Goal: Task Accomplishment & Management: Use online tool/utility

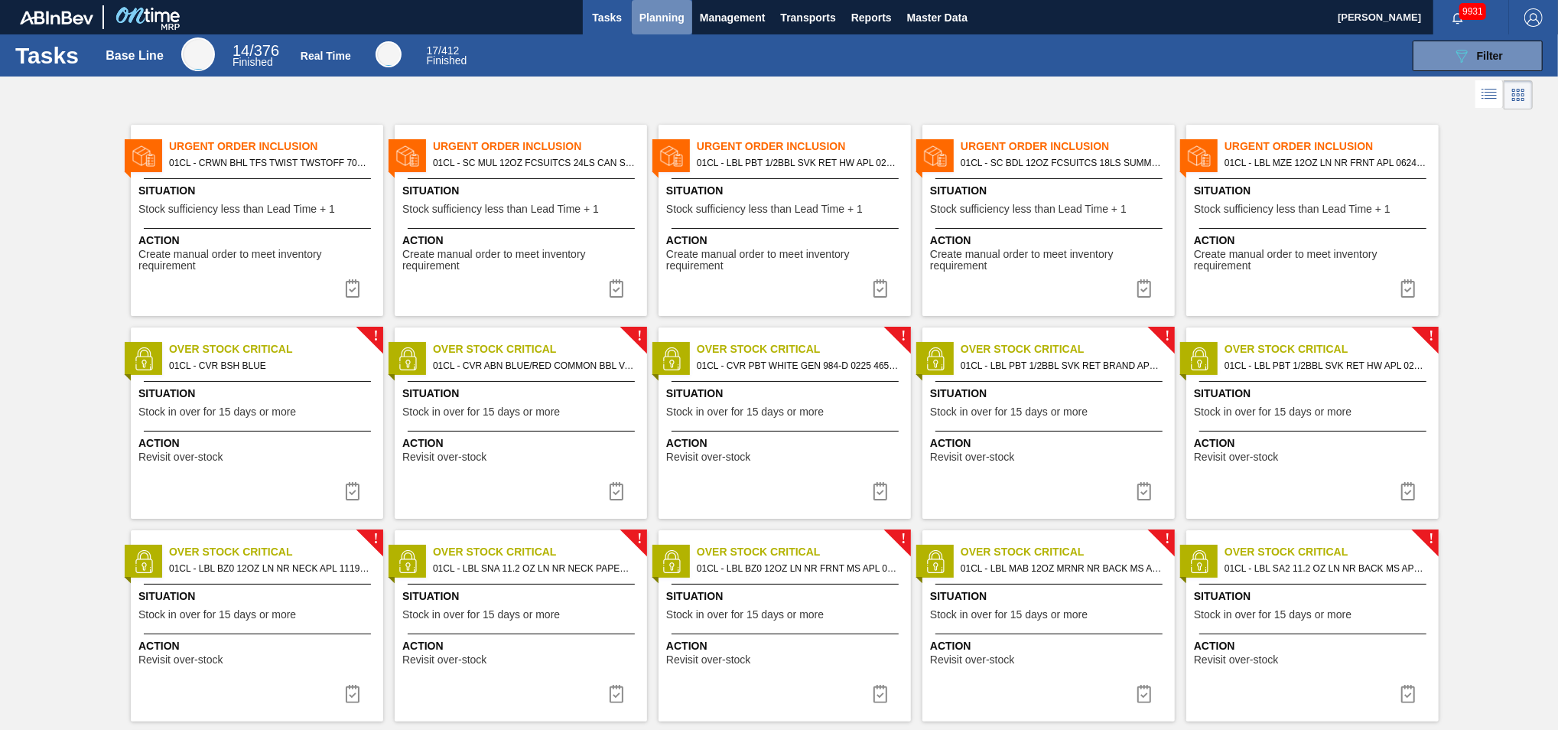
click at [678, 15] on span "Planning" at bounding box center [662, 17] width 45 height 18
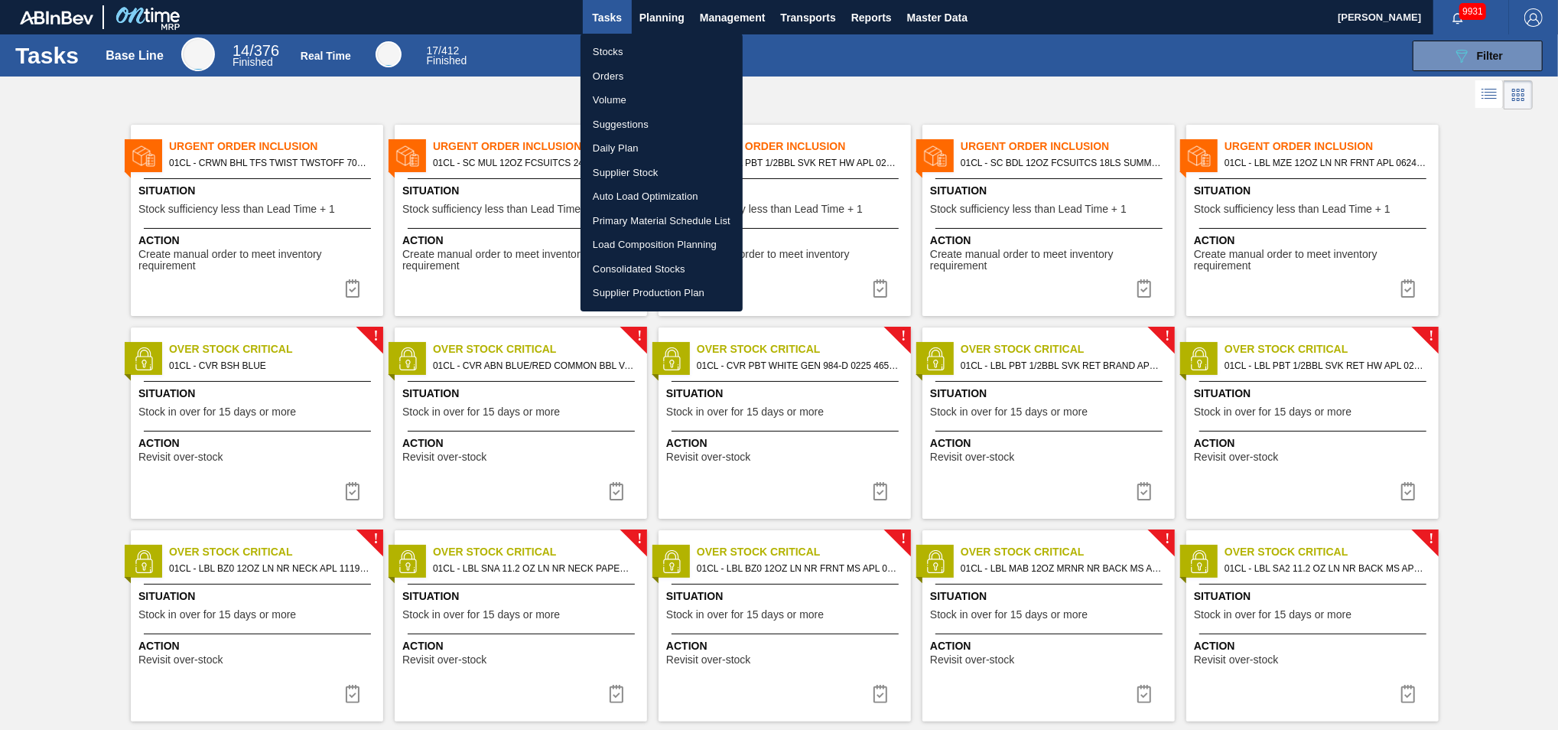
click at [630, 247] on li "Load Composition Planning" at bounding box center [662, 245] width 162 height 24
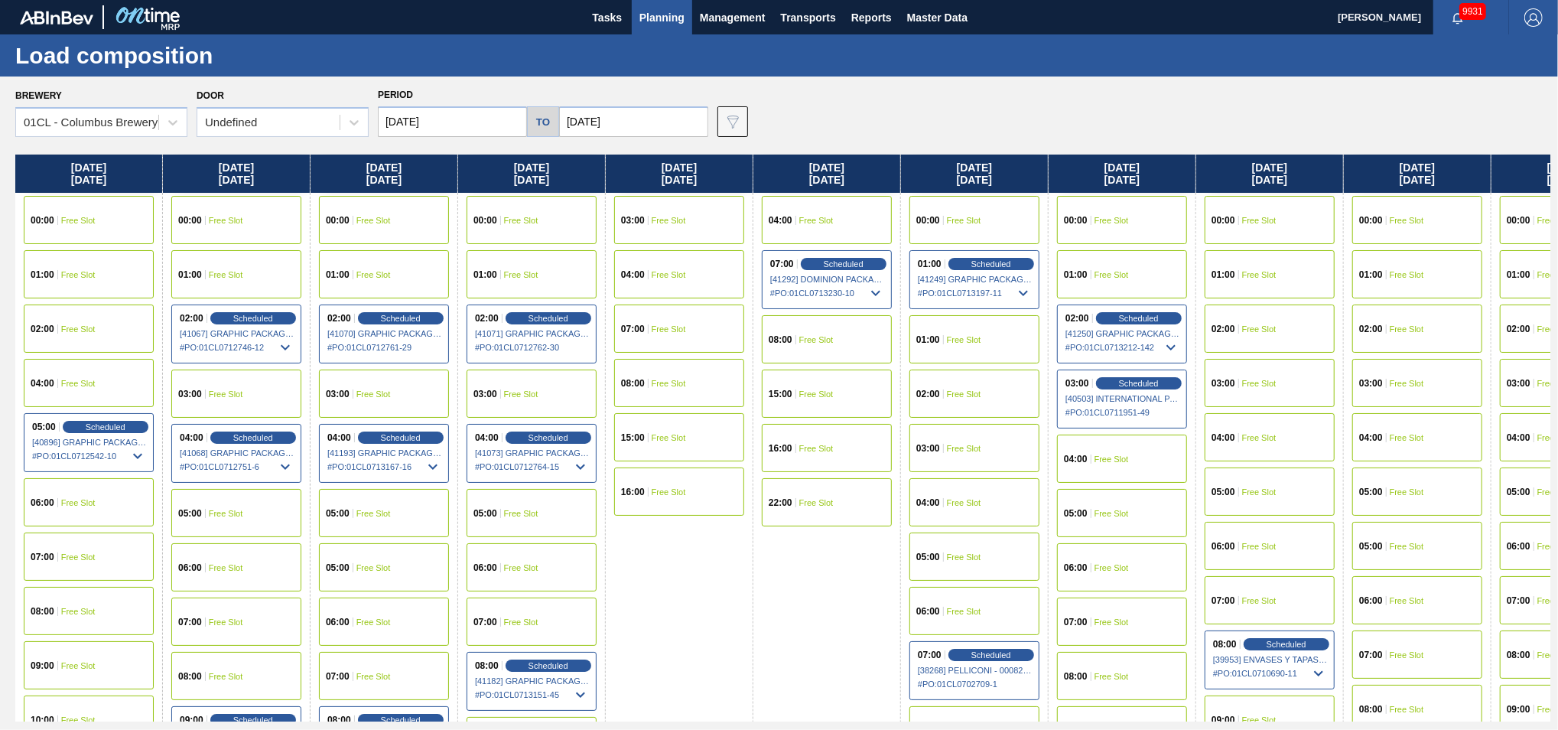
click at [845, 89] on div "Brewery 01CL - Columbus Brewery Door Undefined Period [DATE] to [DATE] Data vie…" at bounding box center [782, 110] width 1535 height 53
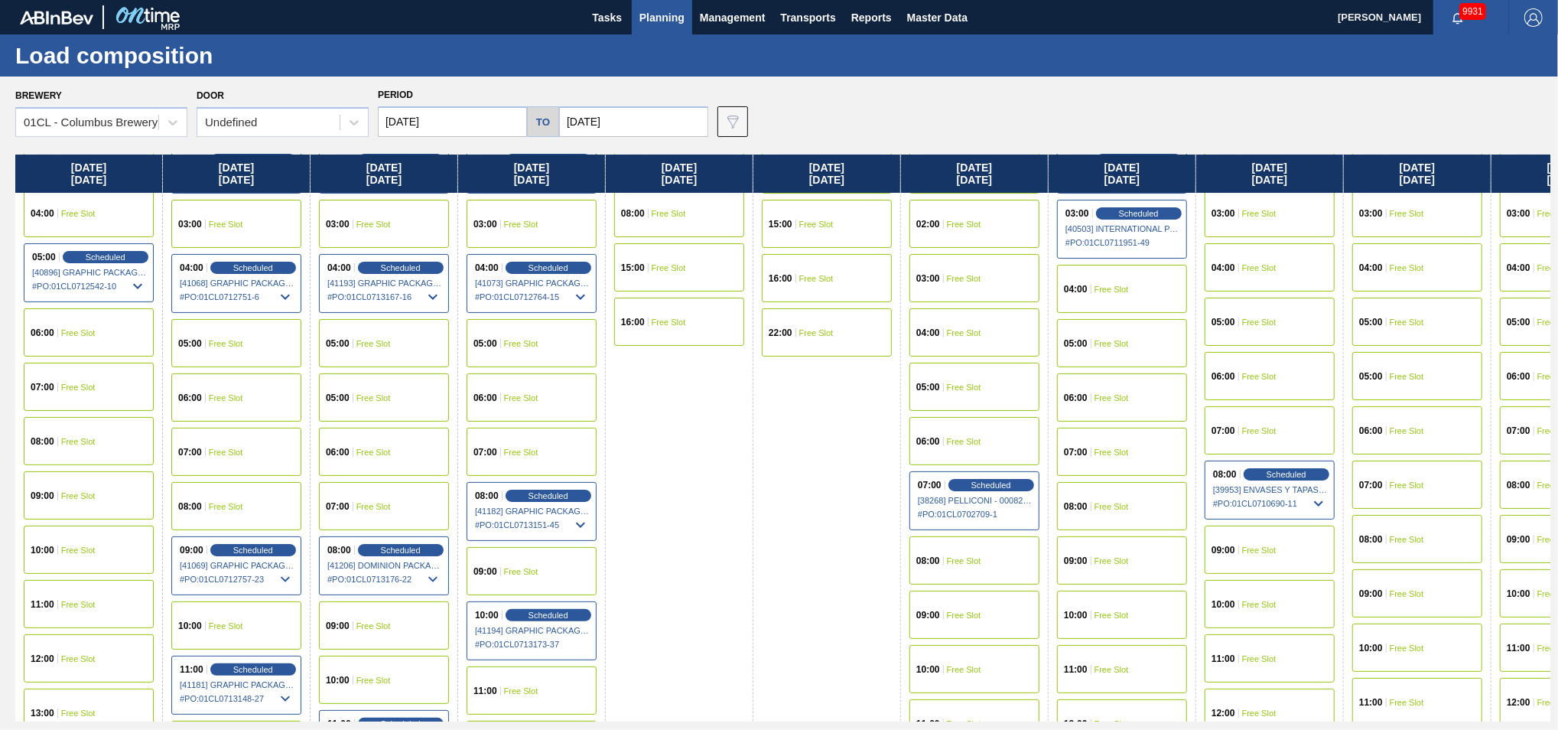
scroll to position [256, 0]
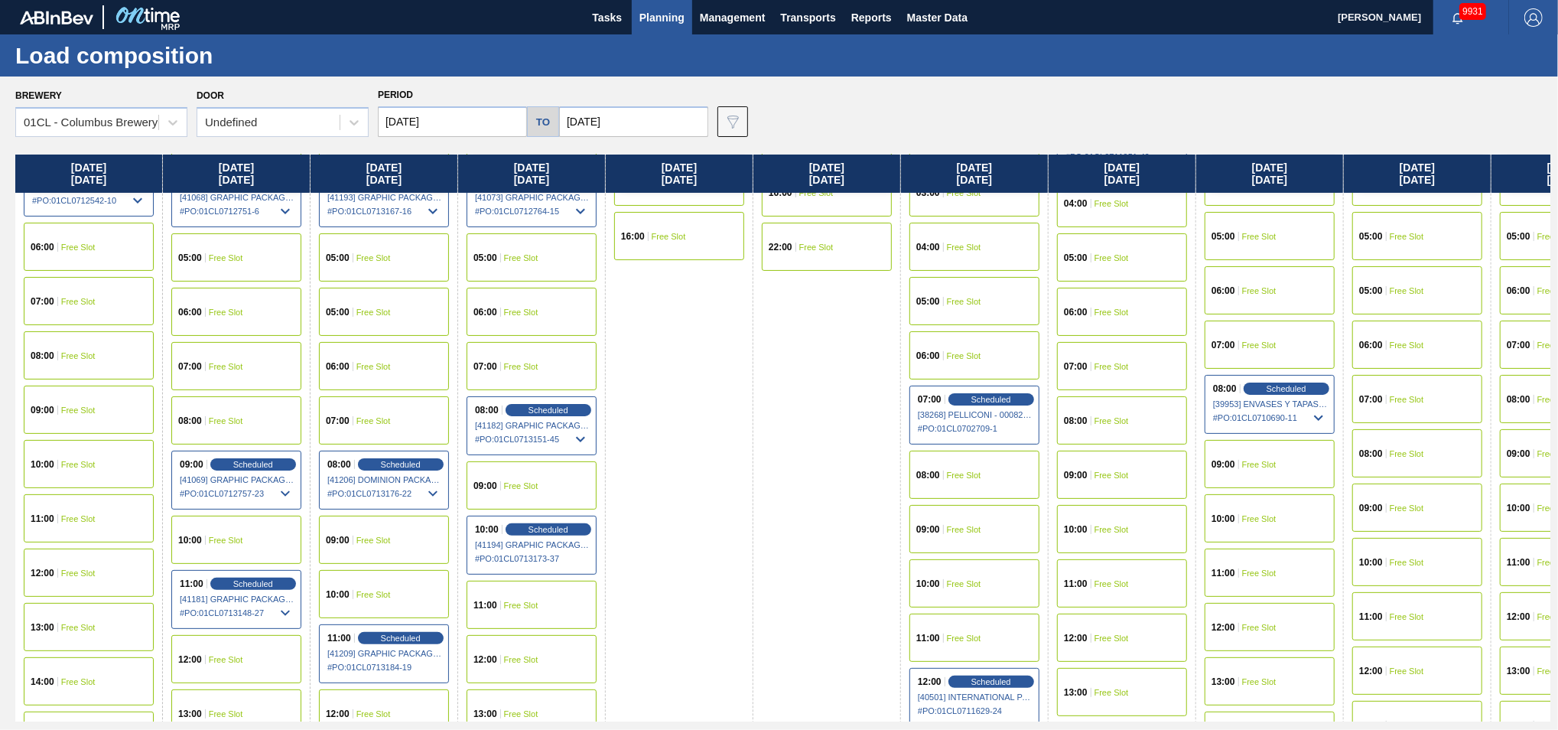
click at [1090, 529] on div "10:00" at bounding box center [1078, 529] width 28 height 9
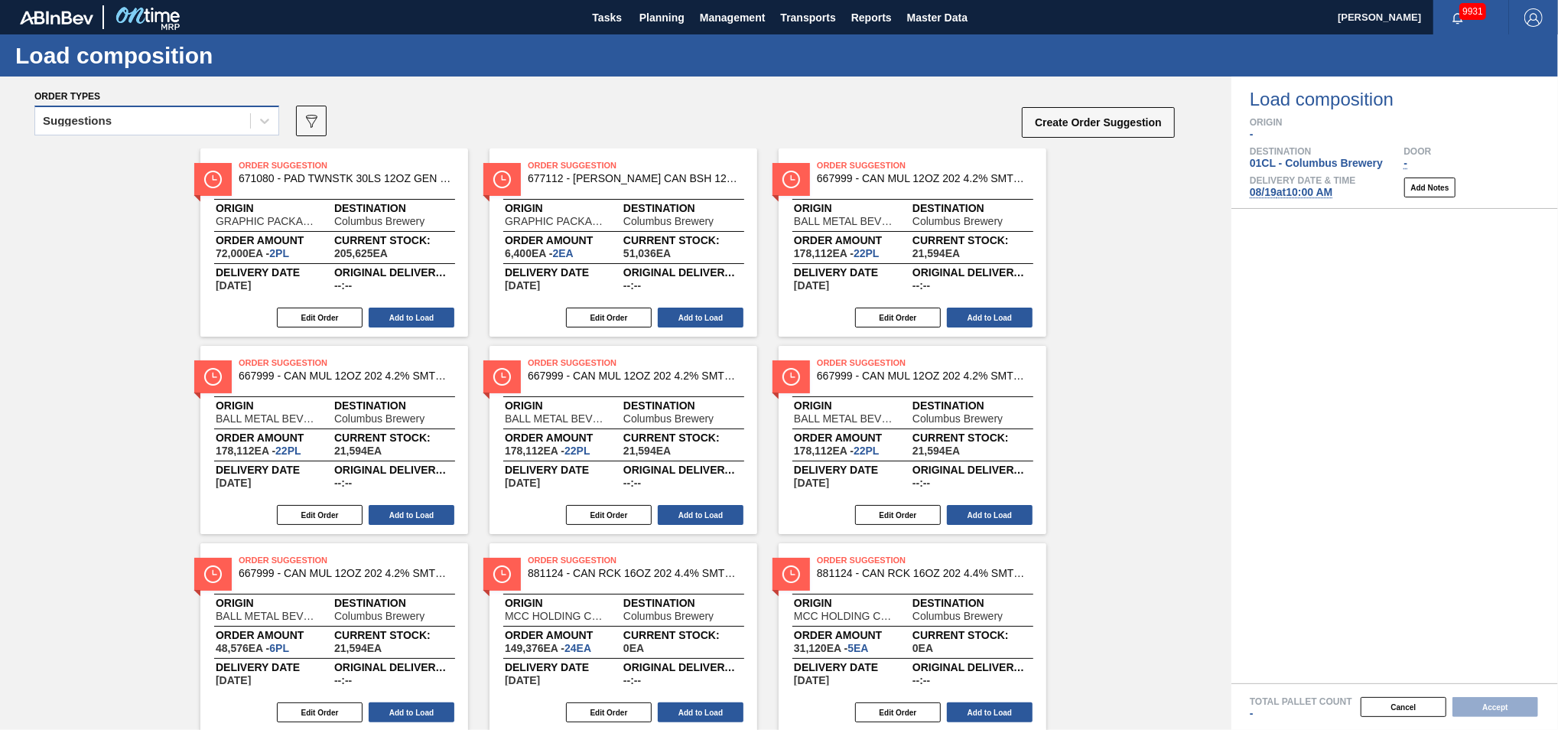
click at [223, 125] on div "Suggestions" at bounding box center [142, 121] width 215 height 22
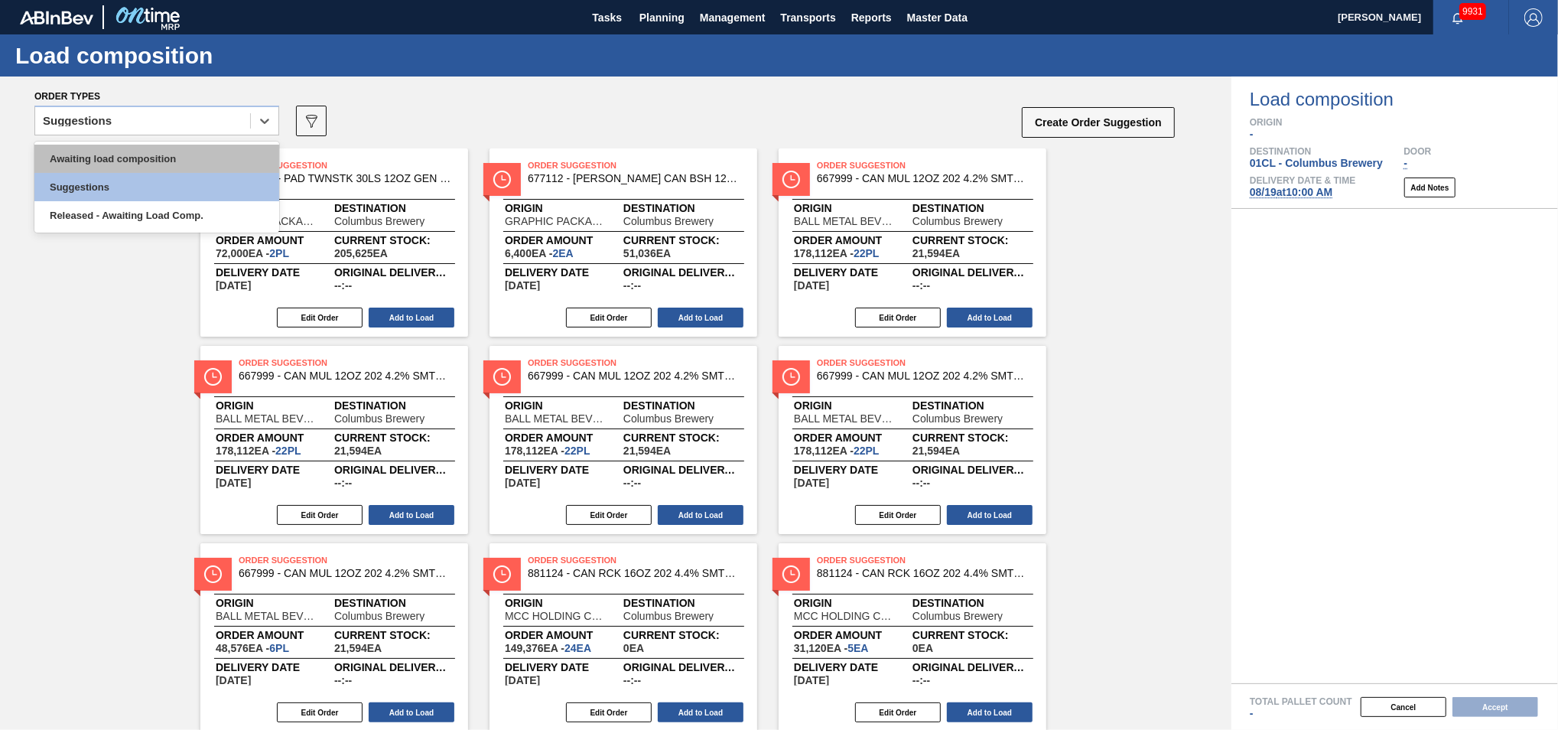
click at [182, 159] on div "Awaiting load composition" at bounding box center [156, 159] width 245 height 28
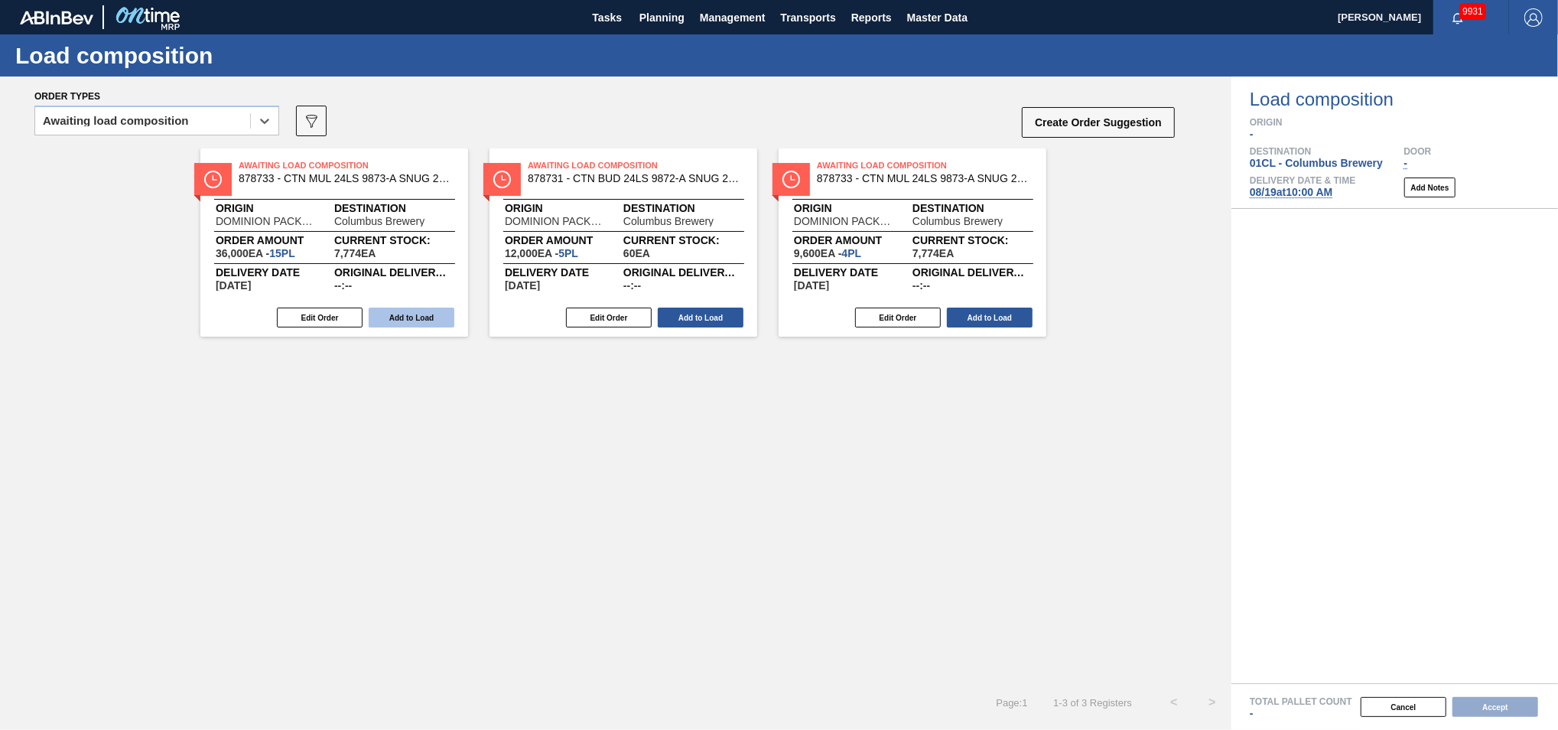
click at [413, 319] on button "Add to Load" at bounding box center [412, 318] width 86 height 20
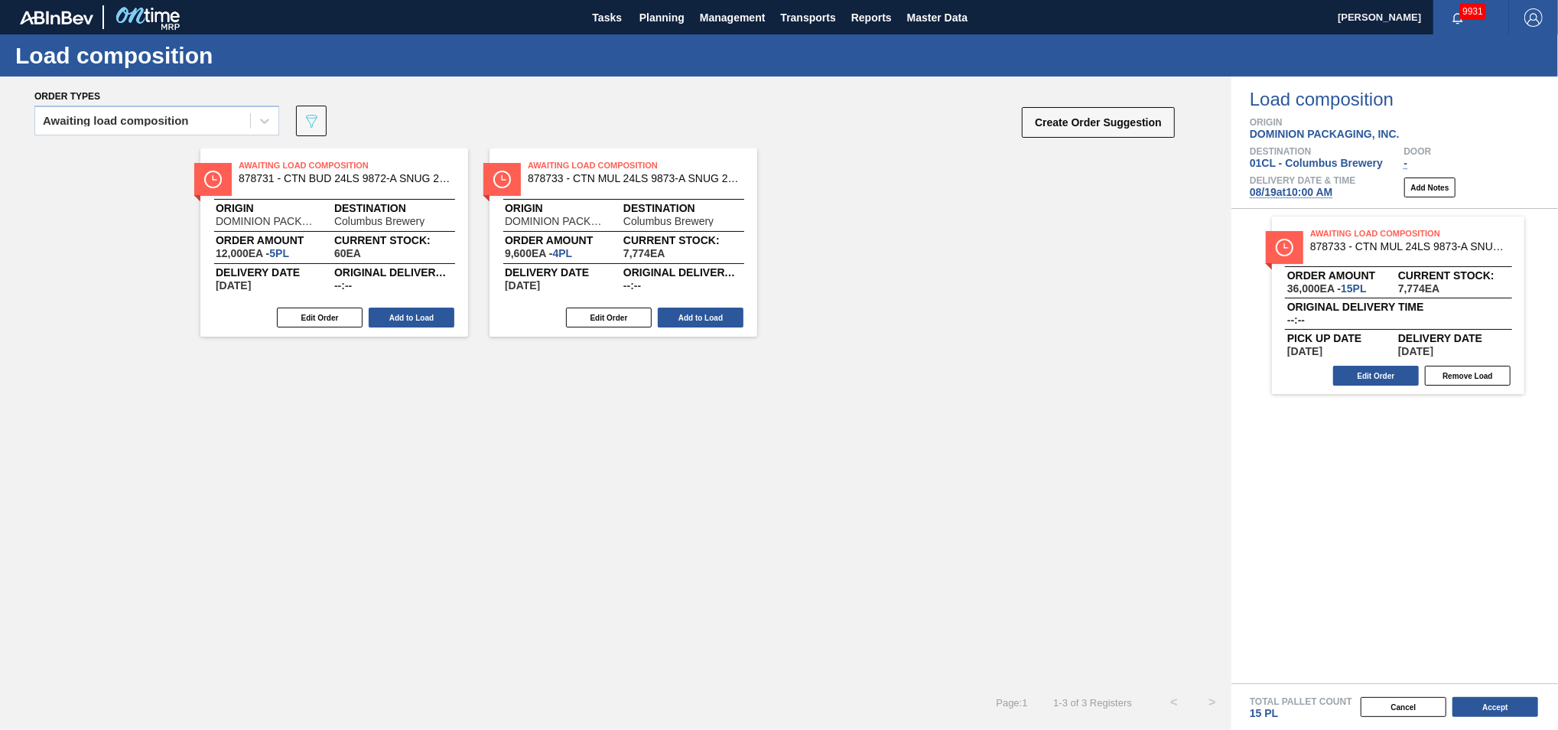
click at [413, 320] on button "Add to Load" at bounding box center [412, 318] width 86 height 20
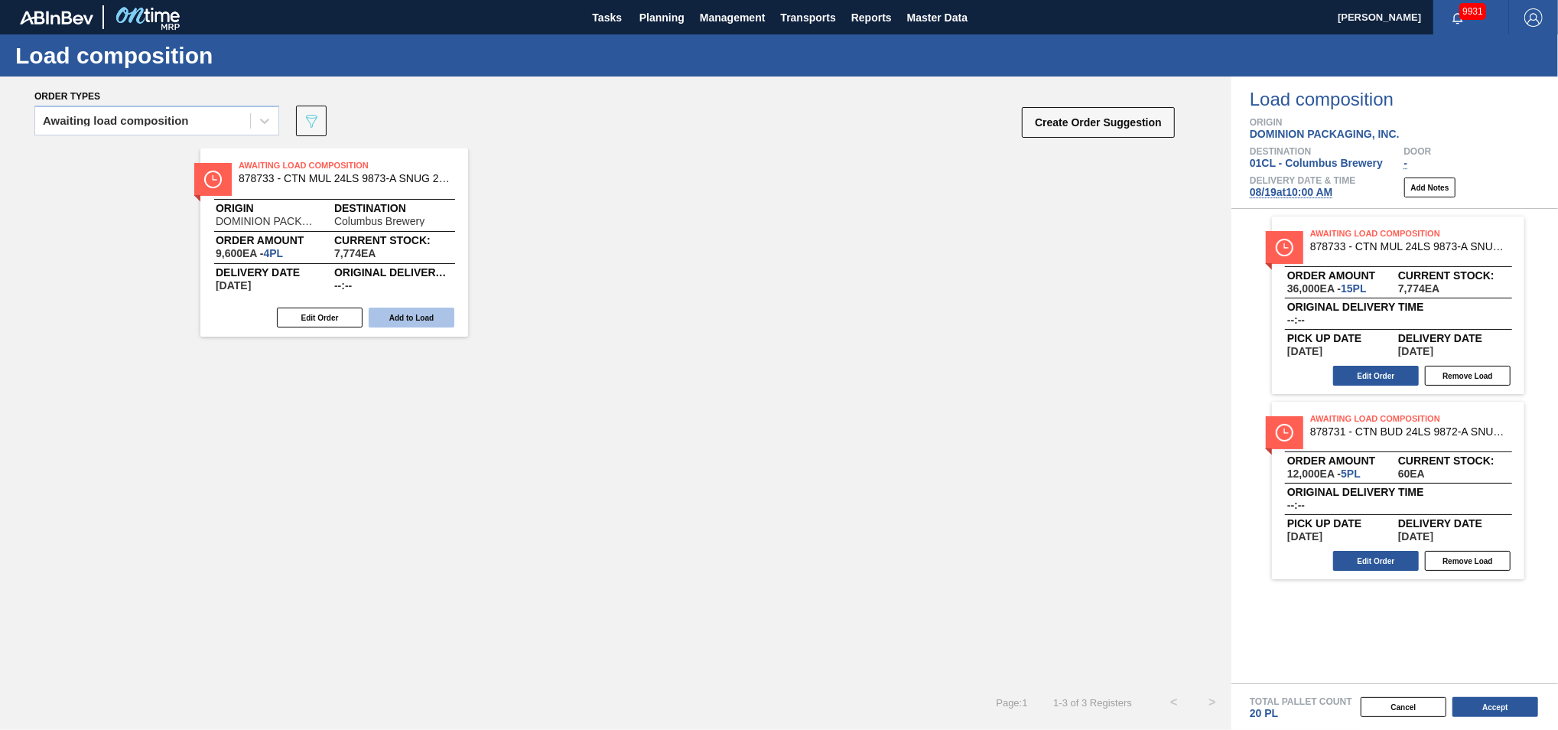
click at [411, 320] on button "Add to Load" at bounding box center [412, 318] width 86 height 20
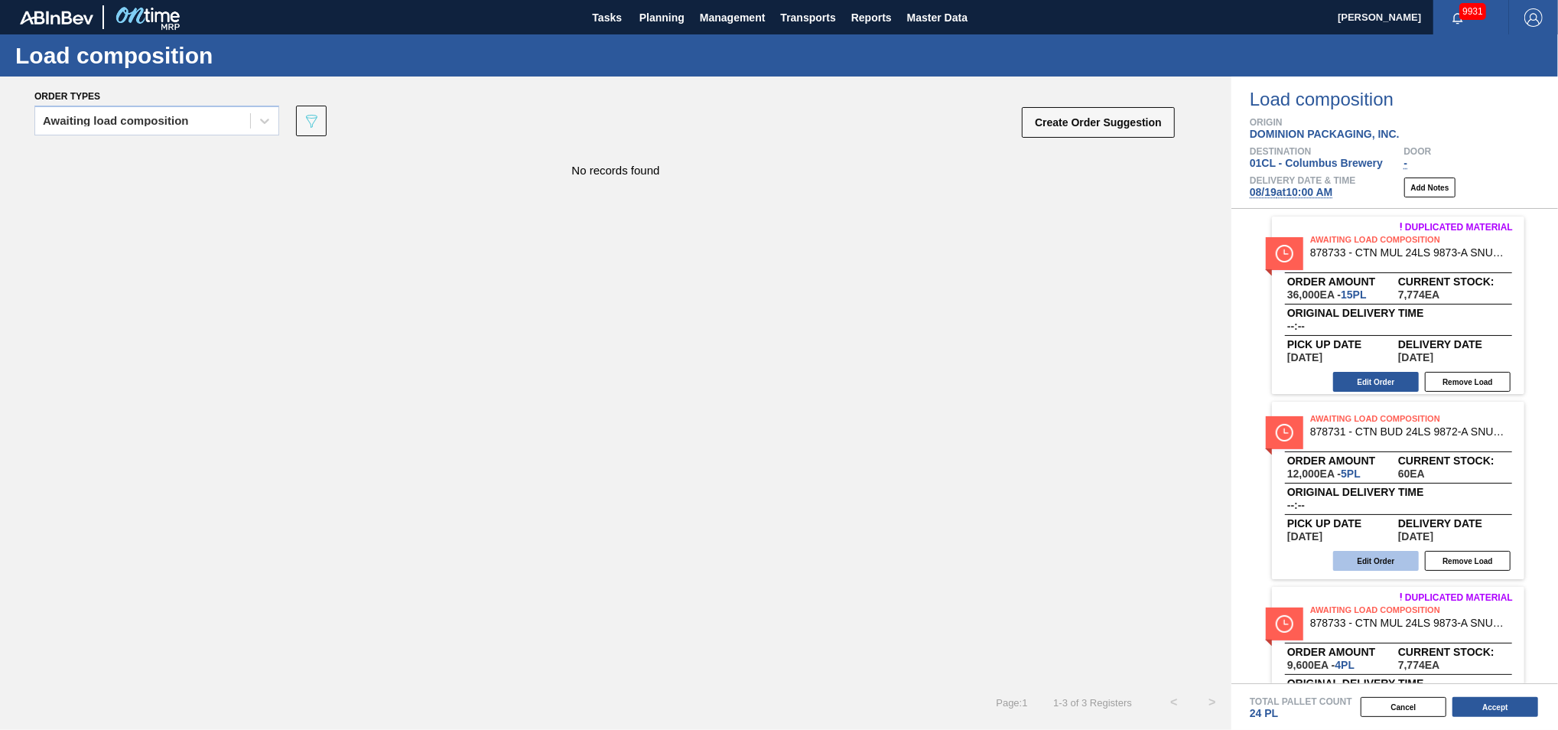
click at [1382, 565] on button "Edit Order" at bounding box center [1376, 561] width 86 height 20
click at [1488, 707] on button "Accept" at bounding box center [1496, 707] width 86 height 20
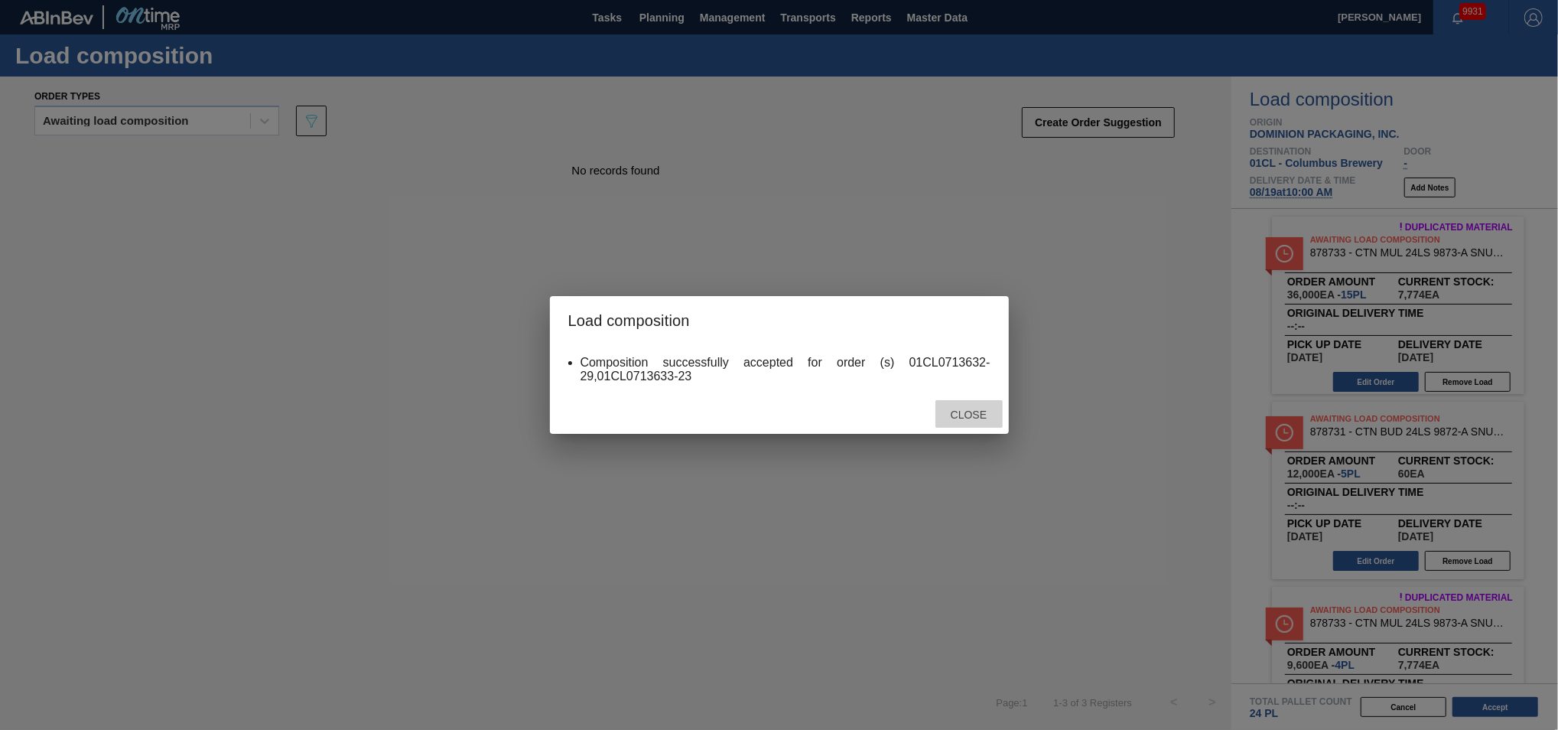
click at [975, 409] on span "Close" at bounding box center [969, 415] width 60 height 12
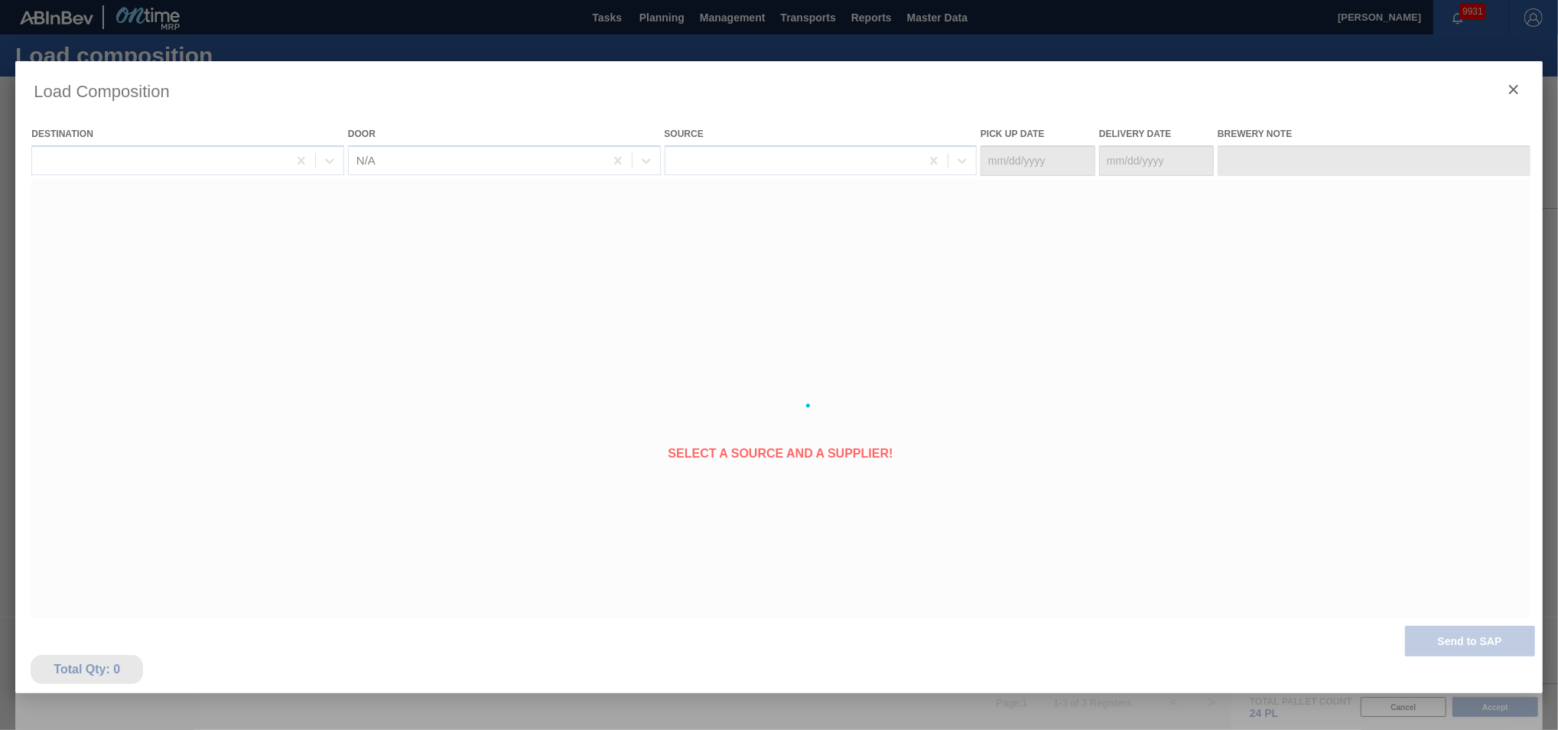
type Date "[DATE]"
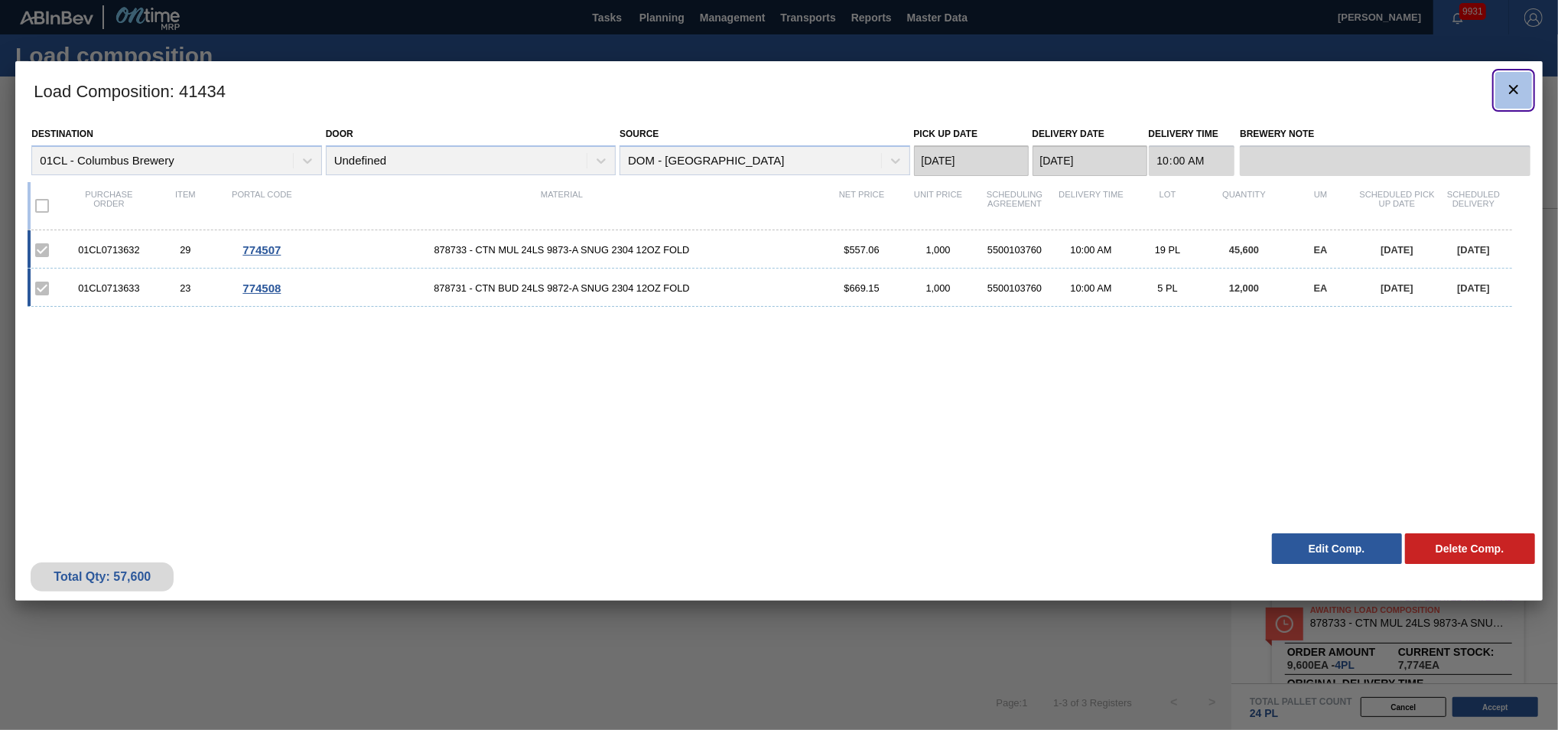
click at [1510, 93] on icon "botão de ícone" at bounding box center [1513, 89] width 9 height 9
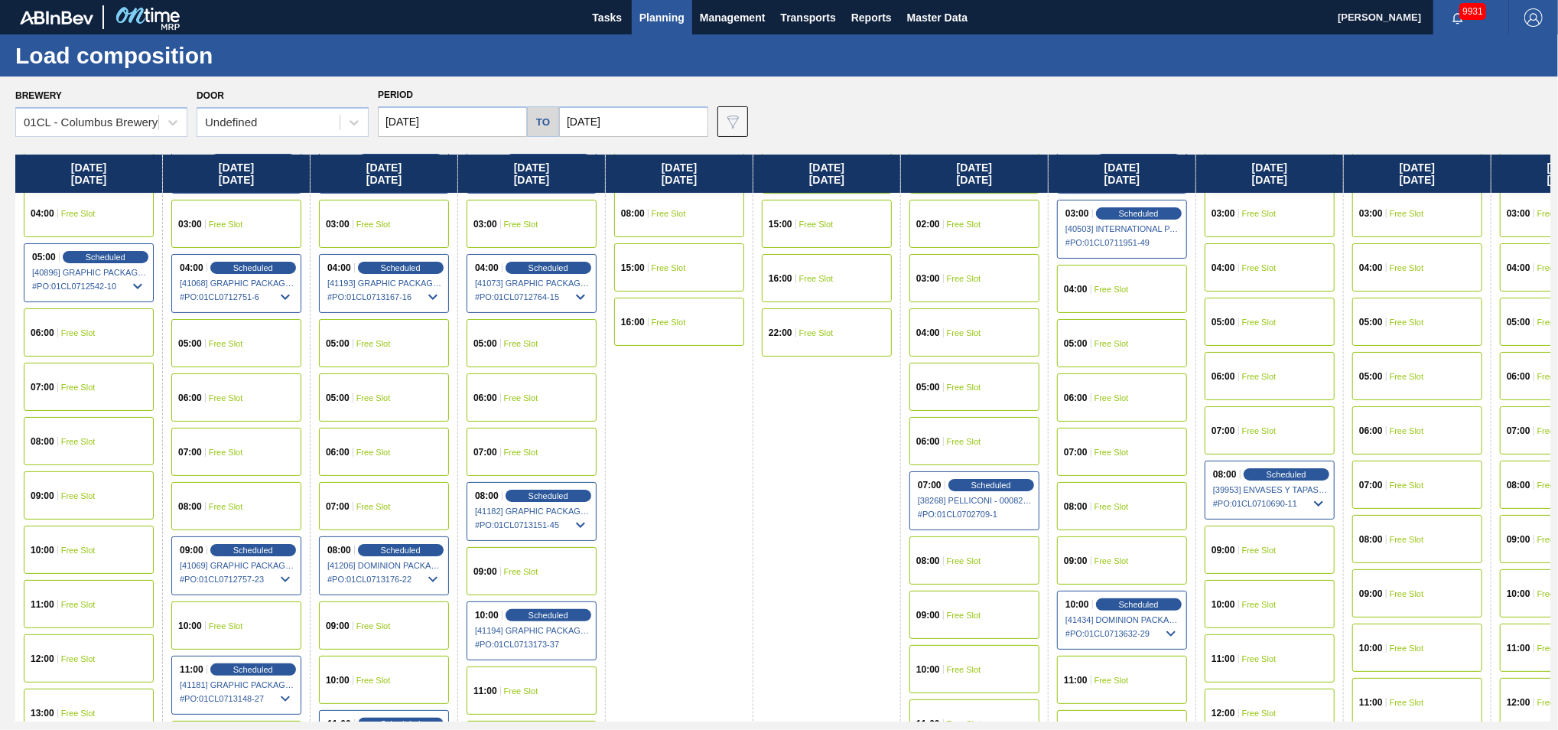
scroll to position [340, 0]
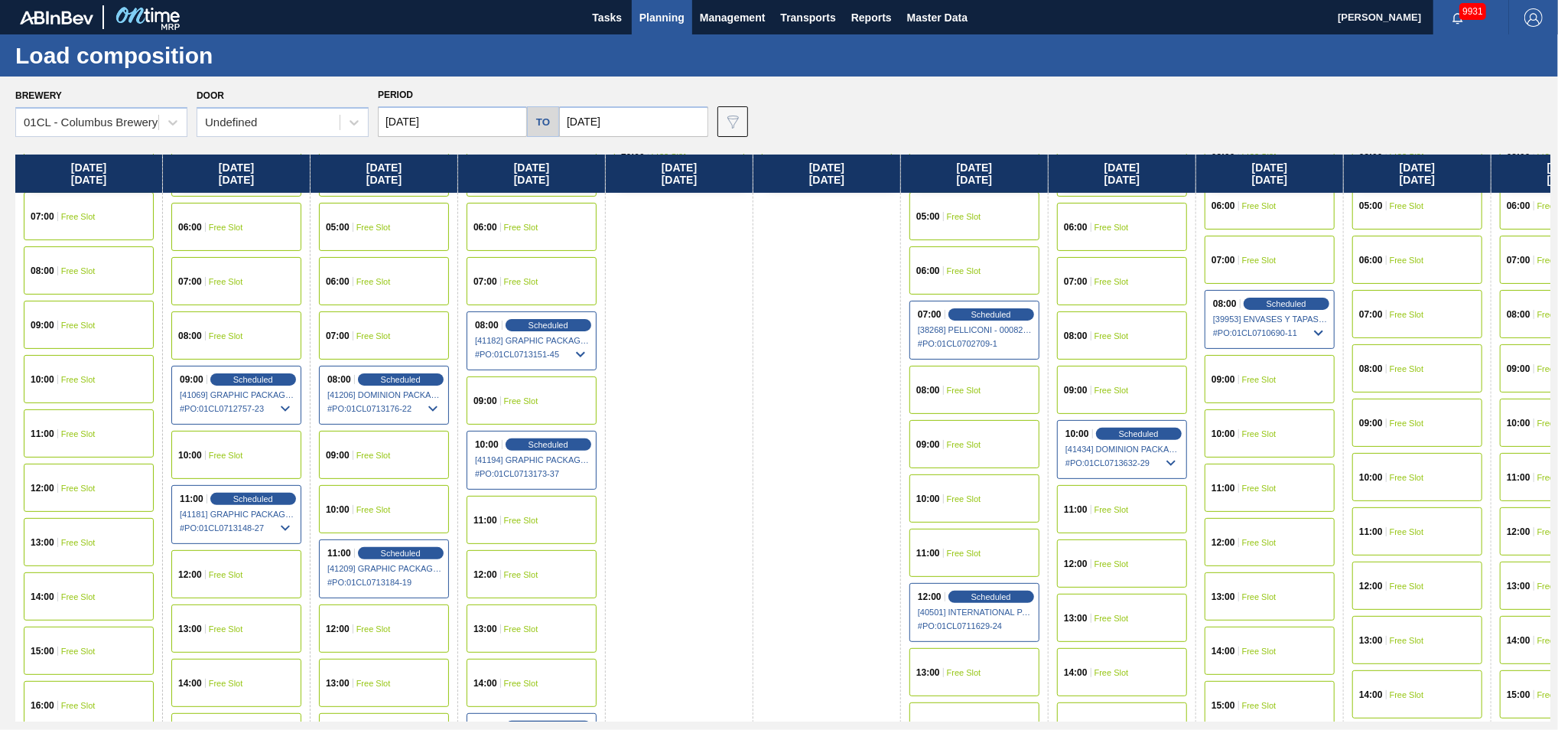
click at [1086, 339] on span "08:00" at bounding box center [1076, 335] width 24 height 9
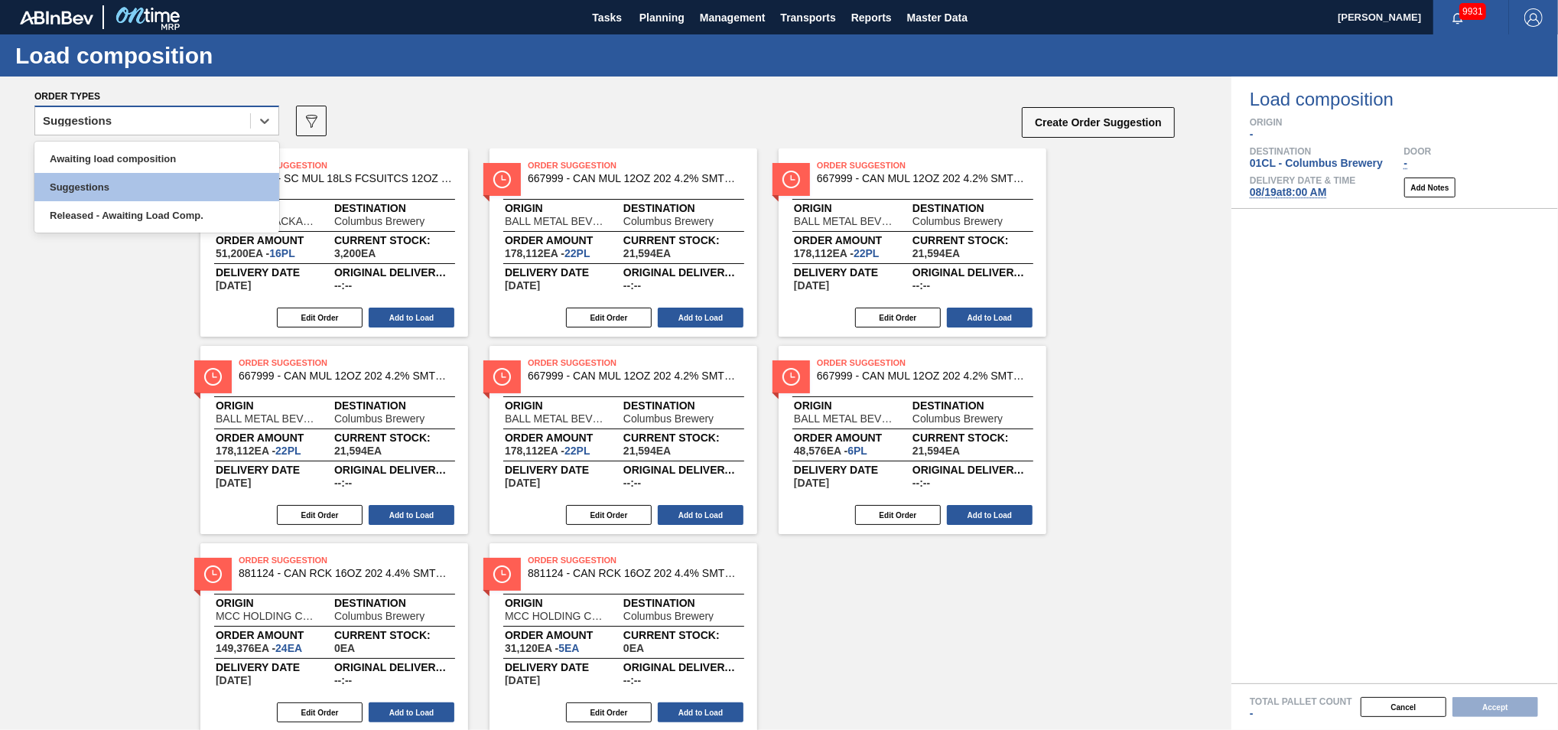
click at [216, 122] on div "Suggestions" at bounding box center [142, 121] width 215 height 22
click at [156, 145] on div "Awaiting load composition" at bounding box center [156, 159] width 245 height 28
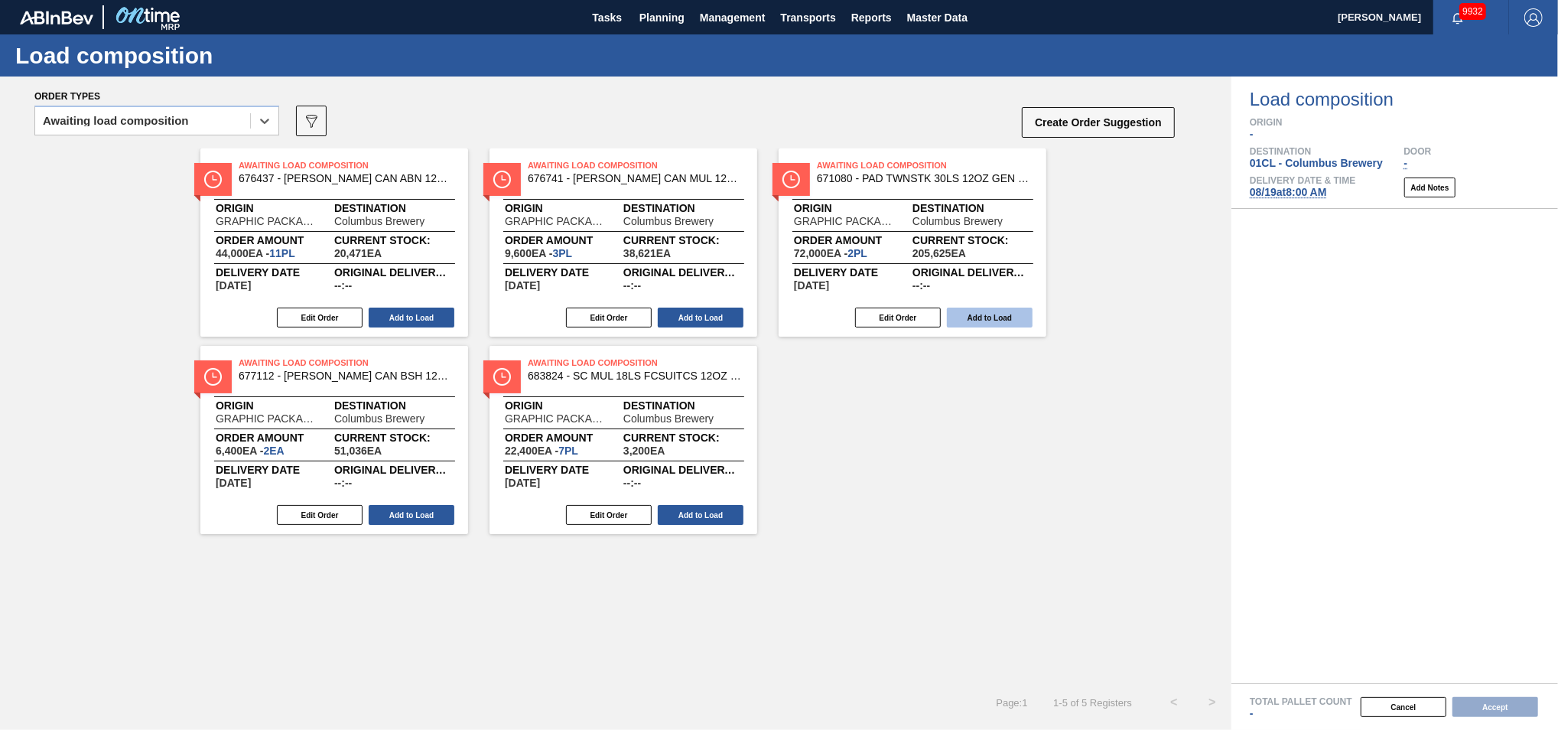
click at [974, 314] on button "Add to Load" at bounding box center [990, 318] width 86 height 20
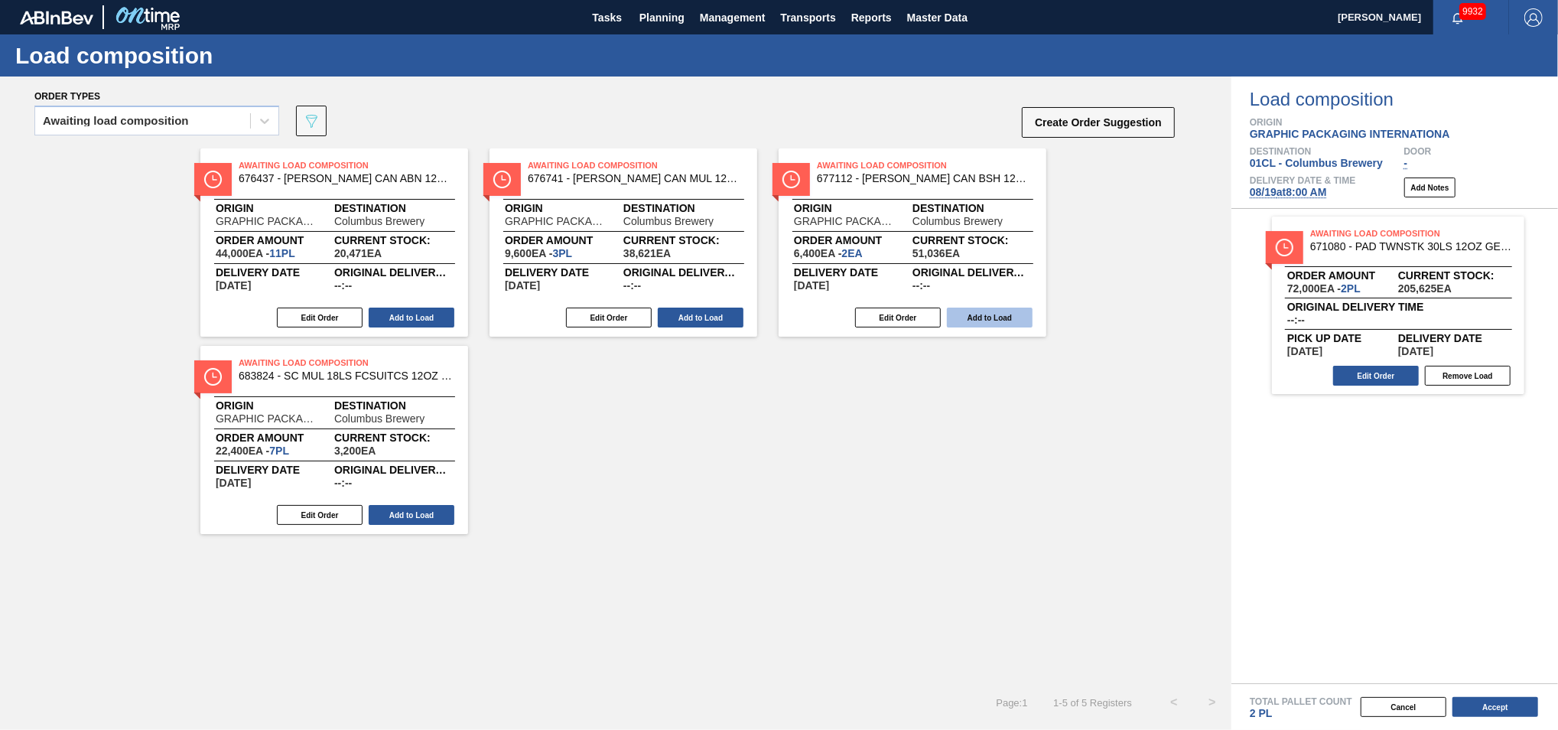
click at [965, 314] on button "Add to Load" at bounding box center [990, 318] width 86 height 20
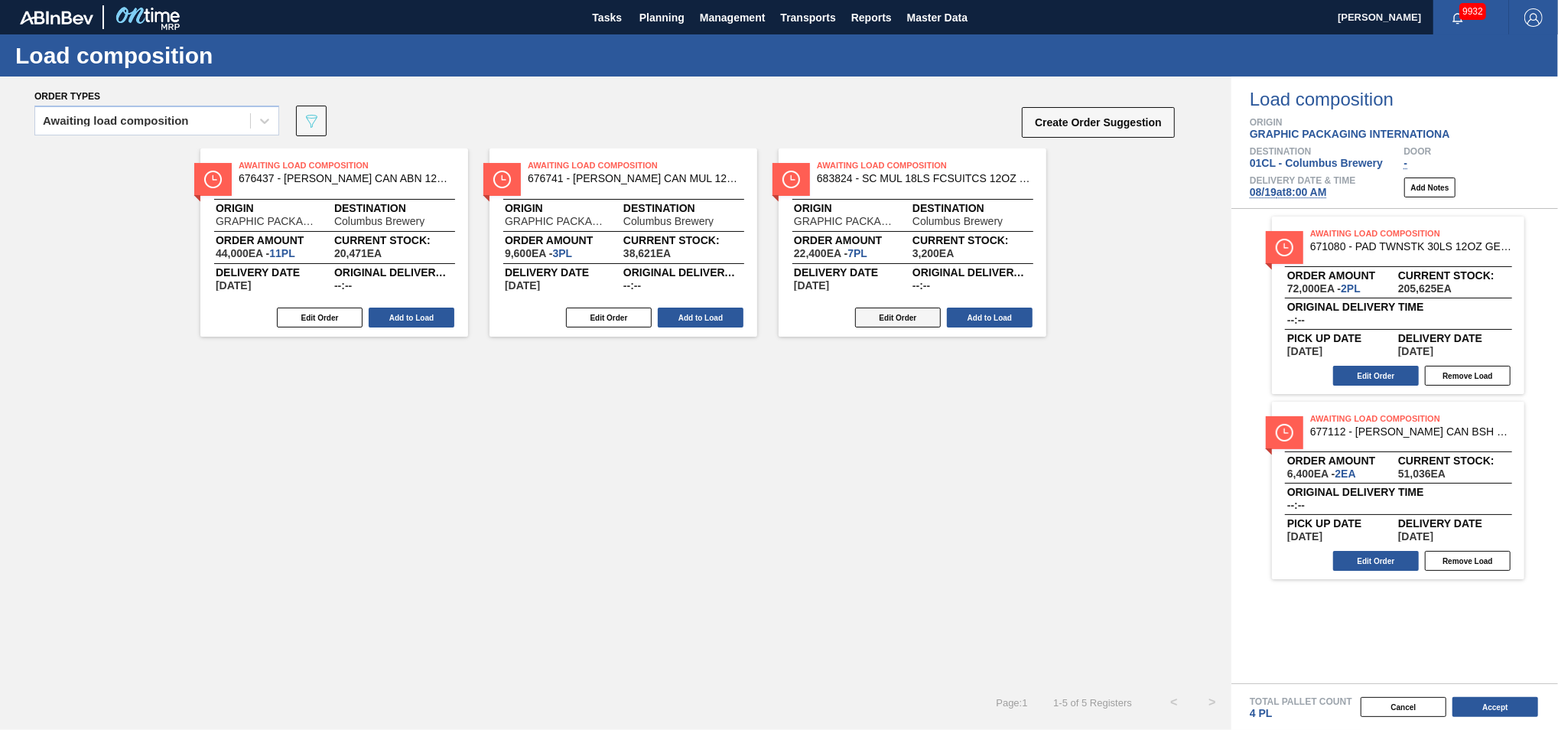
click at [883, 313] on button "Edit Order" at bounding box center [898, 318] width 86 height 20
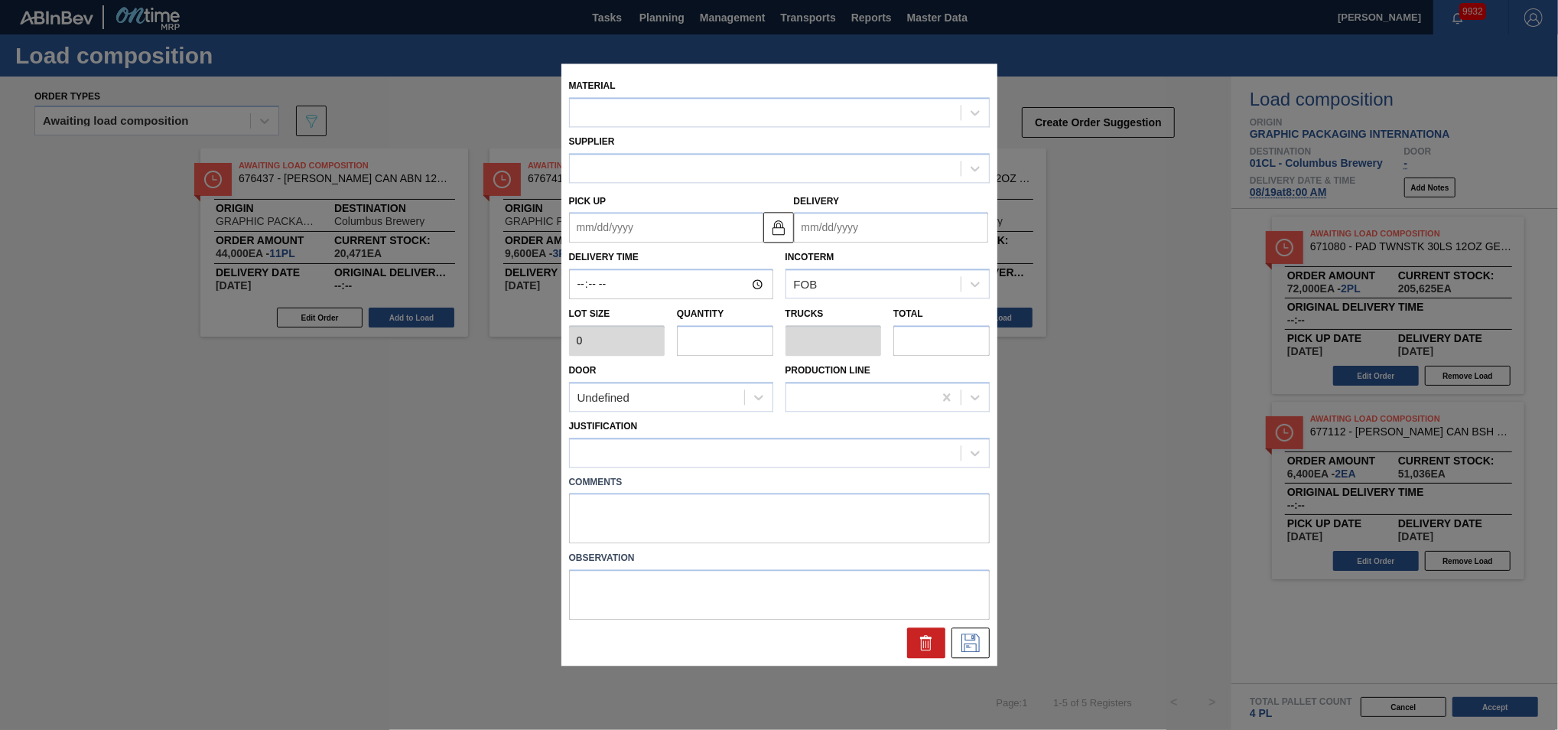
type input "3,200"
type input "7"
type input "0.269"
type input "22,400"
type up "[DATE]"
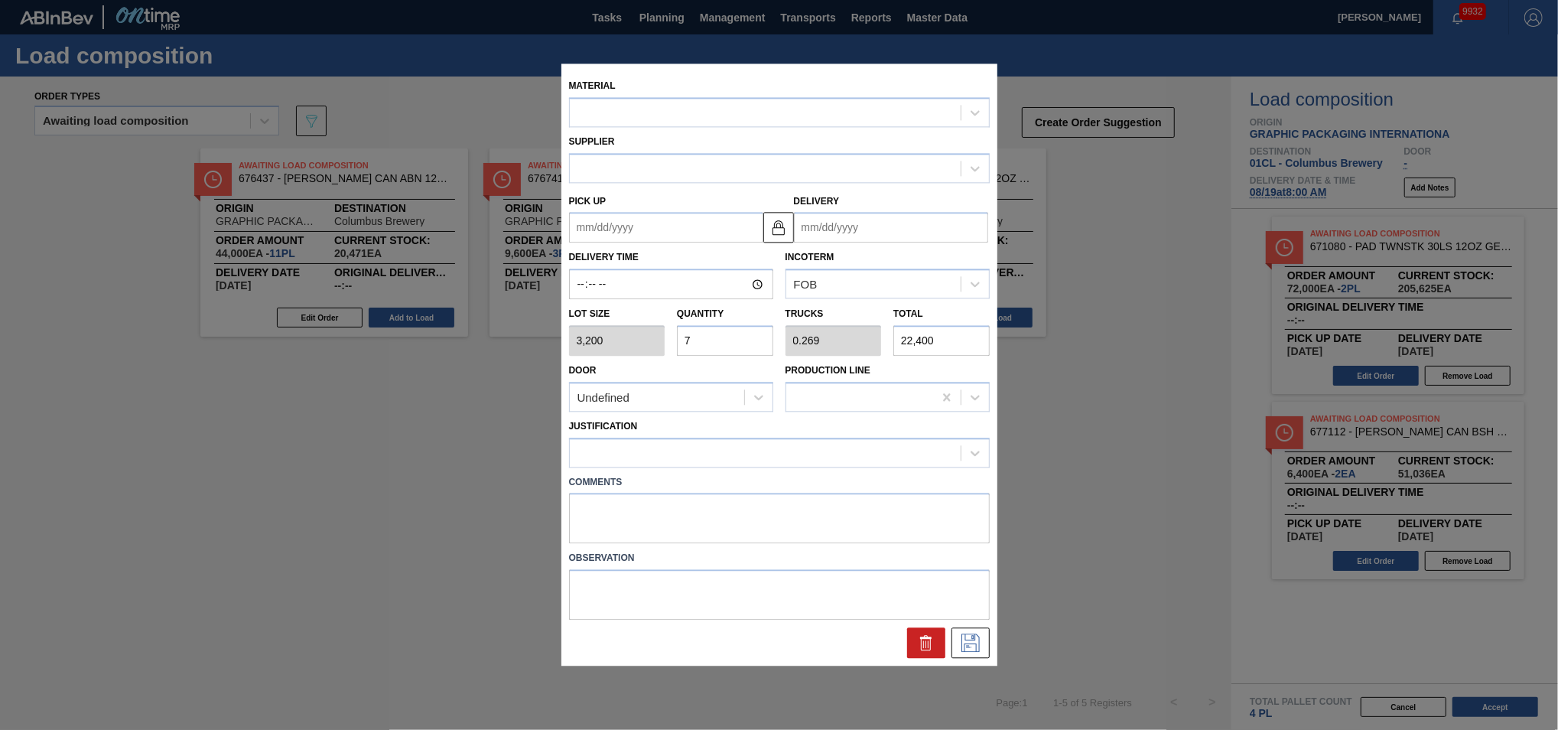
type input "[DATE]"
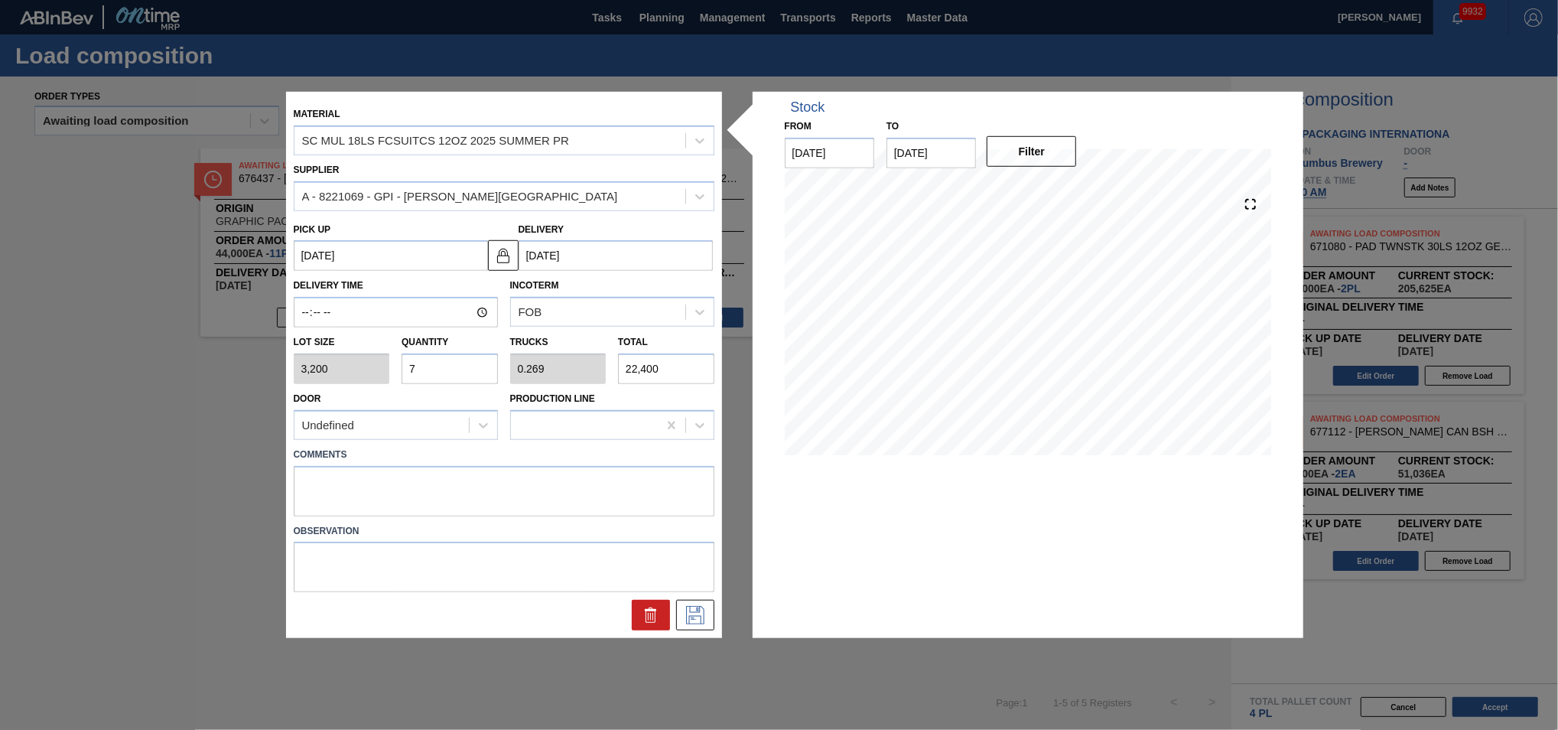
click at [651, 615] on icon at bounding box center [651, 615] width 18 height 18
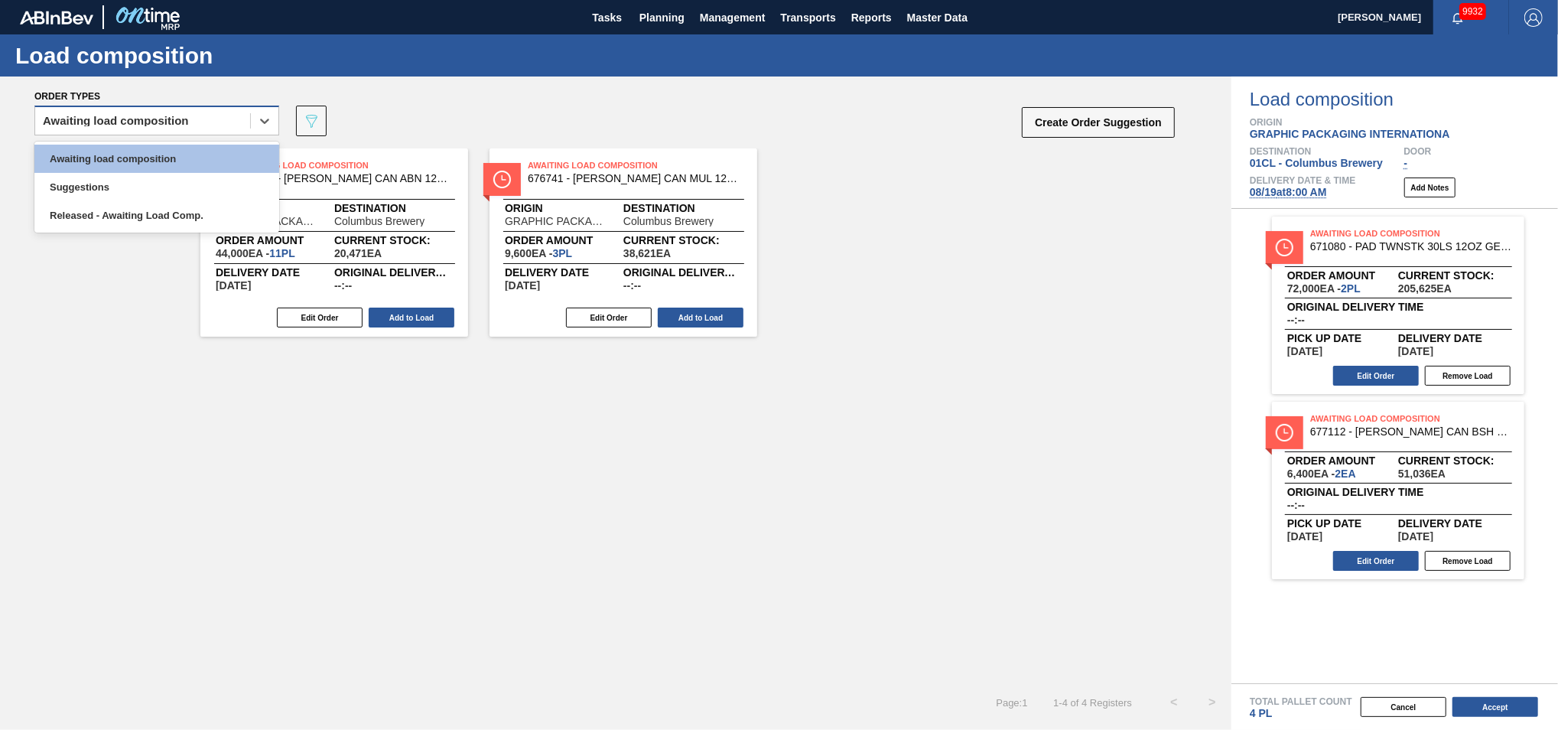
click at [234, 110] on div "Awaiting load composition" at bounding box center [142, 121] width 215 height 22
click at [199, 160] on div "Awaiting load composition" at bounding box center [156, 159] width 245 height 28
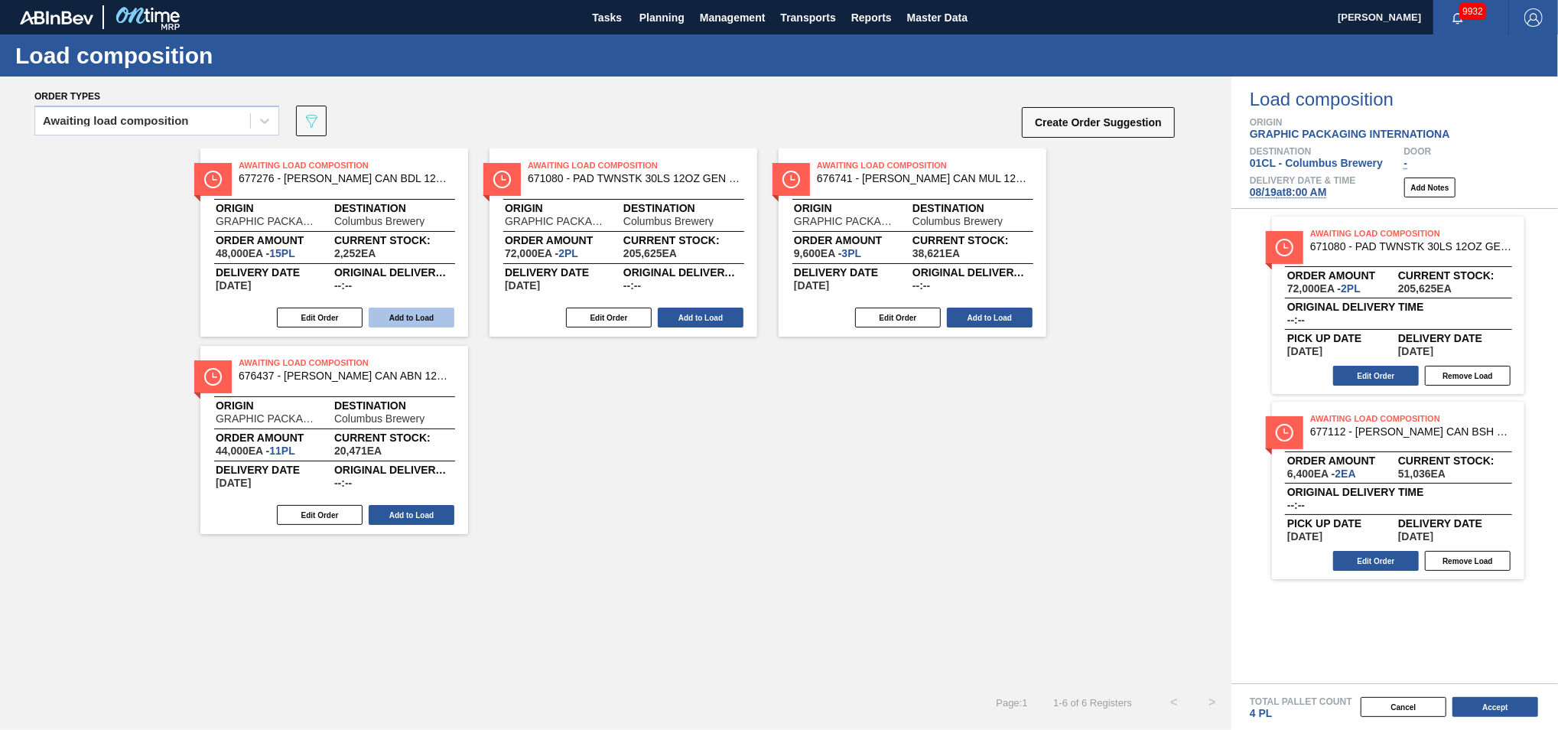
click at [398, 315] on button "Add to Load" at bounding box center [412, 318] width 86 height 20
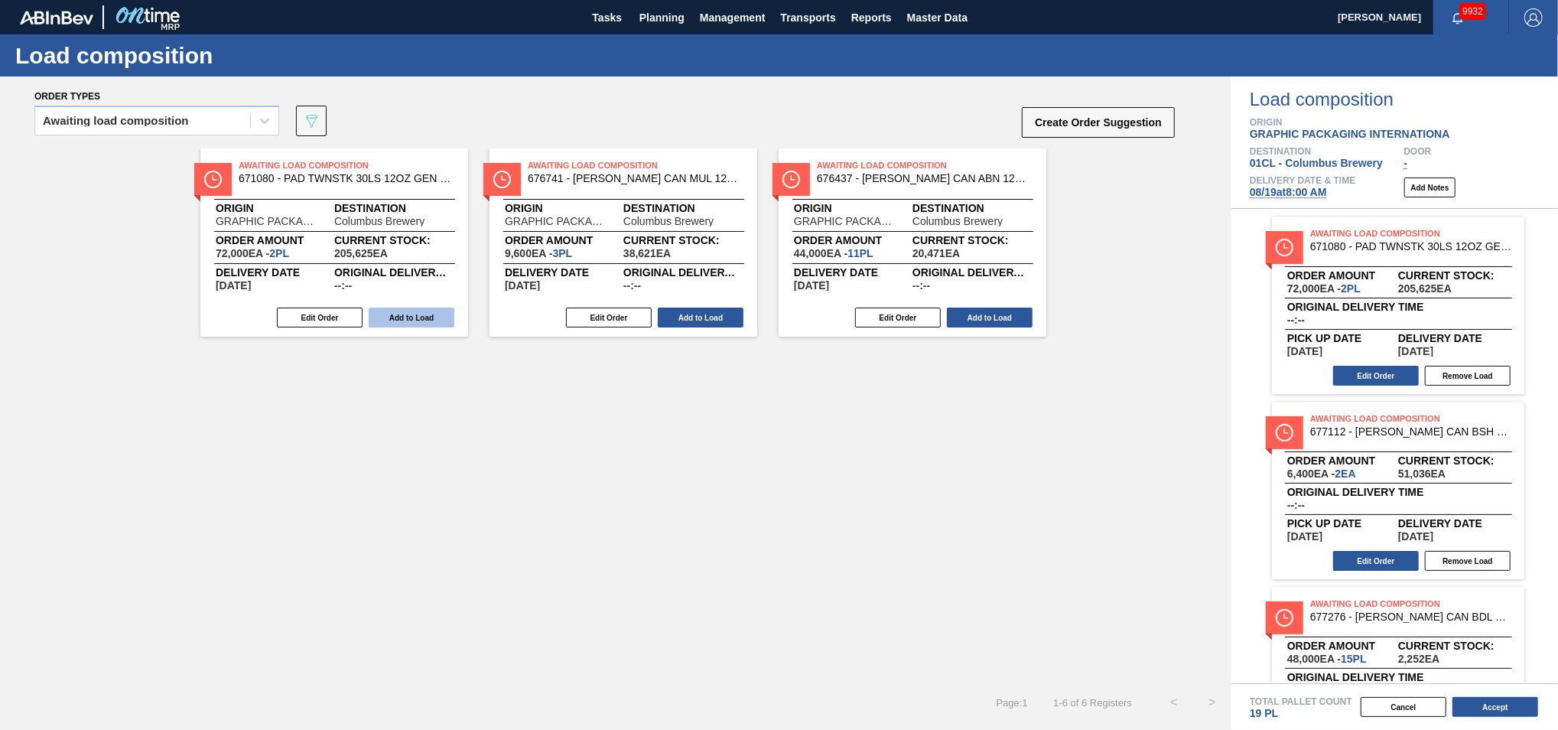
click at [426, 317] on button "Add to Load" at bounding box center [412, 318] width 86 height 20
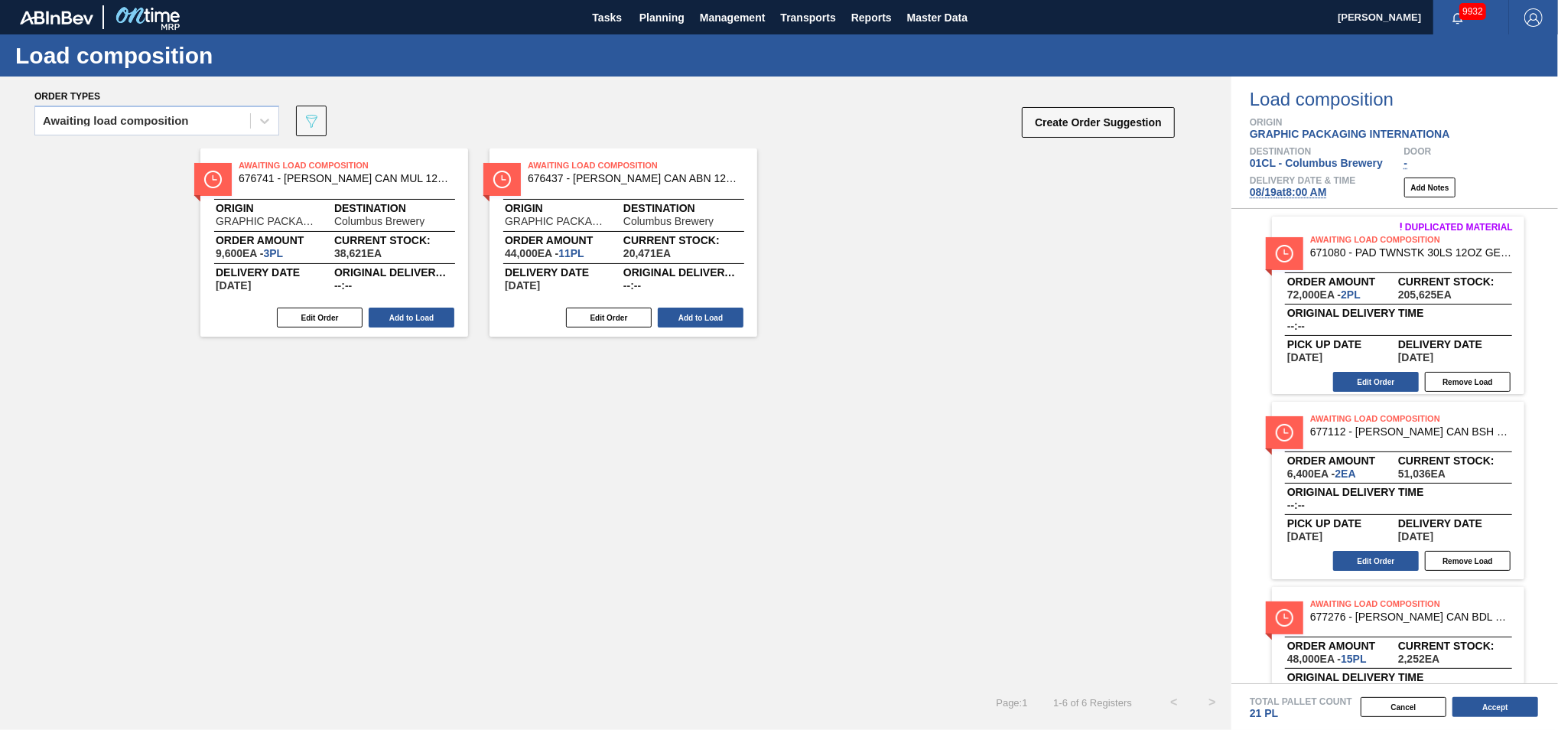
click at [426, 317] on button "Add to Load" at bounding box center [412, 318] width 86 height 20
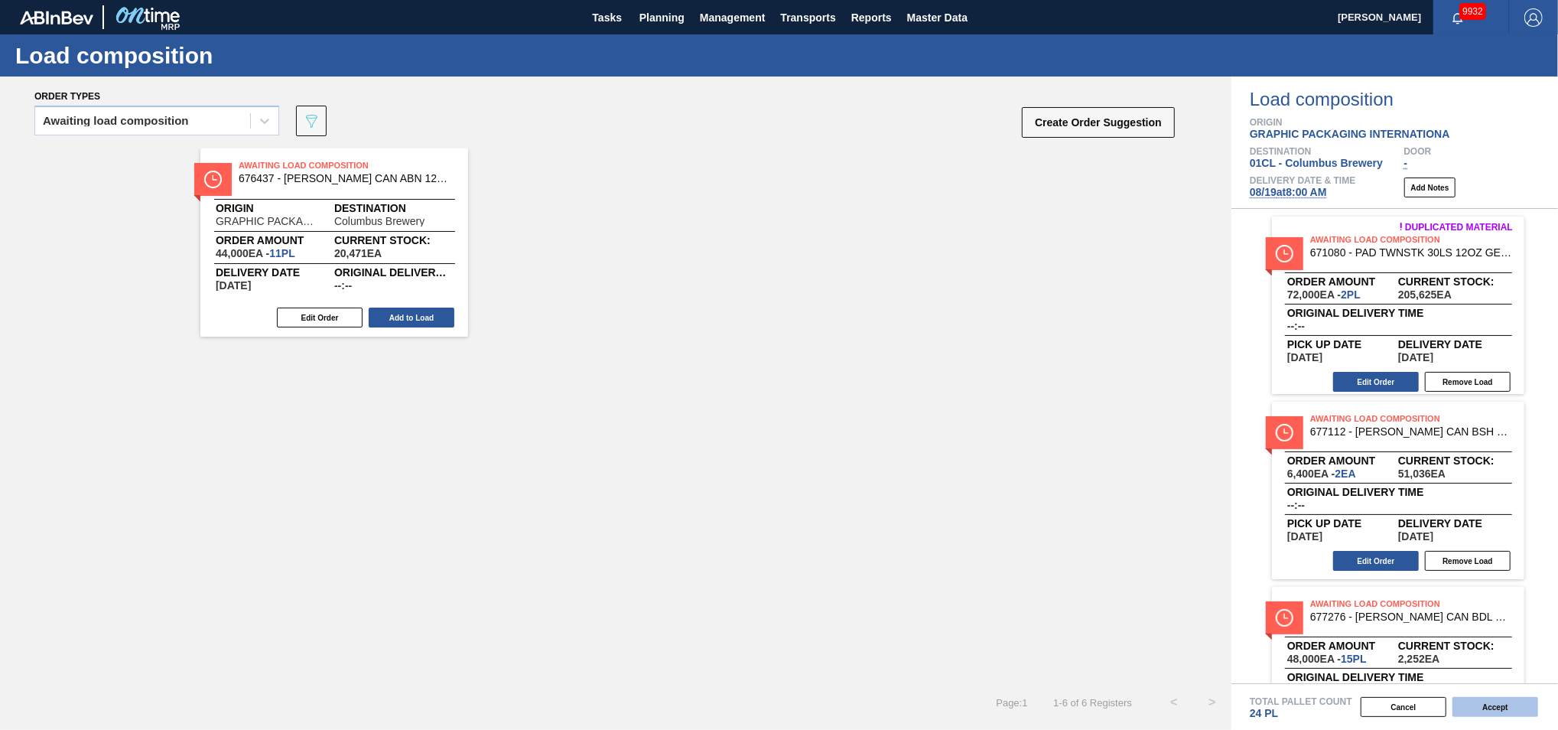
click at [1495, 706] on button "Accept" at bounding box center [1496, 707] width 86 height 20
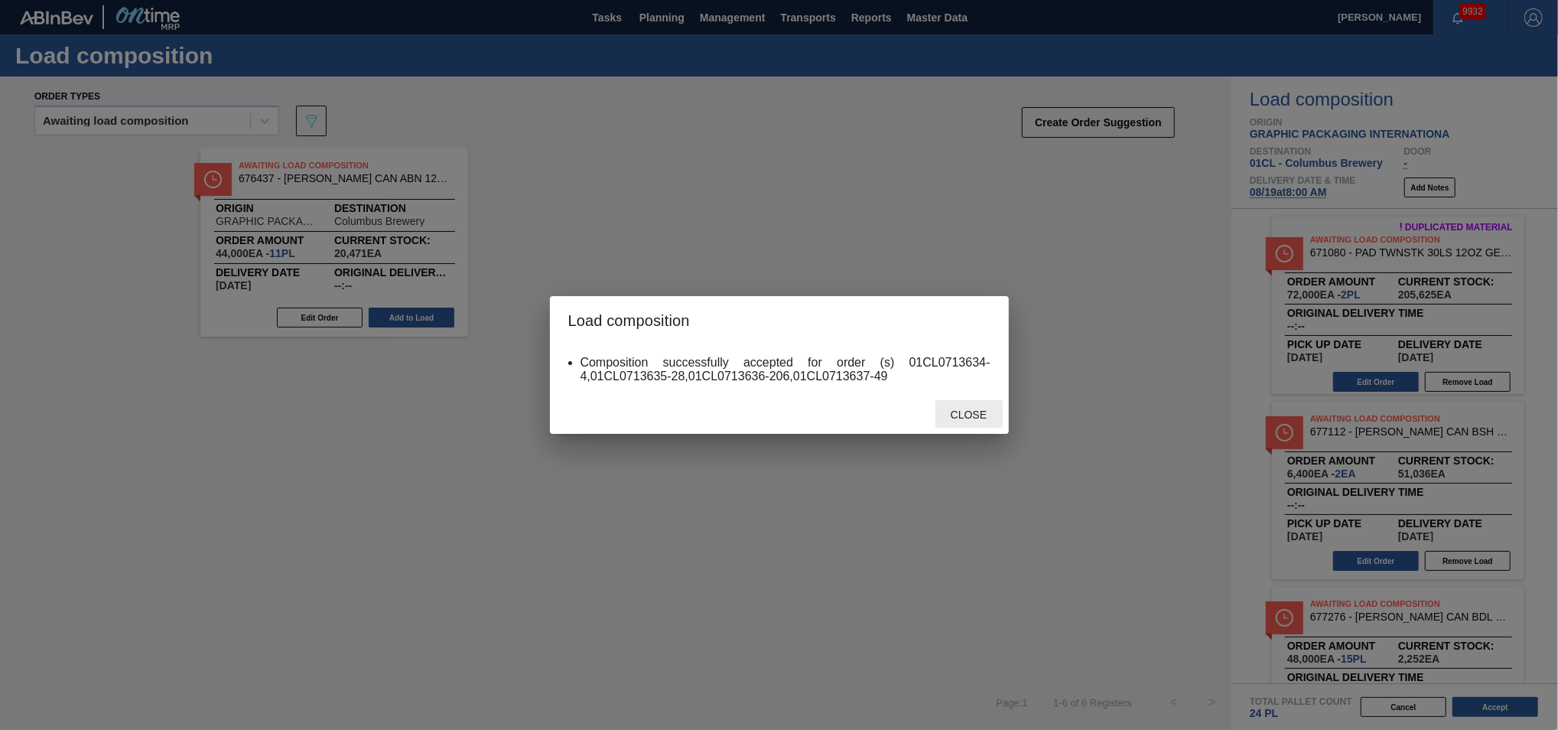
click at [970, 421] on div "Close" at bounding box center [969, 414] width 67 height 28
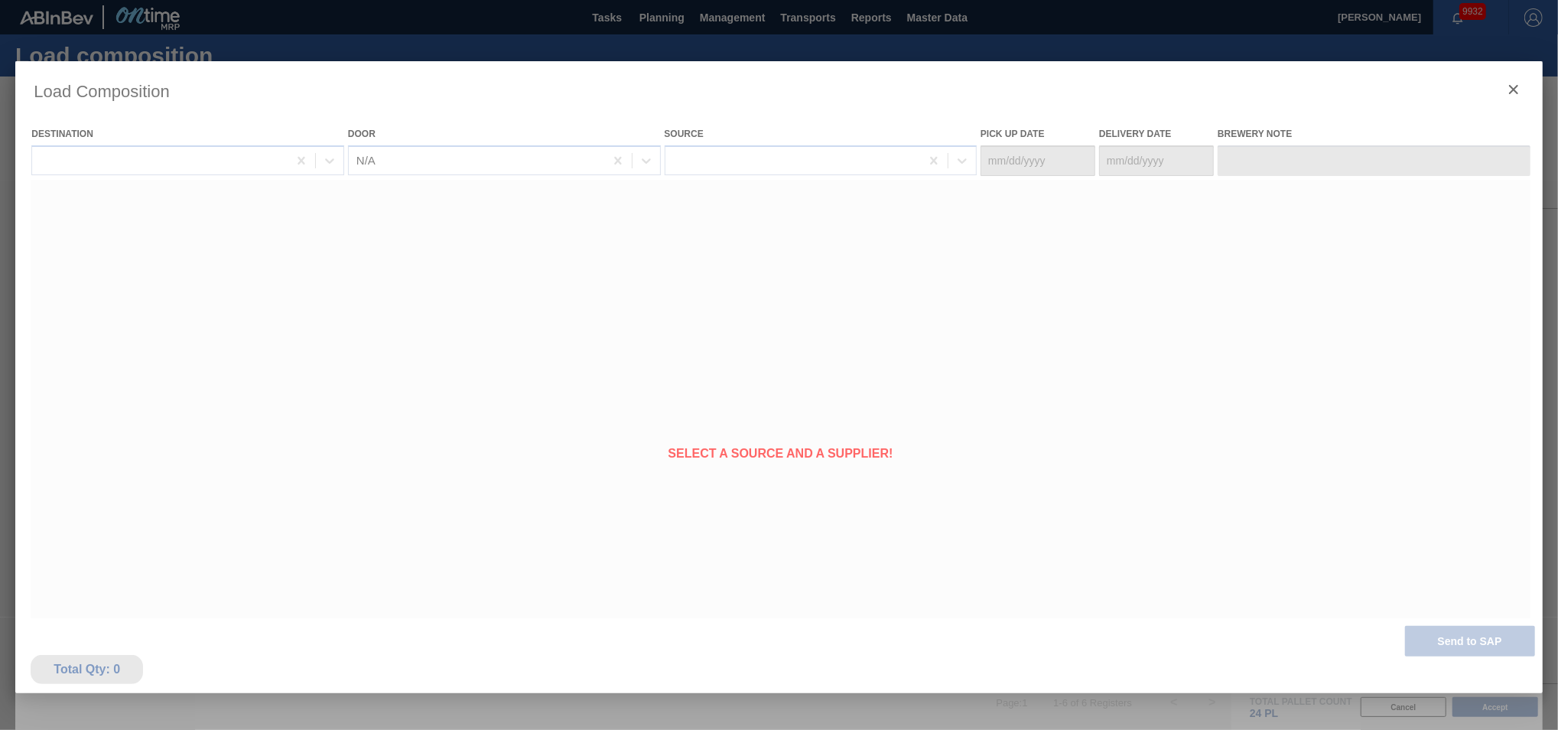
type Date "[DATE]"
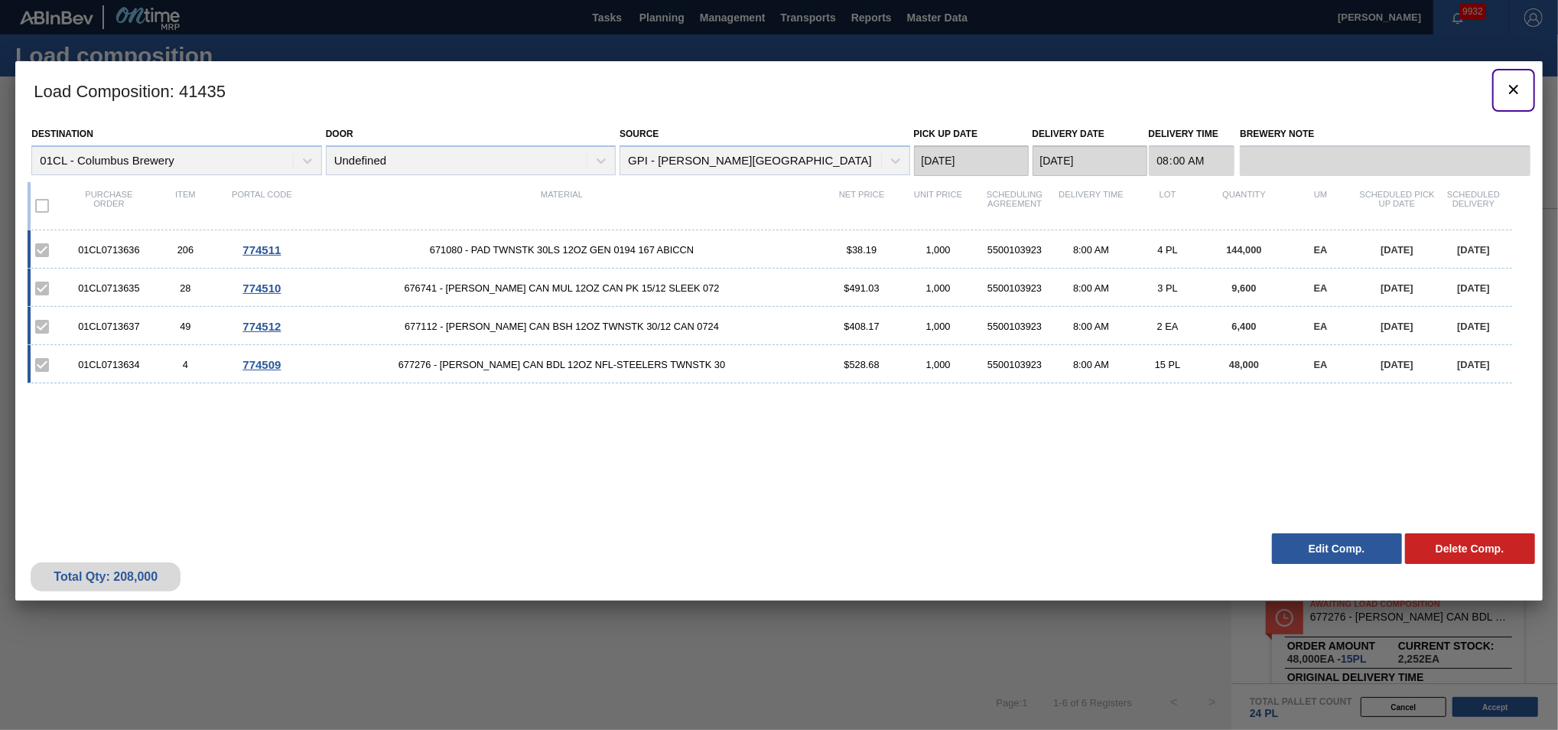
click at [1515, 90] on icon "botão de ícone" at bounding box center [1513, 89] width 9 height 9
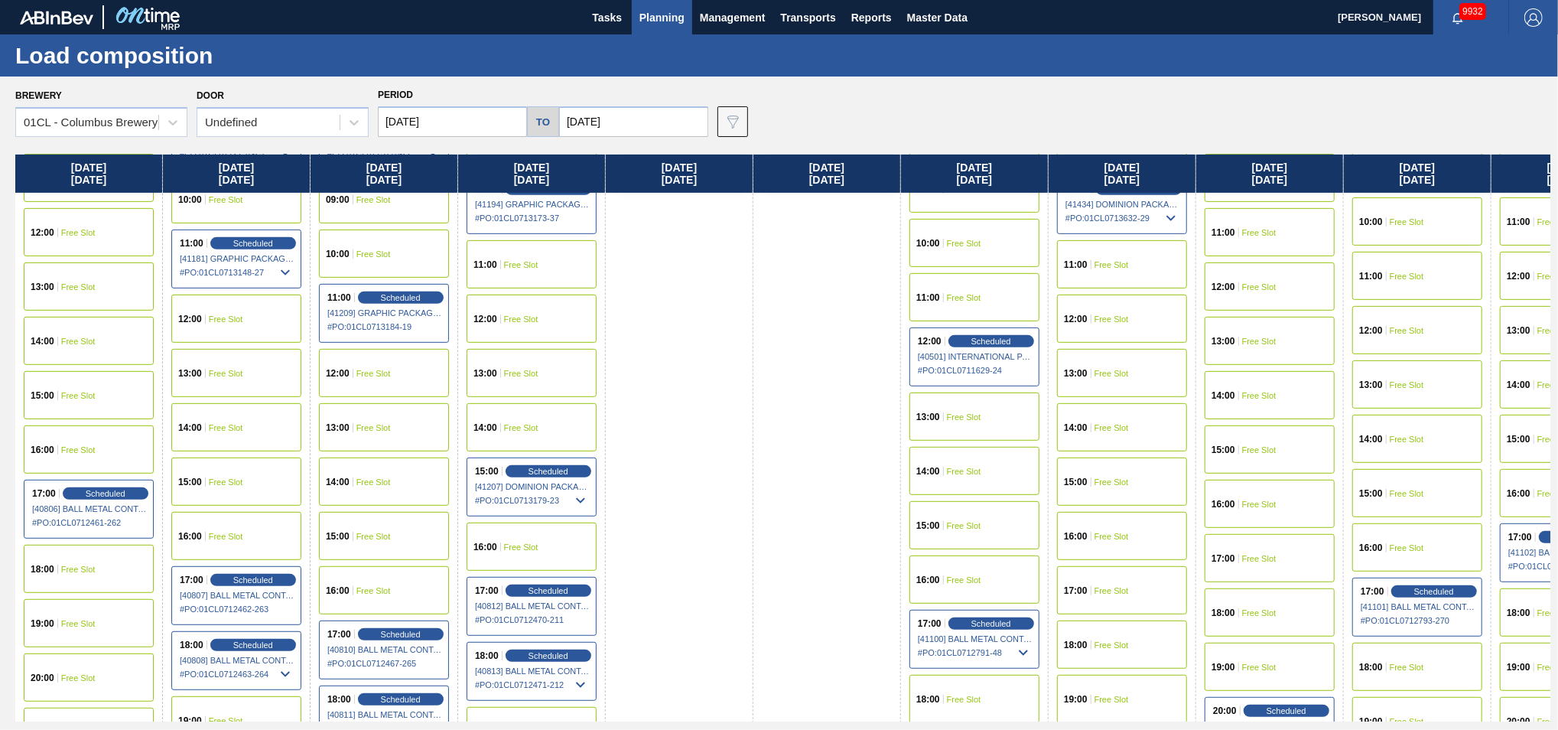
scroll to position [681, 0]
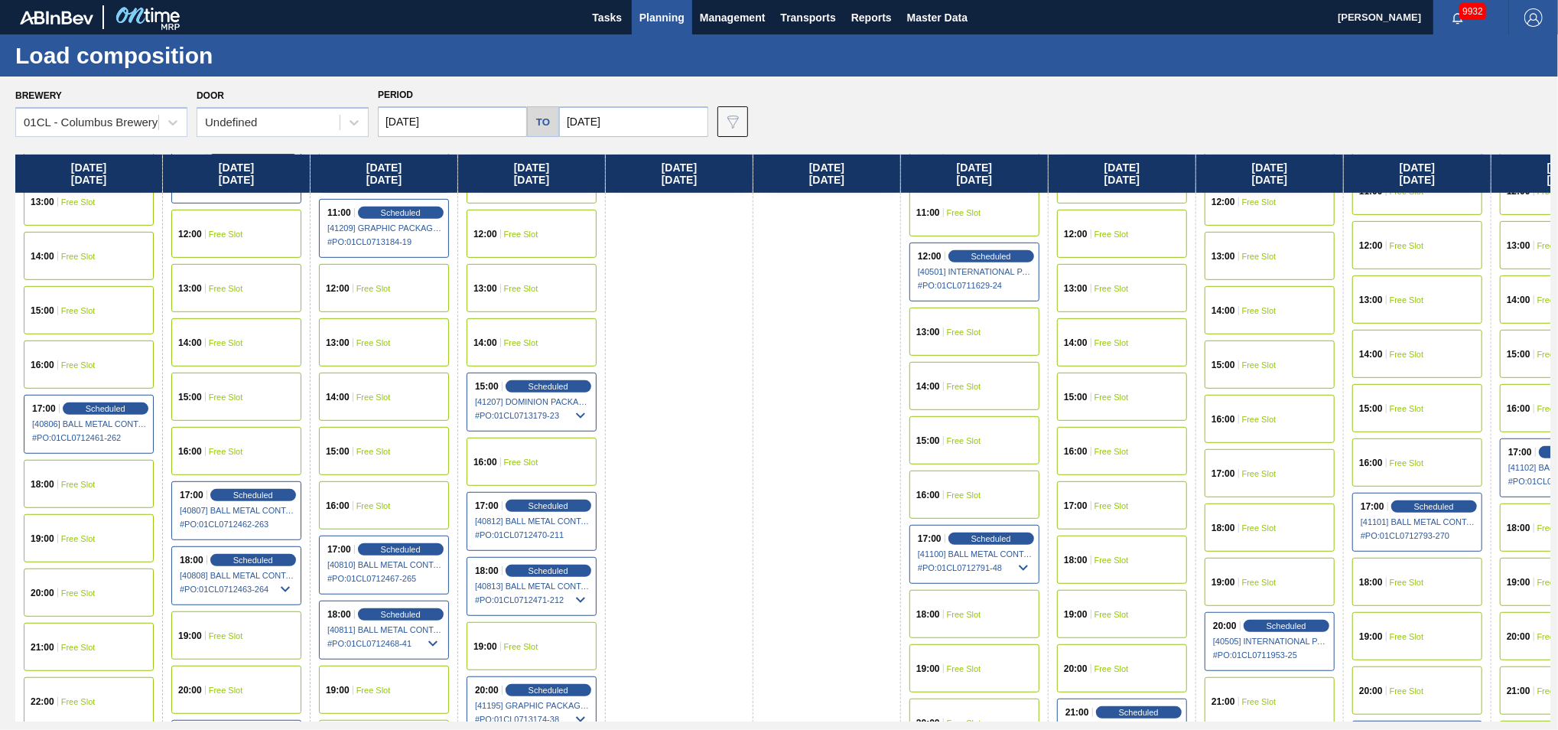
click at [1109, 626] on div "19:00 Free Slot" at bounding box center [1122, 614] width 130 height 48
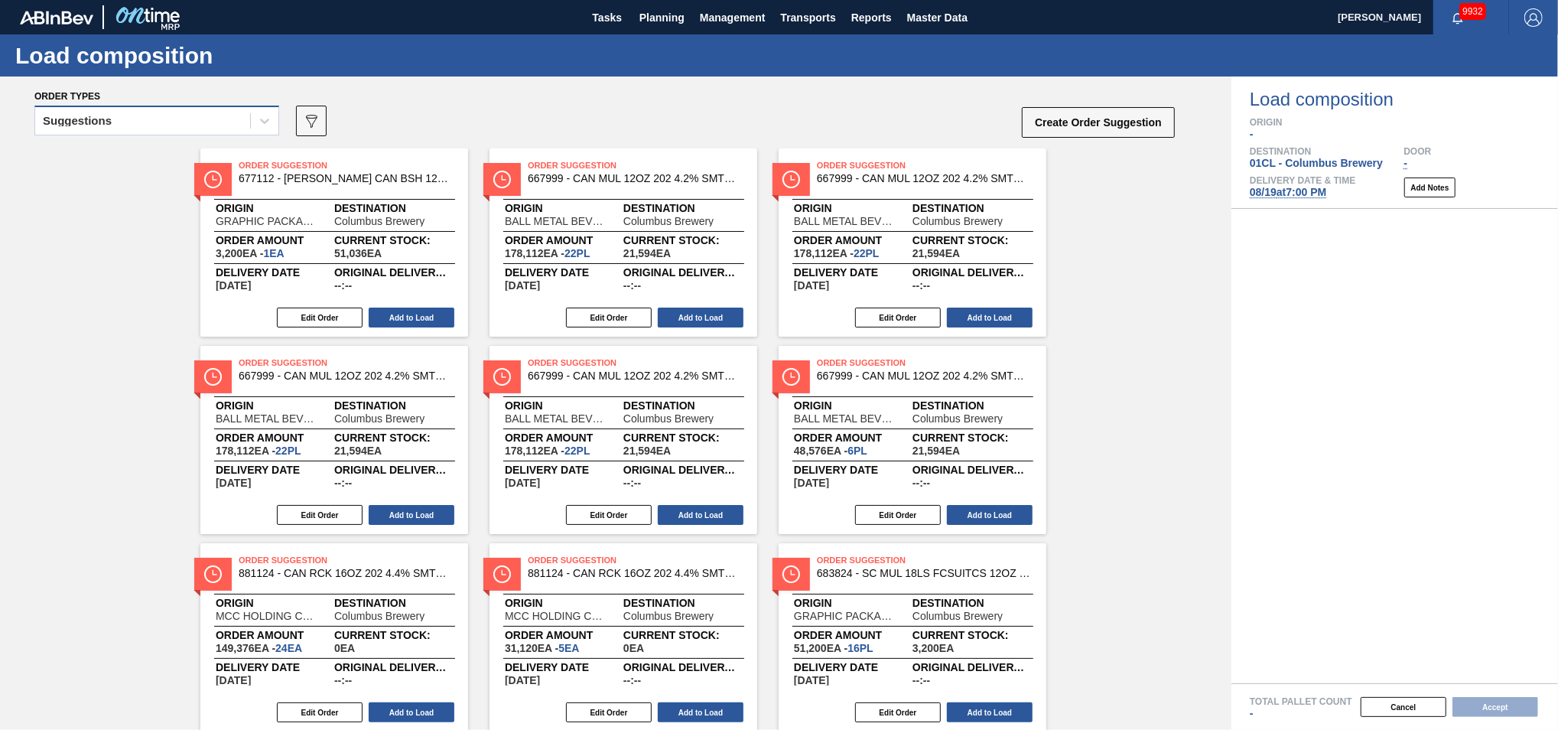
click at [169, 120] on div "Suggestions" at bounding box center [142, 121] width 215 height 22
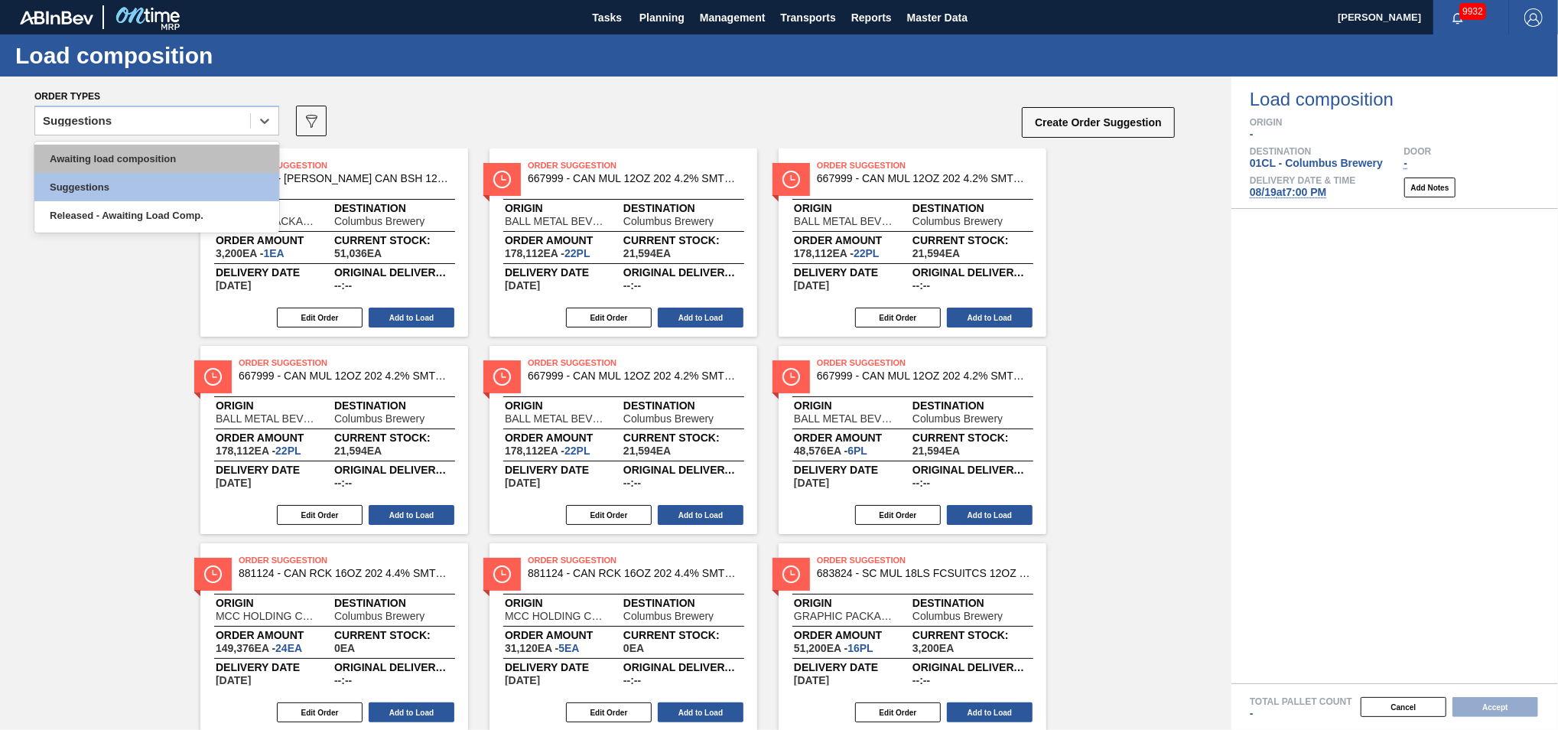
click at [154, 156] on div "Awaiting load composition" at bounding box center [156, 159] width 245 height 28
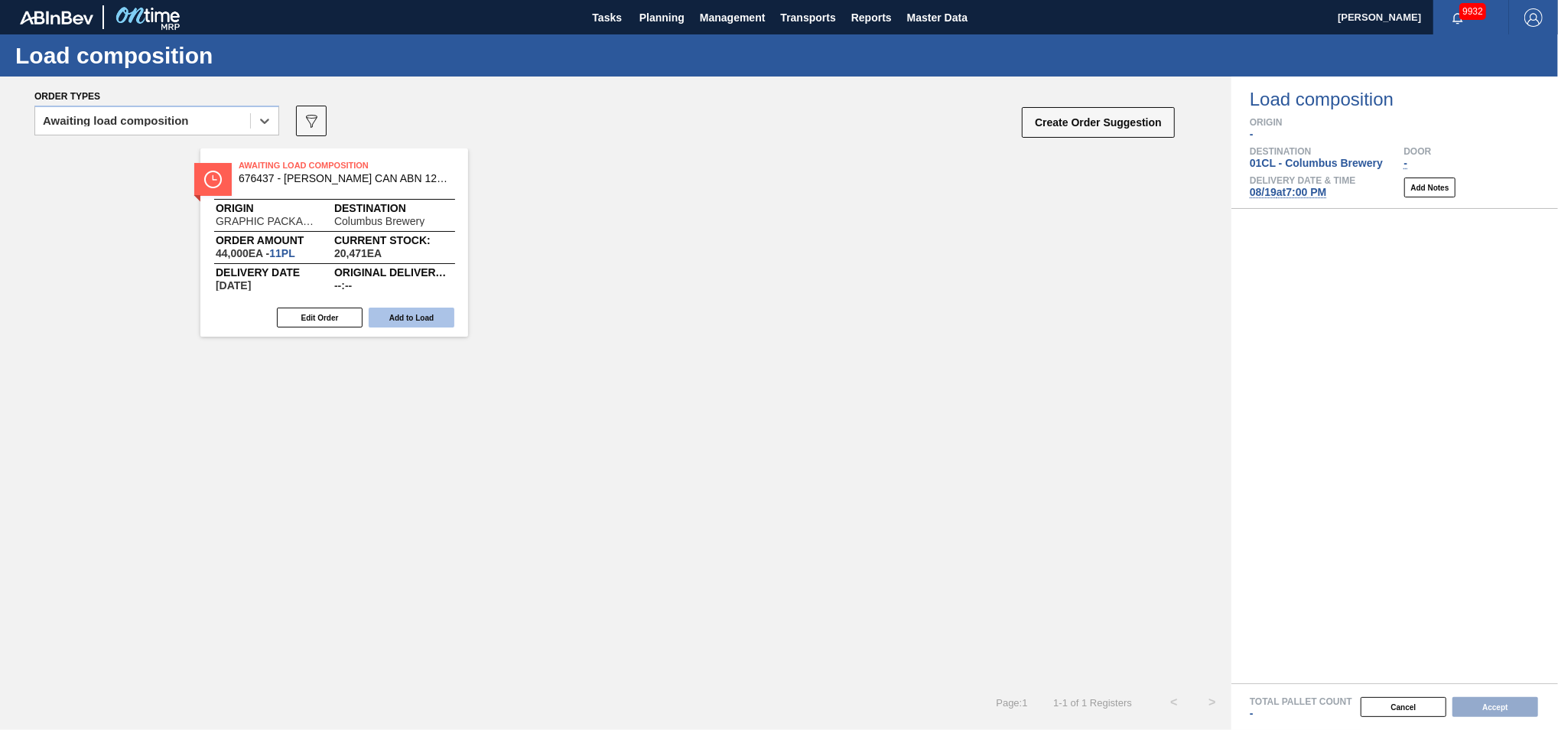
click at [413, 321] on button "Add to Load" at bounding box center [412, 318] width 86 height 20
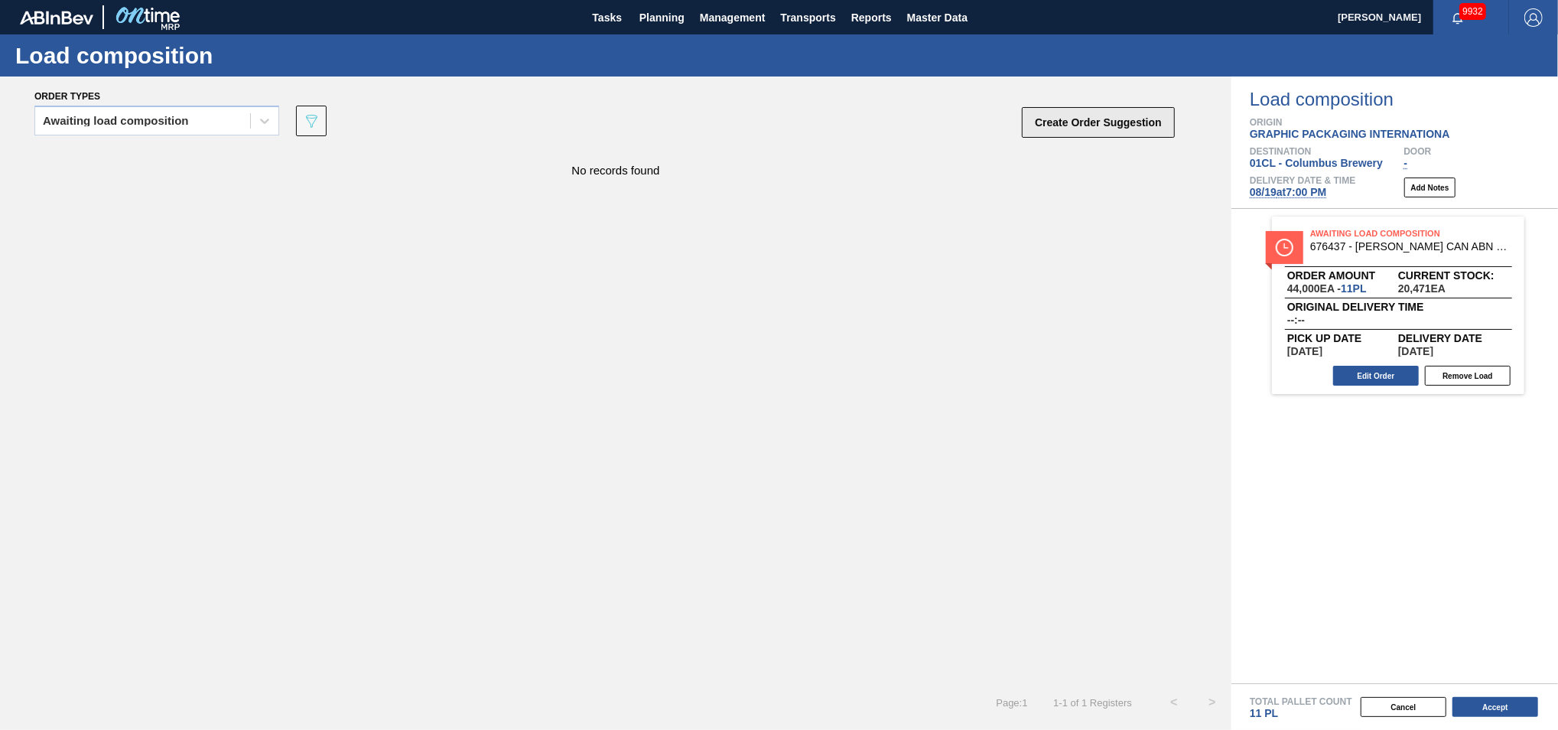
click at [1074, 135] on button "Create Order Suggestion" at bounding box center [1098, 122] width 153 height 31
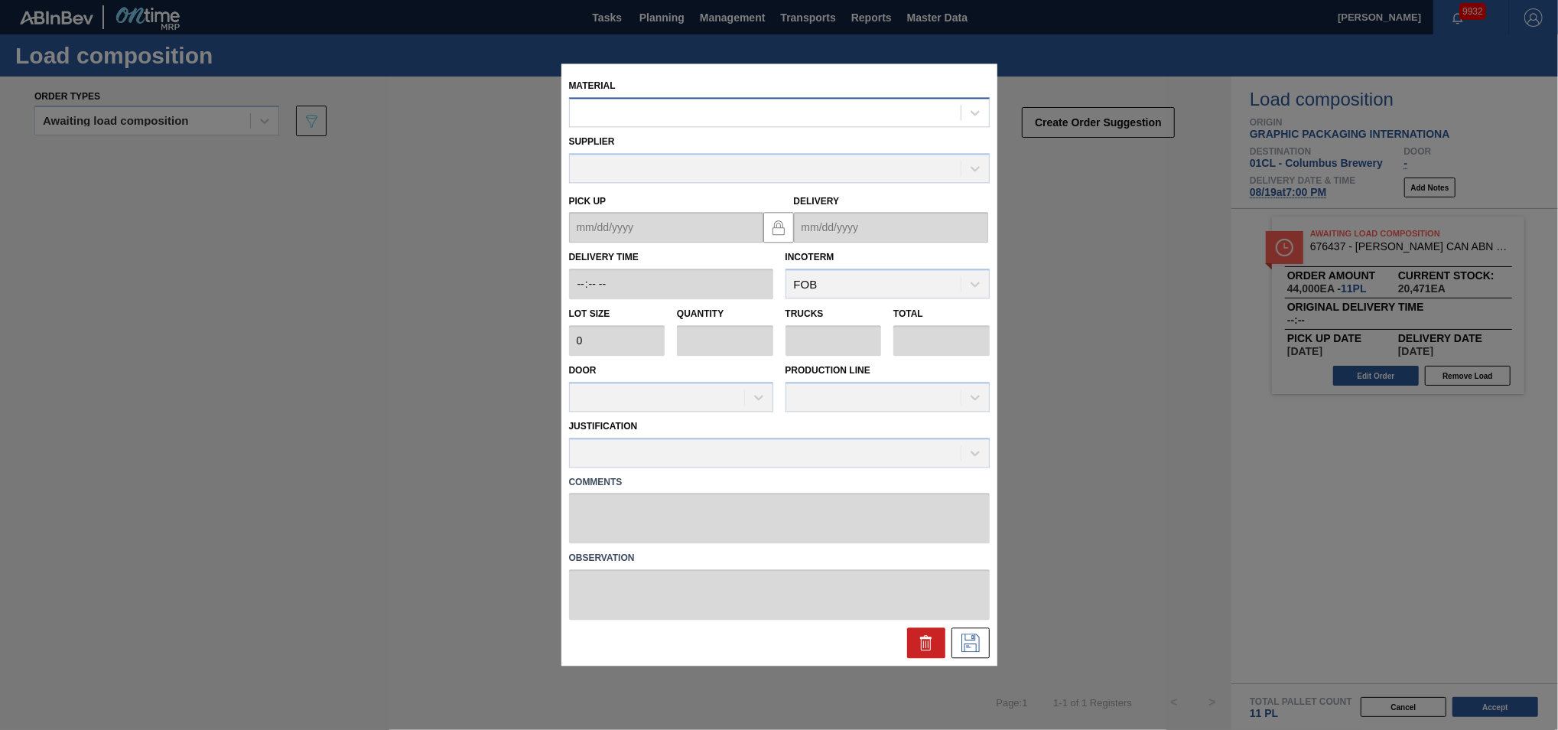
click at [625, 106] on div at bounding box center [765, 113] width 391 height 22
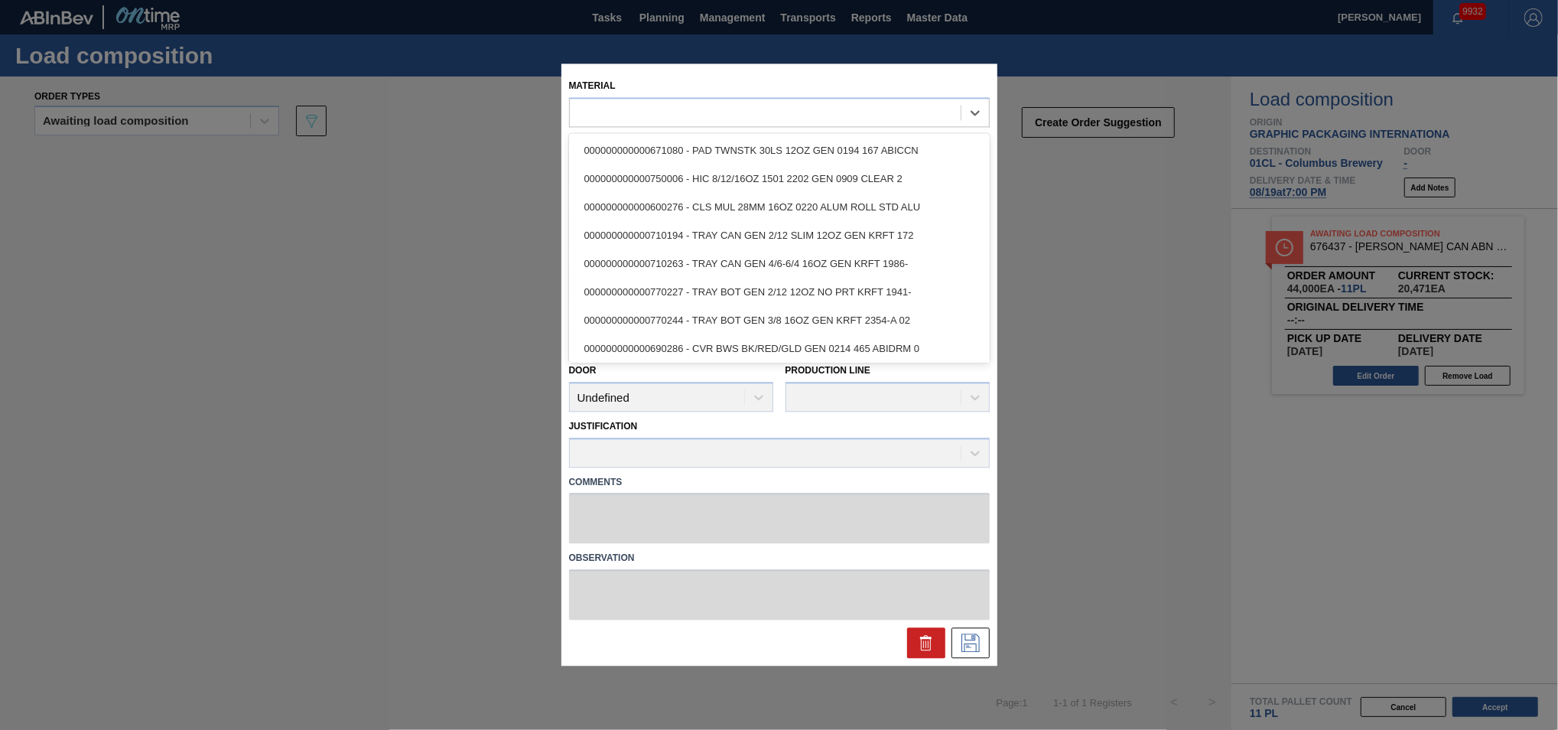
drag, startPoint x: 282, startPoint y: 214, endPoint x: 288, endPoint y: 187, distance: 27.3
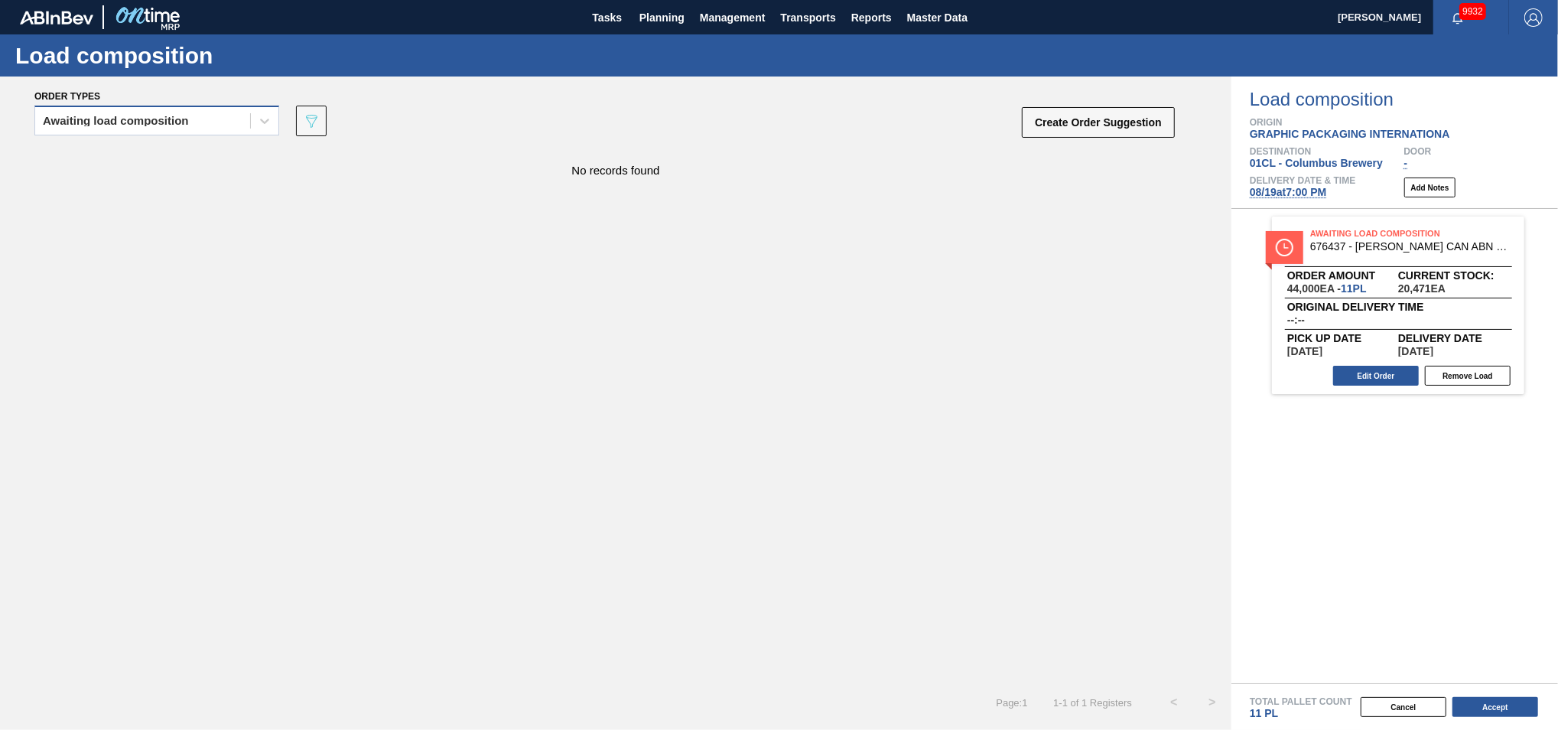
click at [172, 117] on div "Awaiting load composition" at bounding box center [116, 121] width 146 height 11
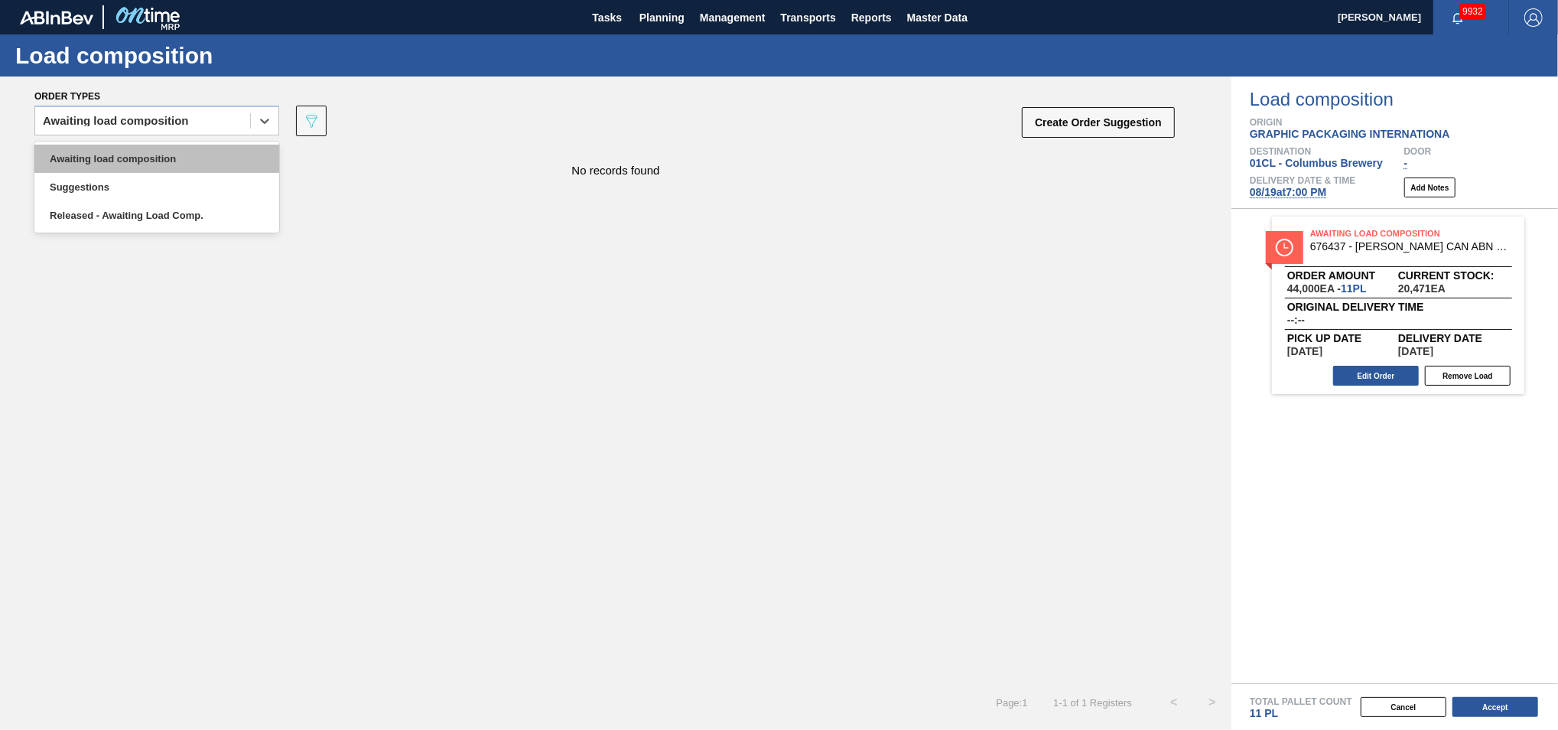
click at [144, 162] on div "Awaiting load composition" at bounding box center [156, 159] width 245 height 28
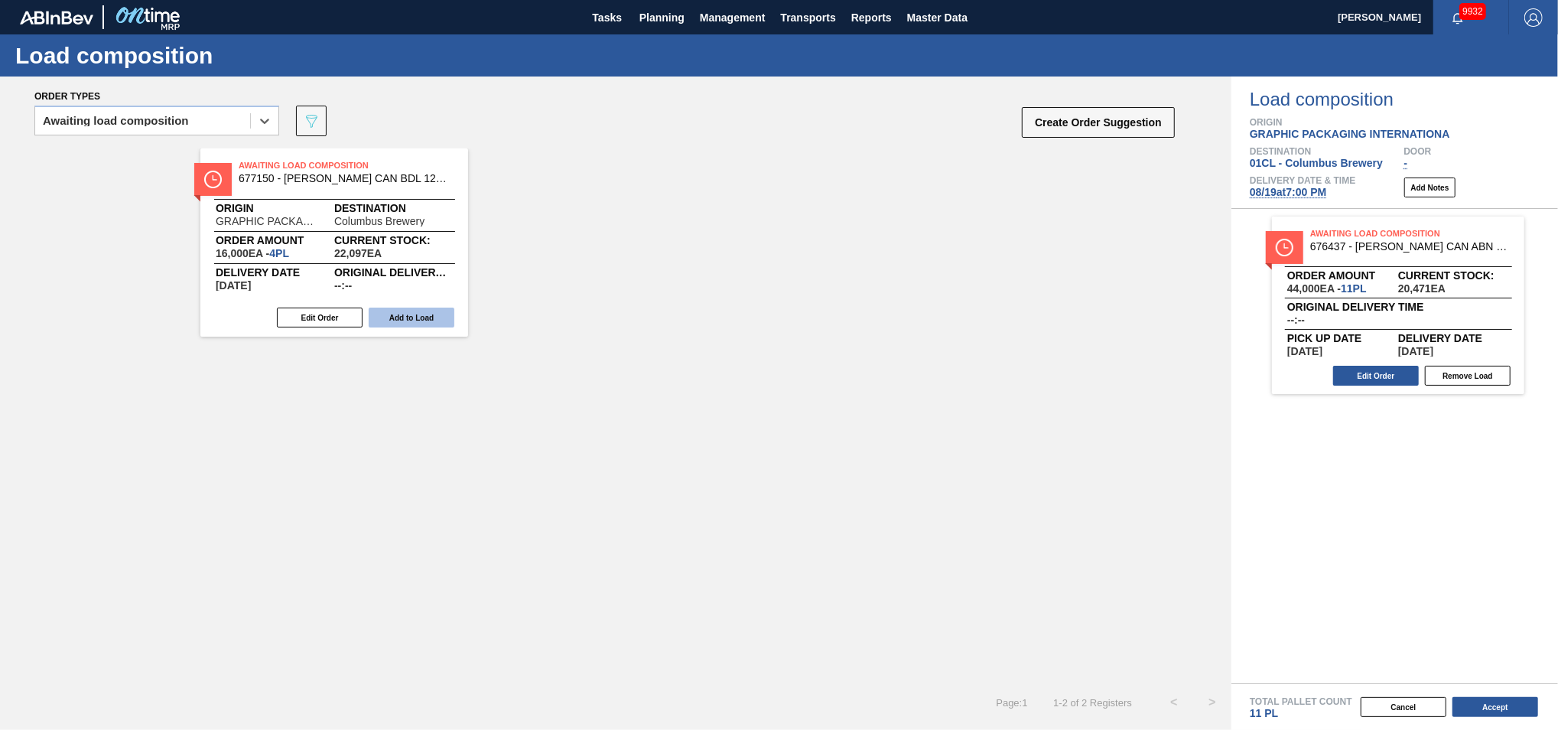
click at [405, 321] on button "Add to Load" at bounding box center [412, 318] width 86 height 20
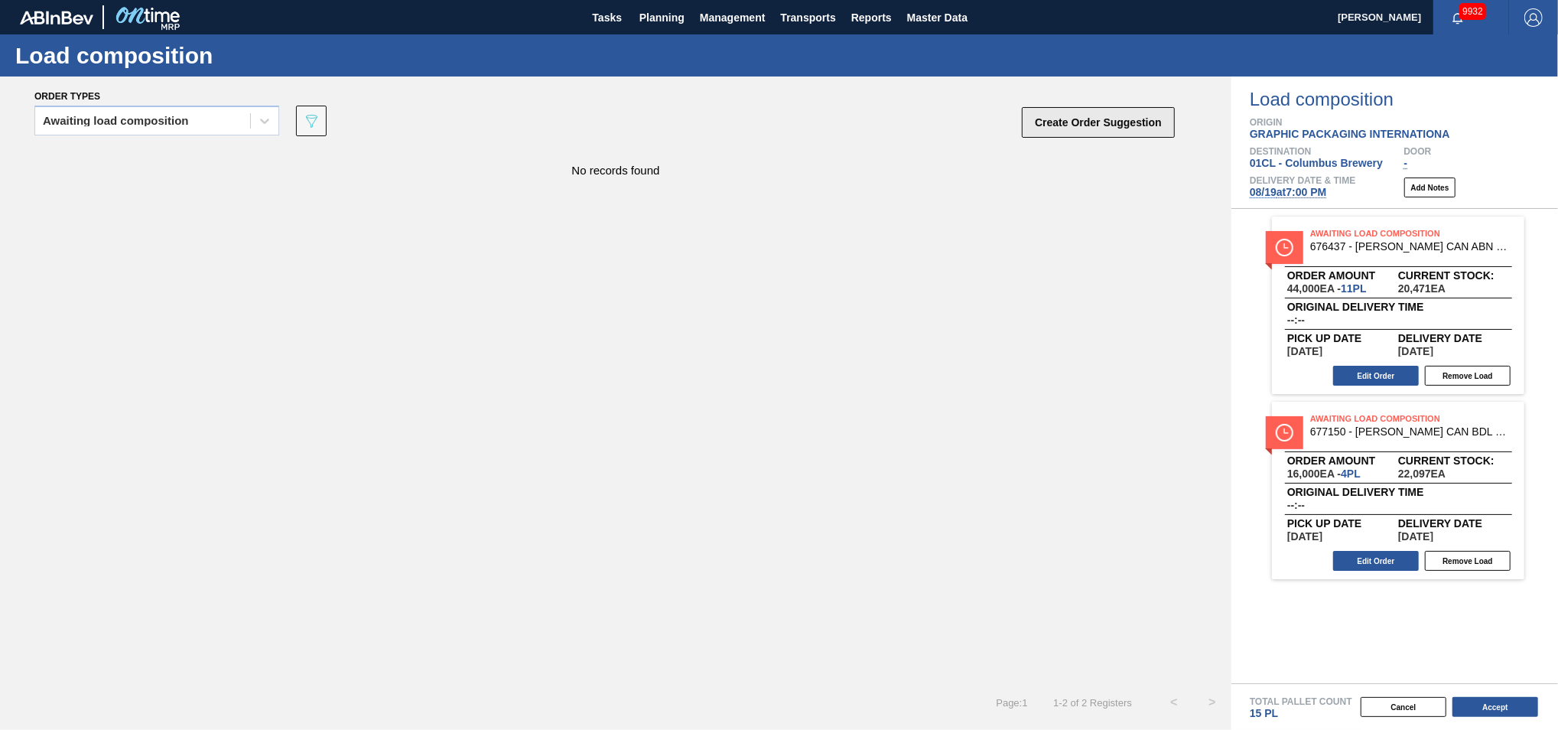
click at [1036, 129] on button "Create Order Suggestion" at bounding box center [1098, 122] width 153 height 31
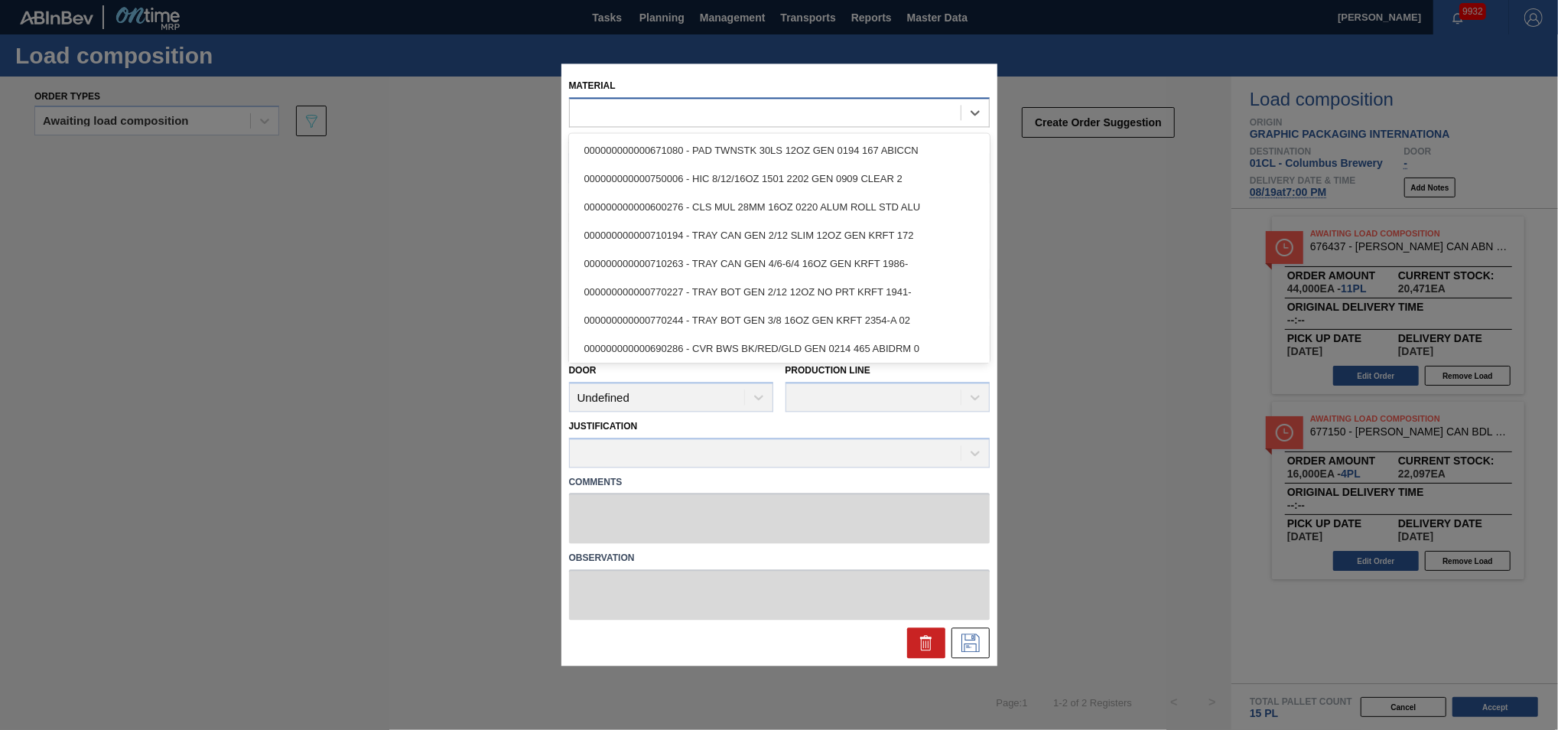
click at [736, 111] on div at bounding box center [765, 113] width 391 height 22
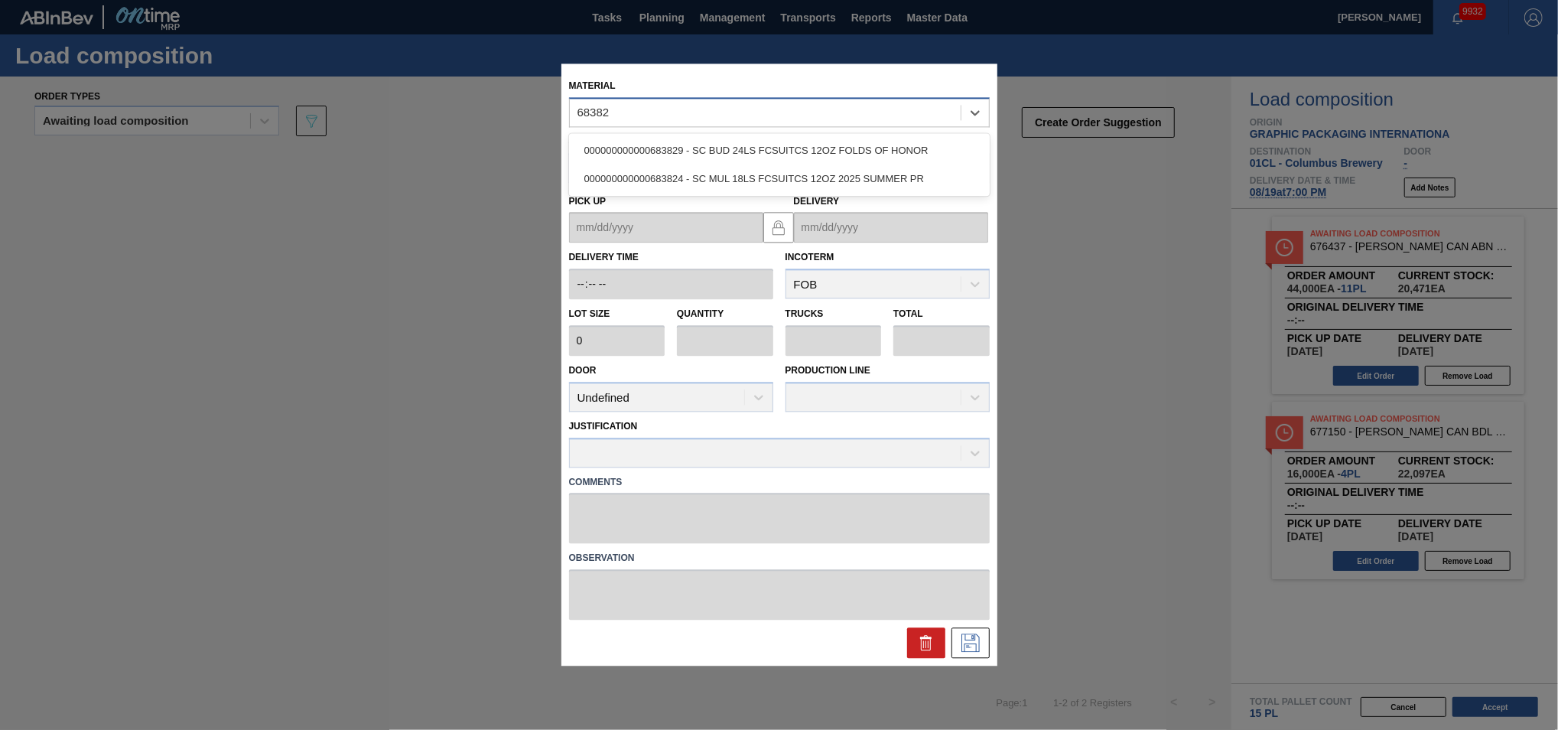
type input "683824"
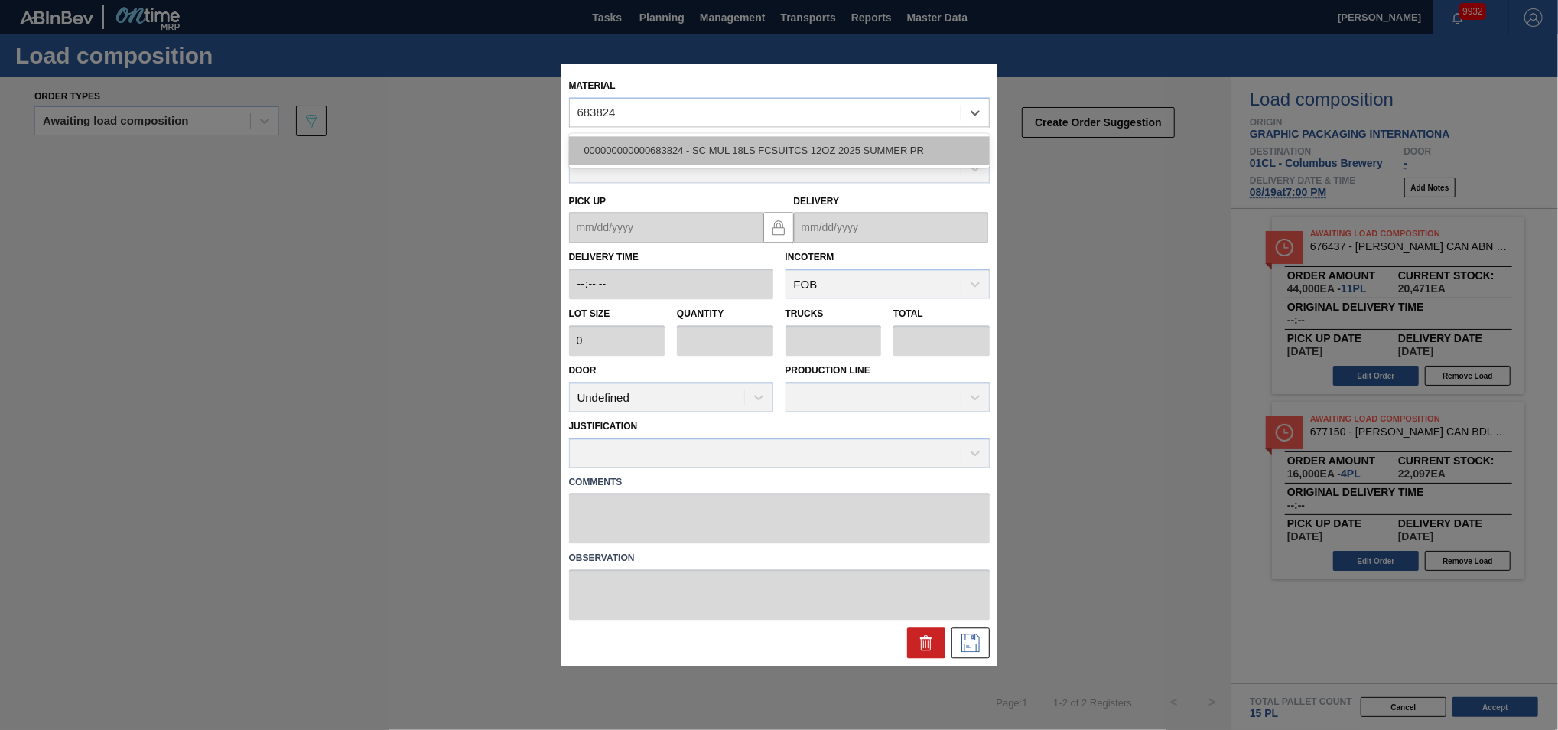
click at [716, 153] on div "000000000000683824 - SC MUL 18LS FCSUITCS 12OZ 2025 SUMMER PR" at bounding box center [779, 150] width 421 height 28
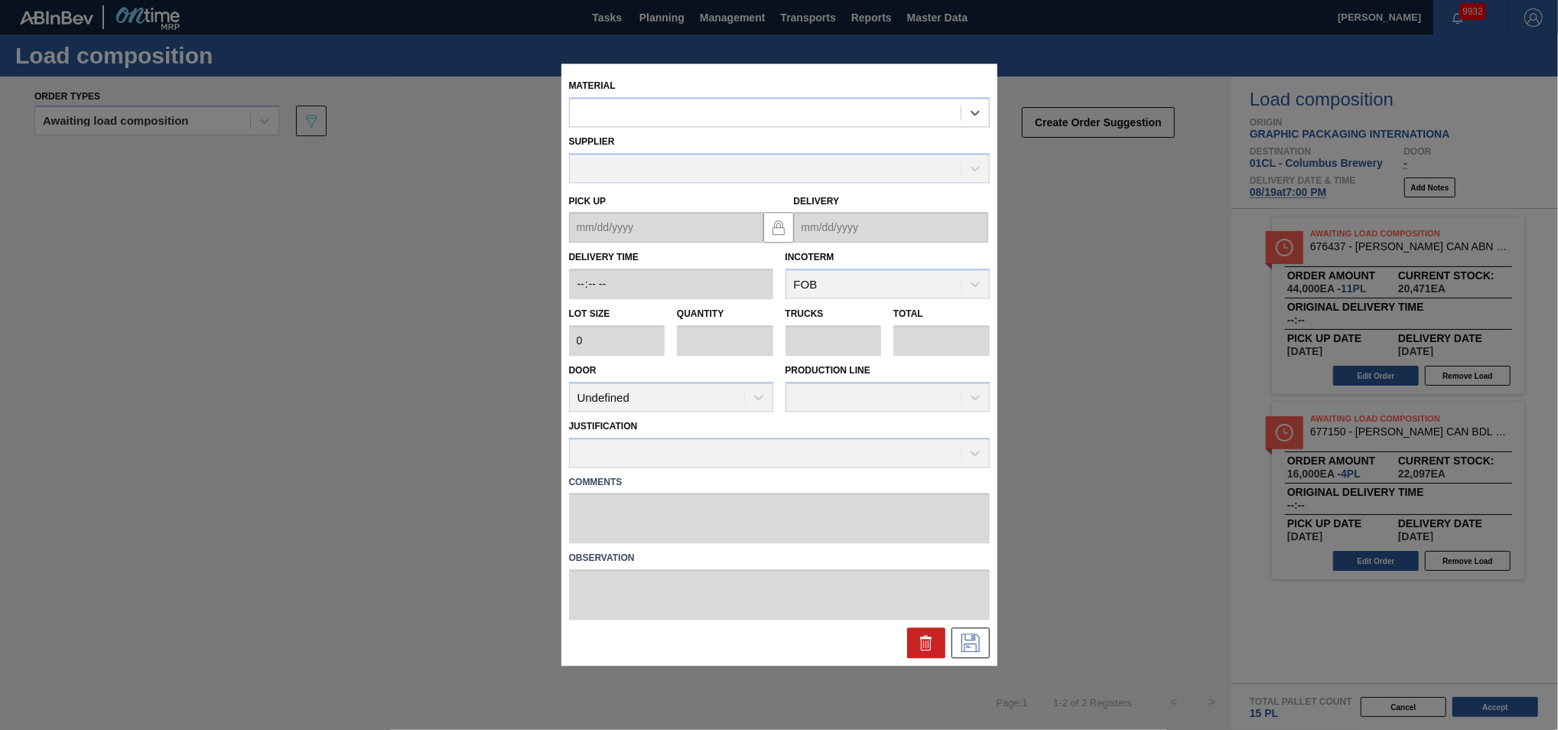
type input "3,200"
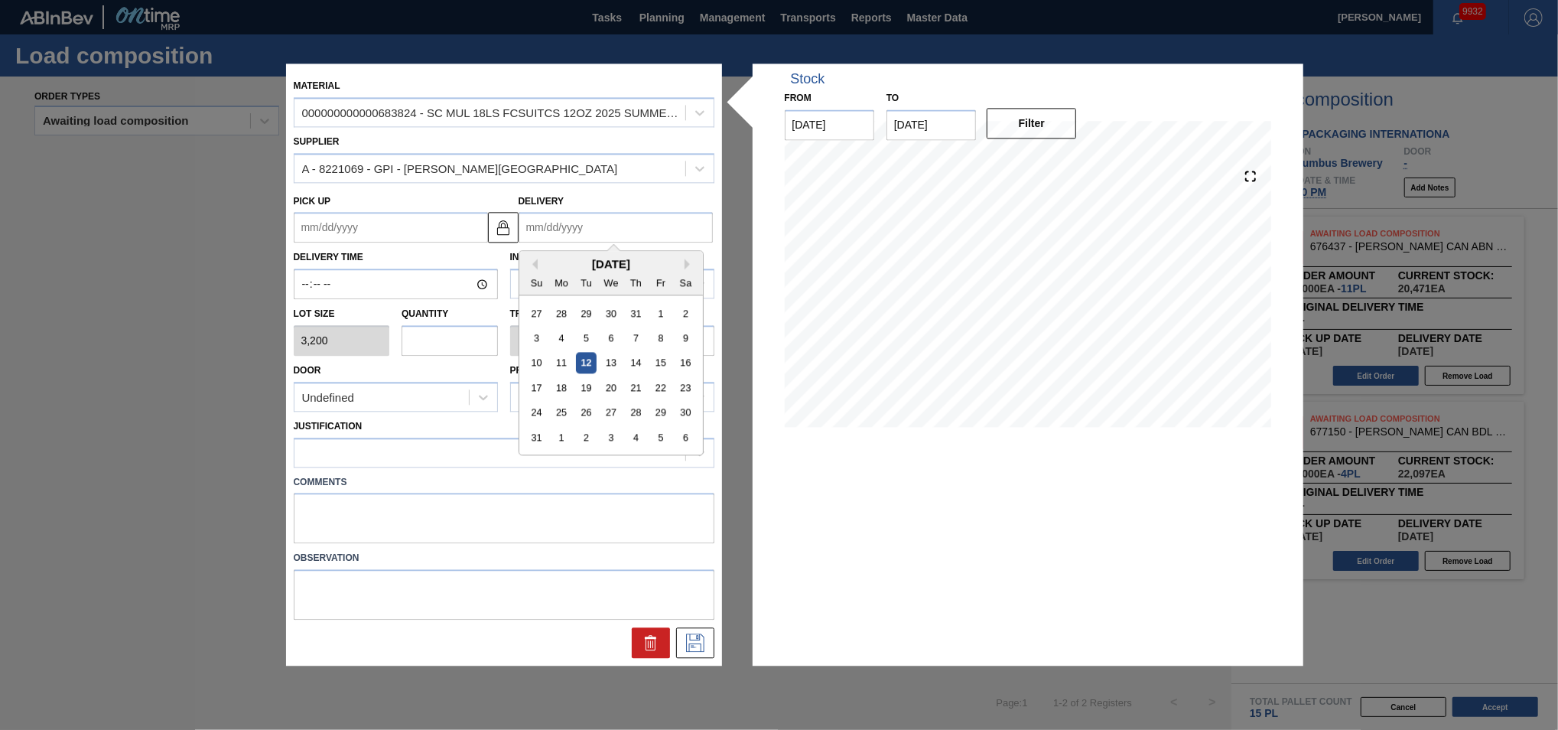
click at [607, 233] on input "Delivery" at bounding box center [616, 228] width 194 height 31
click at [582, 386] on div "19" at bounding box center [585, 388] width 21 height 21
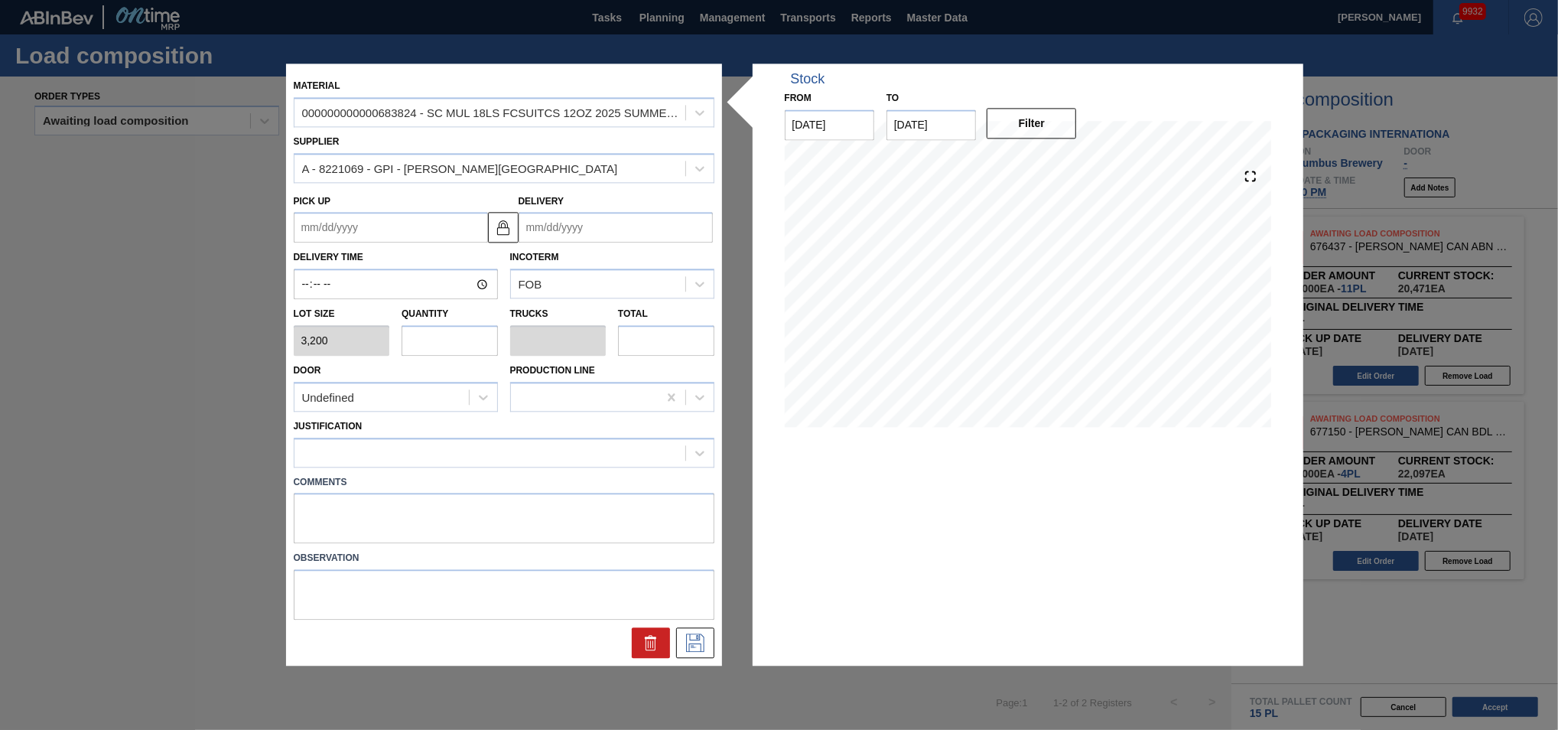
type up "[DATE]"
type input "[DATE]"
click at [471, 344] on input "text" at bounding box center [450, 340] width 96 height 31
click at [641, 346] on input "text" at bounding box center [666, 340] width 96 height 31
type input "0"
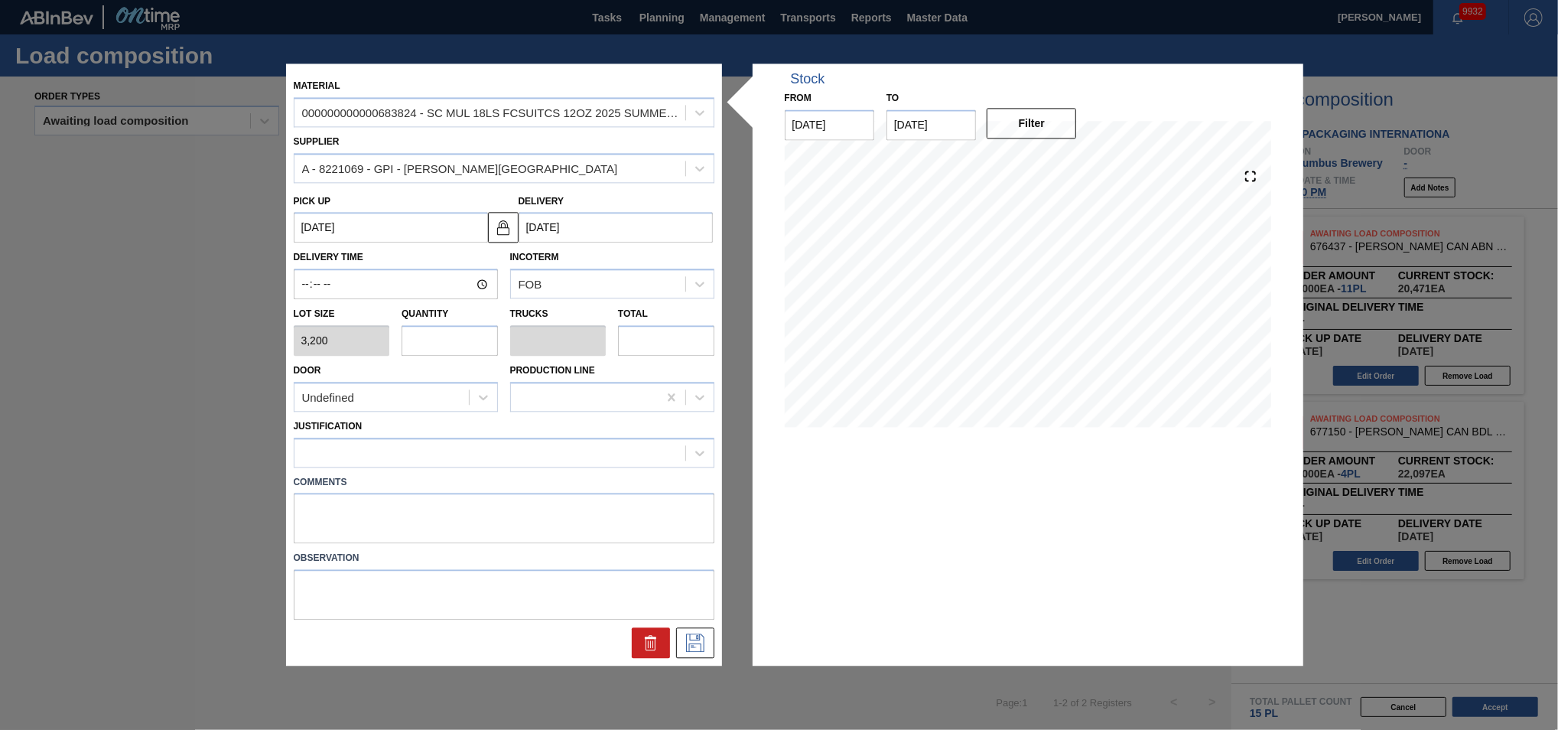
type input "0"
type input "1"
type input "0.005"
type input "16"
type input "0.05"
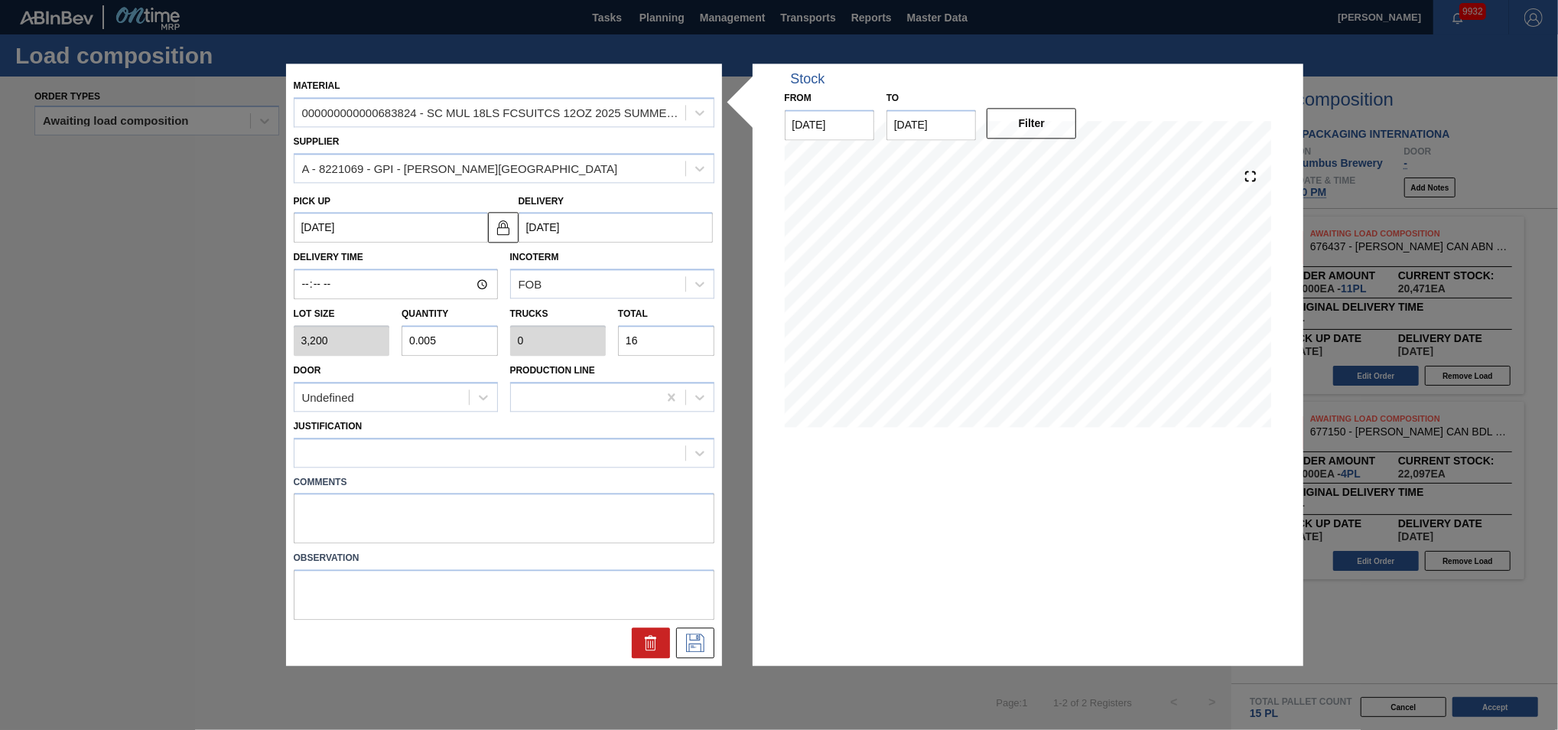
type input "0.002"
type input "160"
type input "0.5"
type input "0.019"
type input "1,600"
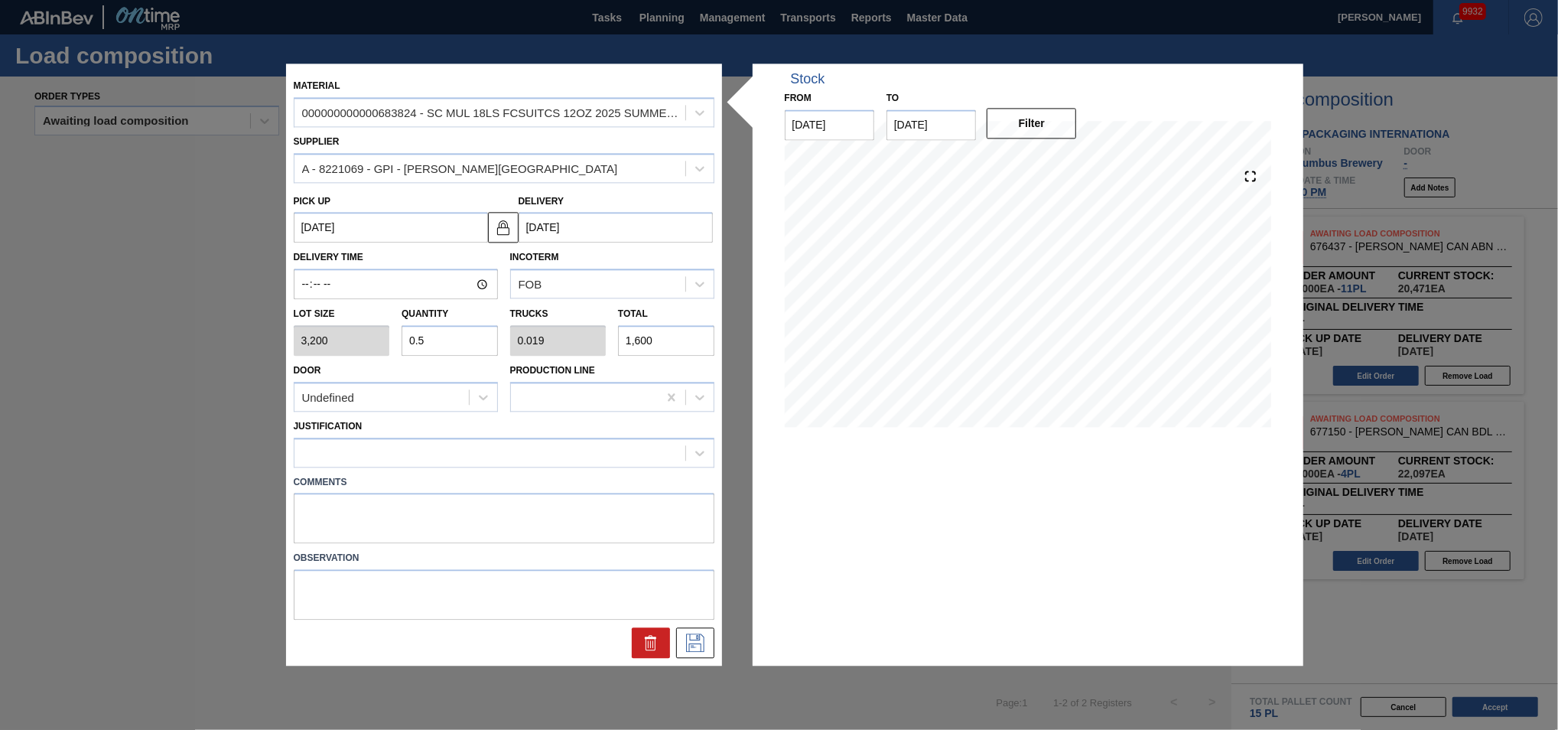
type input "5"
type input "0.192"
type input "16,000"
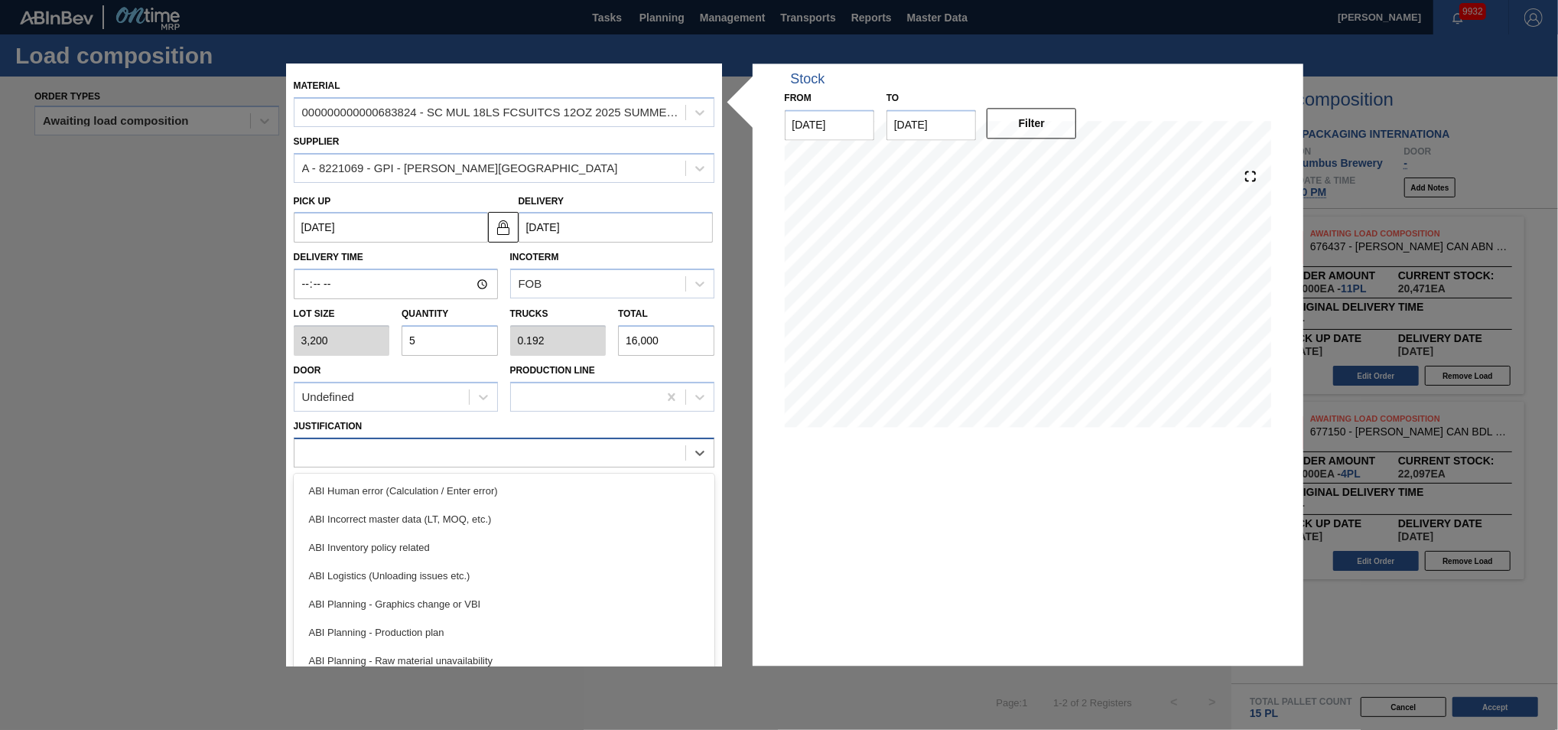
click at [614, 441] on div at bounding box center [490, 452] width 391 height 22
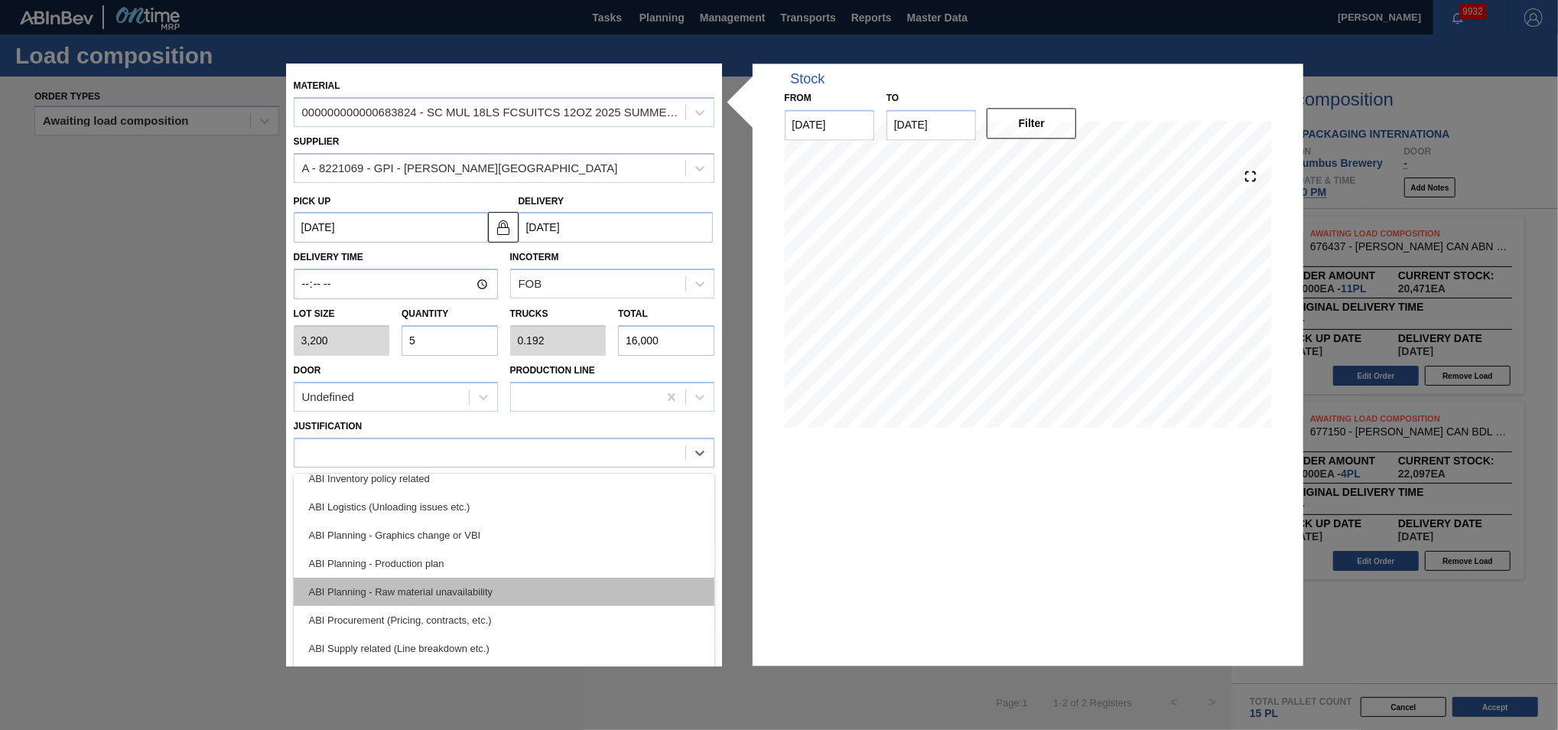
scroll to position [103, 0]
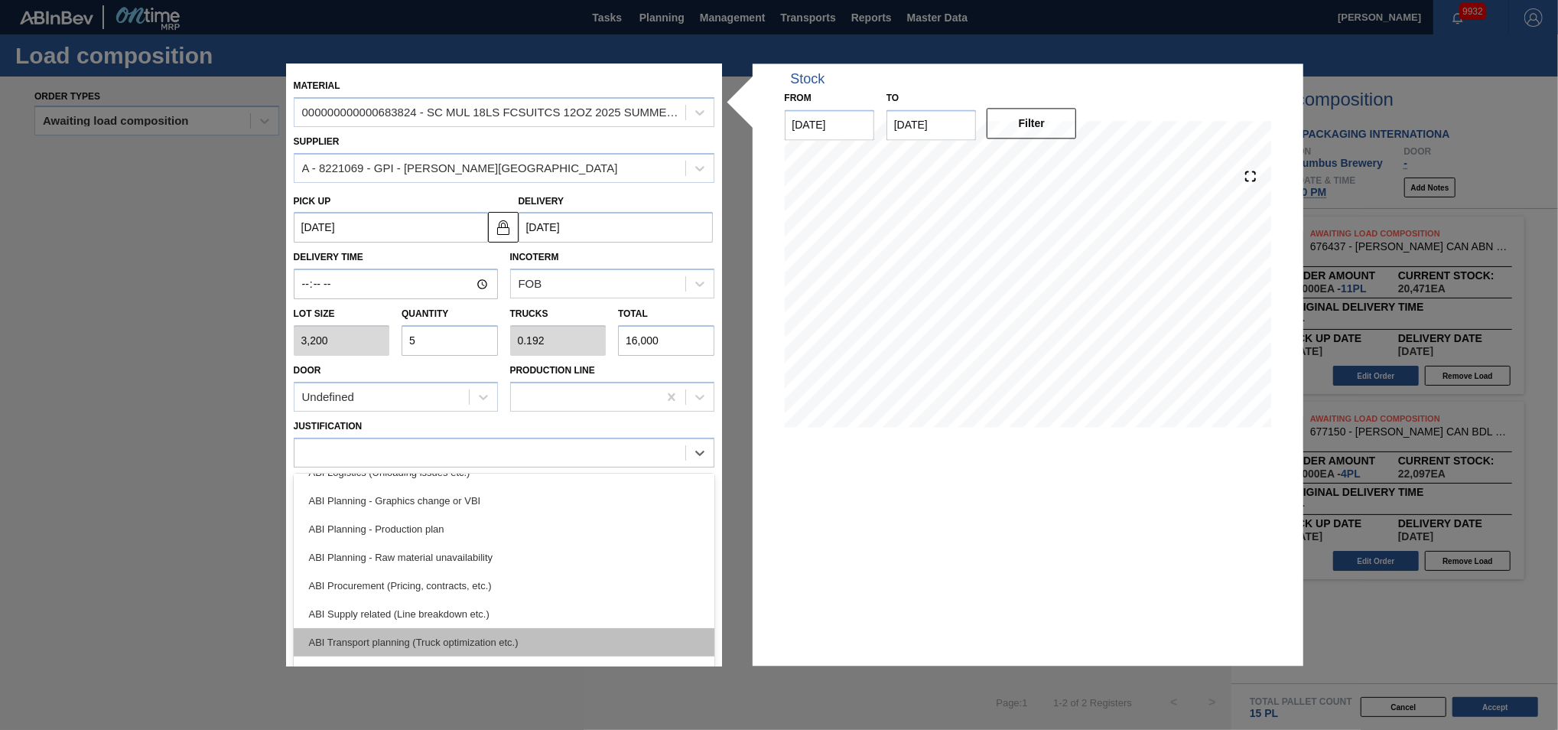
click at [513, 630] on div "ABI Transport planning (Truck optimization etc.)" at bounding box center [504, 642] width 421 height 28
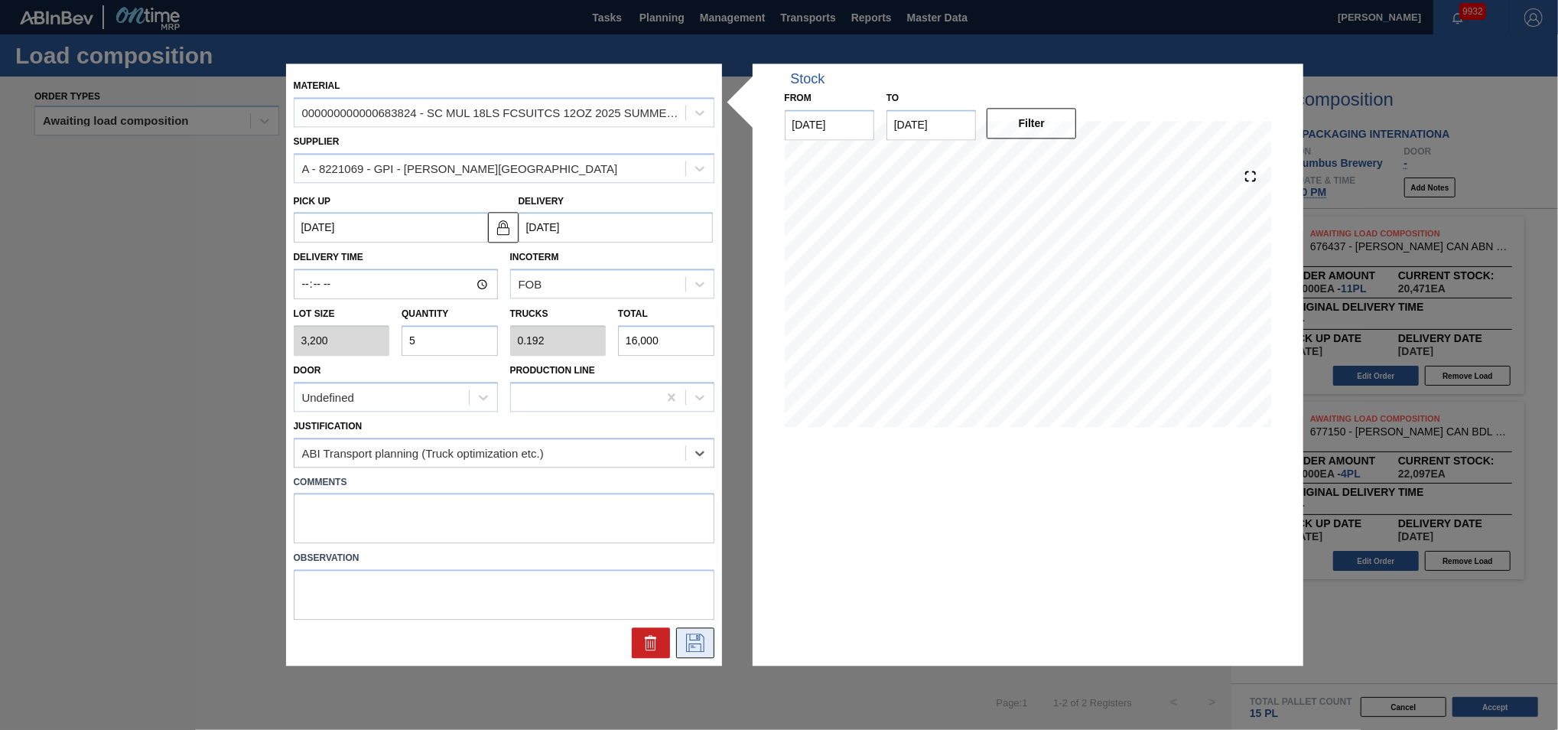
click at [695, 639] on icon at bounding box center [695, 643] width 18 height 18
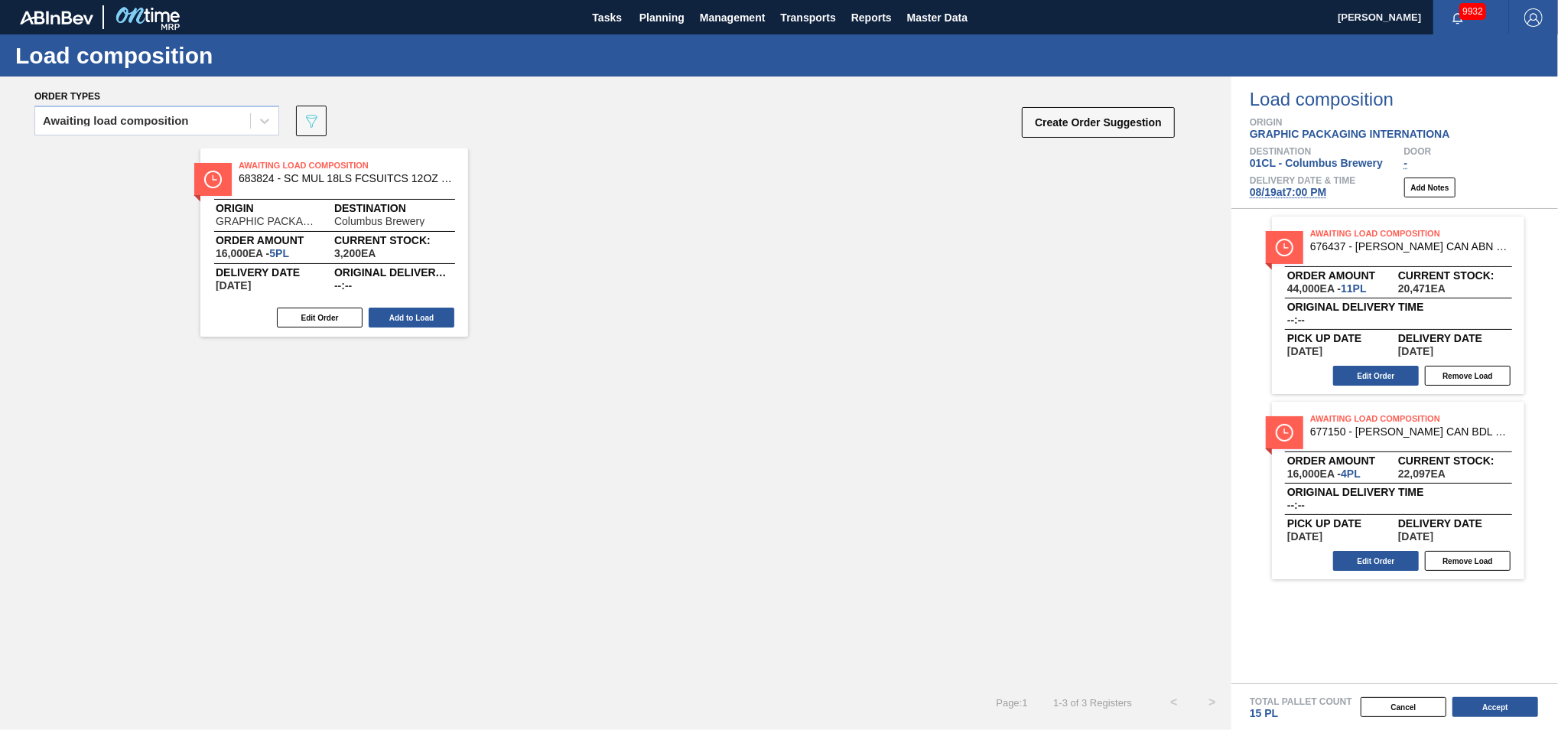
click at [422, 323] on button "Add to Load" at bounding box center [412, 318] width 86 height 20
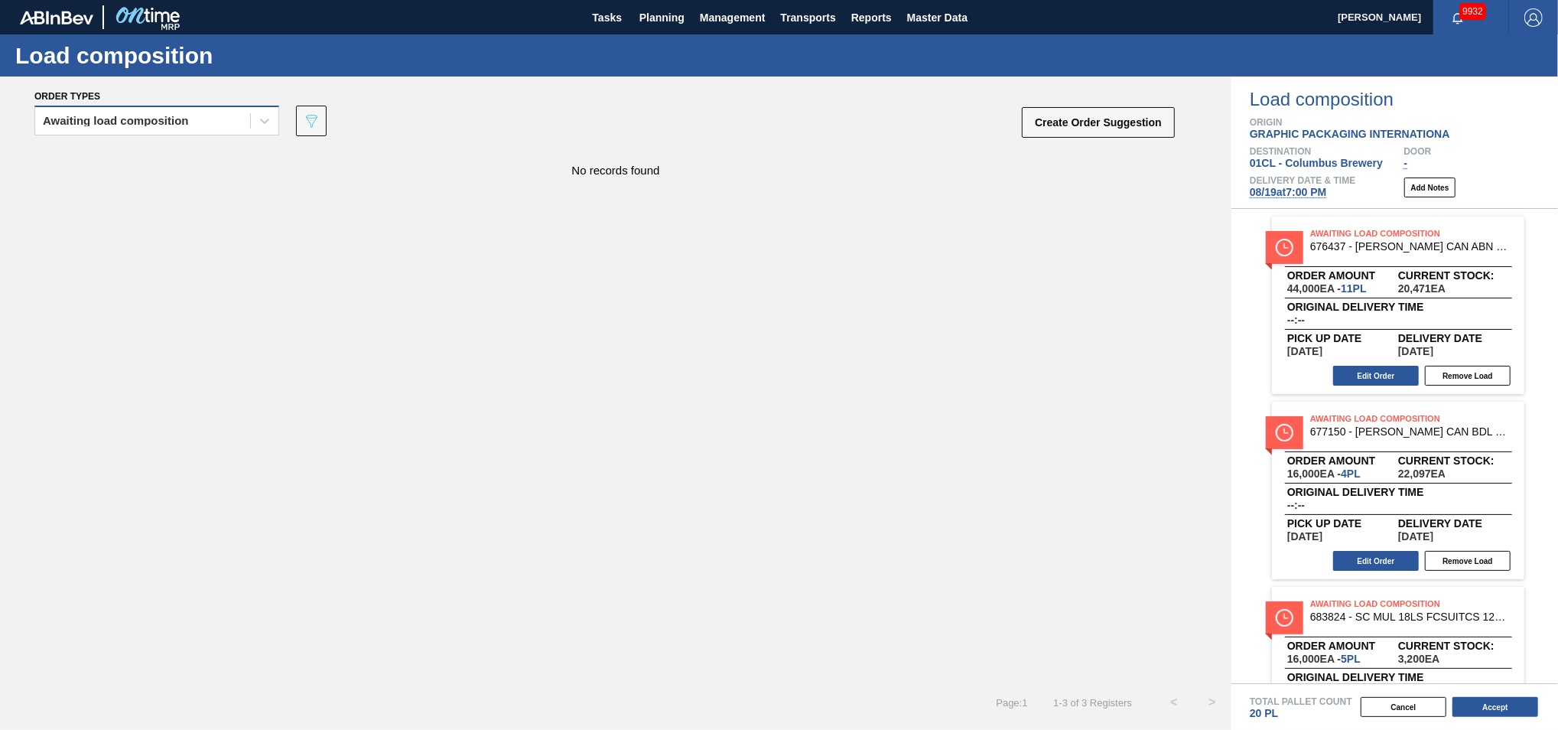
click at [242, 121] on div "Awaiting load composition" at bounding box center [142, 121] width 215 height 22
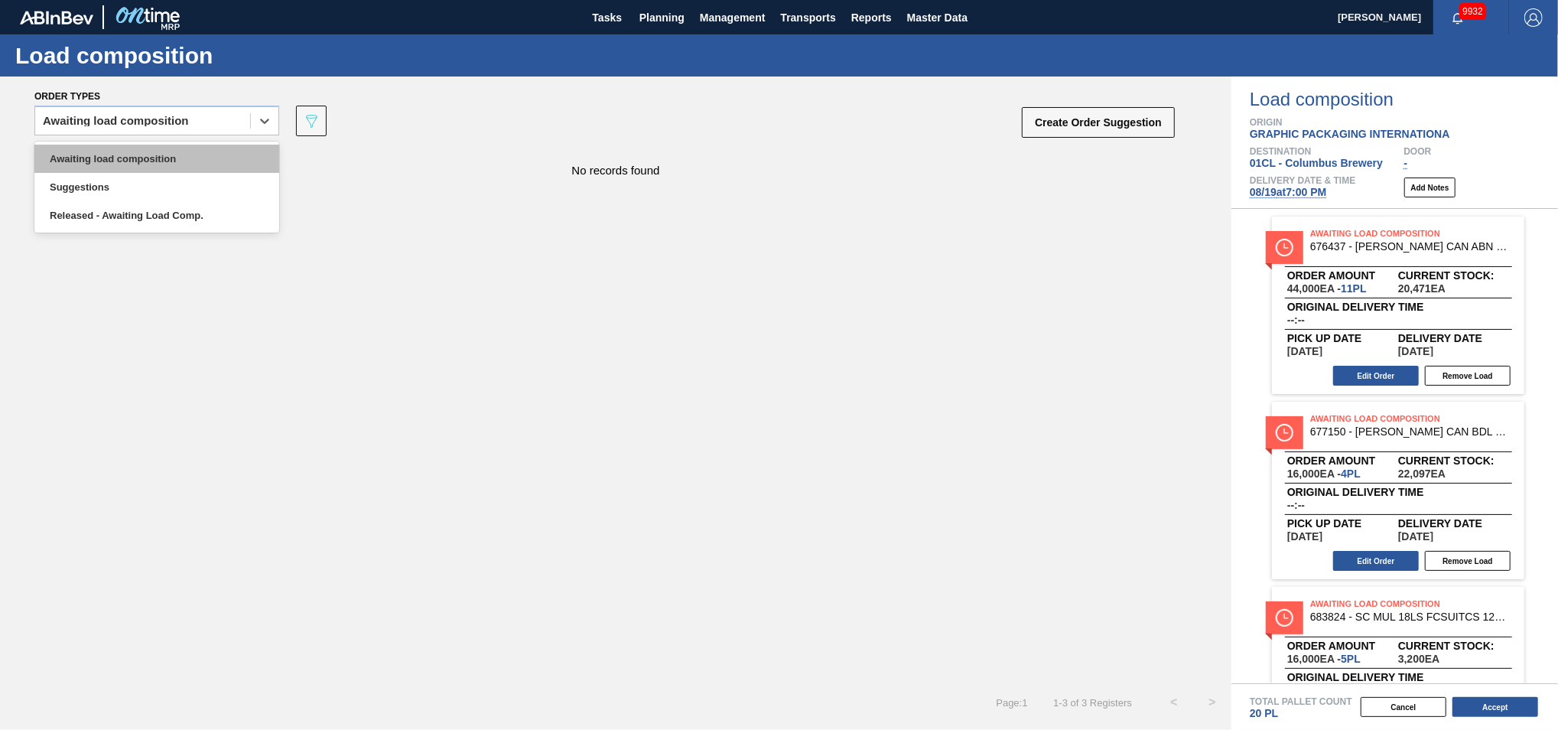
click at [217, 153] on div "Awaiting load composition" at bounding box center [156, 159] width 245 height 28
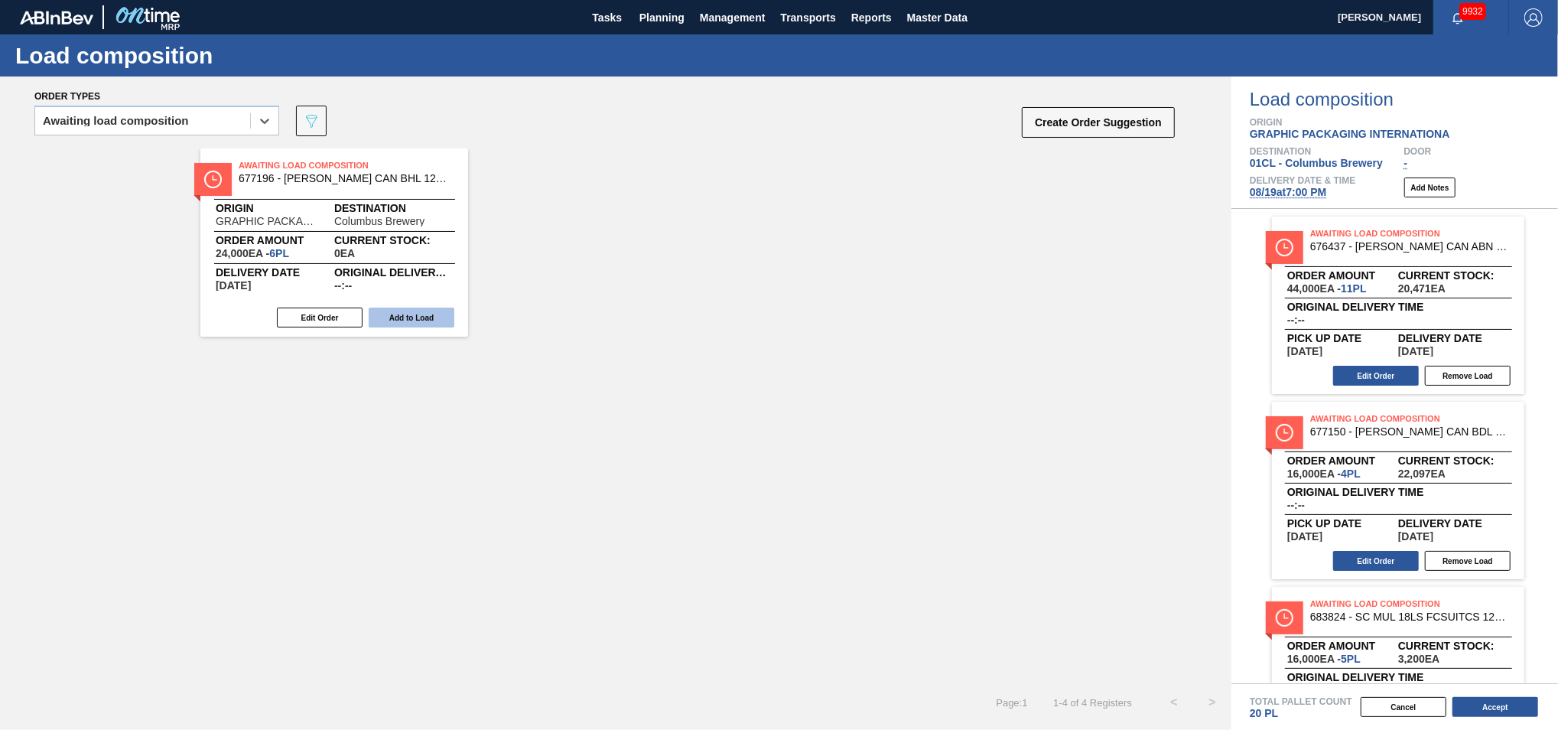
click at [412, 314] on button "Add to Load" at bounding box center [412, 318] width 86 height 20
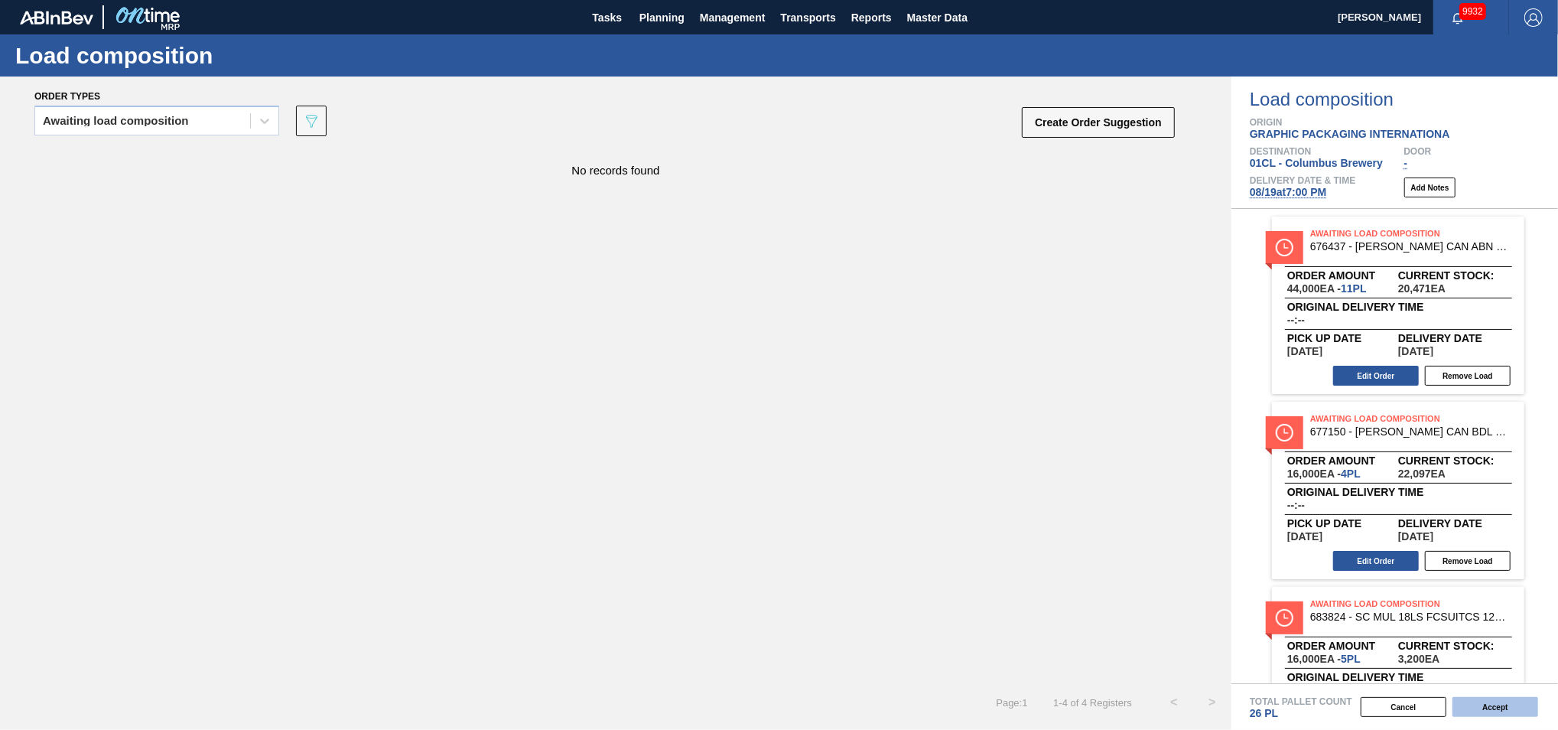
click at [1486, 700] on button "Accept" at bounding box center [1496, 707] width 86 height 20
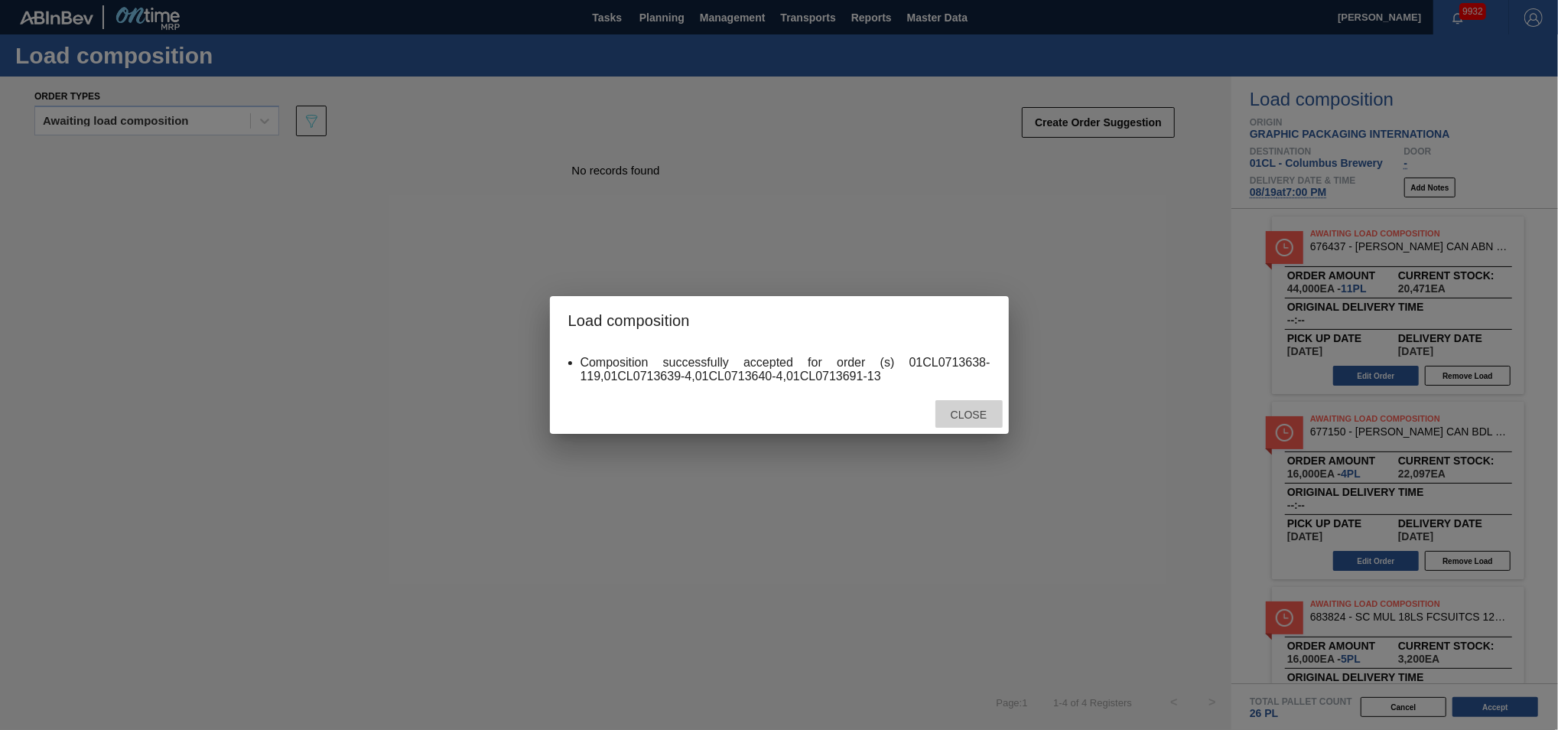
click at [972, 412] on span "Close" at bounding box center [969, 415] width 60 height 12
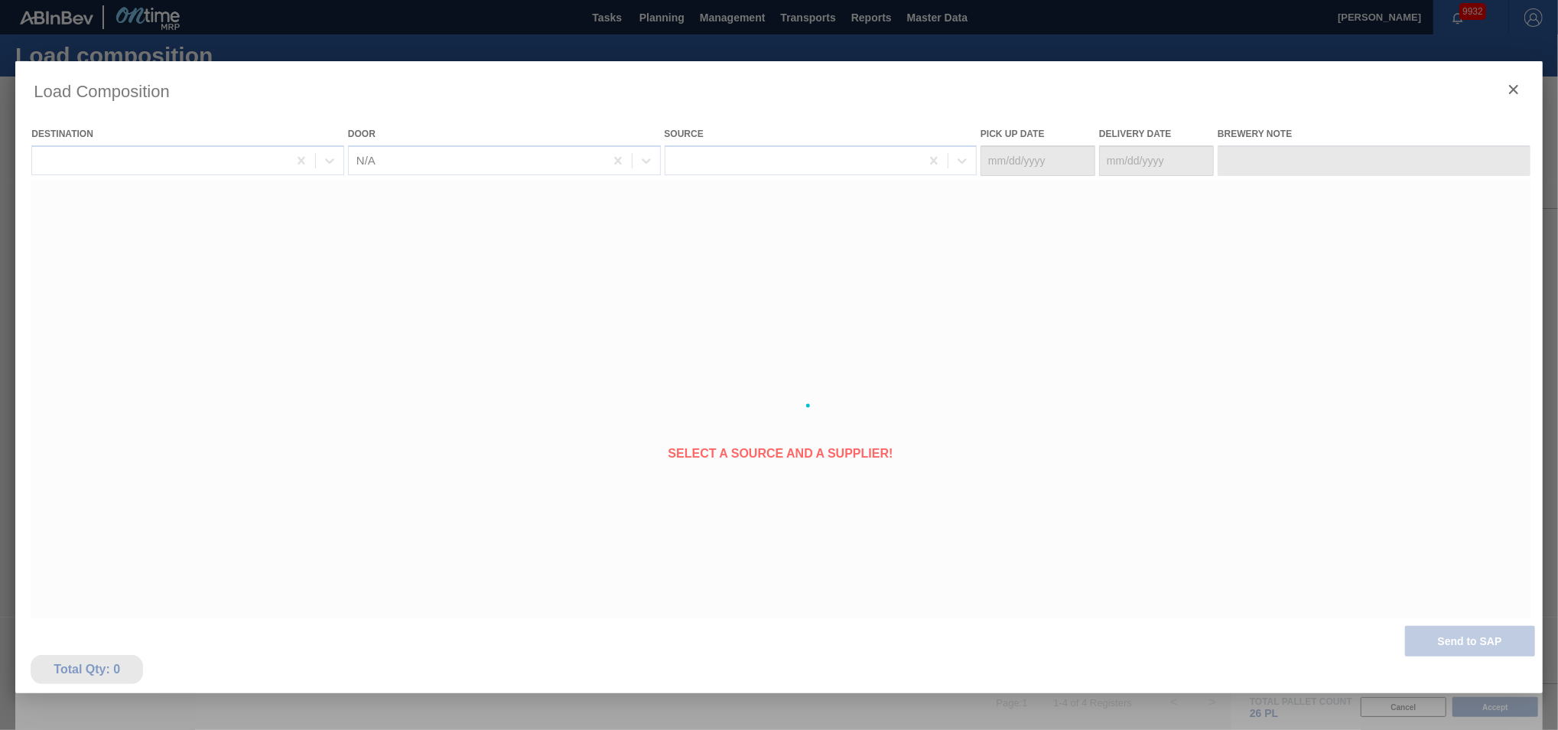
type Date "[DATE]"
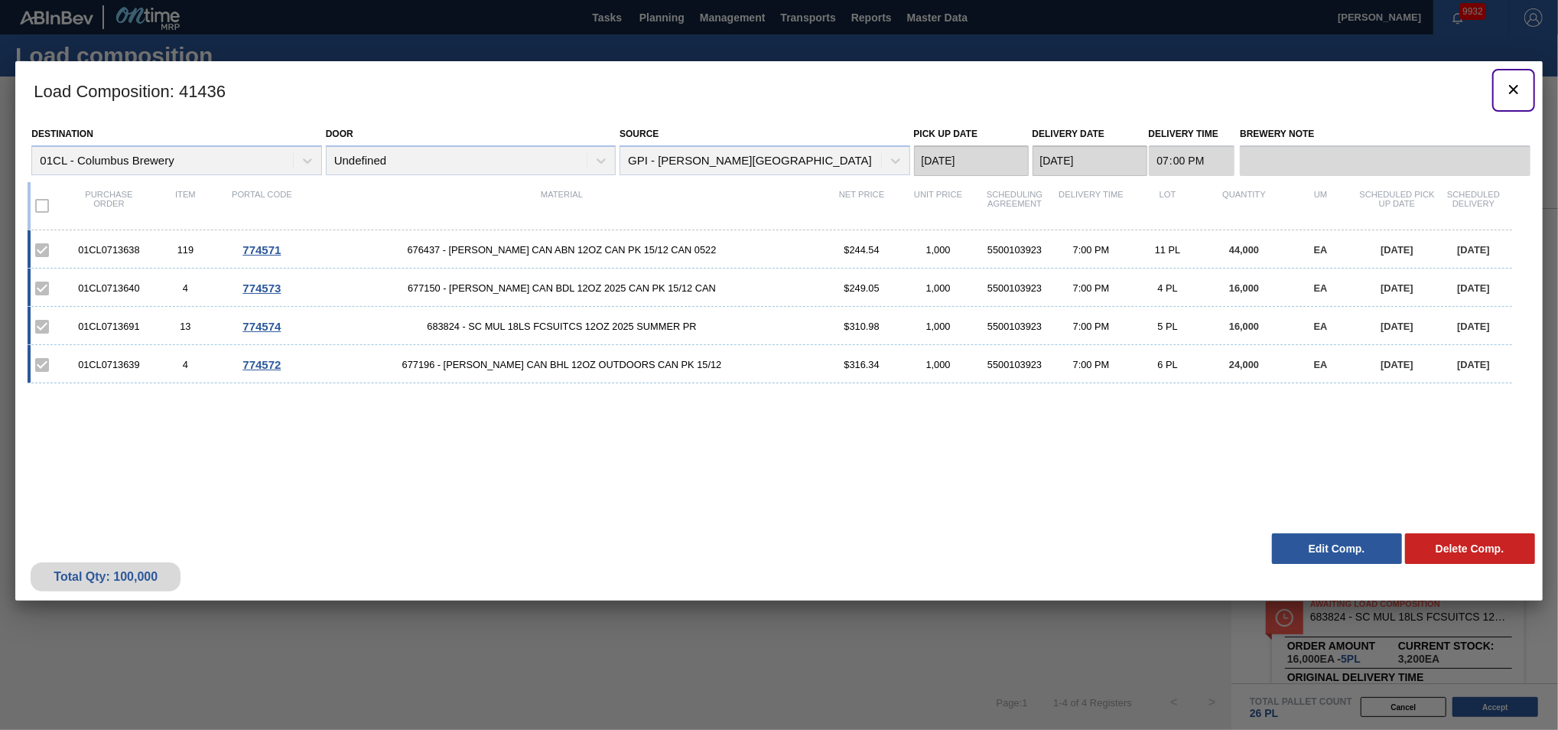
click at [1519, 92] on icon "botão de ícone" at bounding box center [1514, 89] width 18 height 18
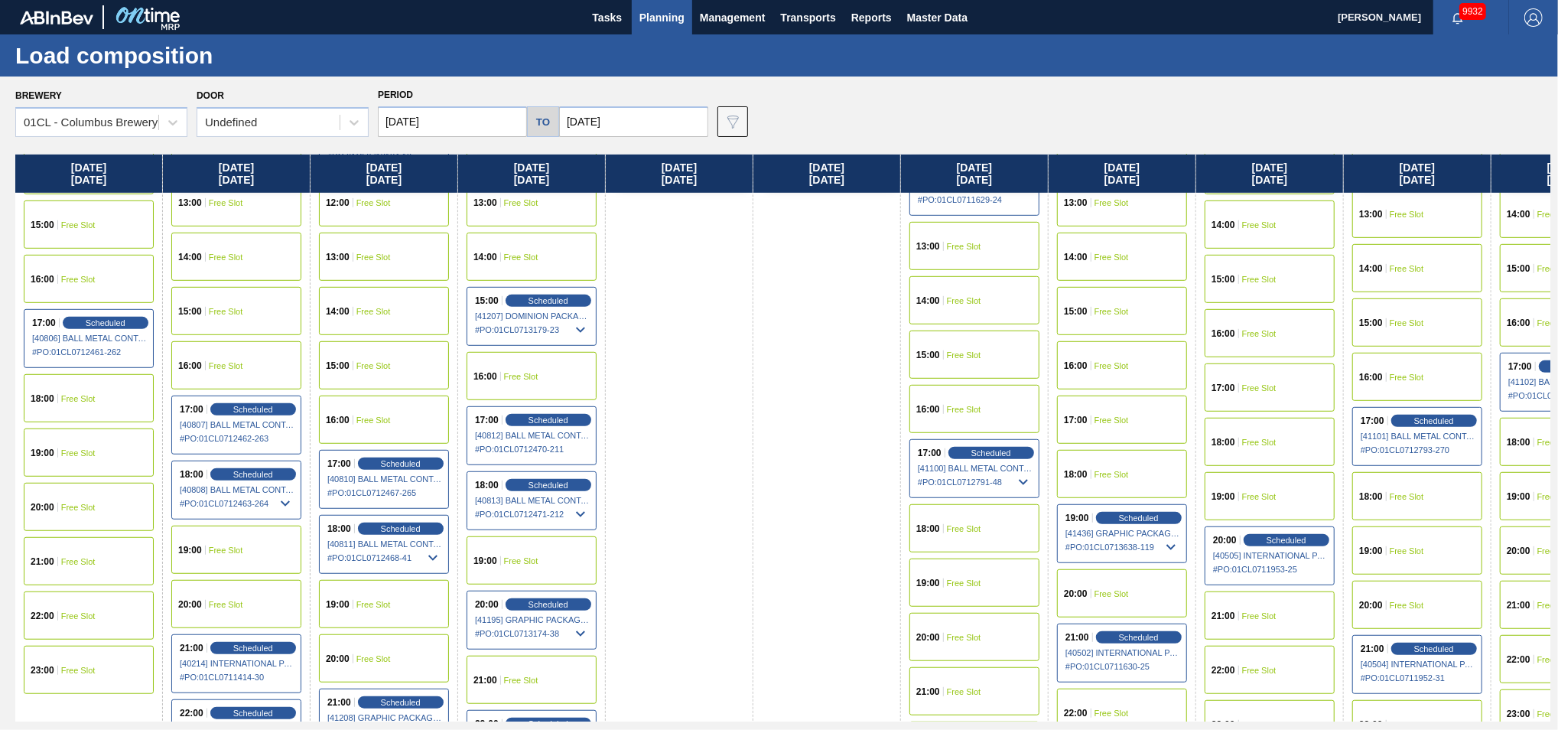
scroll to position [914, 0]
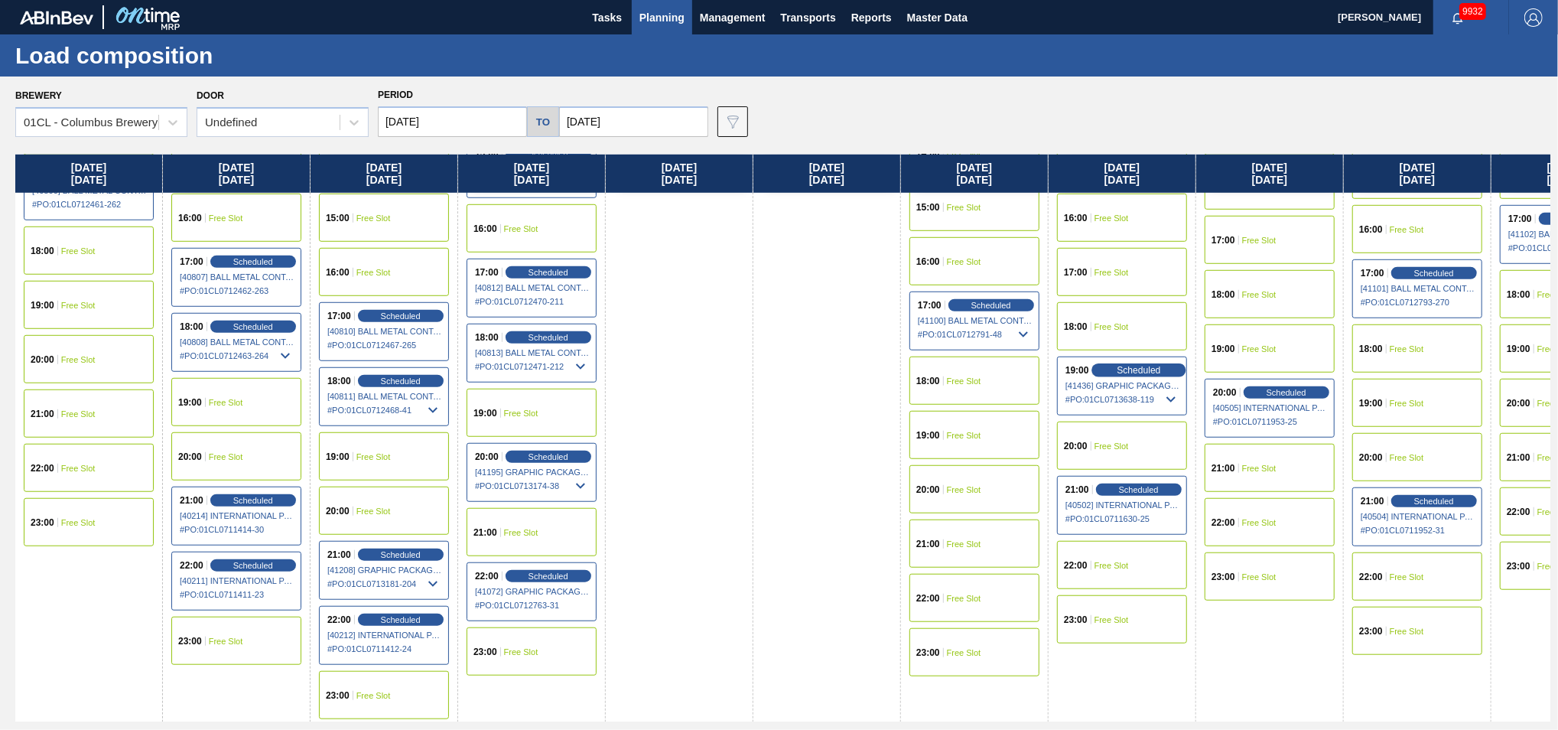
click at [1131, 371] on span "Scheduled" at bounding box center [1139, 370] width 44 height 10
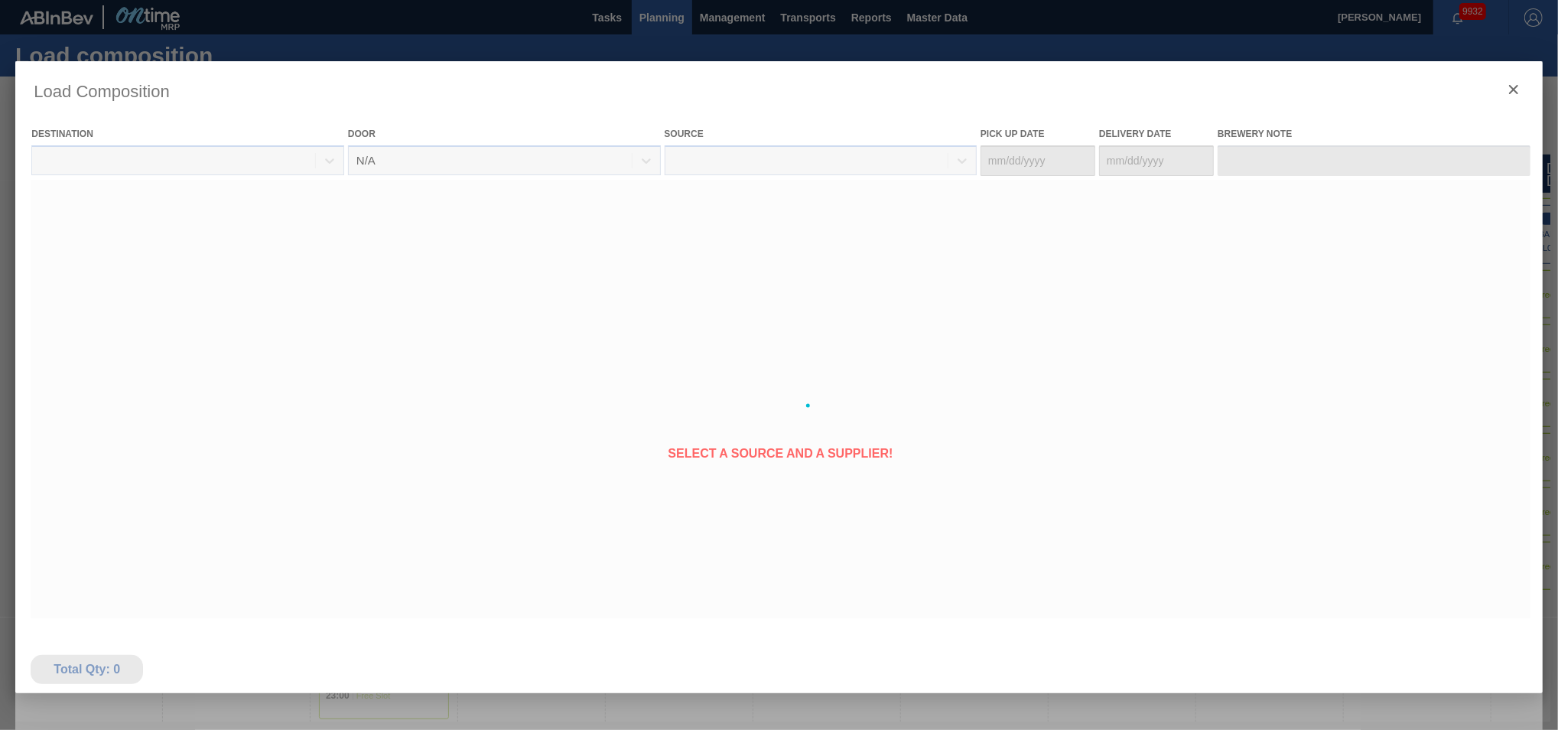
type Date "[DATE]"
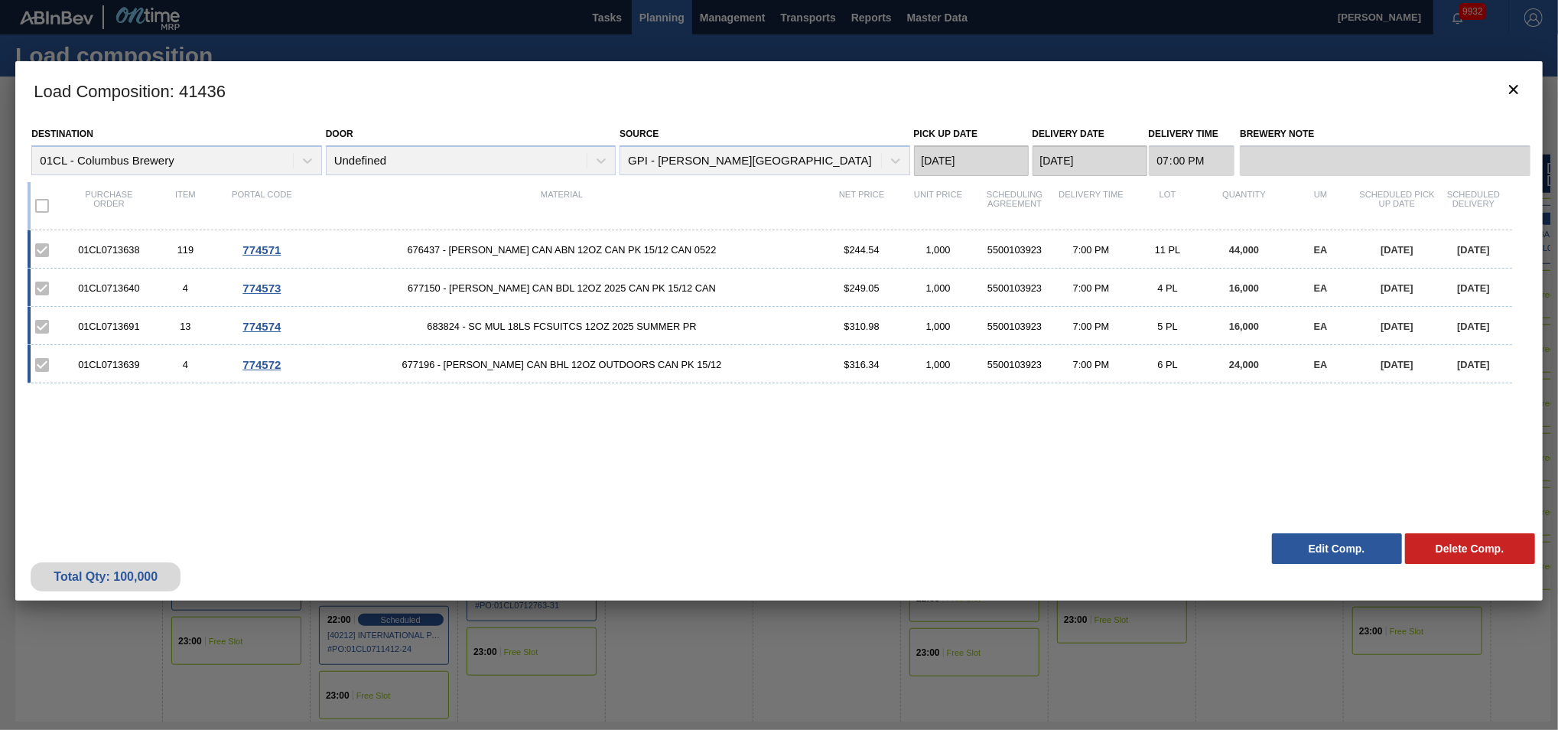
click at [1298, 545] on button "Edit Comp." at bounding box center [1337, 548] width 130 height 31
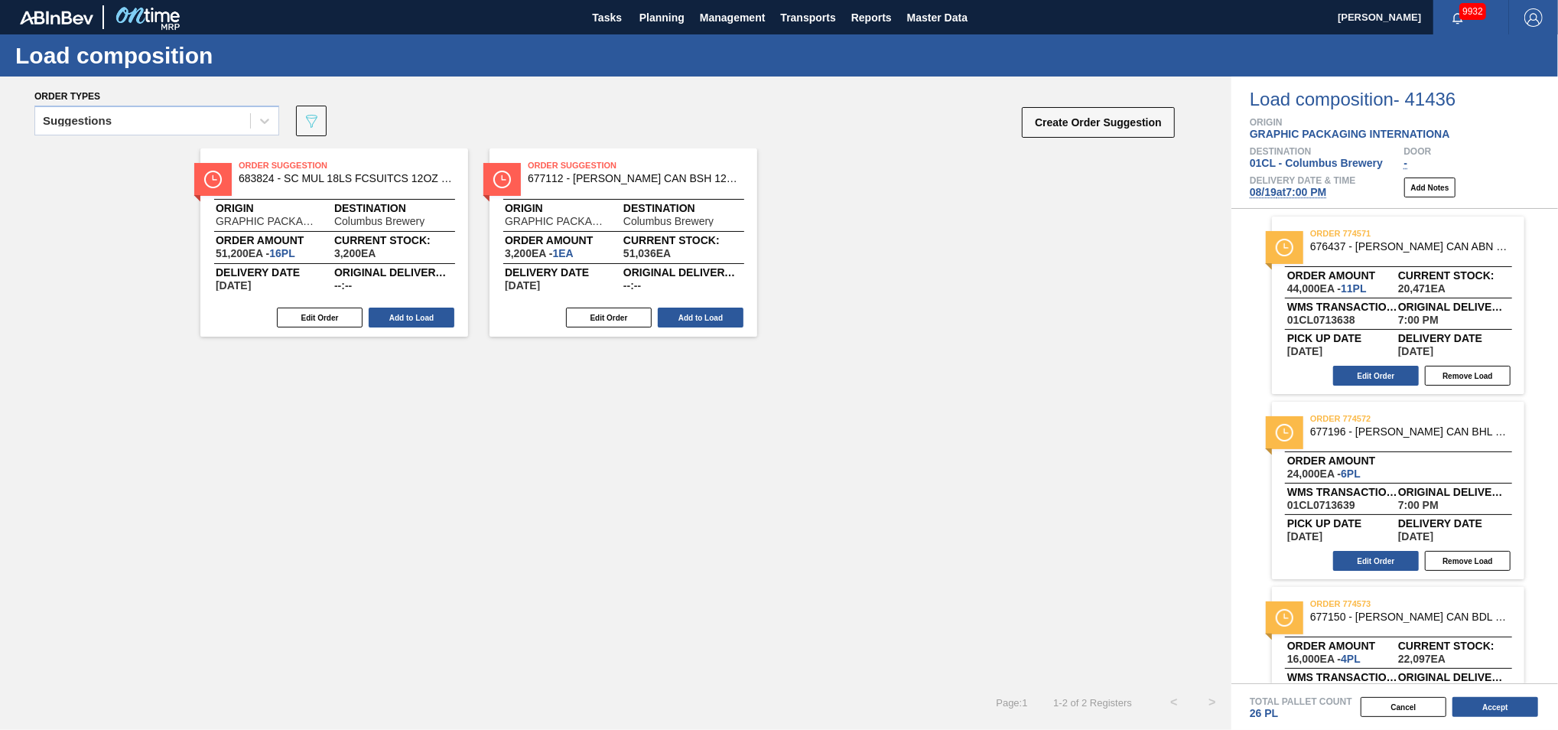
click at [1287, 194] on span "[DATE] 7:00 PM" at bounding box center [1288, 192] width 76 height 12
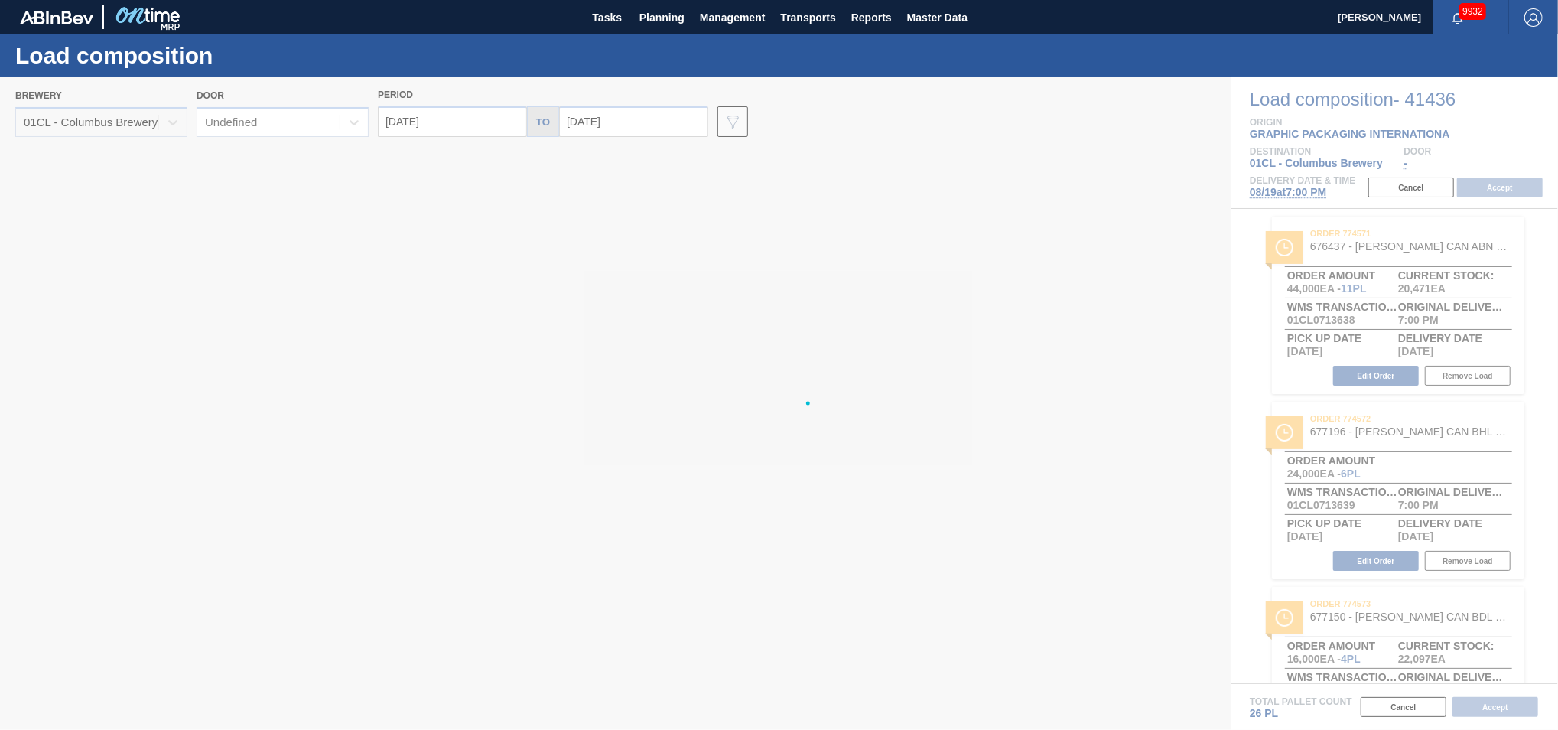
type input "[DATE]"
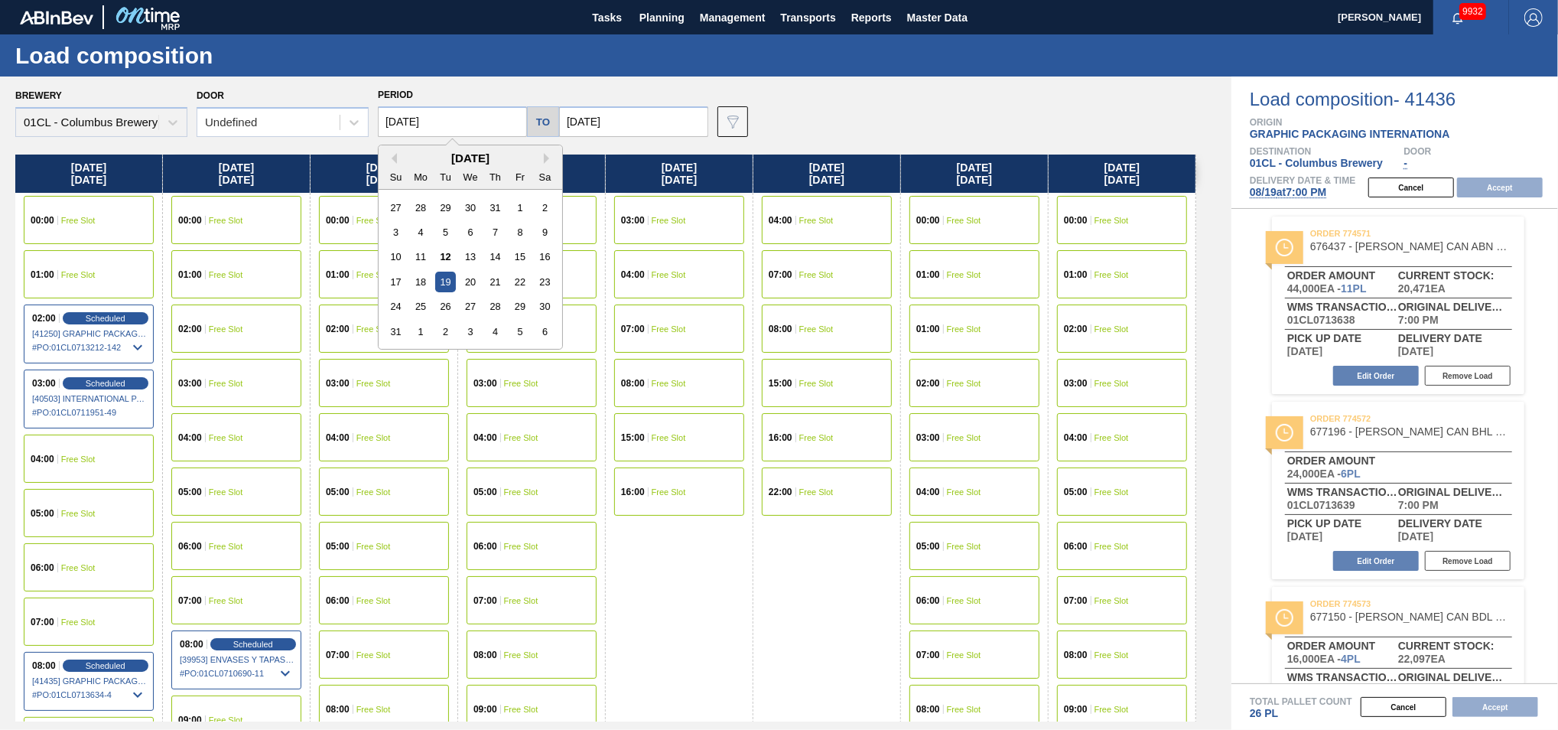
click at [451, 122] on input "[DATE]" at bounding box center [452, 121] width 149 height 31
click at [427, 284] on div "18" at bounding box center [421, 282] width 21 height 21
type input "[DATE]"
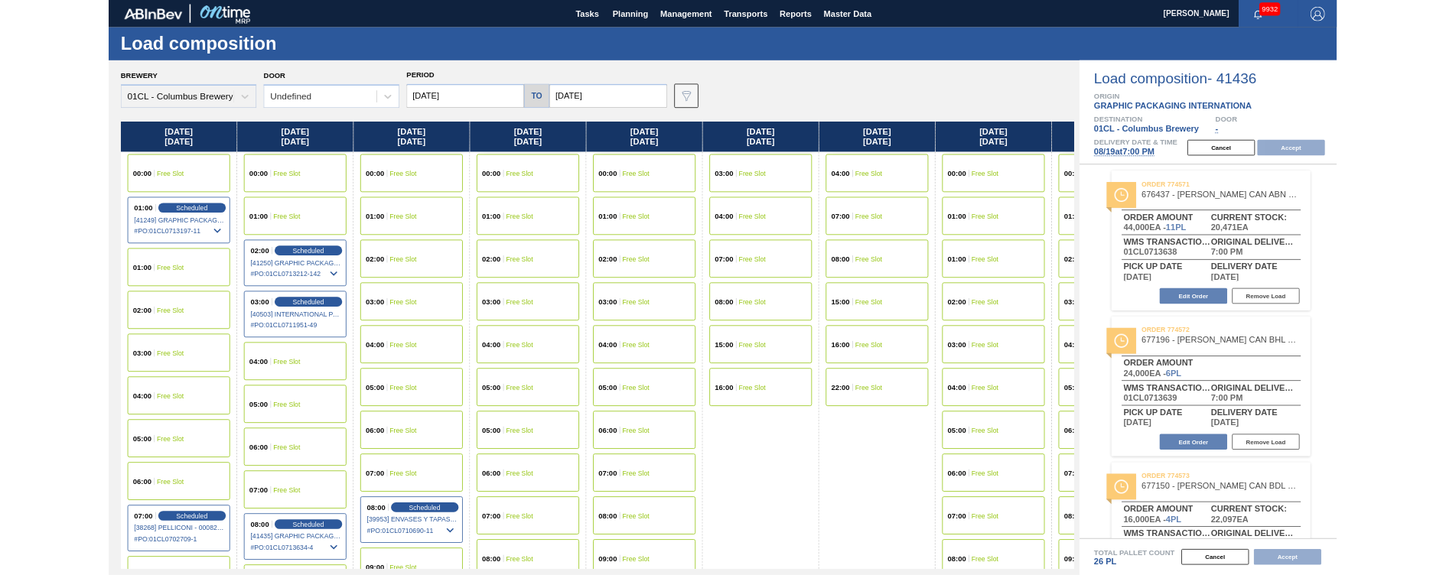
scroll to position [85, 0]
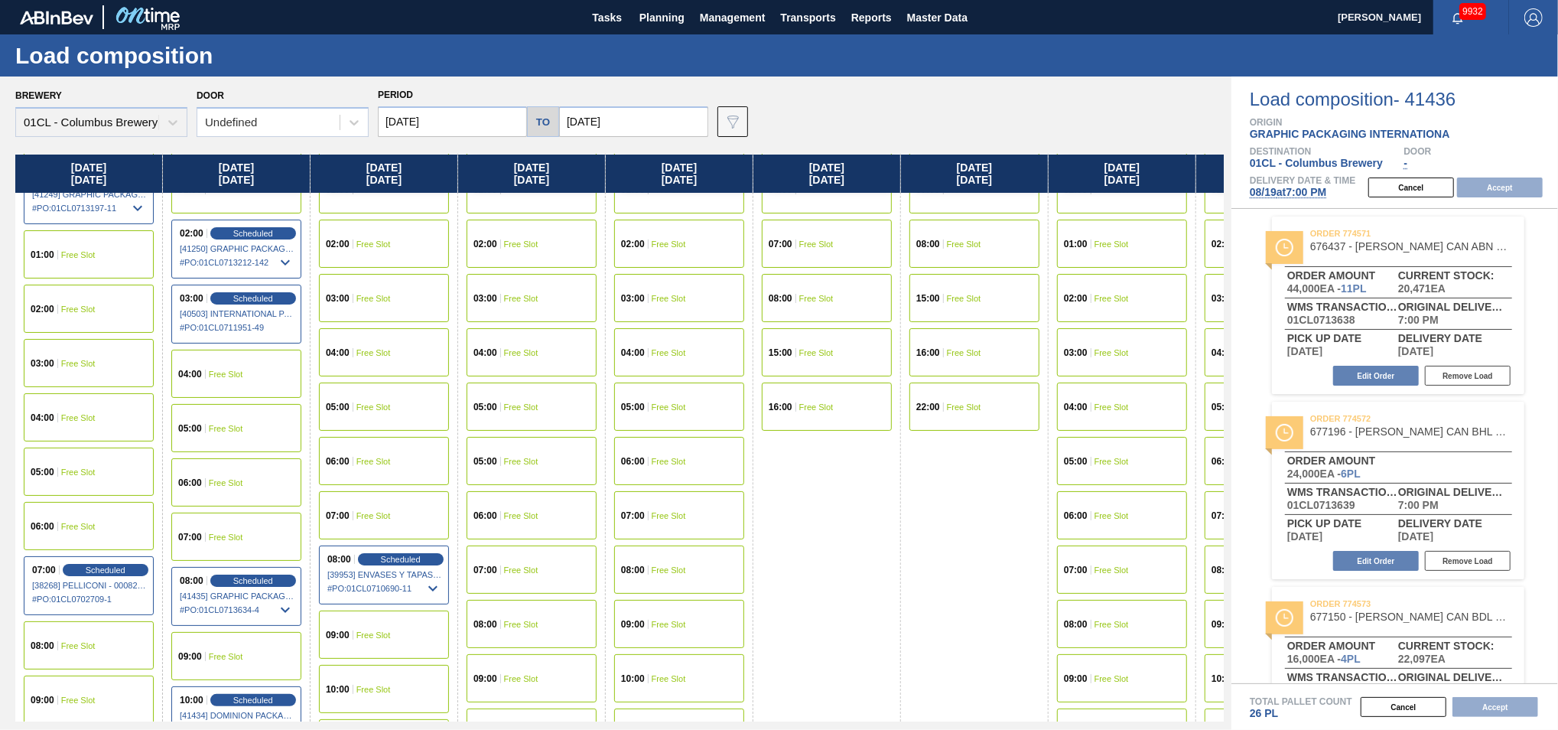
click at [78, 353] on div "03:00 Free Slot" at bounding box center [89, 363] width 130 height 48
click at [1486, 187] on button "Accept" at bounding box center [1500, 187] width 86 height 20
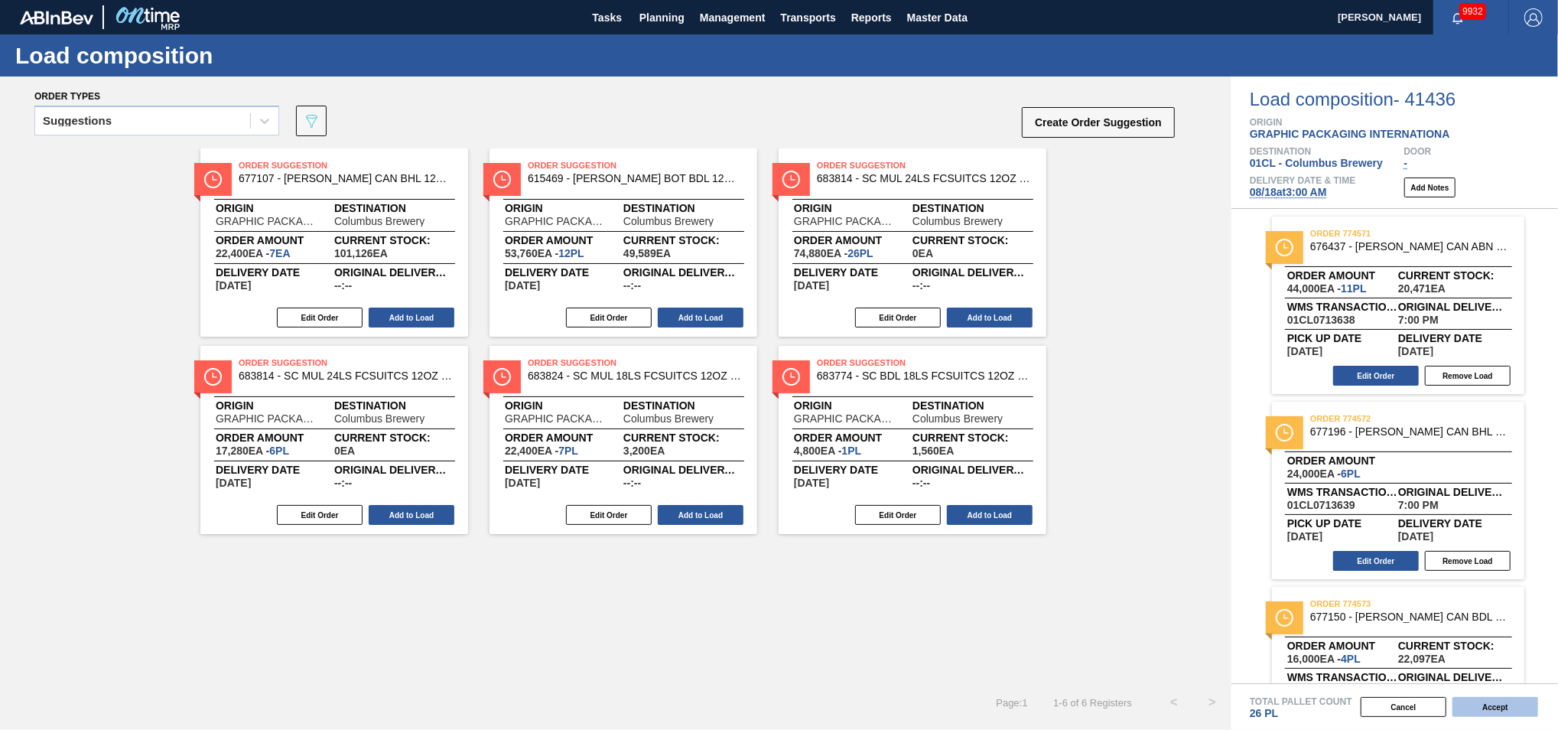
click at [1495, 701] on button "Accept" at bounding box center [1496, 707] width 86 height 20
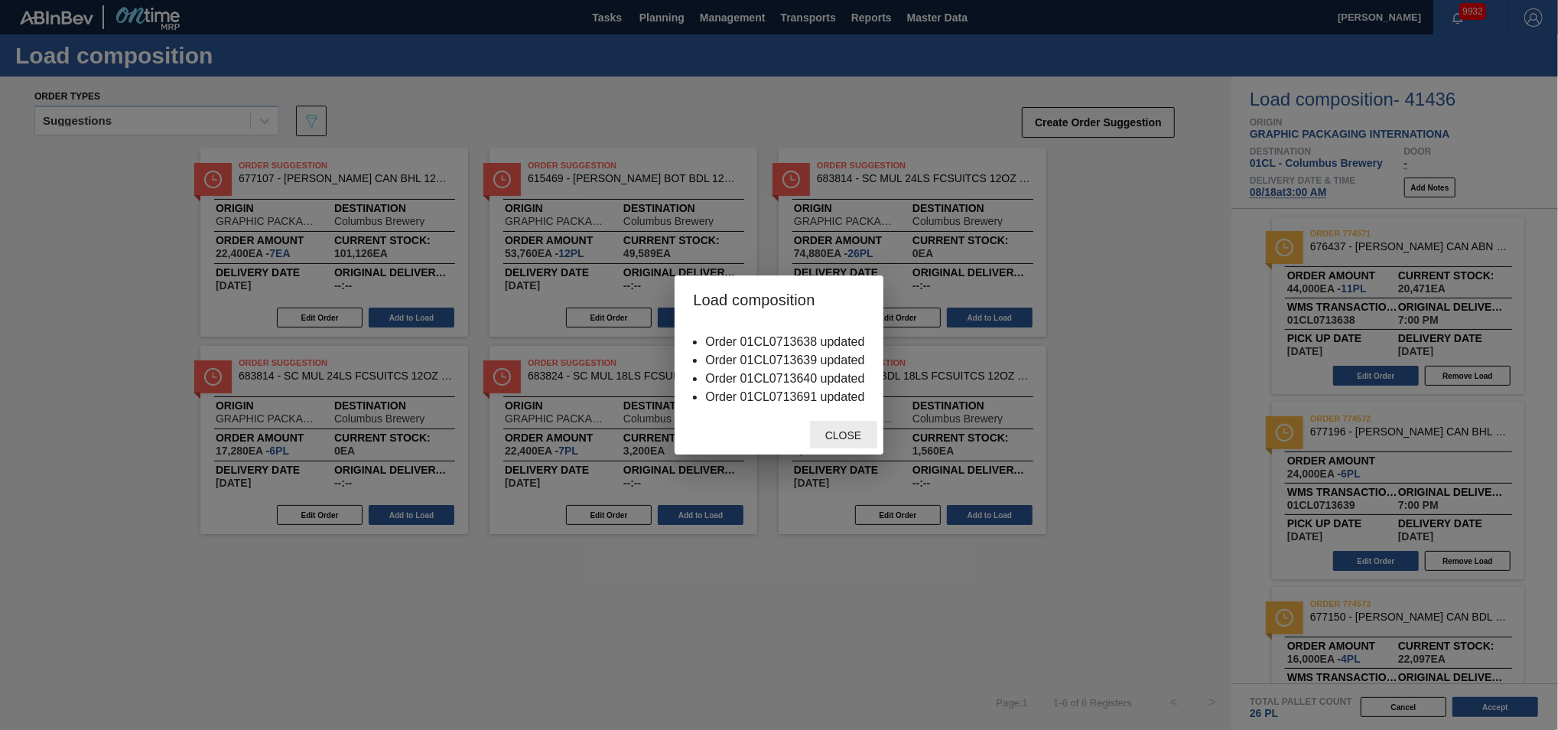
click at [834, 439] on span "Close" at bounding box center [843, 435] width 60 height 12
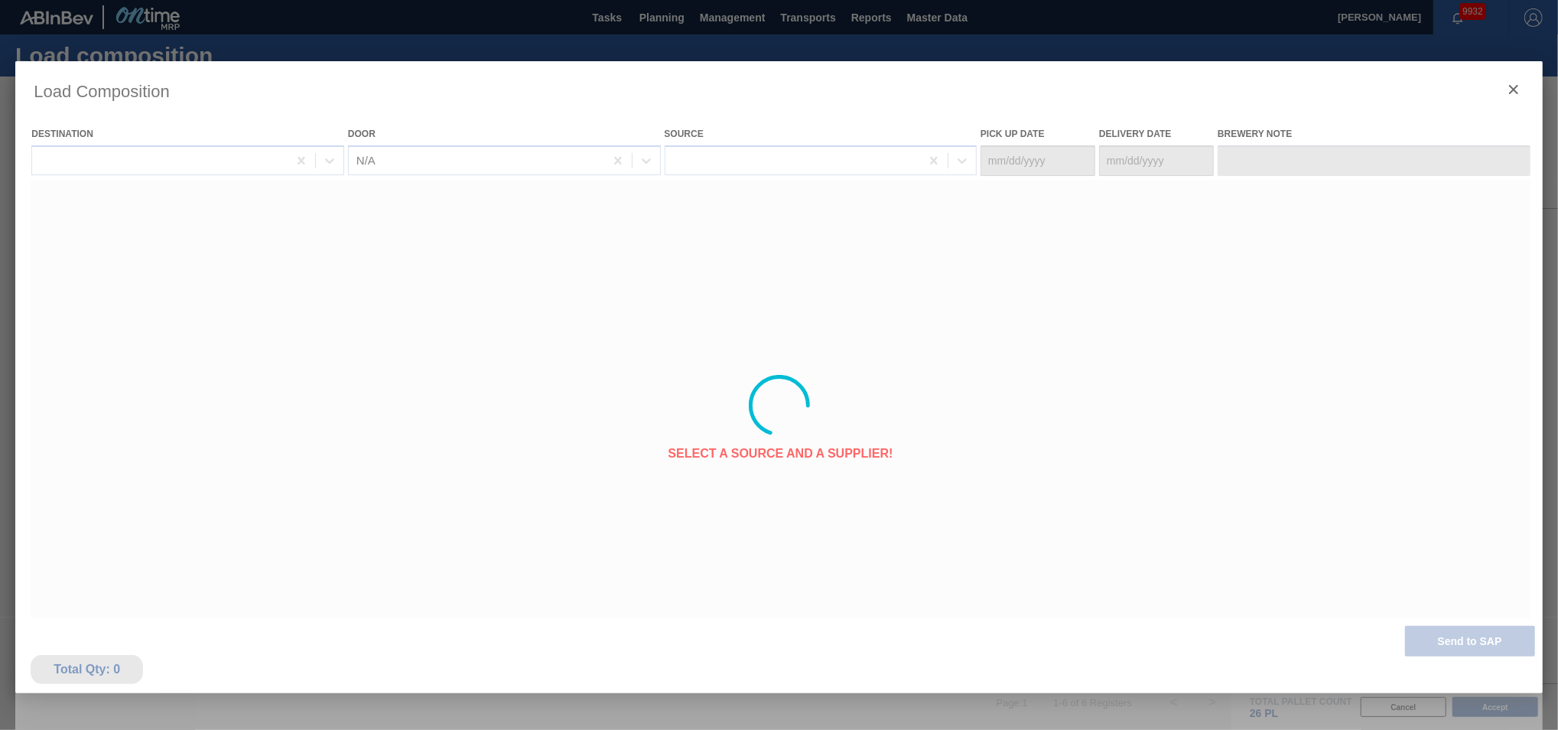
type Date "[DATE]"
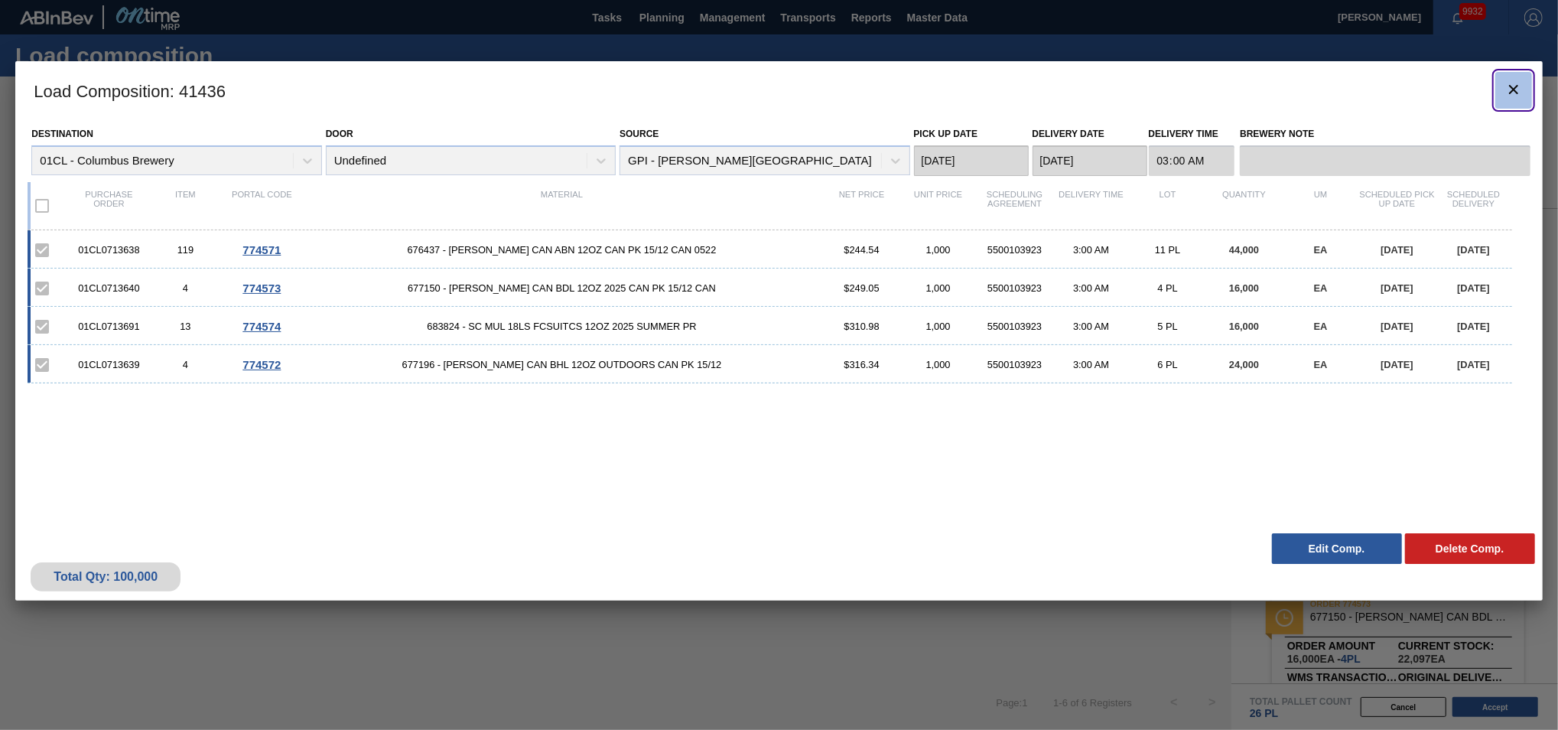
click at [1510, 90] on icon "botão de ícone" at bounding box center [1514, 89] width 18 height 18
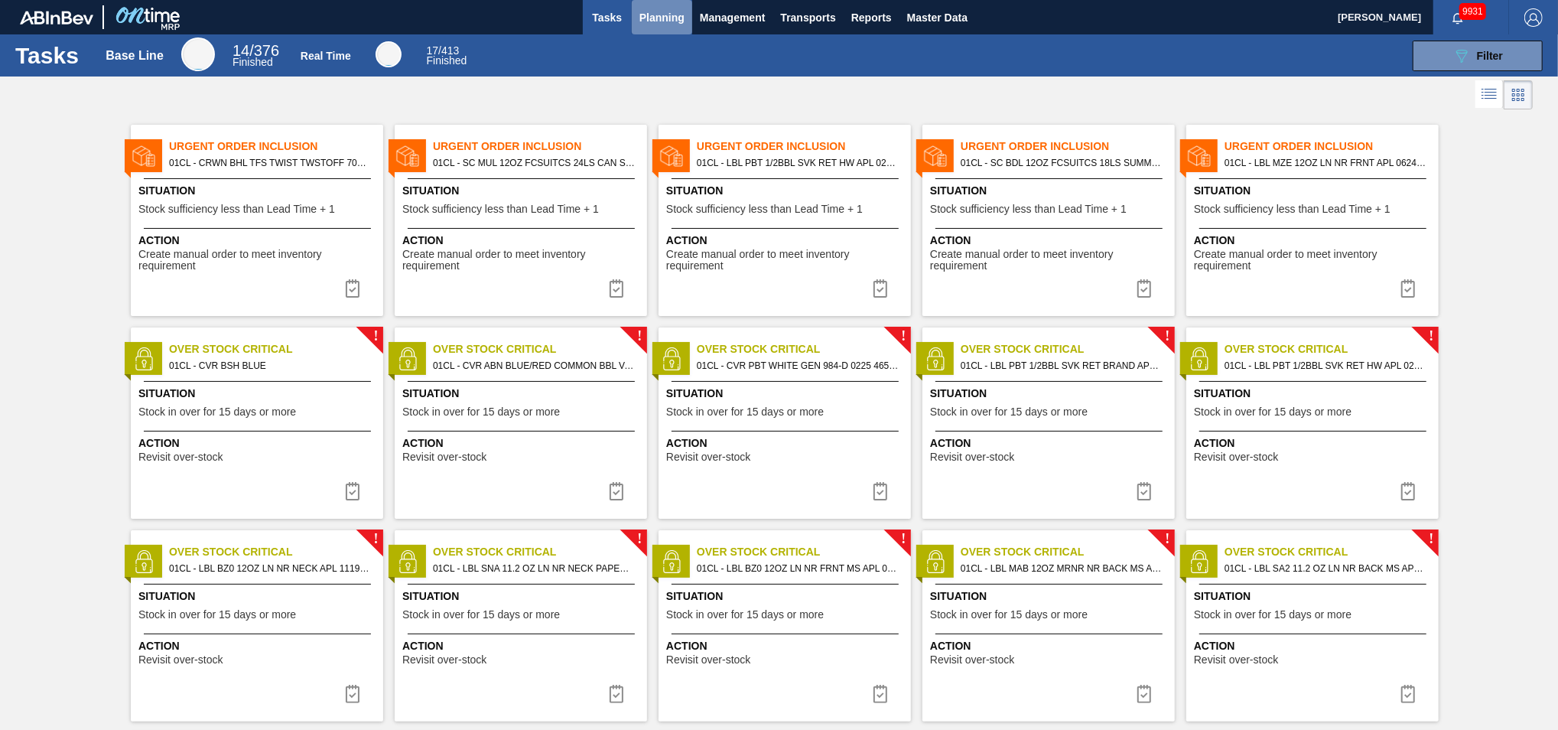
click at [657, 24] on span "Planning" at bounding box center [662, 17] width 45 height 18
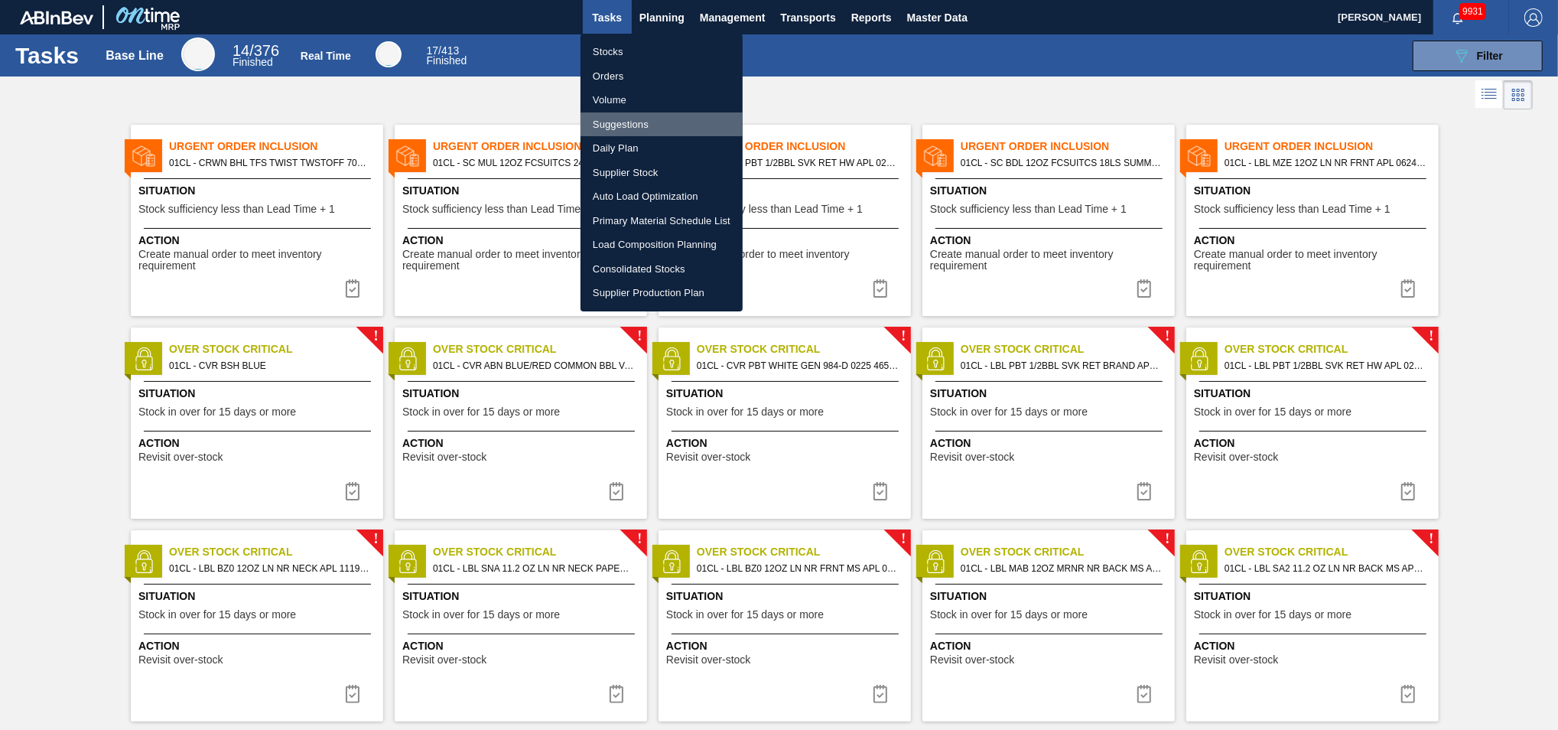
click at [653, 121] on li "Suggestions" at bounding box center [662, 124] width 162 height 24
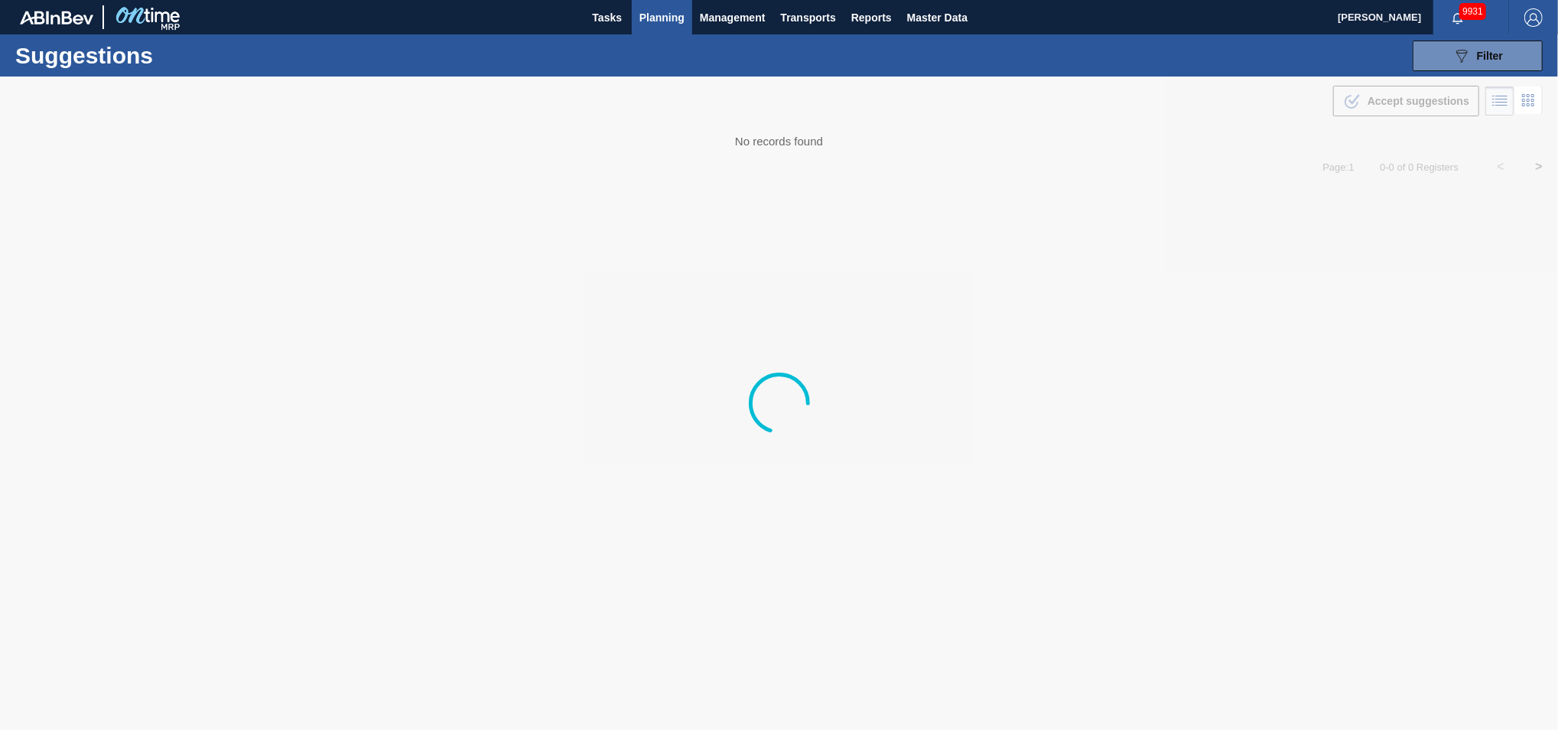
type from "08/06/2025"
type to "10/04/2025"
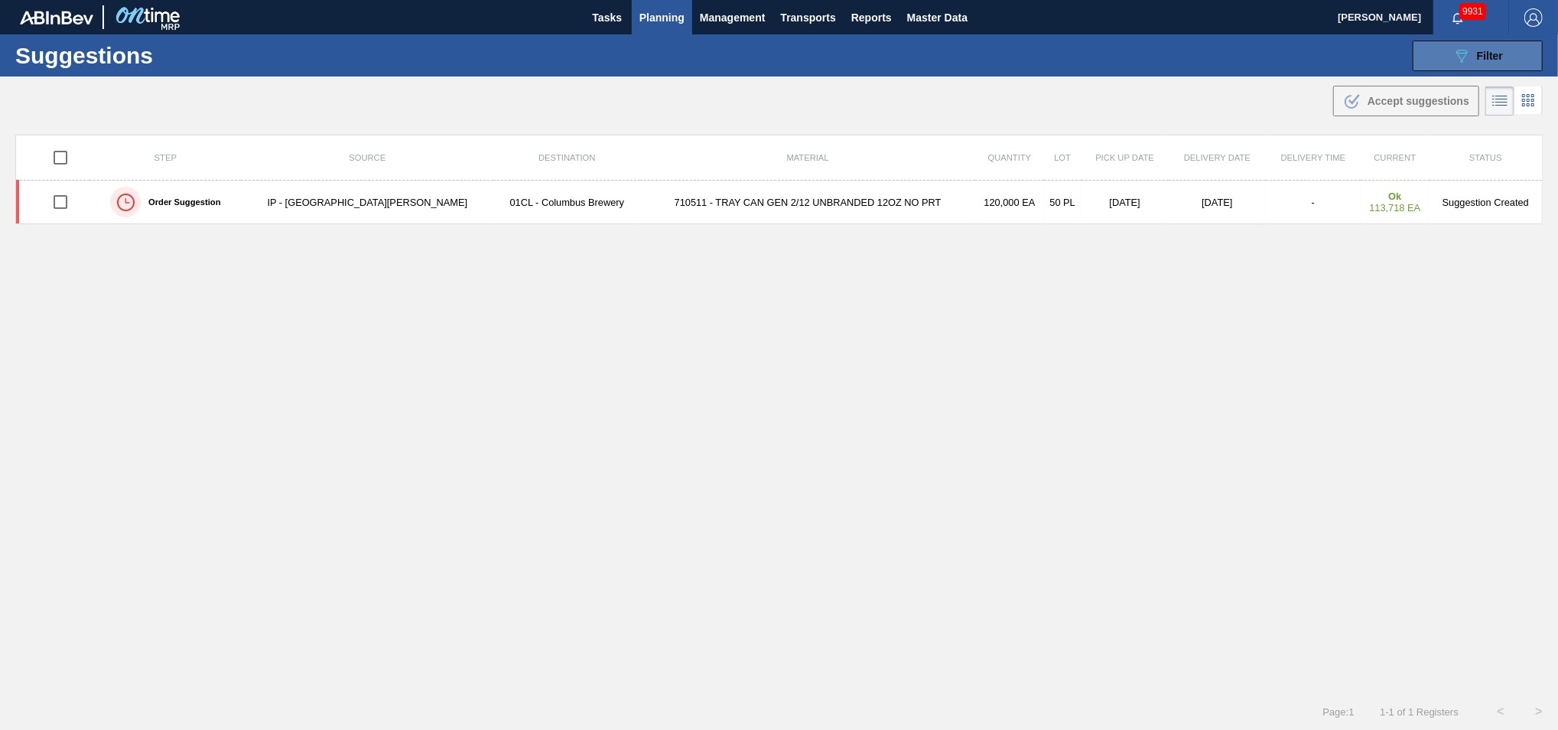
click at [1466, 49] on icon "089F7B8B-B2A5-4AFE-B5C0-19BA573D28AC" at bounding box center [1462, 56] width 18 height 18
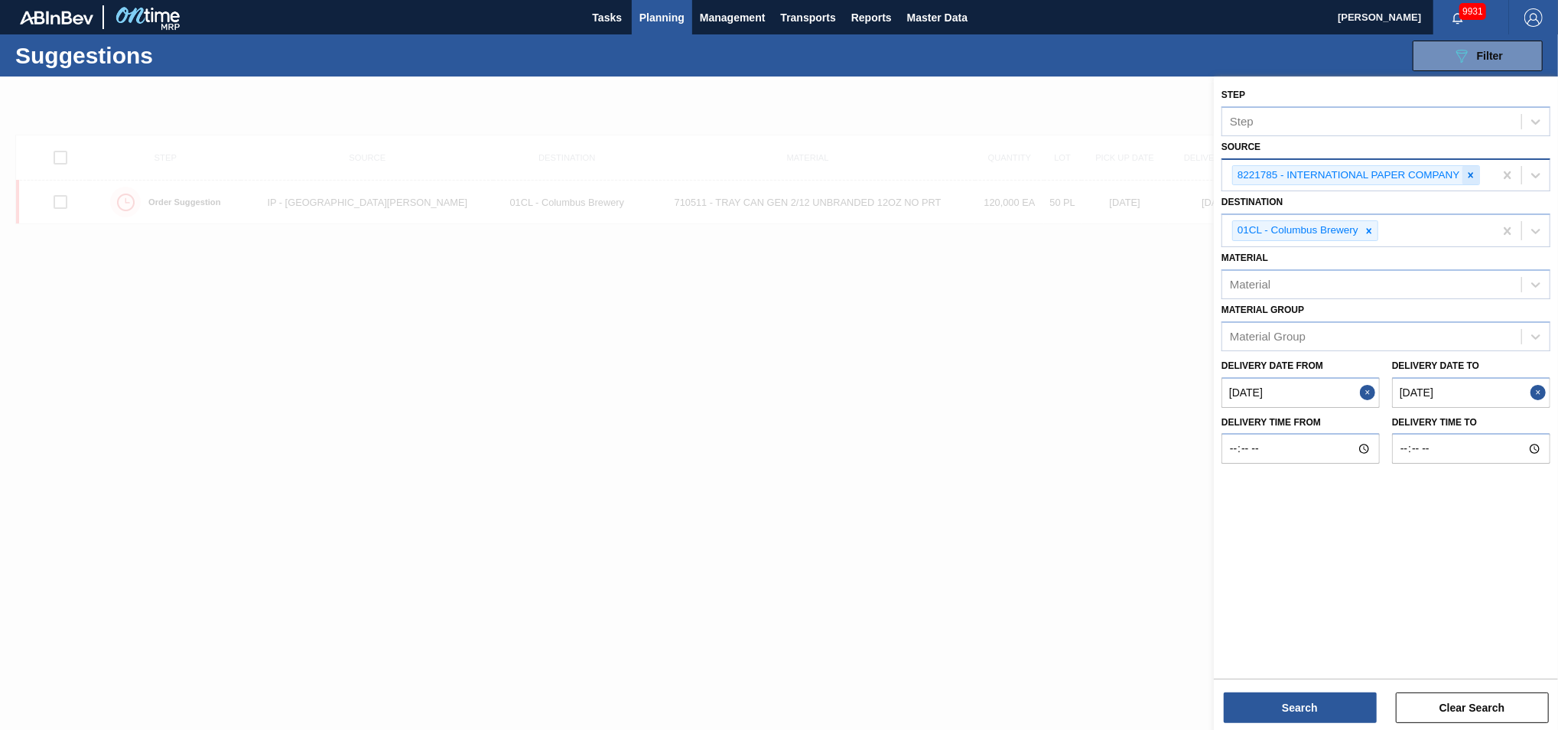
click at [1466, 175] on icon at bounding box center [1471, 175] width 11 height 11
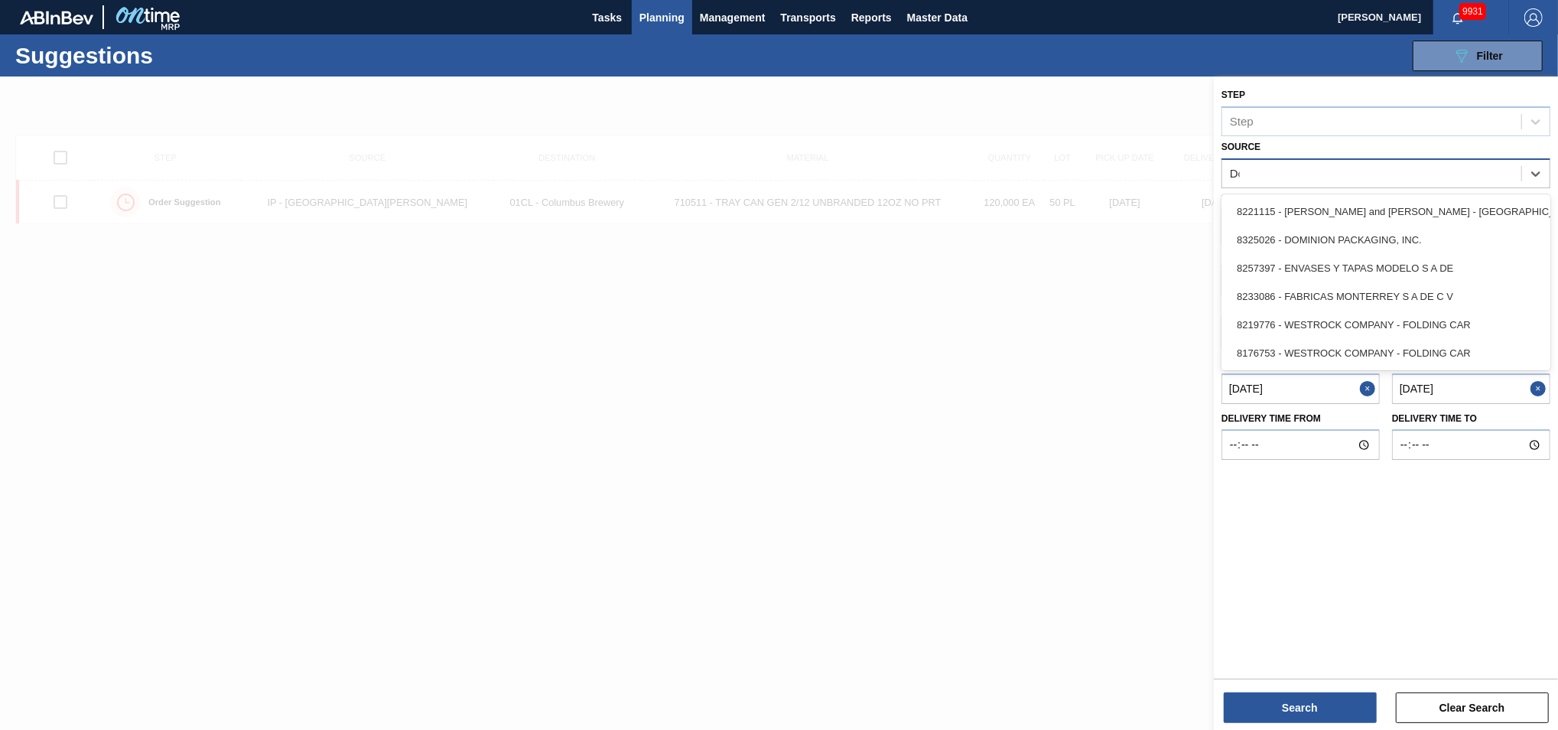
type input "Dom"
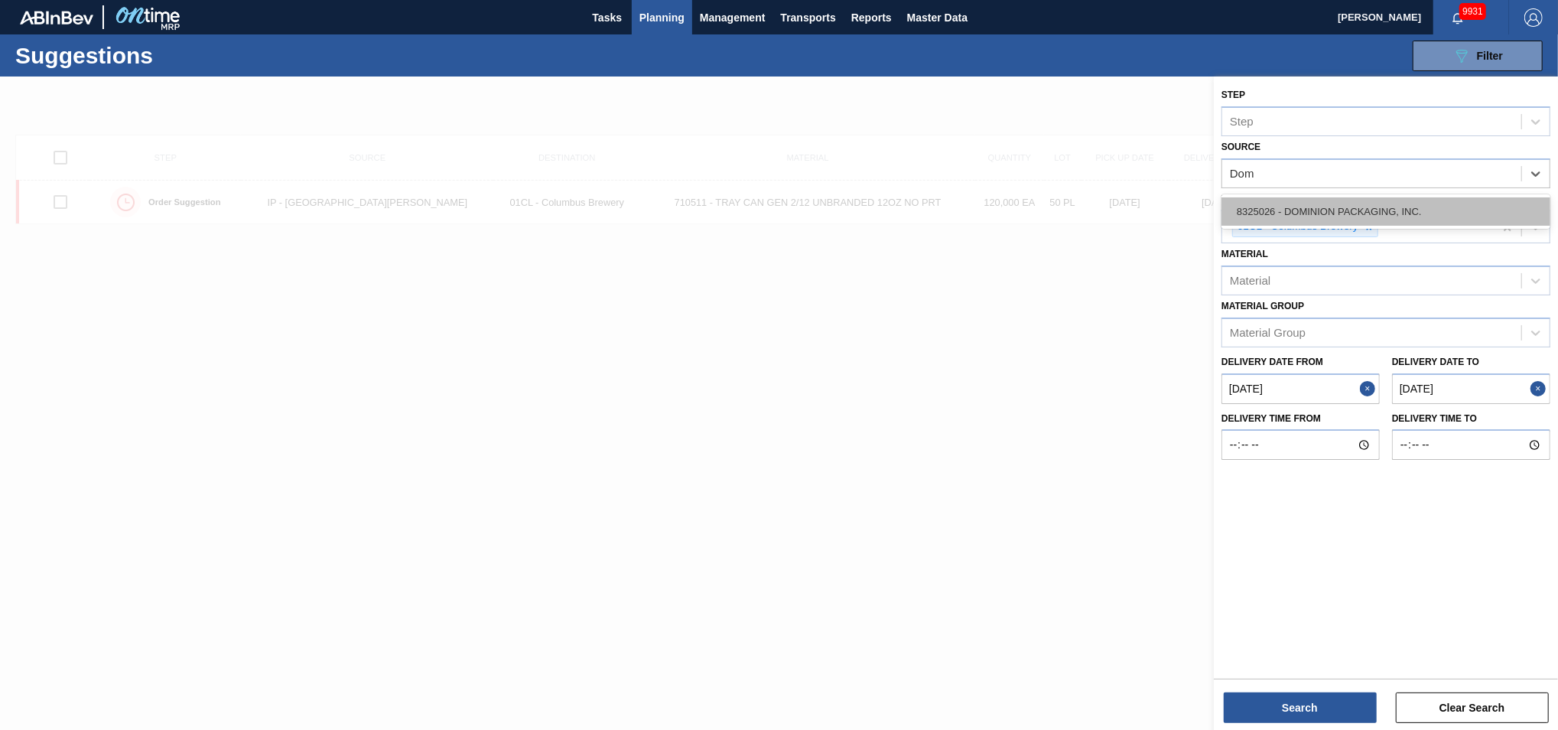
click at [1341, 213] on div "8325026 - DOMINION PACKAGING, INC." at bounding box center [1386, 211] width 329 height 28
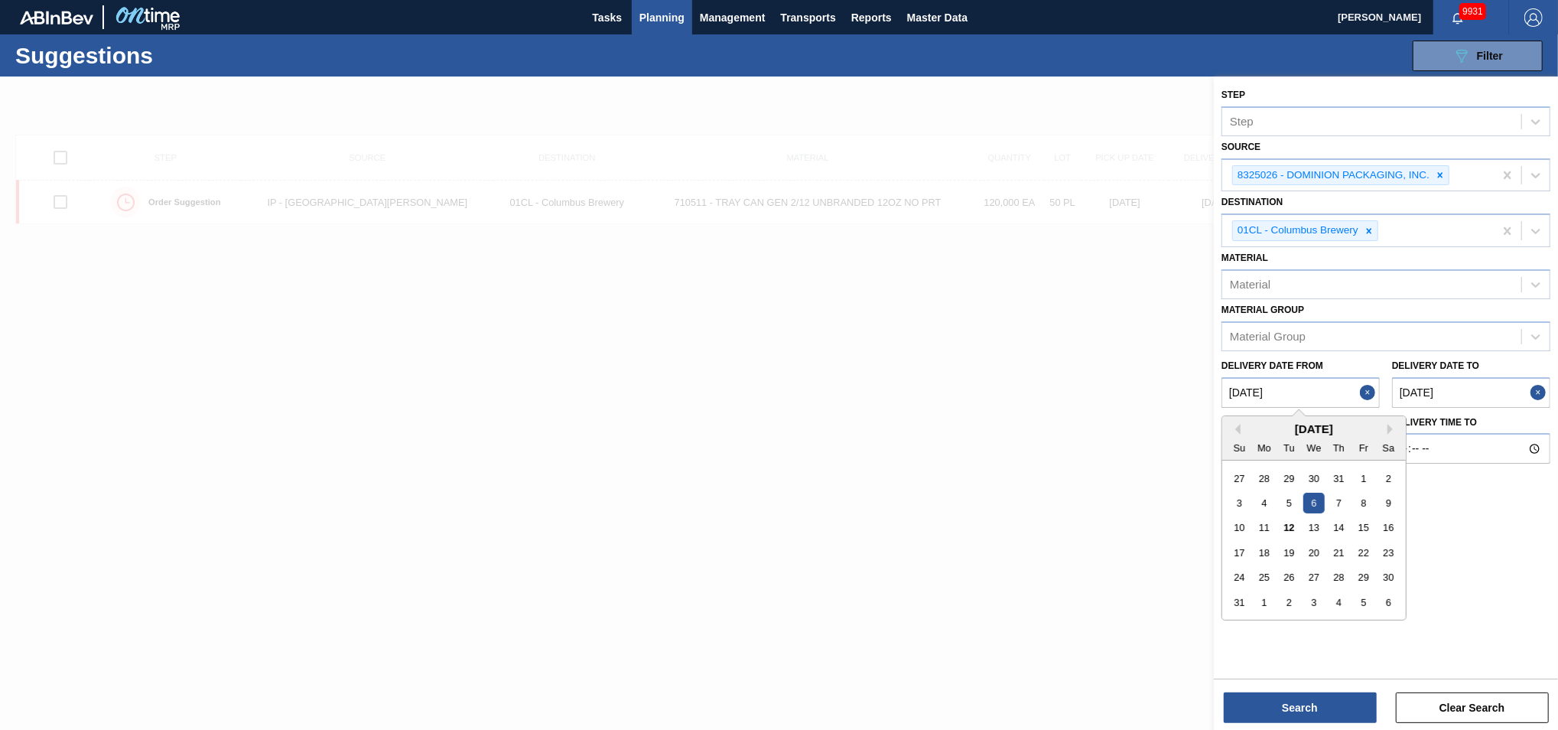
click at [1307, 389] on from "08/06/2025" at bounding box center [1301, 392] width 158 height 31
click at [1313, 521] on div "13" at bounding box center [1314, 527] width 21 height 21
type from "[DATE]"
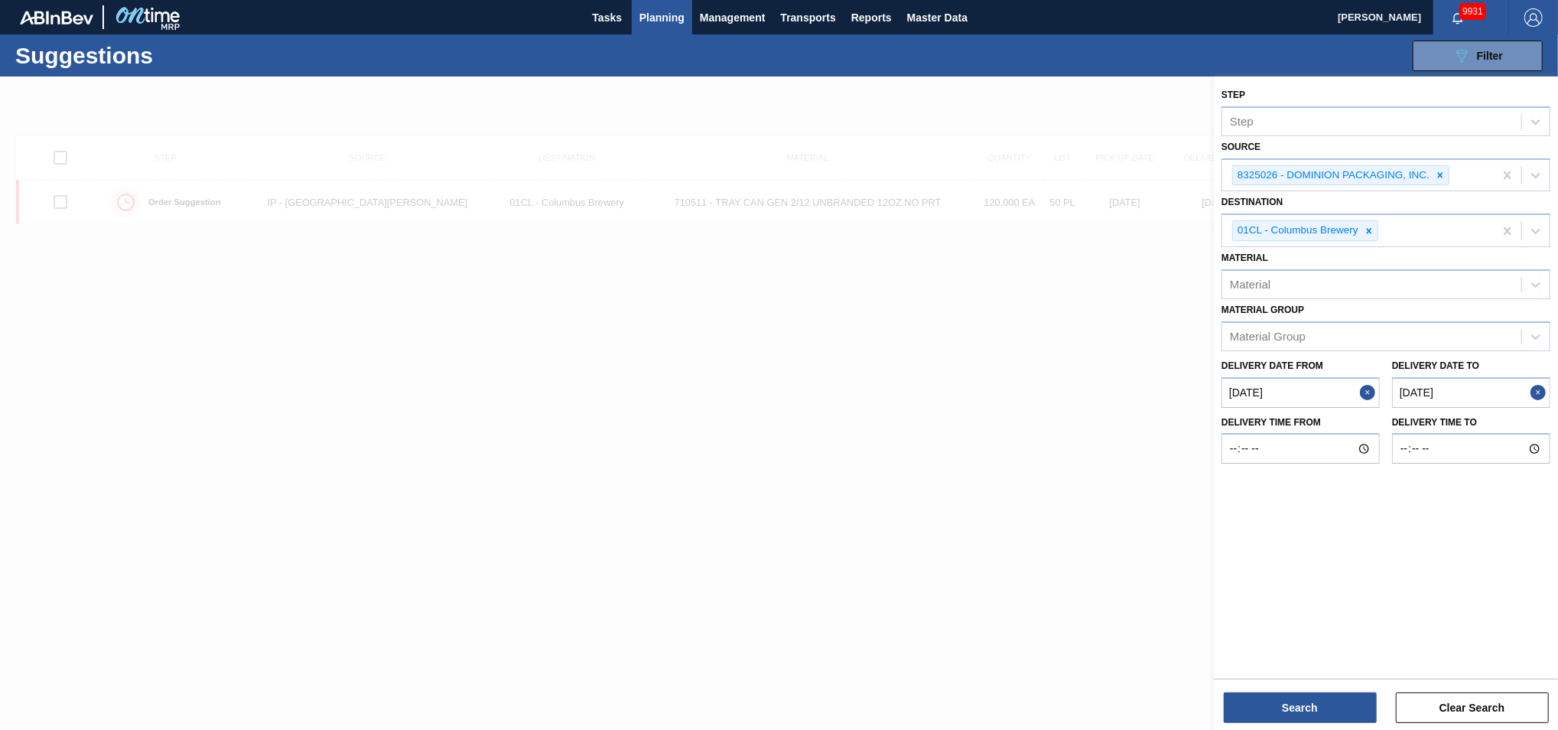
click at [1489, 384] on to "10/04/2025" at bounding box center [1471, 392] width 158 height 31
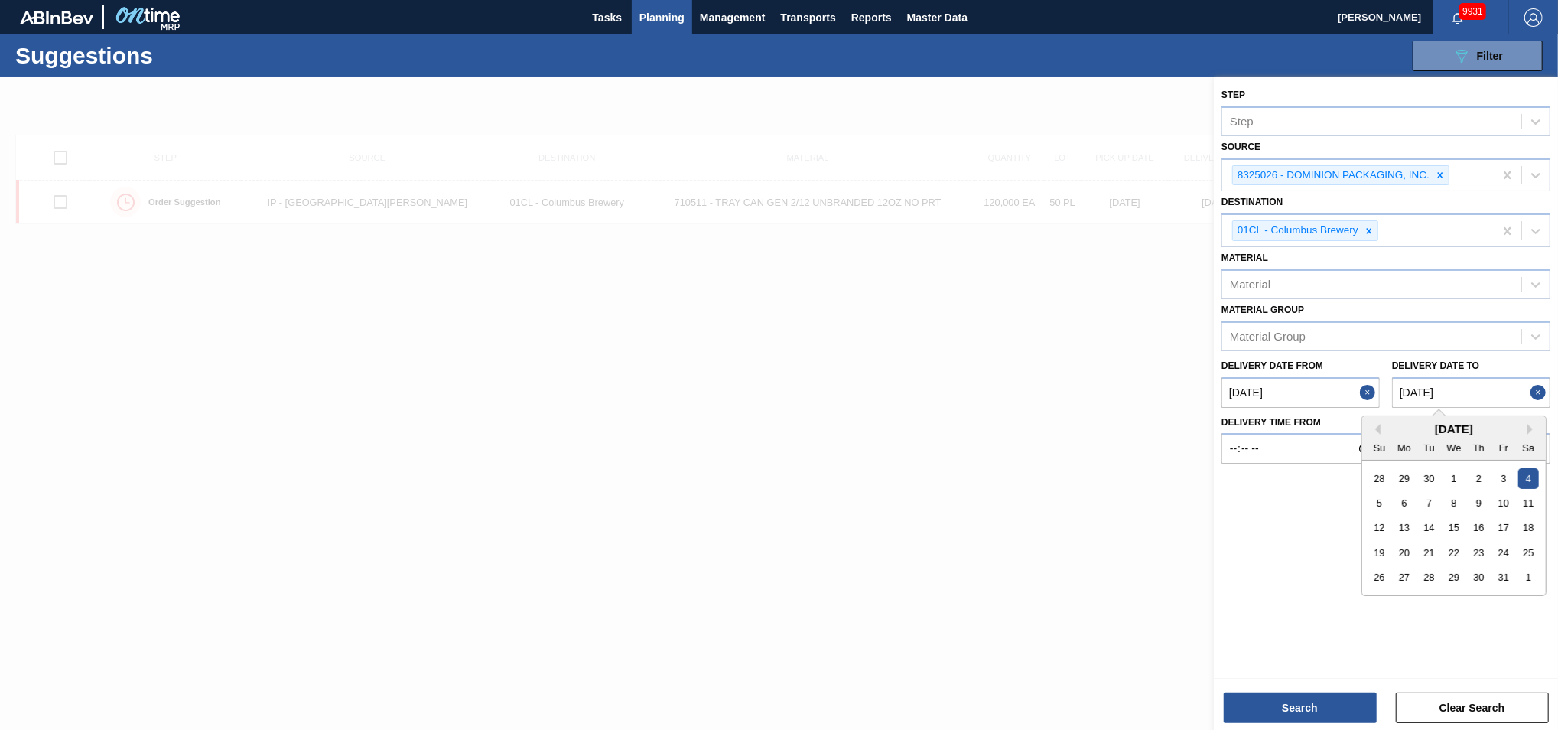
click at [1381, 422] on div "October 2025" at bounding box center [1454, 428] width 184 height 13
click at [1379, 426] on button "Previous Month" at bounding box center [1375, 429] width 11 height 11
click at [1486, 552] on div "21" at bounding box center [1479, 552] width 21 height 21
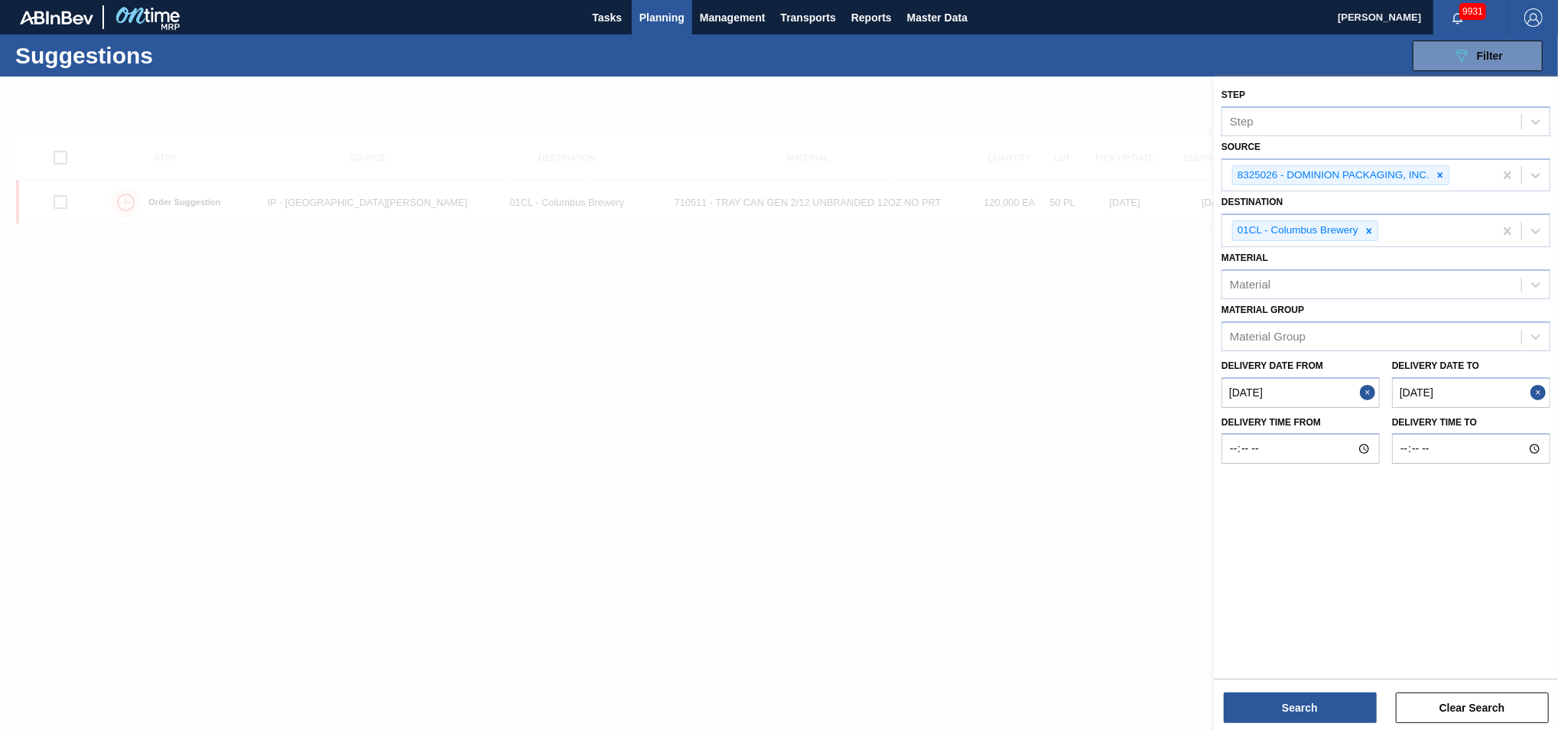
type to "[DATE]"
click at [1337, 701] on button "Search" at bounding box center [1300, 707] width 153 height 31
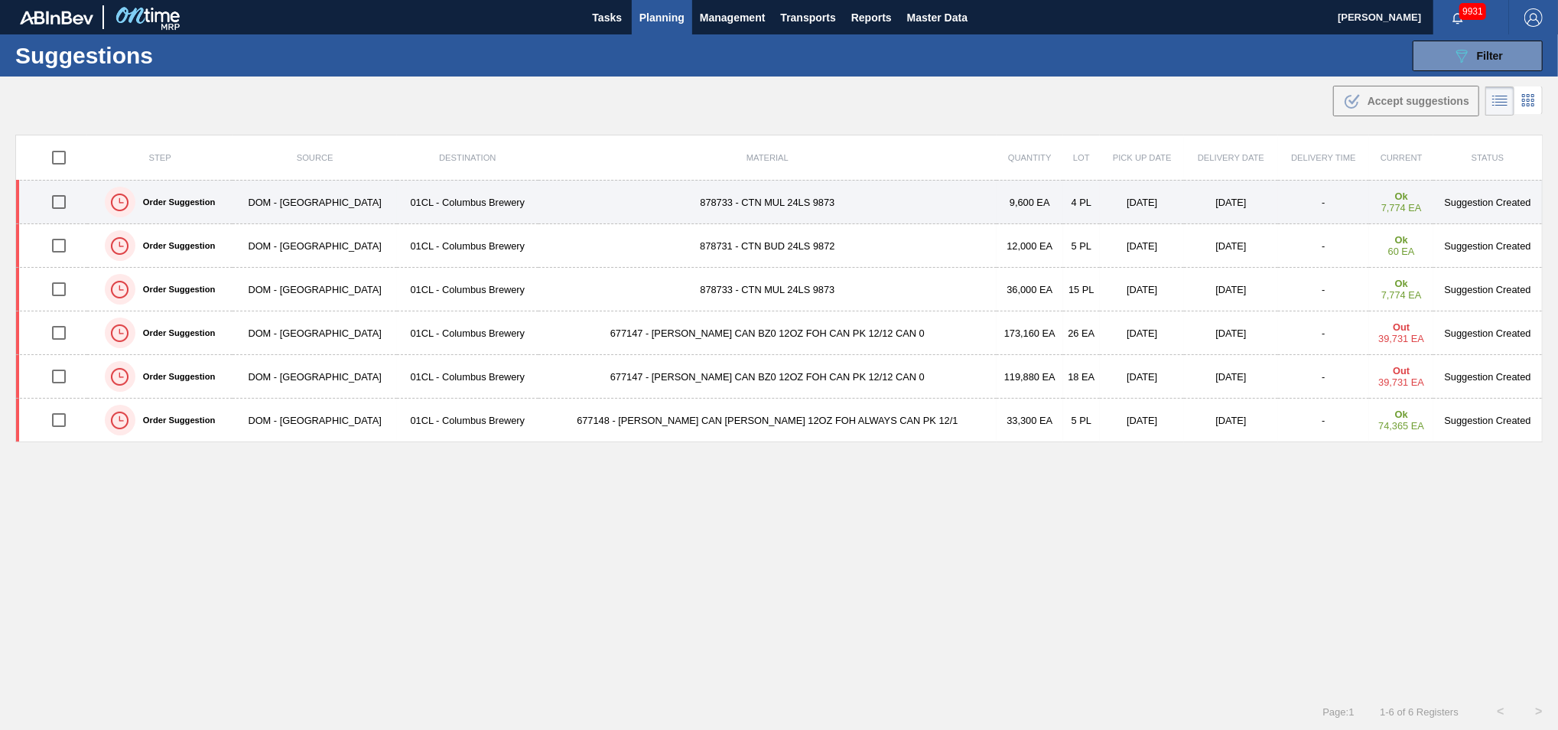
click at [61, 200] on input "checkbox" at bounding box center [59, 202] width 32 height 32
checkbox input "true"
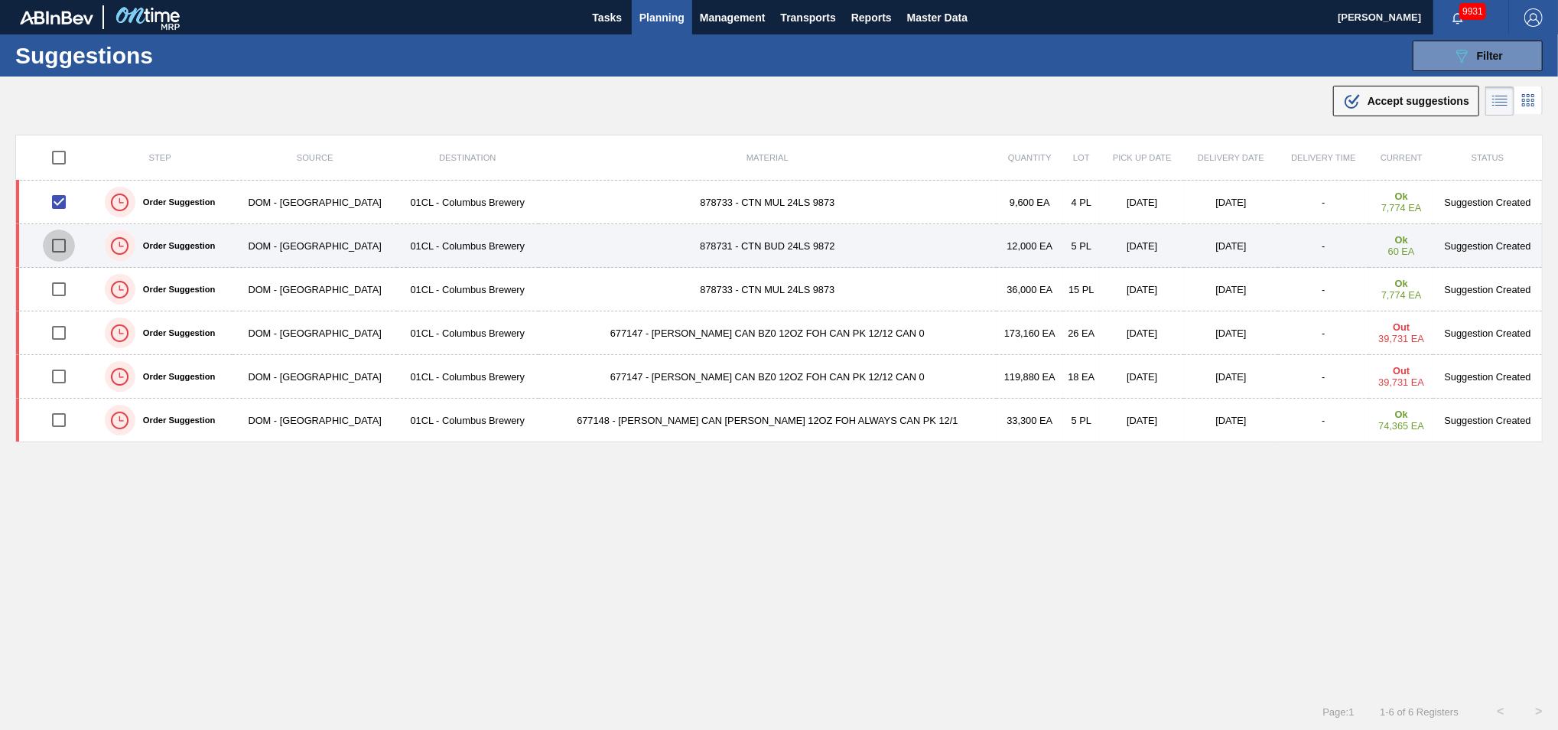
click at [60, 249] on input "checkbox" at bounding box center [59, 245] width 32 height 32
checkbox input "true"
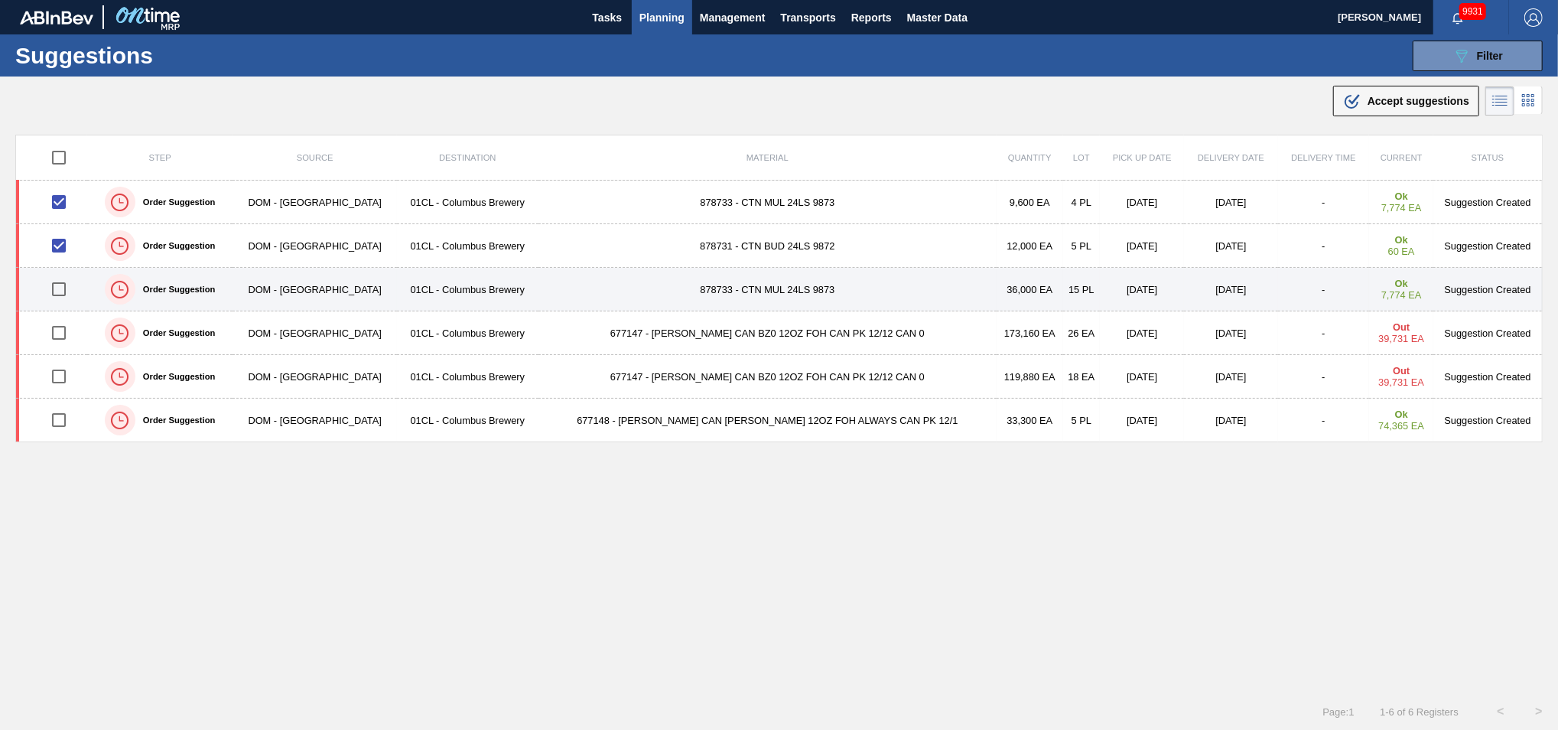
click at [61, 285] on input "checkbox" at bounding box center [59, 289] width 32 height 32
checkbox input "true"
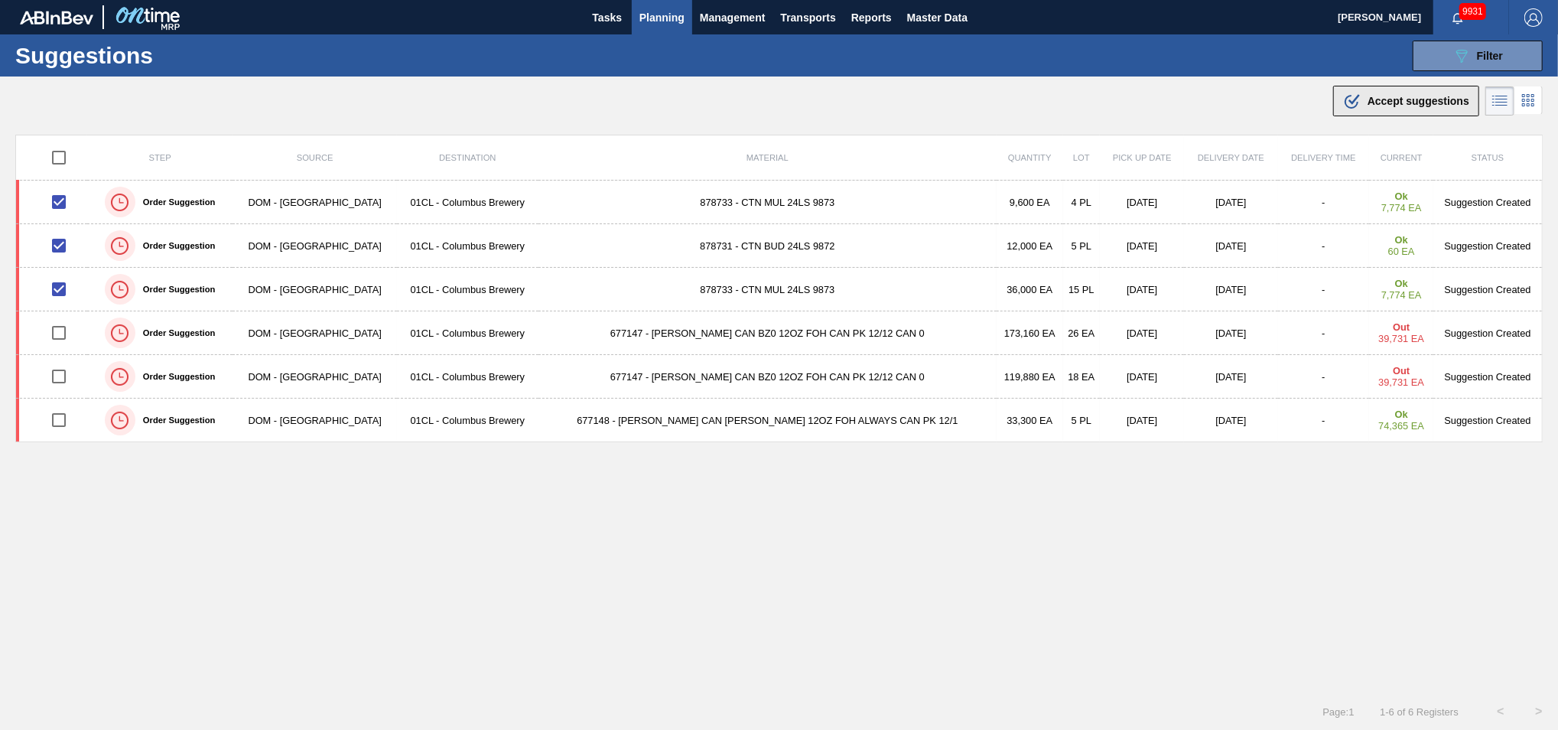
click at [1395, 95] on span "Accept suggestions" at bounding box center [1419, 101] width 102 height 12
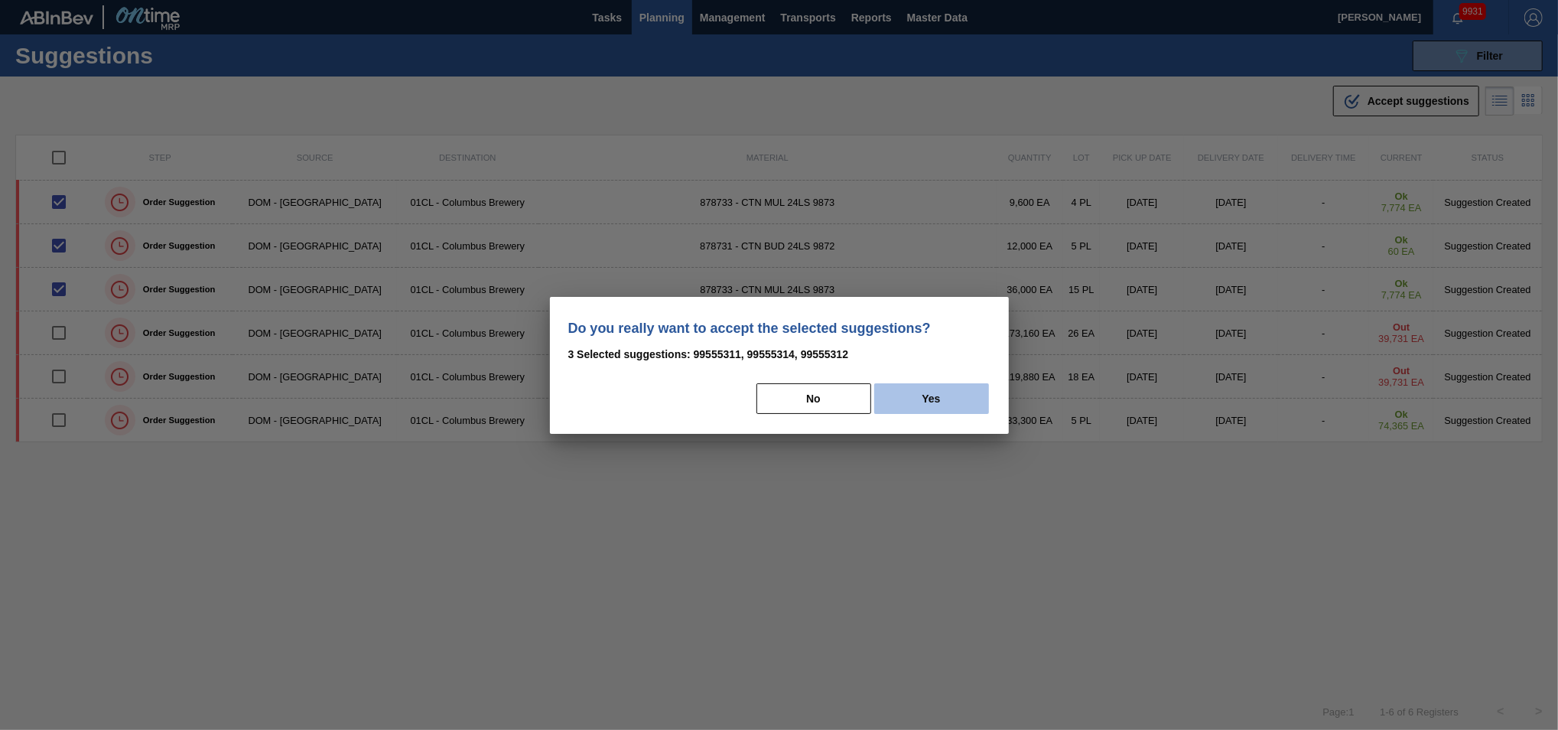
click at [918, 396] on button "Yes" at bounding box center [931, 398] width 115 height 31
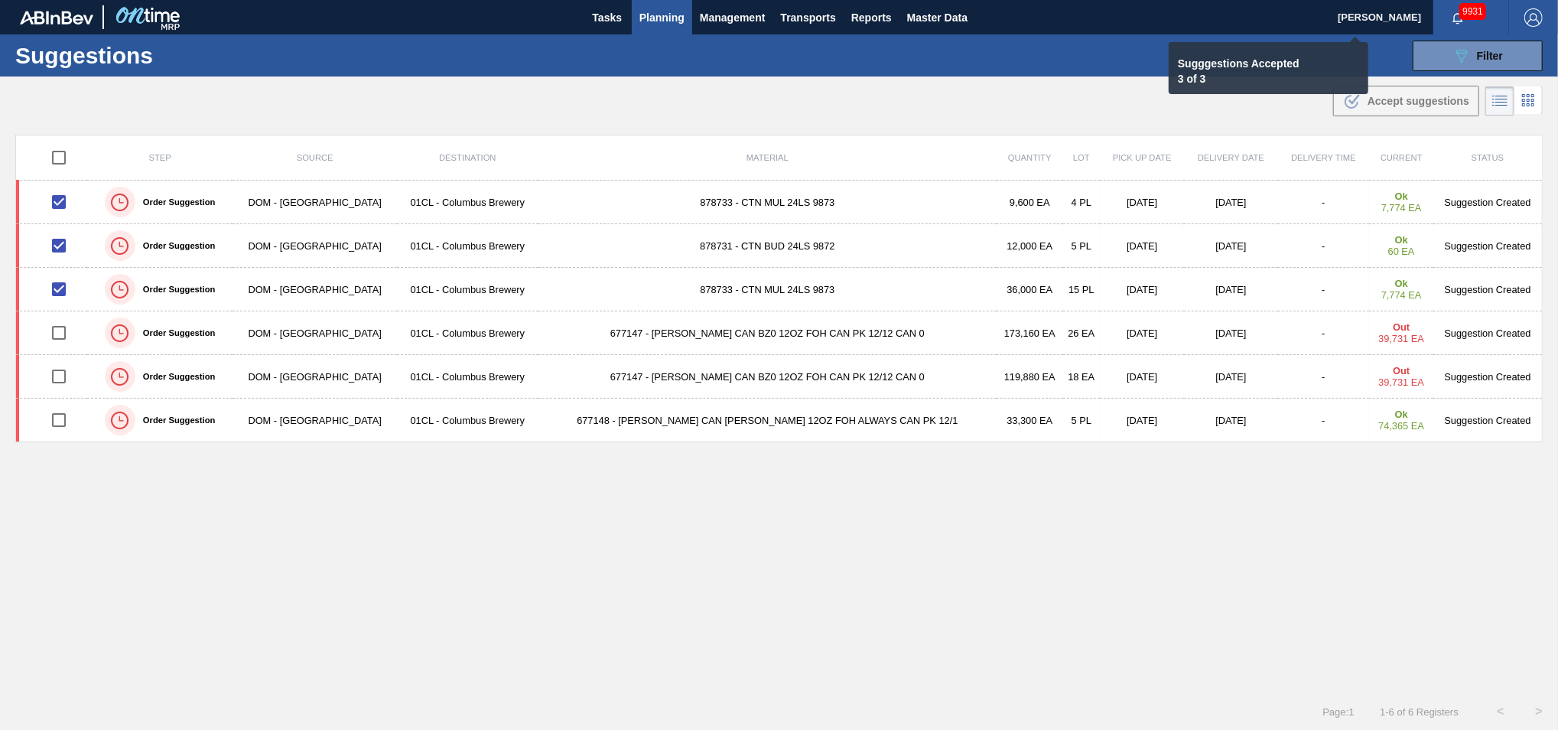
checkbox input "false"
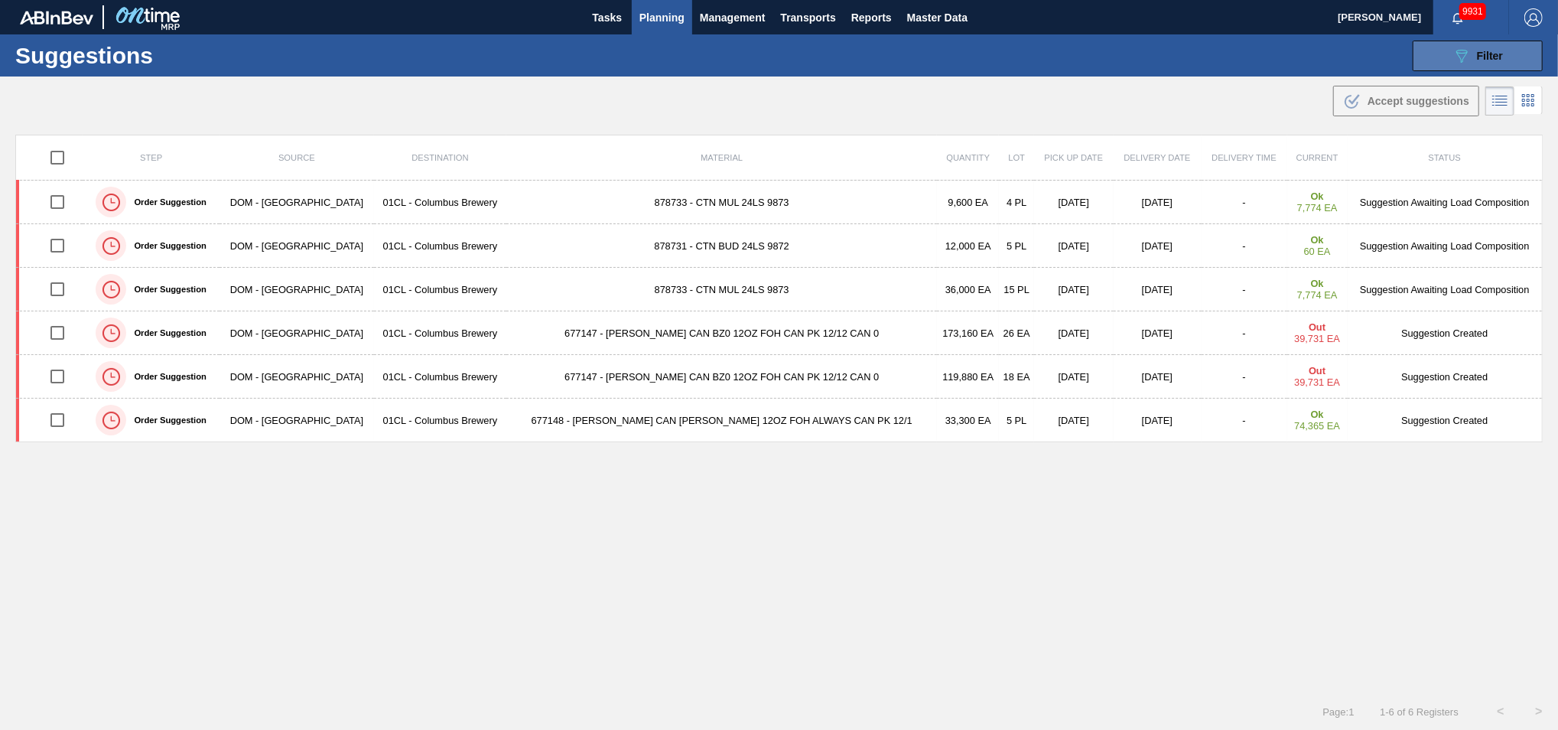
click at [1446, 51] on button "089F7B8B-B2A5-4AFE-B5C0-19BA573D28AC Filter" at bounding box center [1478, 56] width 130 height 31
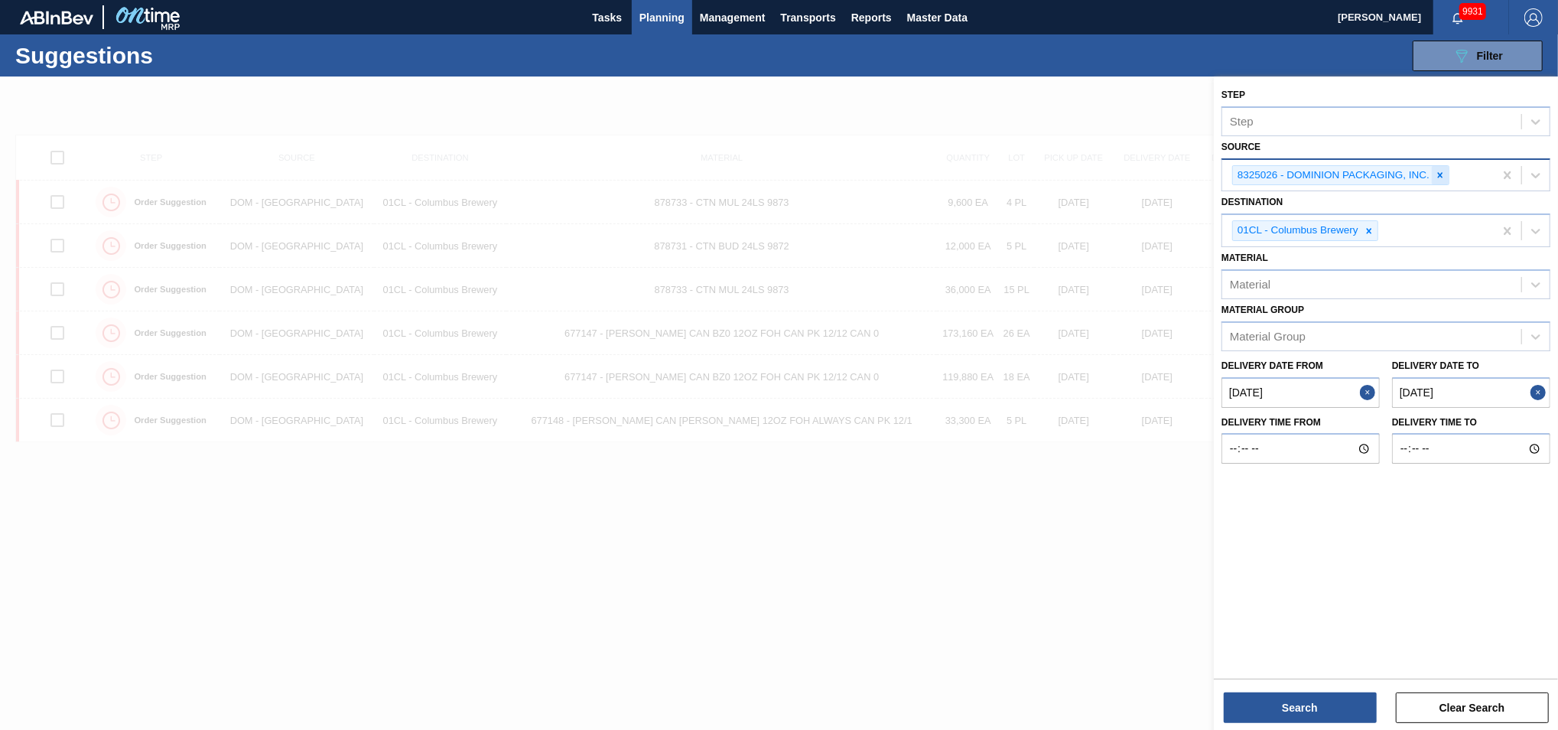
click at [1442, 173] on icon at bounding box center [1440, 175] width 11 height 11
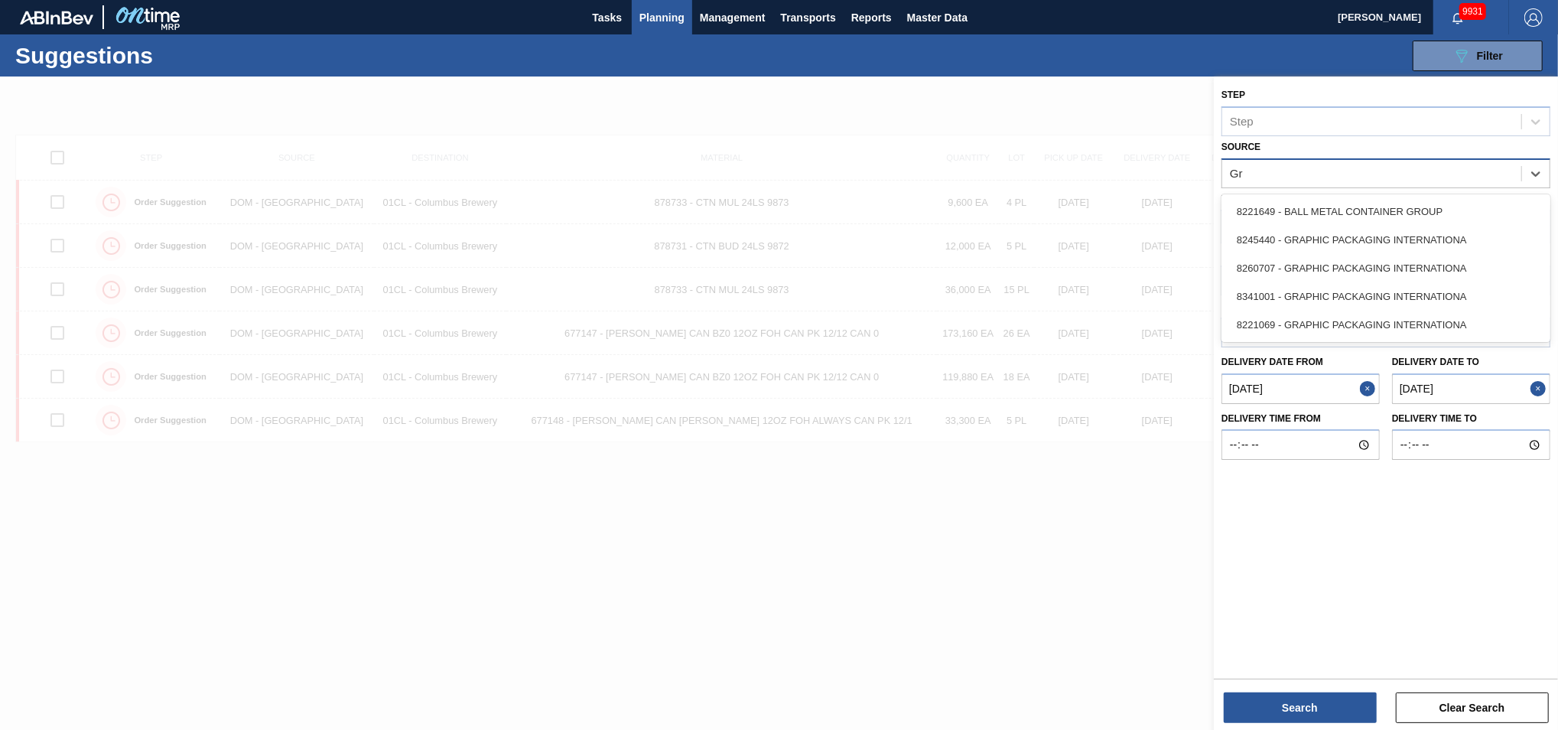
type input "Gra"
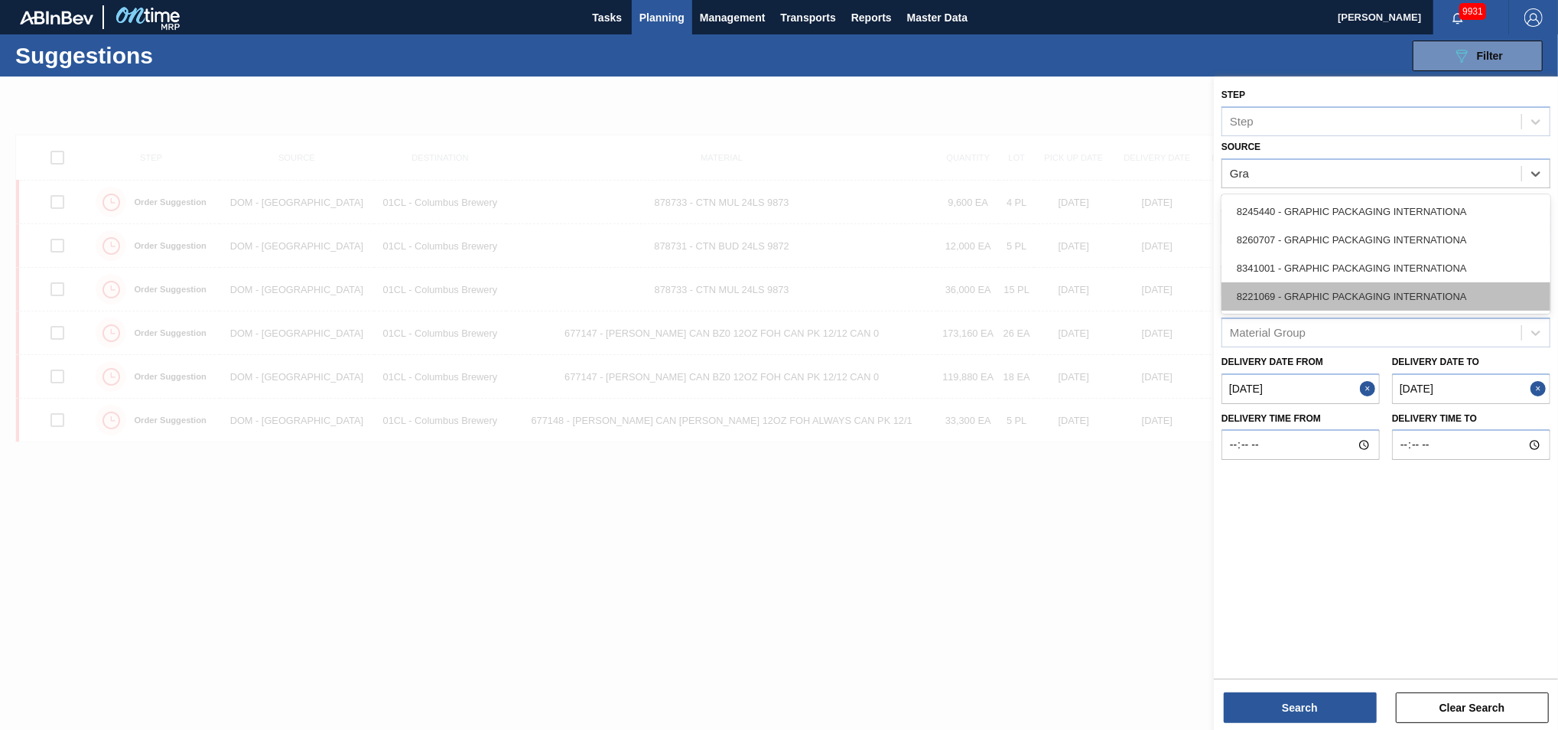
click at [1348, 282] on div "8221069 - GRAPHIC PACKAGING INTERNATIONA" at bounding box center [1386, 296] width 329 height 28
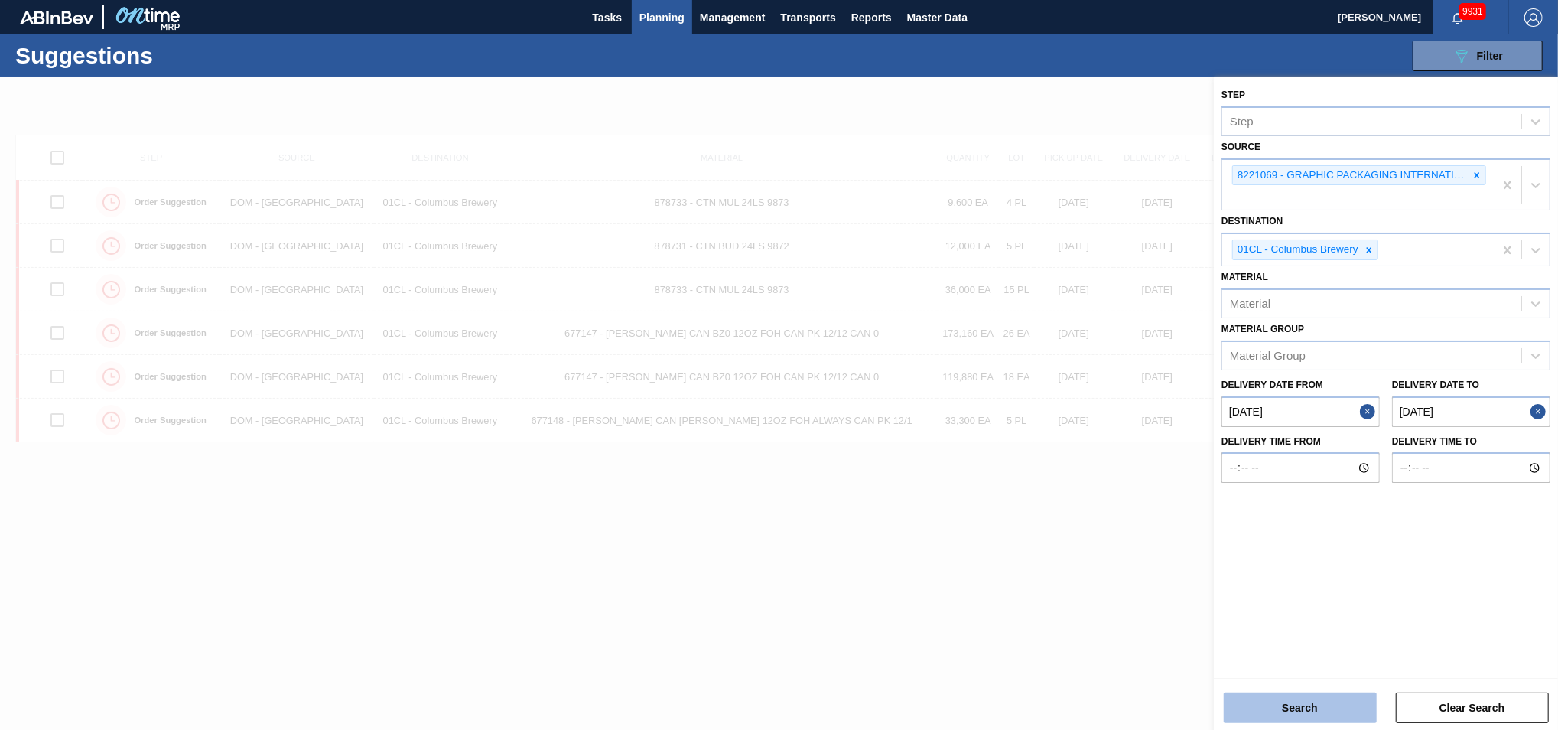
click at [1330, 698] on button "Search" at bounding box center [1300, 707] width 153 height 31
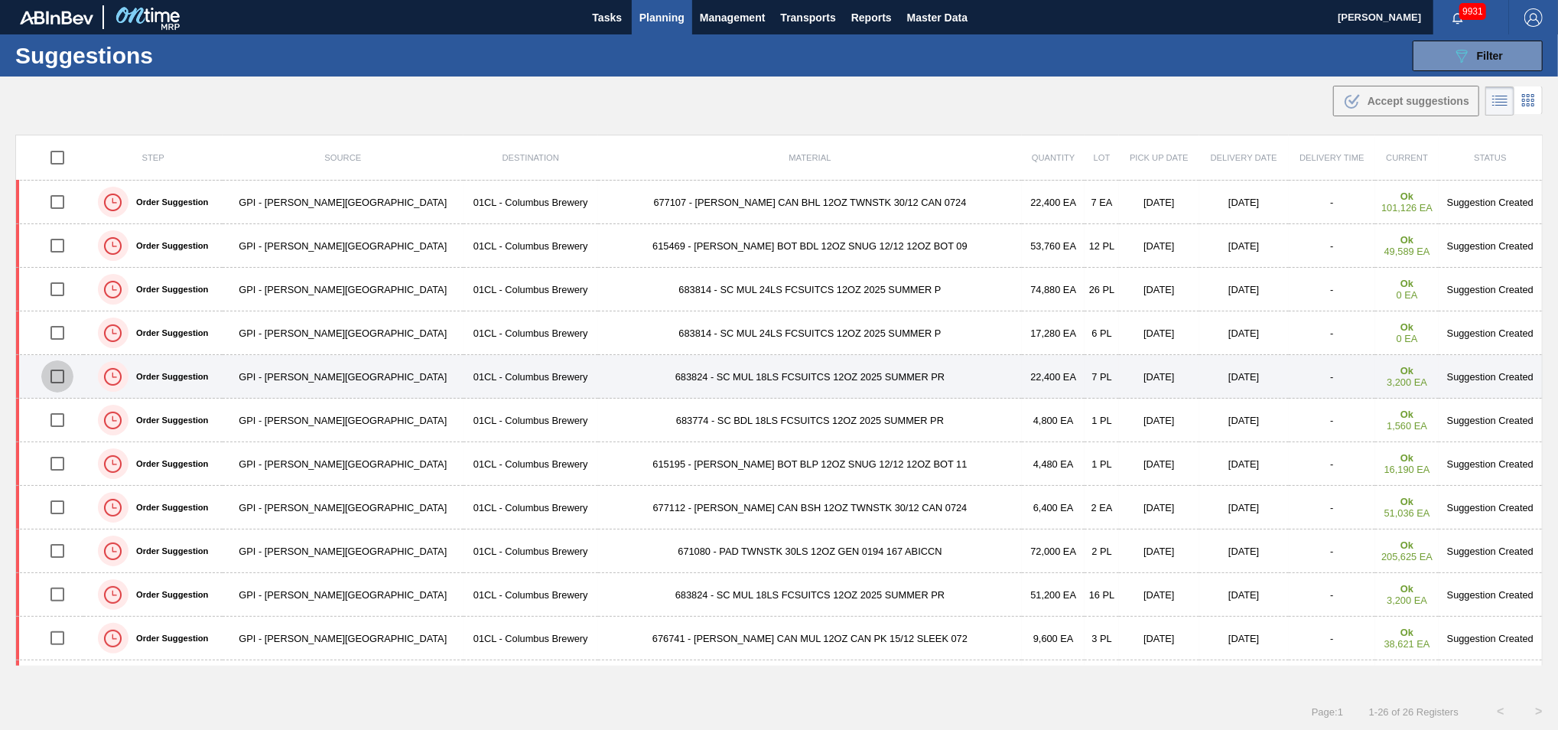
click at [70, 377] on input "checkbox" at bounding box center [57, 376] width 32 height 32
checkbox input "true"
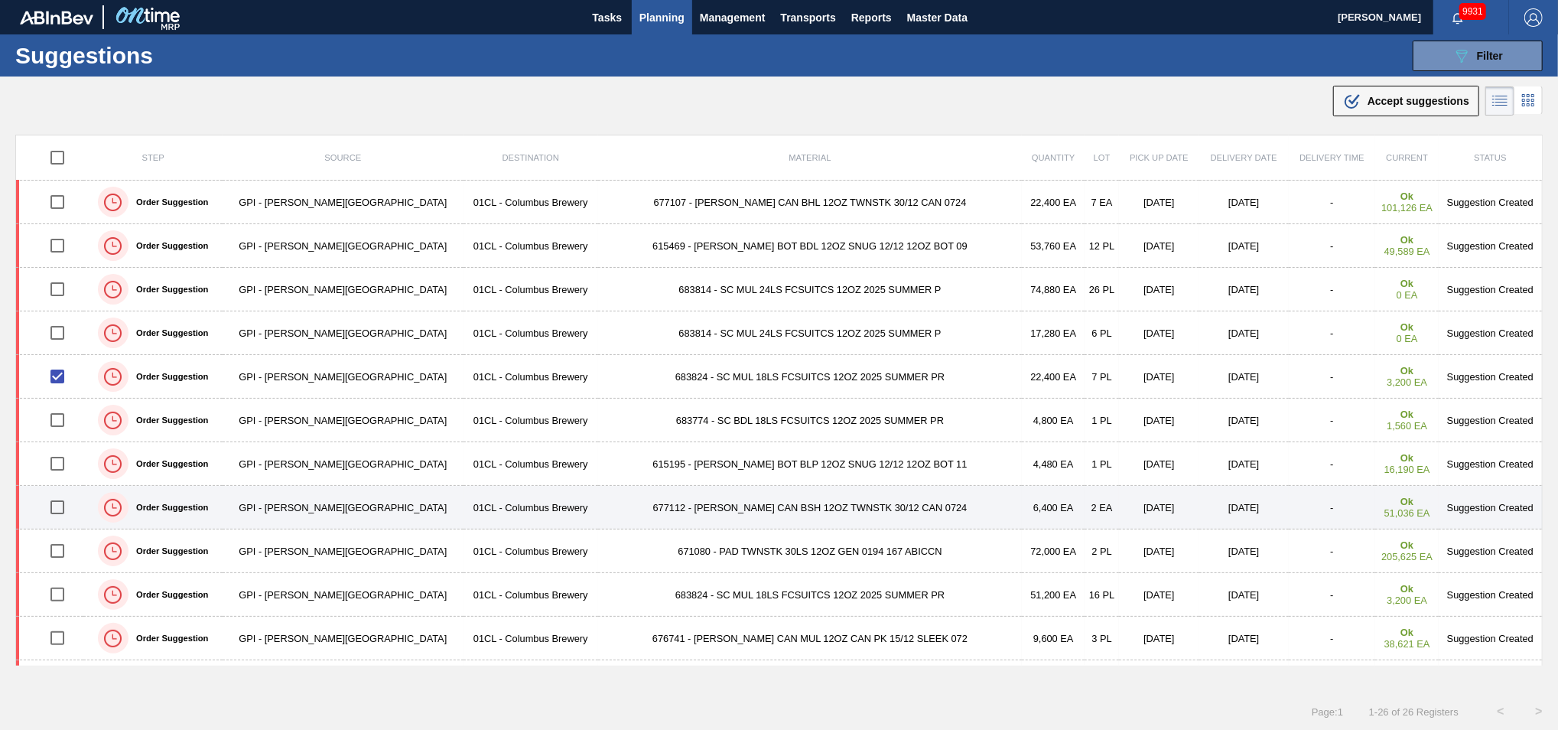
click at [58, 506] on input "checkbox" at bounding box center [57, 507] width 32 height 32
checkbox input "true"
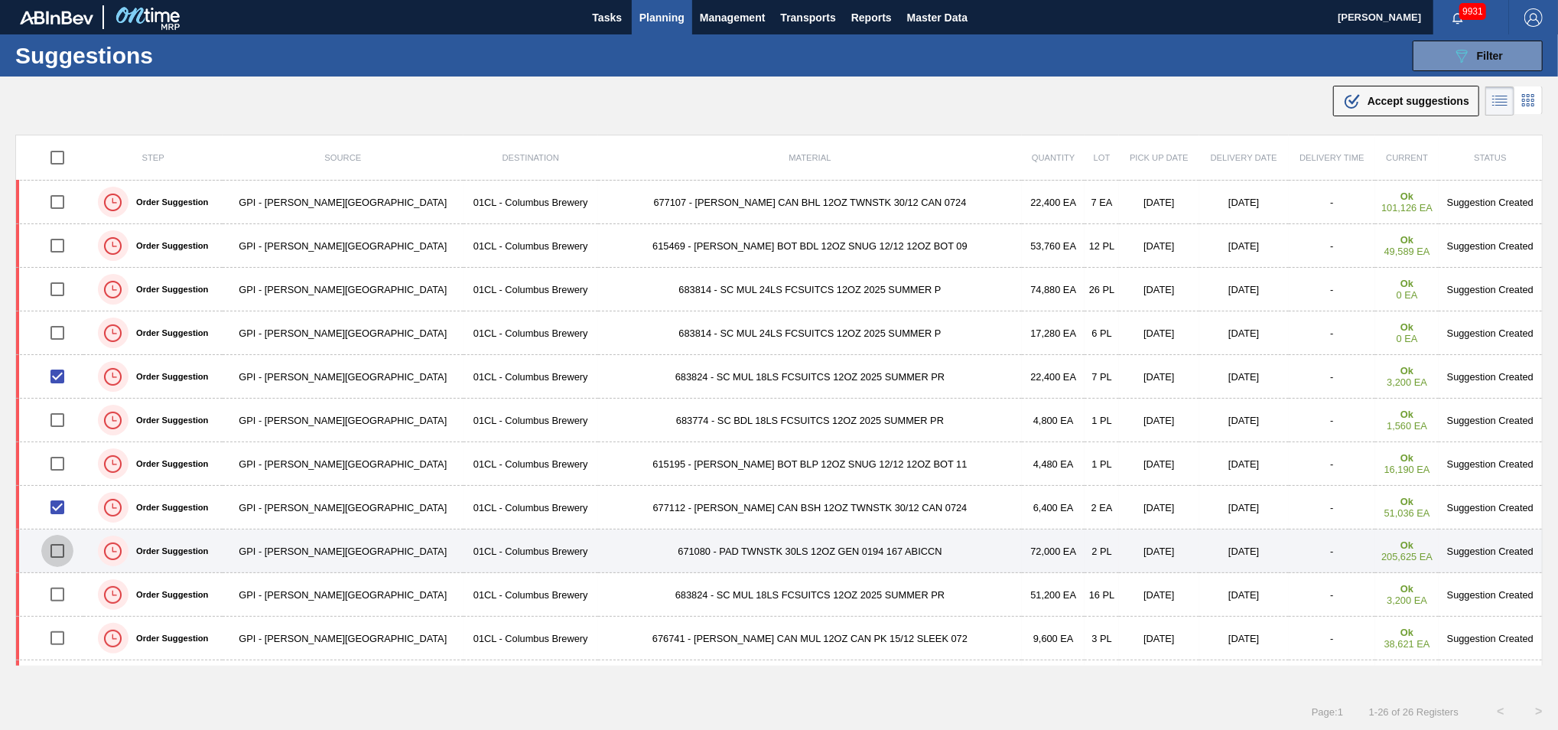
click at [67, 554] on input "checkbox" at bounding box center [57, 551] width 32 height 32
checkbox input "true"
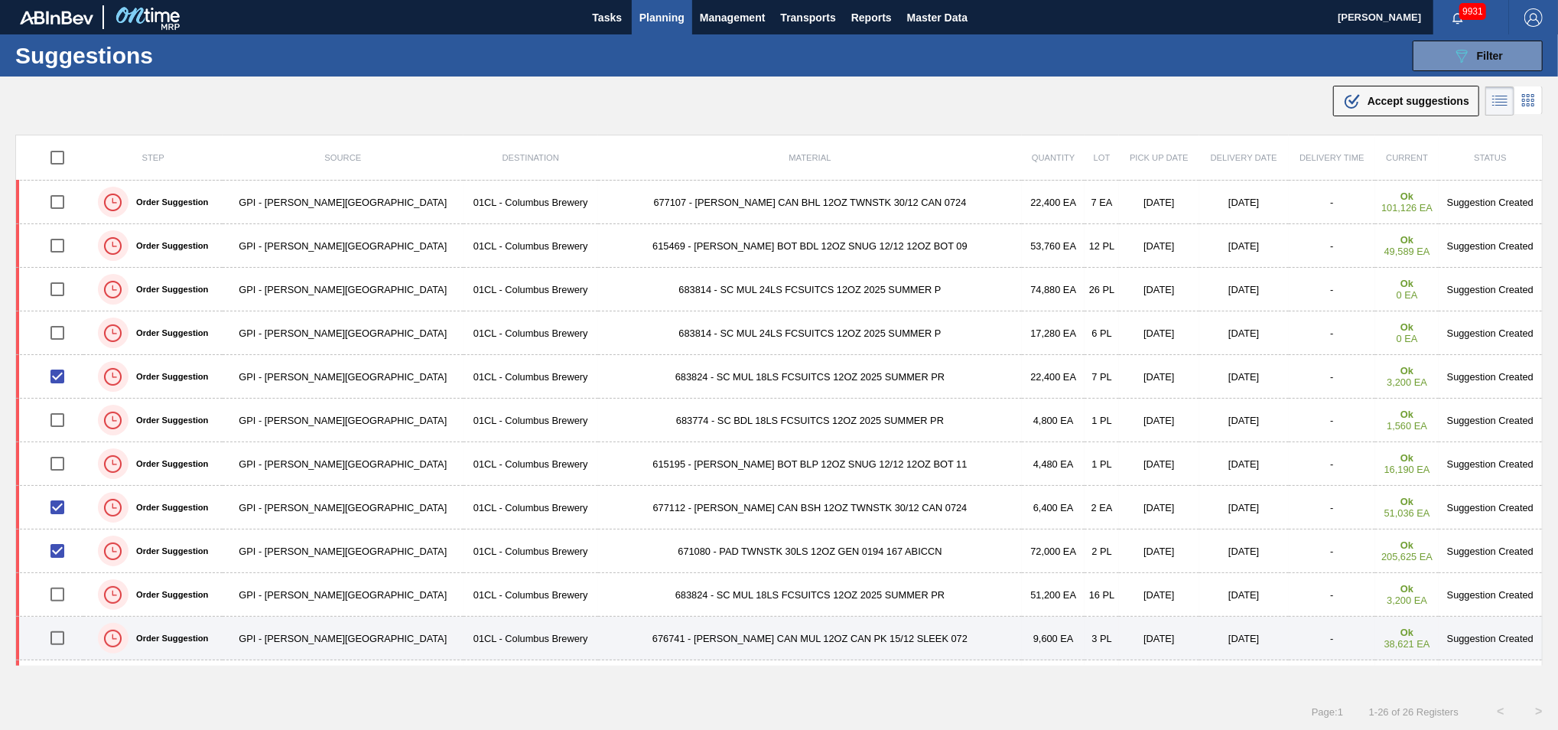
scroll to position [80, 0]
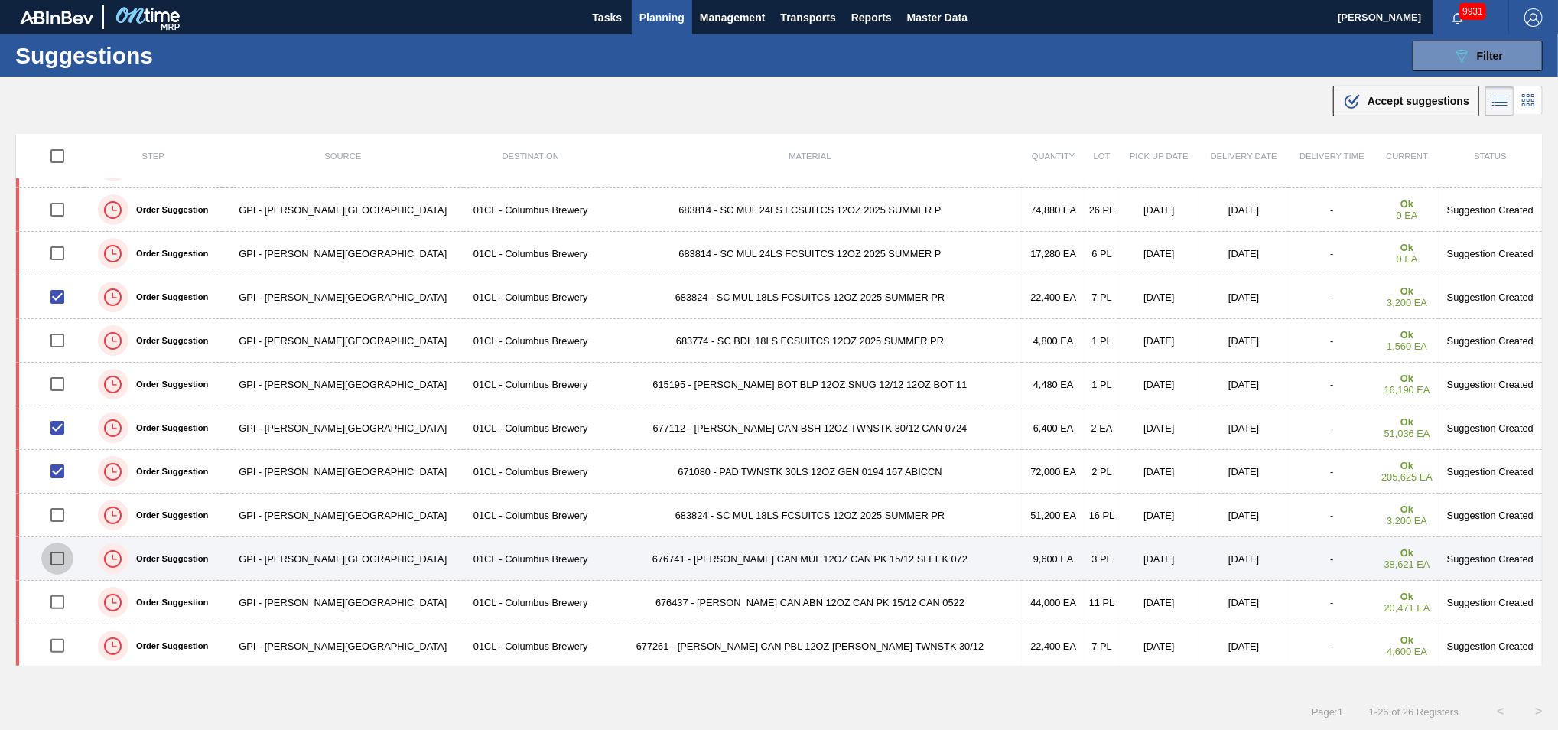
click at [61, 558] on input "checkbox" at bounding box center [57, 558] width 32 height 32
checkbox input "true"
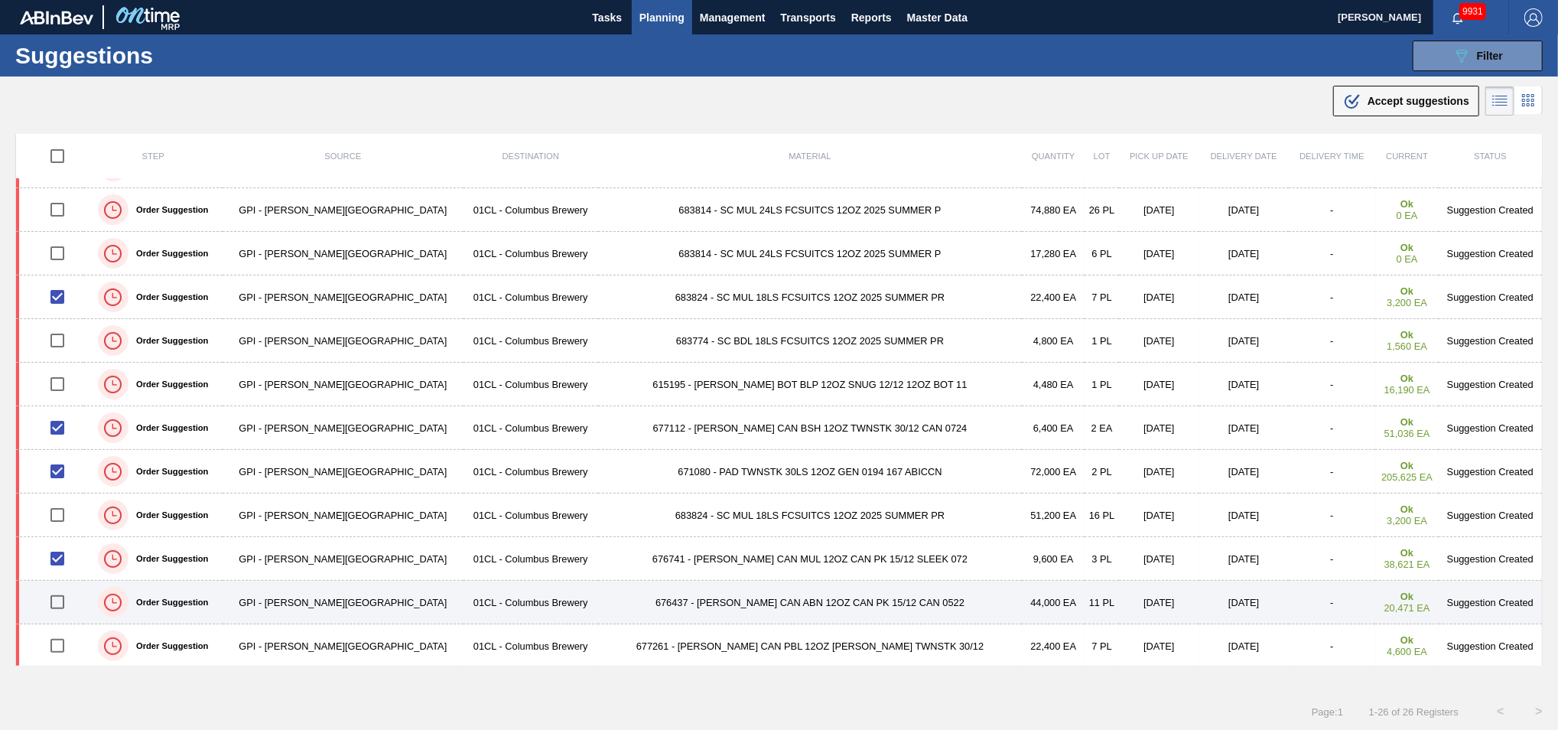
click at [69, 606] on input "checkbox" at bounding box center [57, 602] width 32 height 32
checkbox input "true"
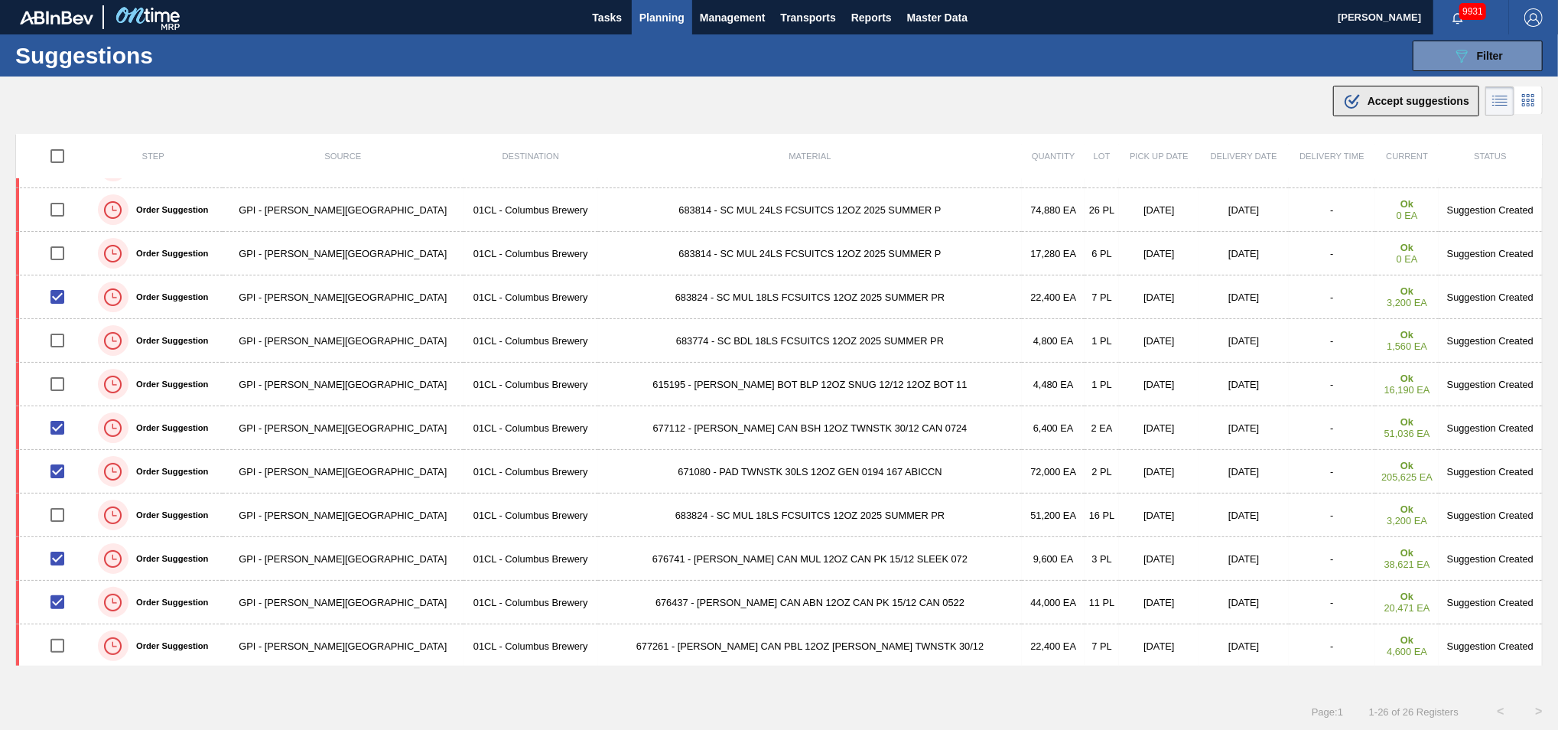
click at [1403, 107] on div ".b{fill:var(--color-action-default)} Accept suggestions" at bounding box center [1406, 101] width 126 height 18
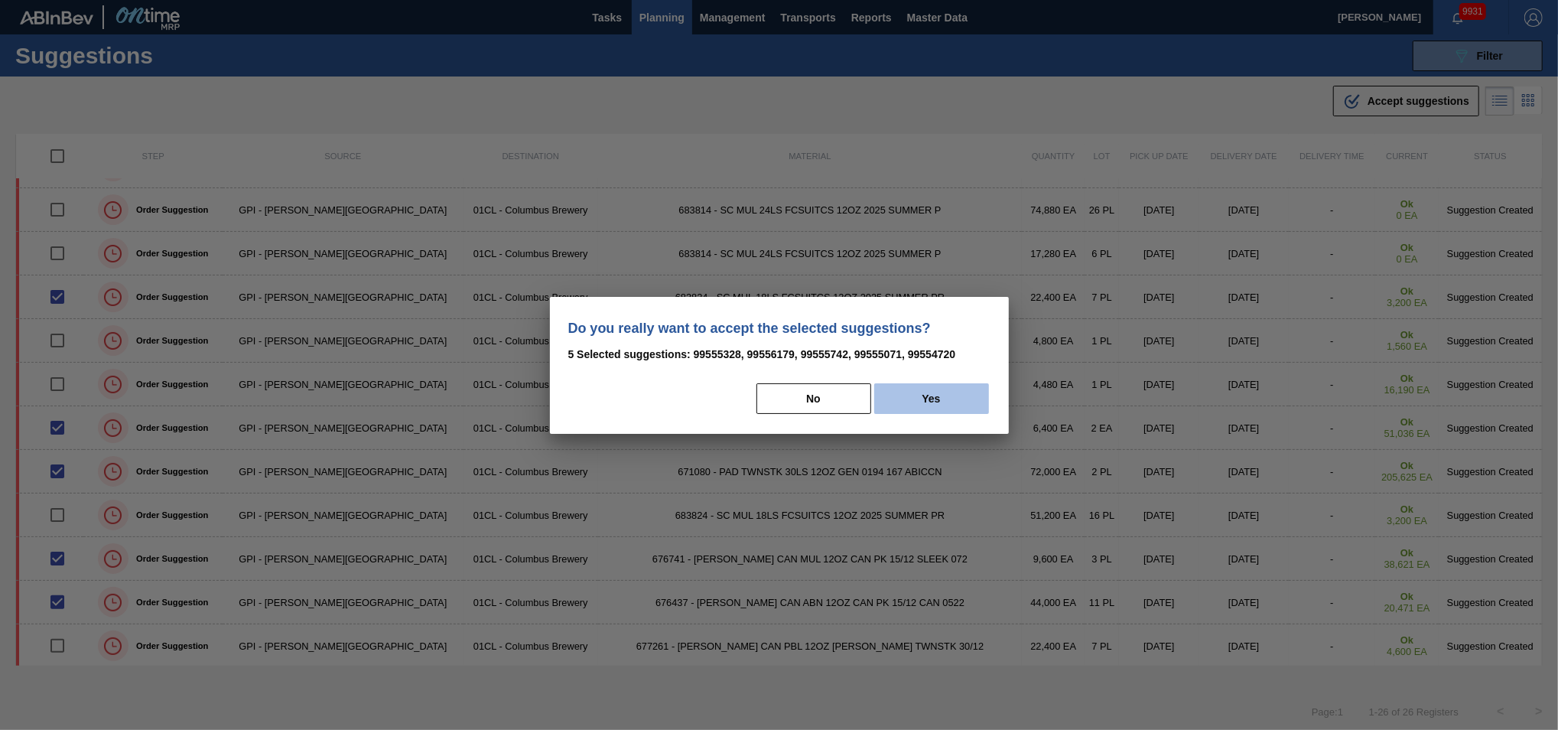
click at [942, 405] on button "Yes" at bounding box center [931, 398] width 115 height 31
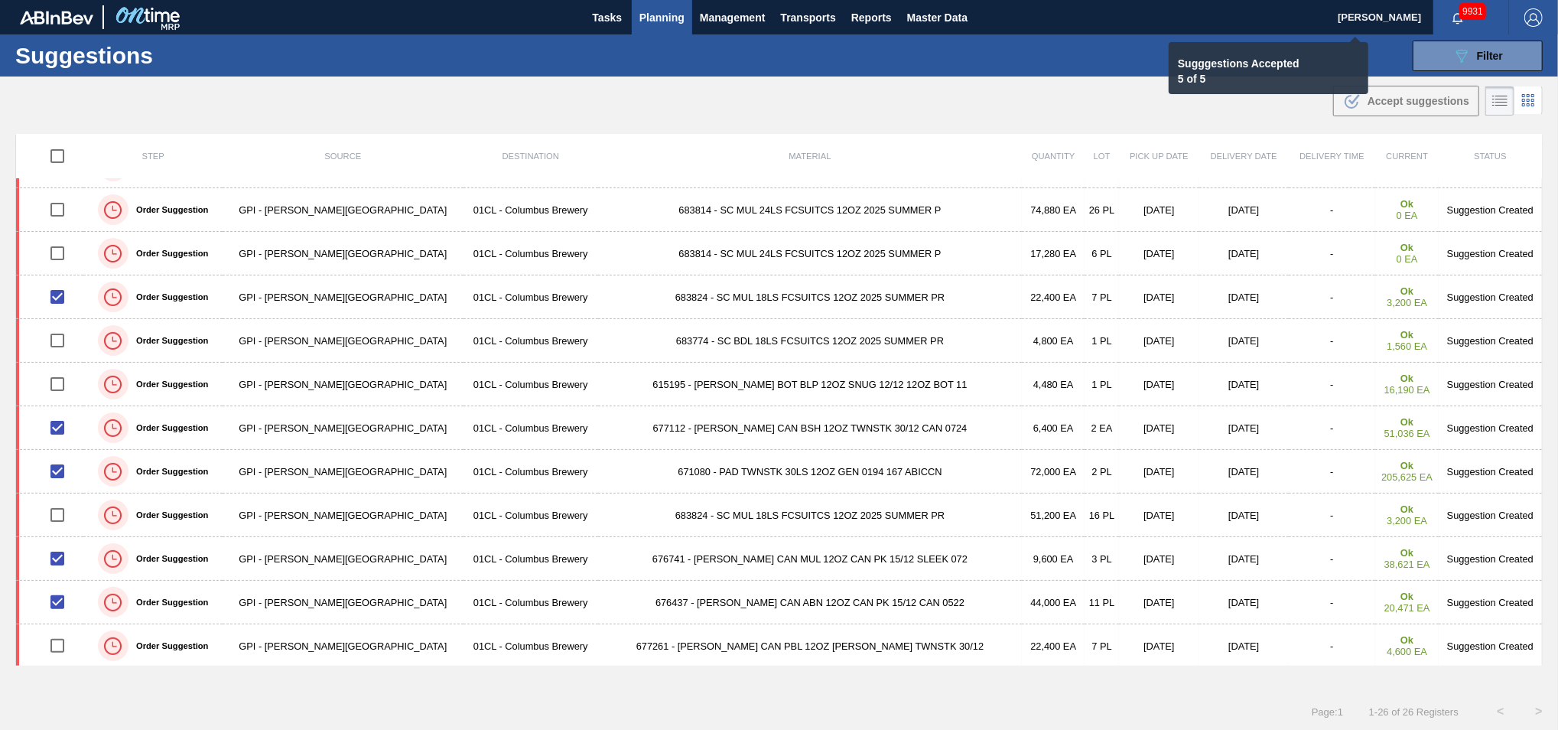
checkbox input "false"
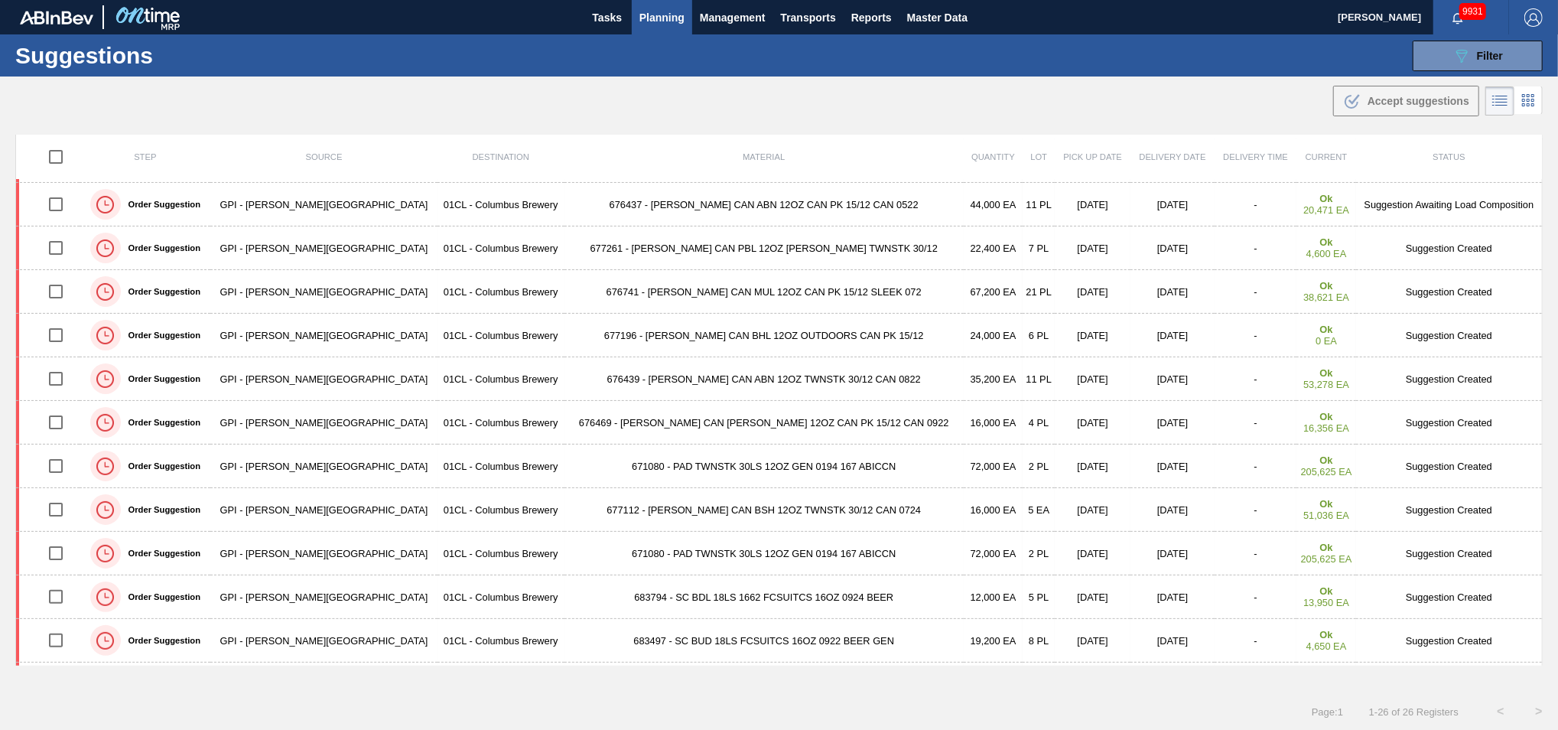
scroll to position [558, 0]
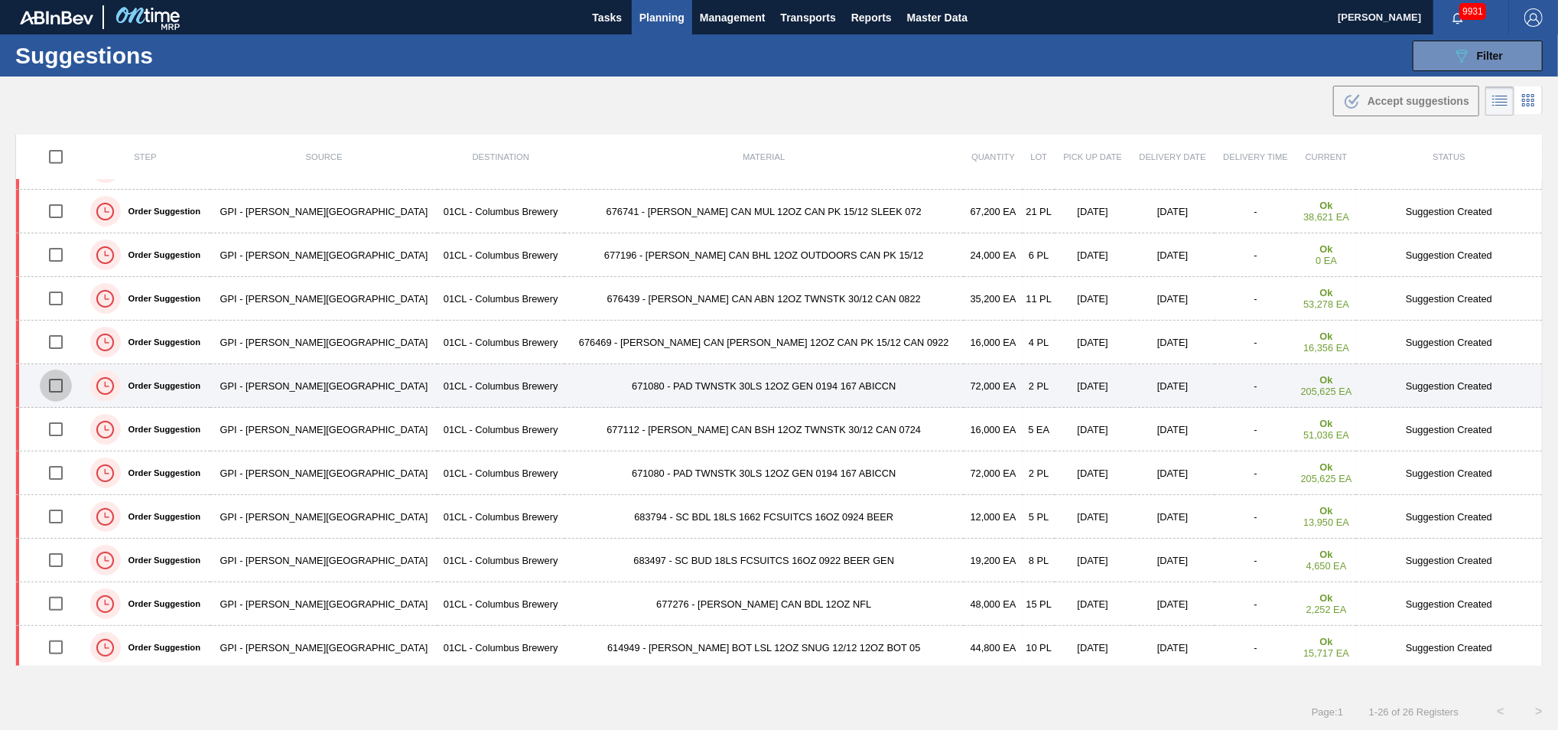
click at [57, 381] on input "checkbox" at bounding box center [56, 385] width 32 height 32
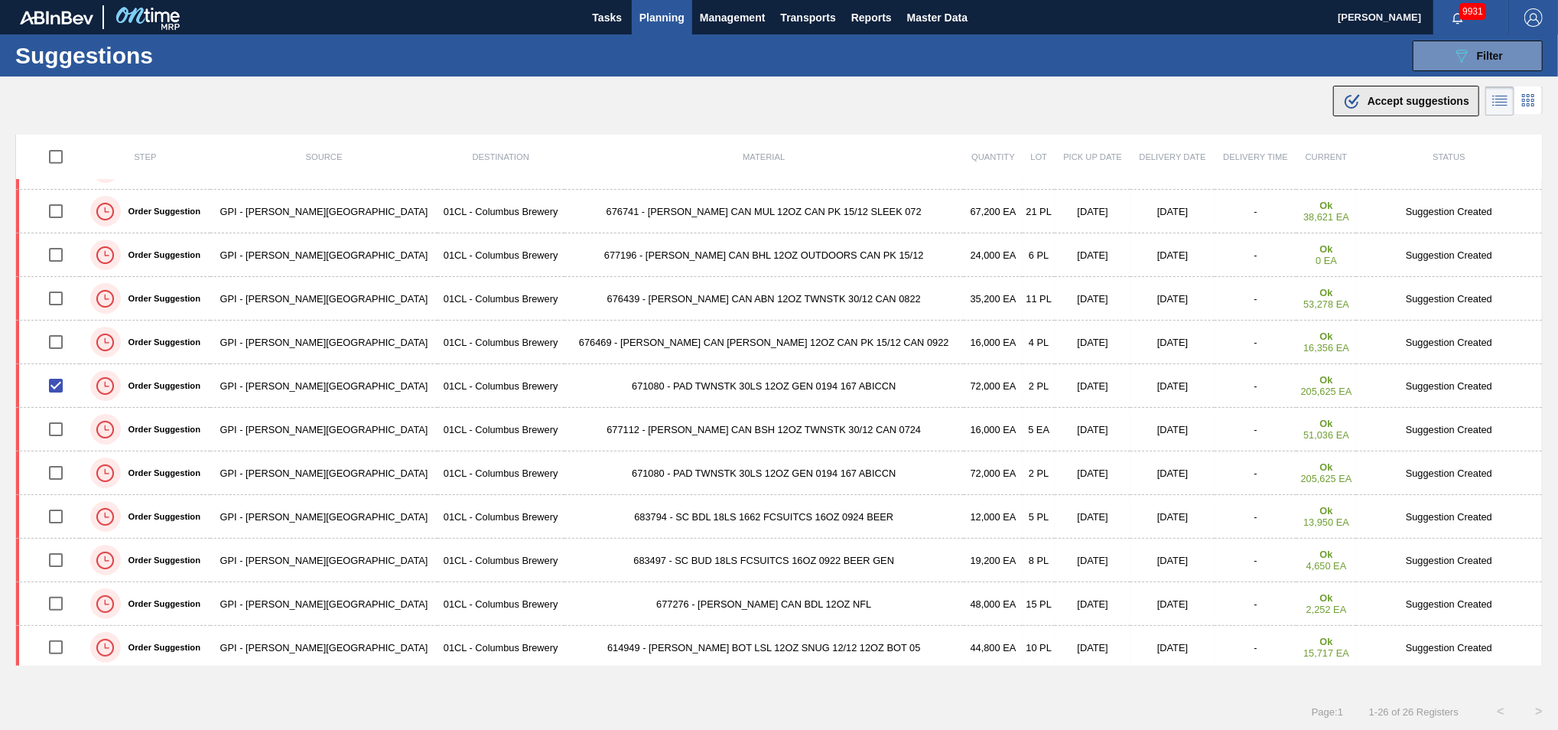
click at [1359, 96] on icon ".b{fill:var(--color-action-default)}" at bounding box center [1352, 101] width 18 height 18
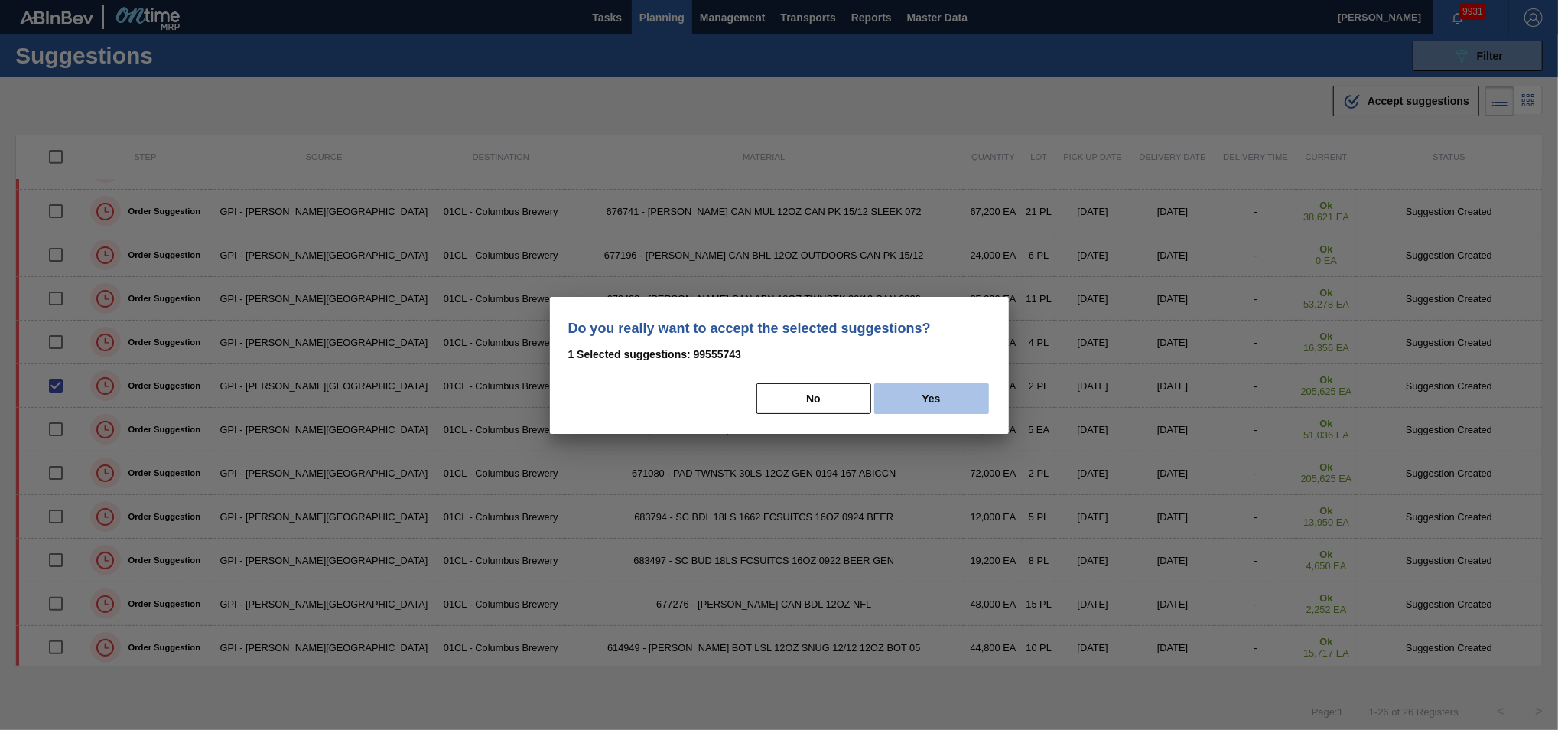
click at [912, 394] on button "Yes" at bounding box center [931, 398] width 115 height 31
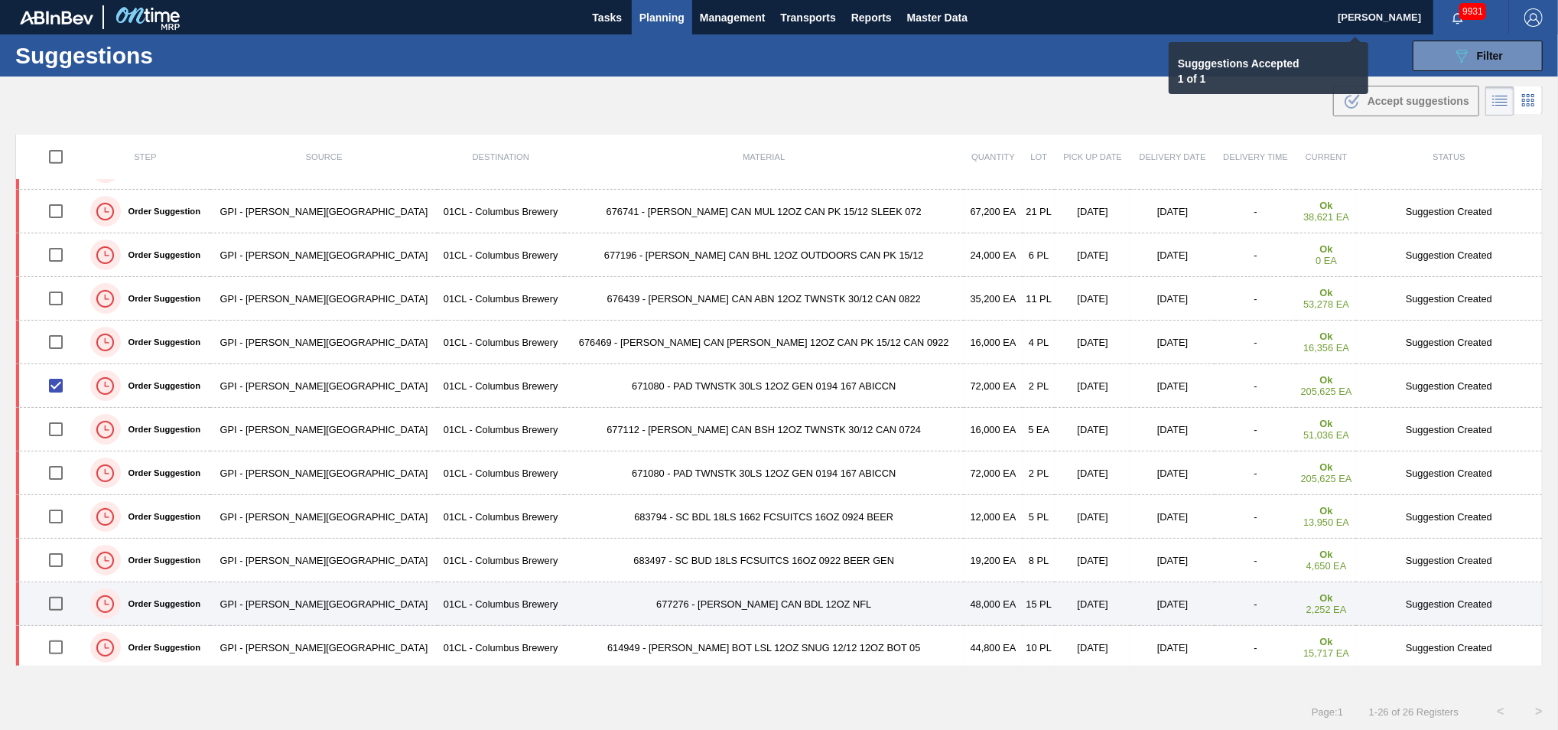
checkbox input "false"
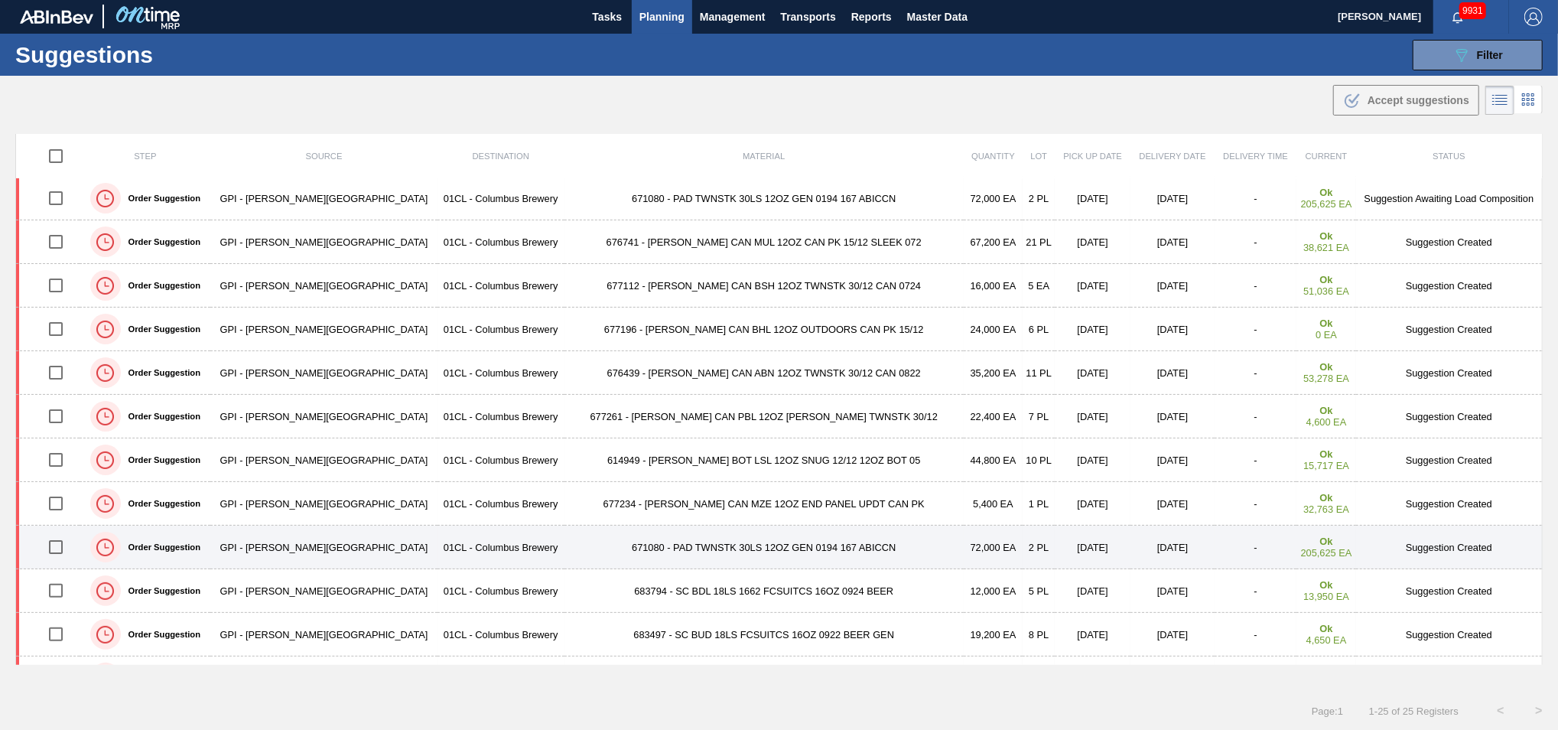
scroll to position [606, 0]
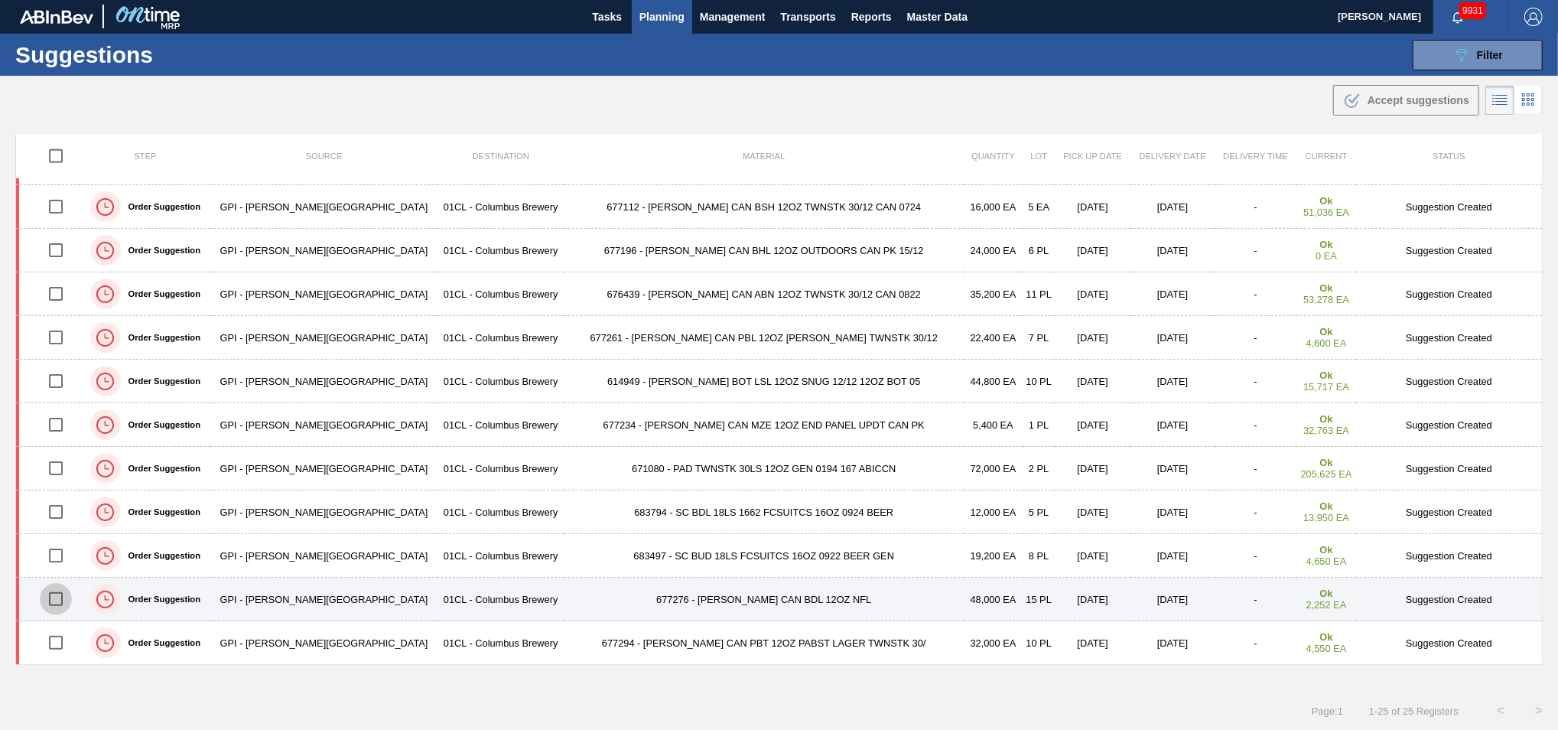
click at [58, 594] on input "checkbox" at bounding box center [56, 599] width 32 height 32
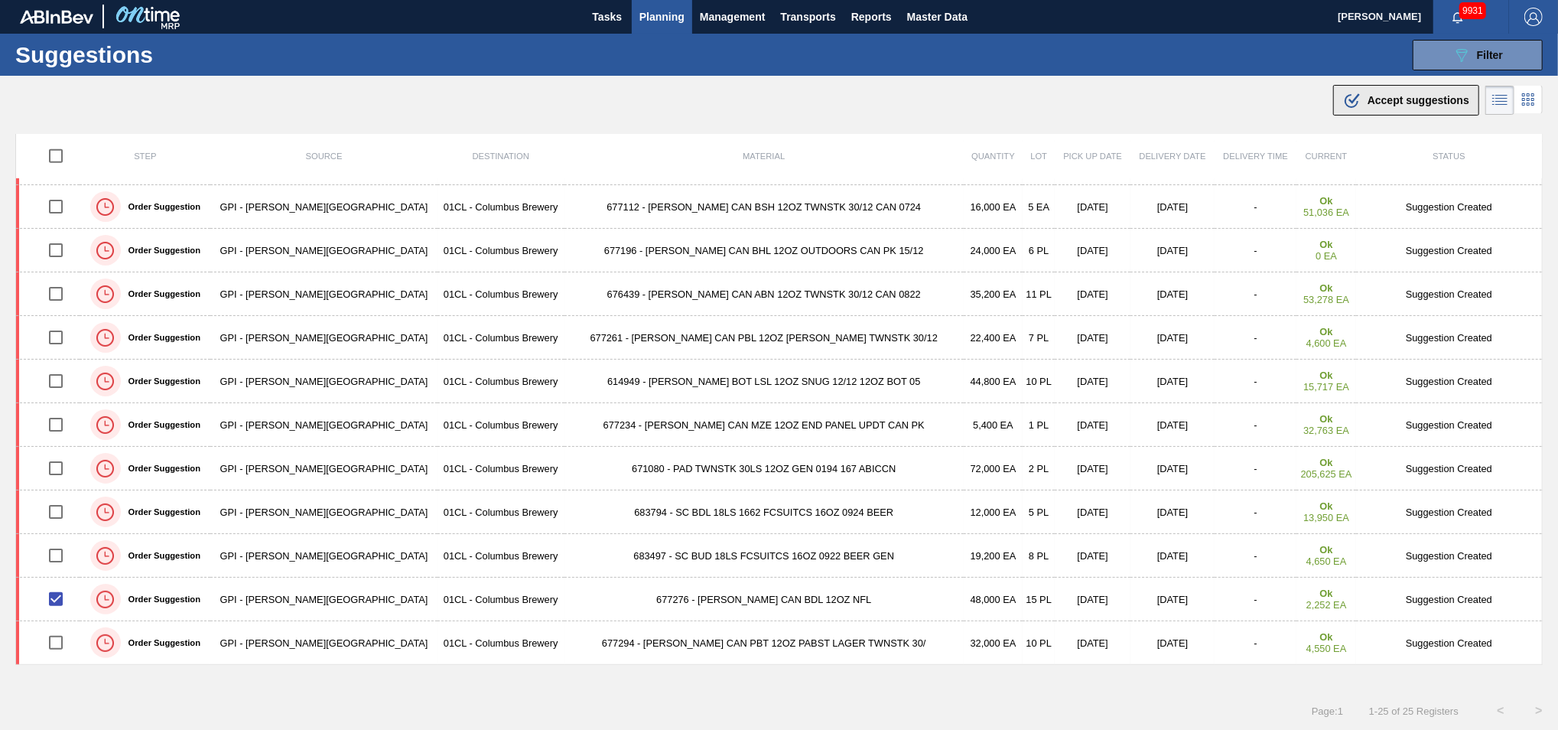
click at [1388, 103] on span "Accept suggestions" at bounding box center [1419, 100] width 102 height 12
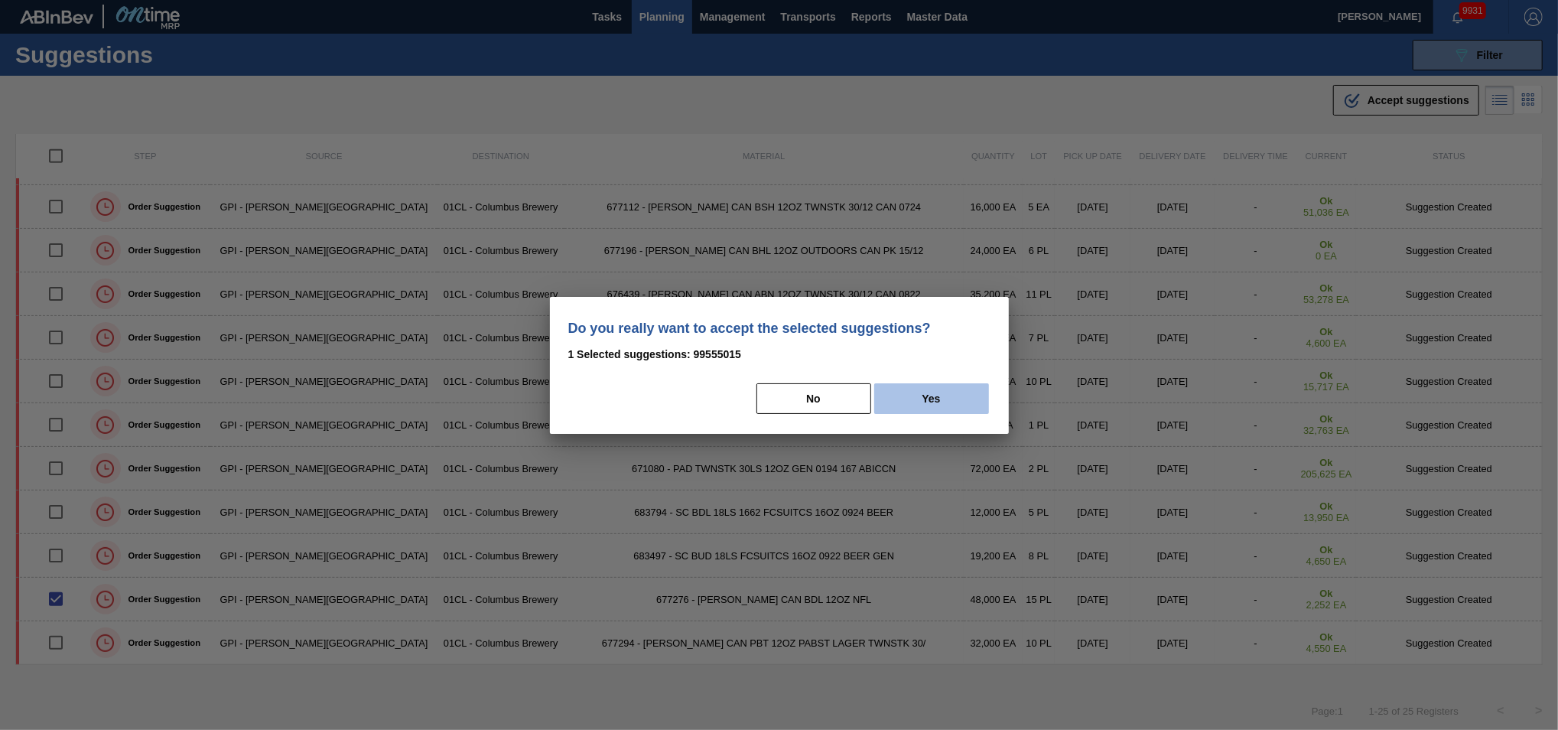
click at [930, 399] on button "Yes" at bounding box center [931, 398] width 115 height 31
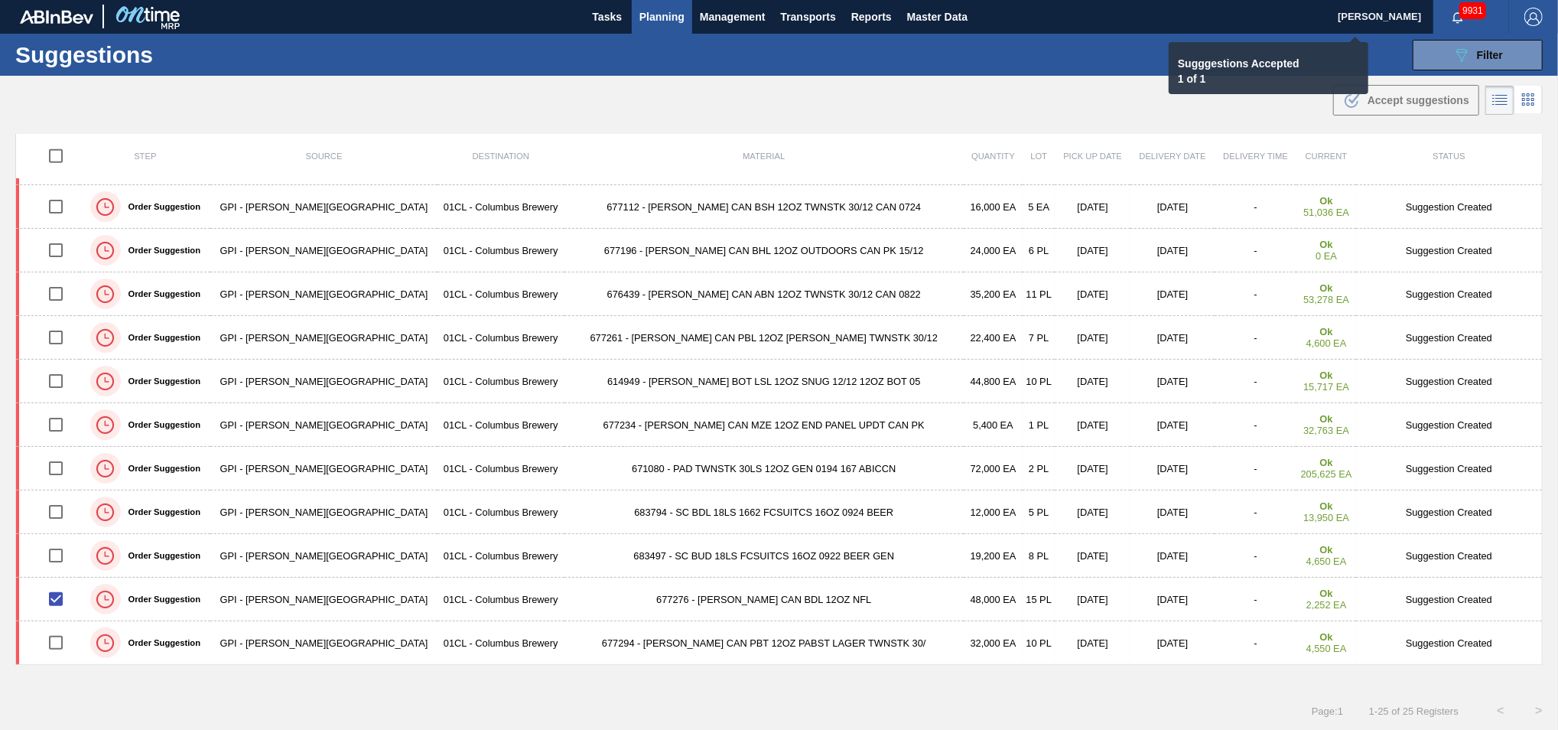
checkbox input "false"
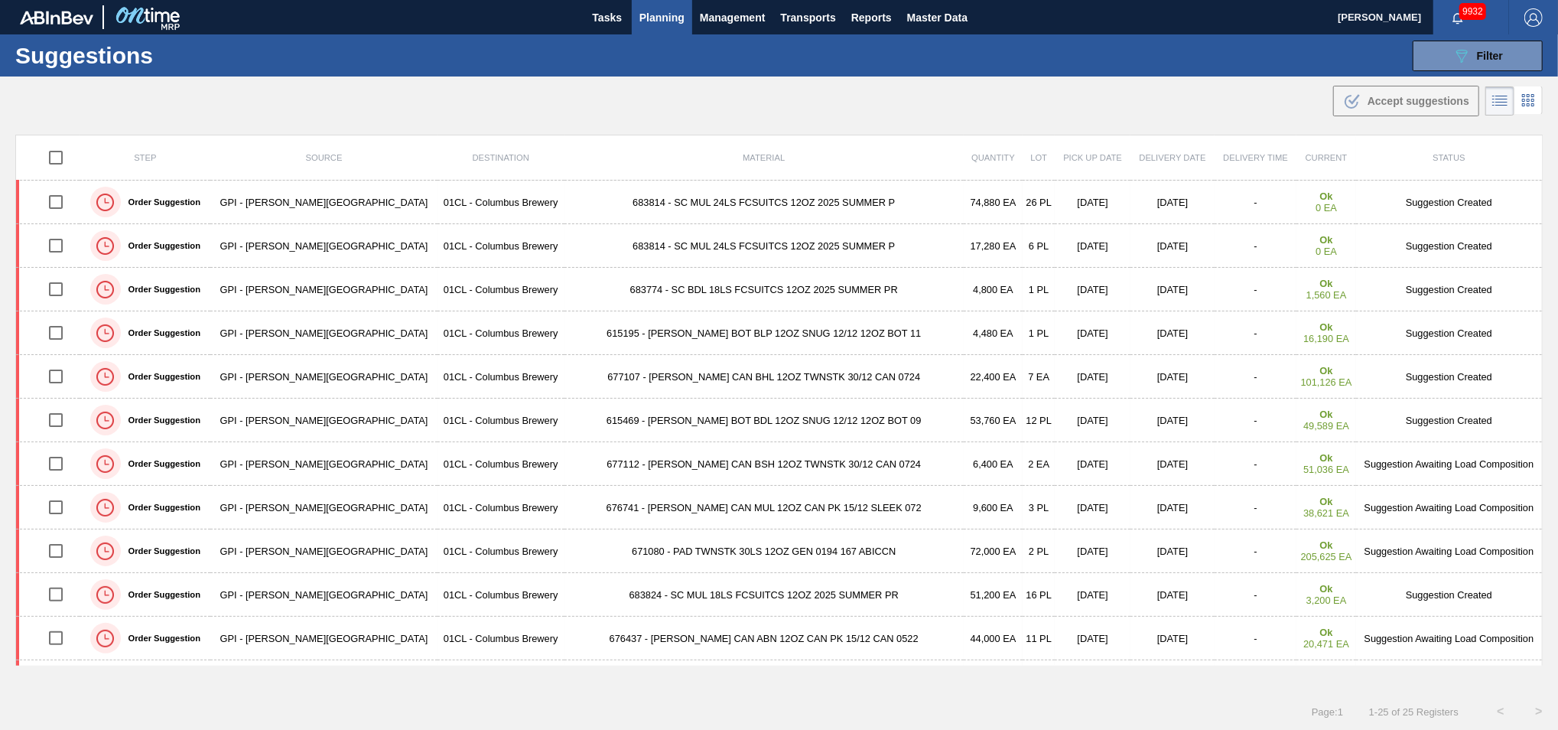
scroll to position [0, 0]
click at [1454, 55] on icon "089F7B8B-B2A5-4AFE-B5C0-19BA573D28AC" at bounding box center [1462, 56] width 18 height 18
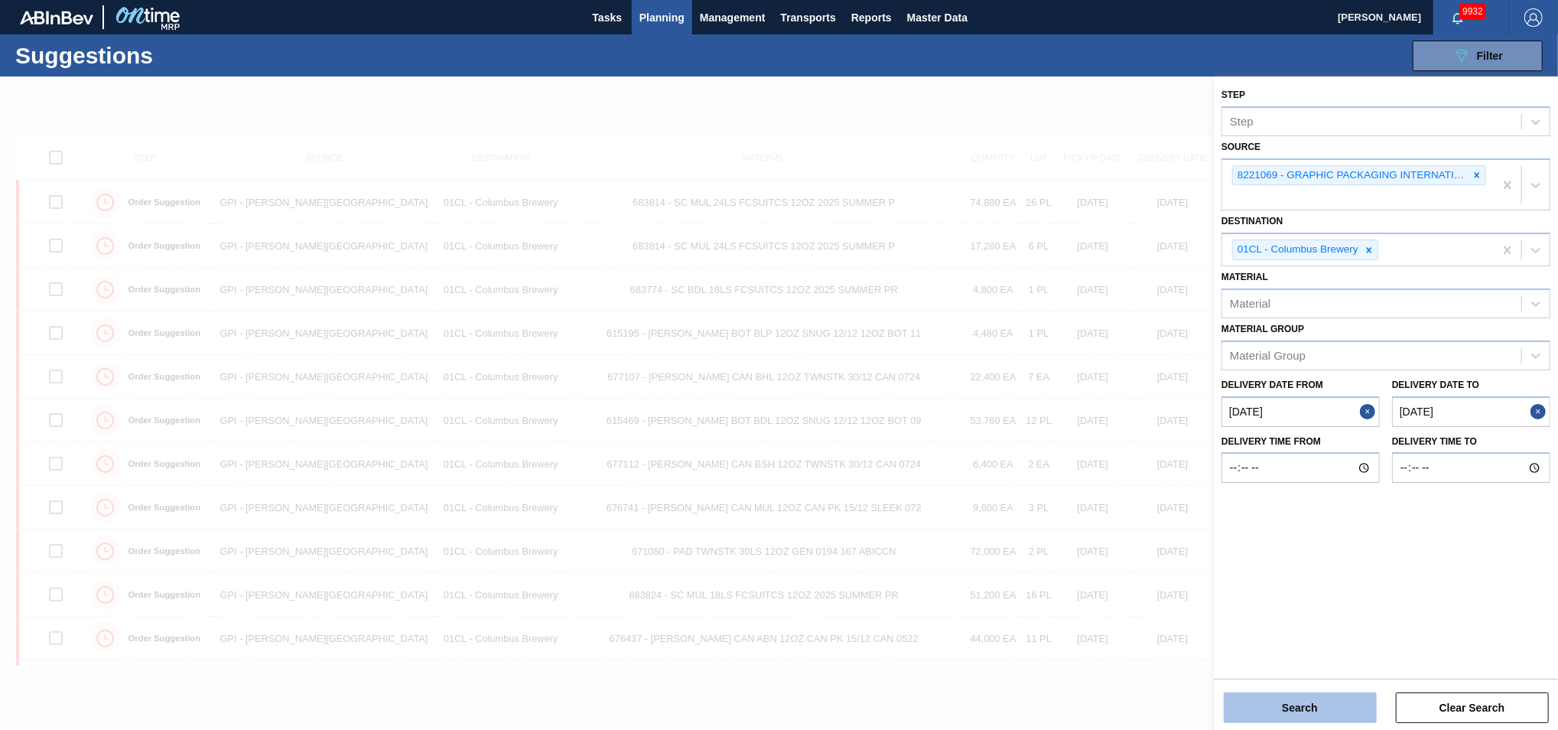
click at [1253, 700] on button "Search" at bounding box center [1300, 707] width 153 height 31
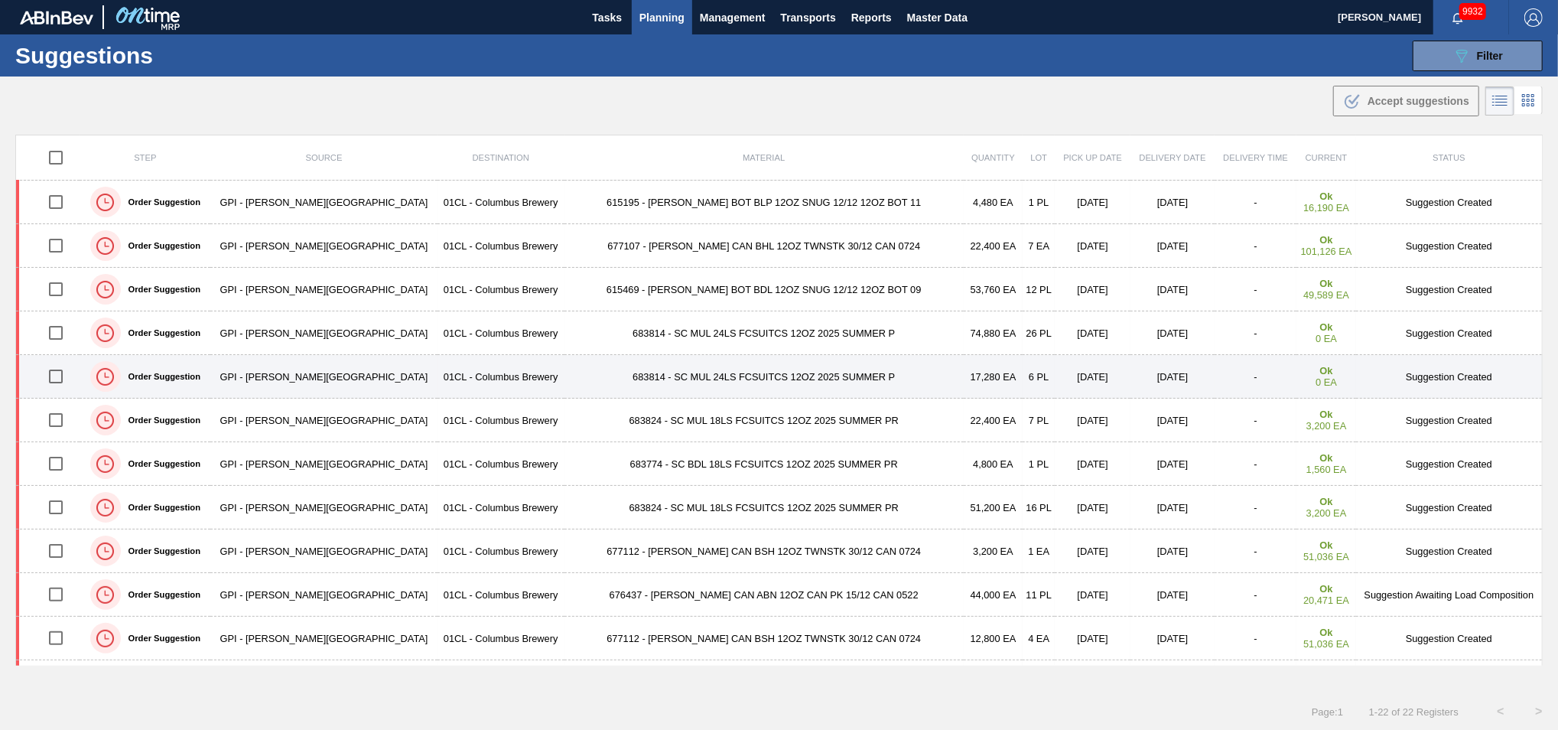
scroll to position [80, 0]
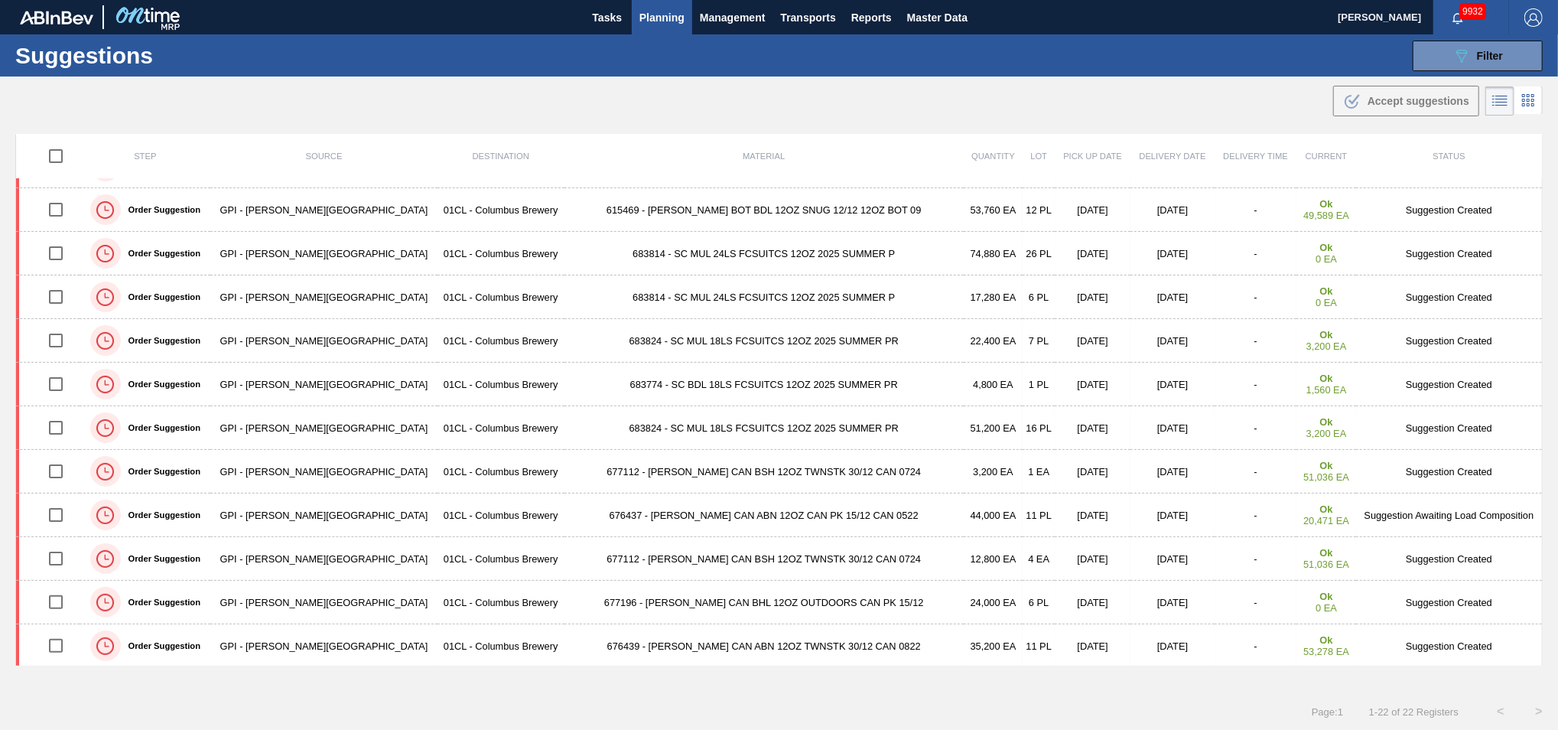
click at [676, 27] on button "Planning" at bounding box center [662, 17] width 60 height 34
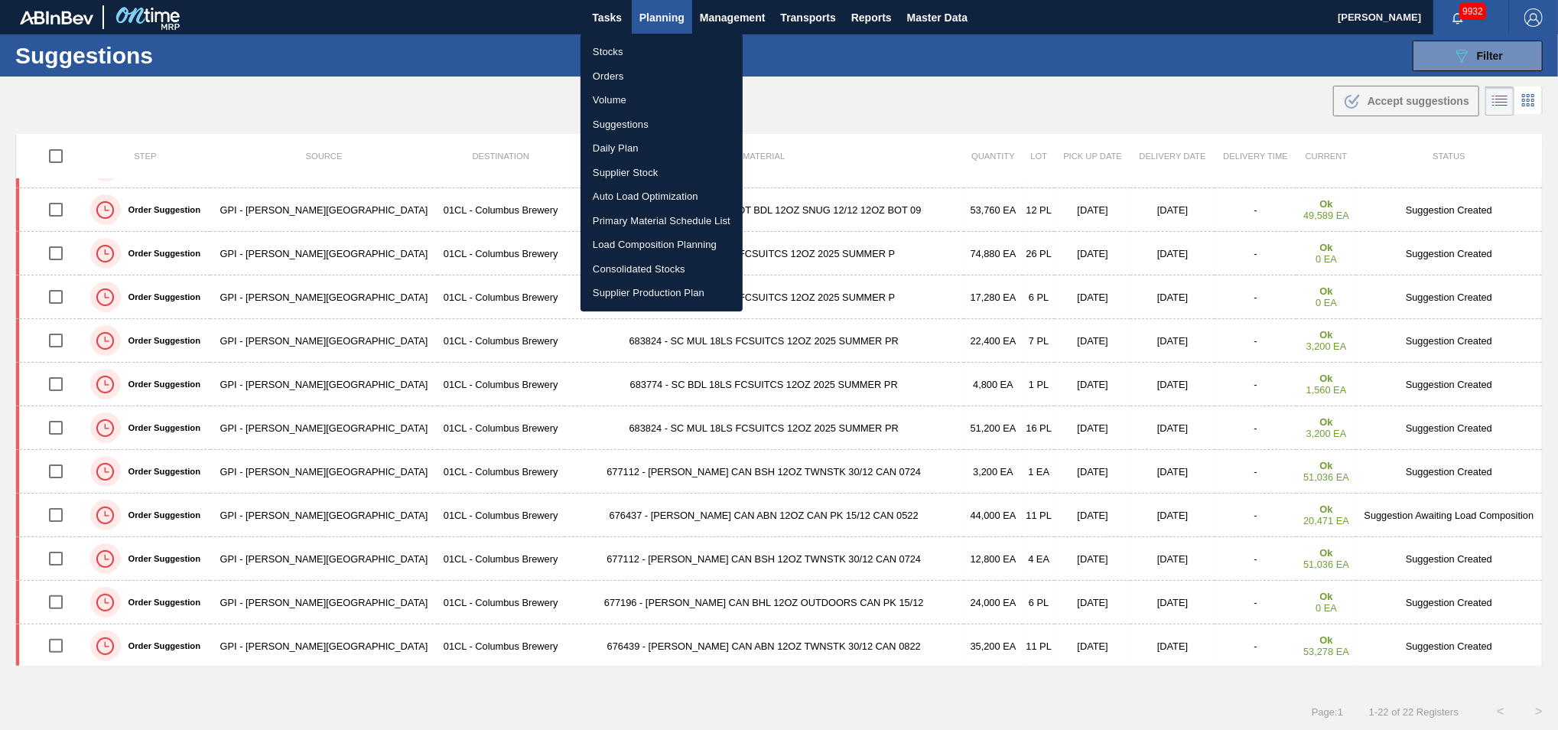
click at [642, 49] on li "Stocks" at bounding box center [662, 52] width 162 height 24
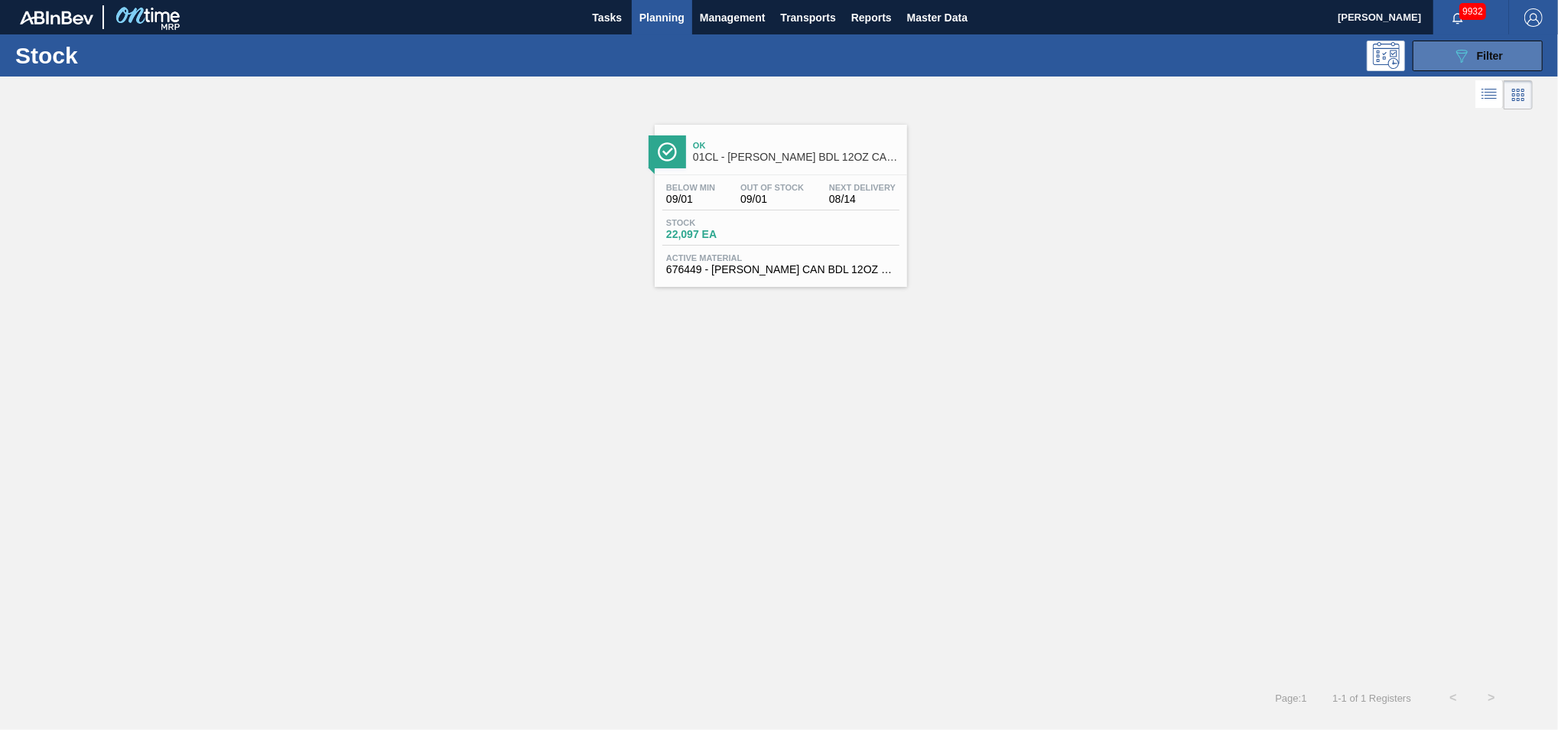
click at [1471, 58] on icon "089F7B8B-B2A5-4AFE-B5C0-19BA573D28AC" at bounding box center [1462, 56] width 18 height 18
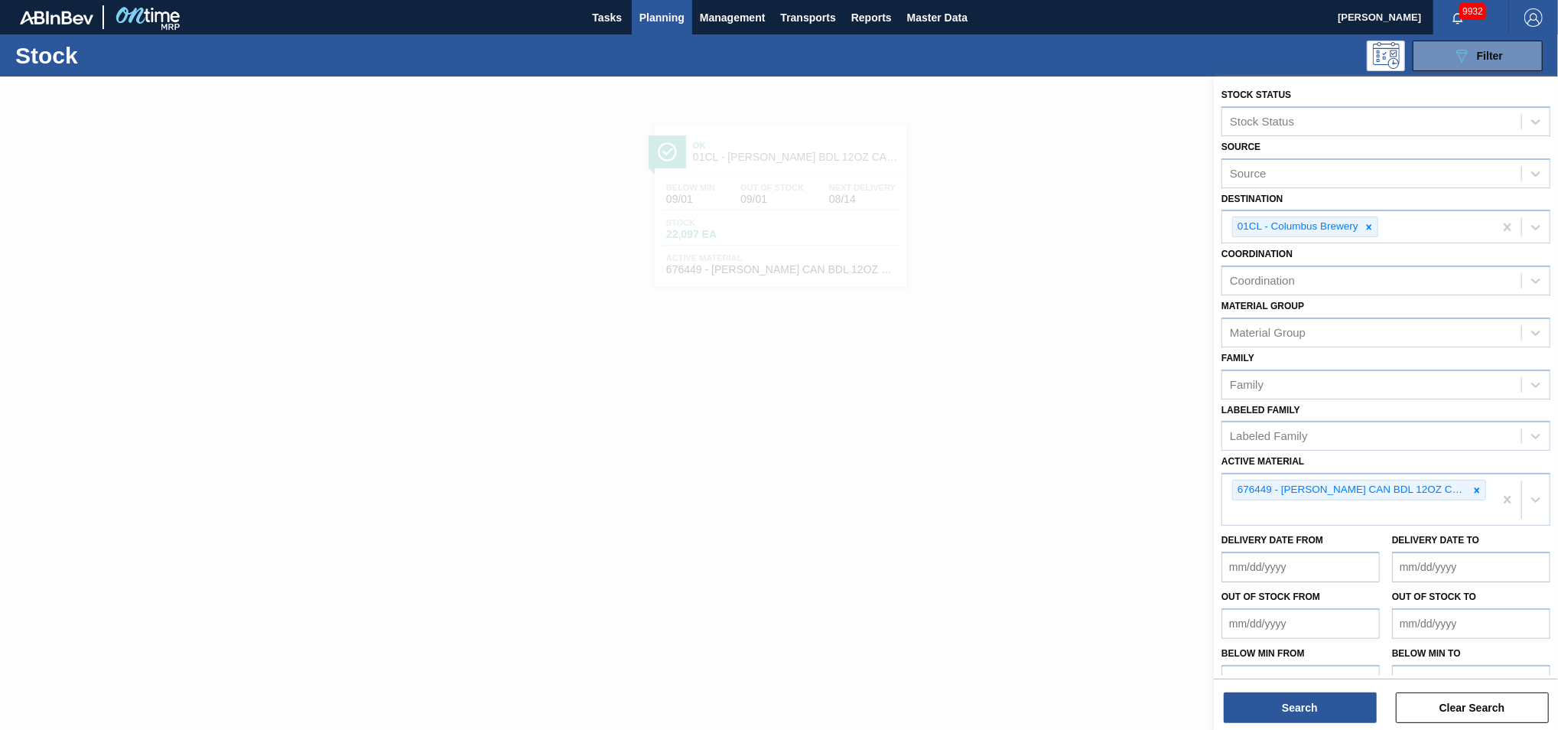
click at [1055, 415] on div at bounding box center [779, 441] width 1558 height 730
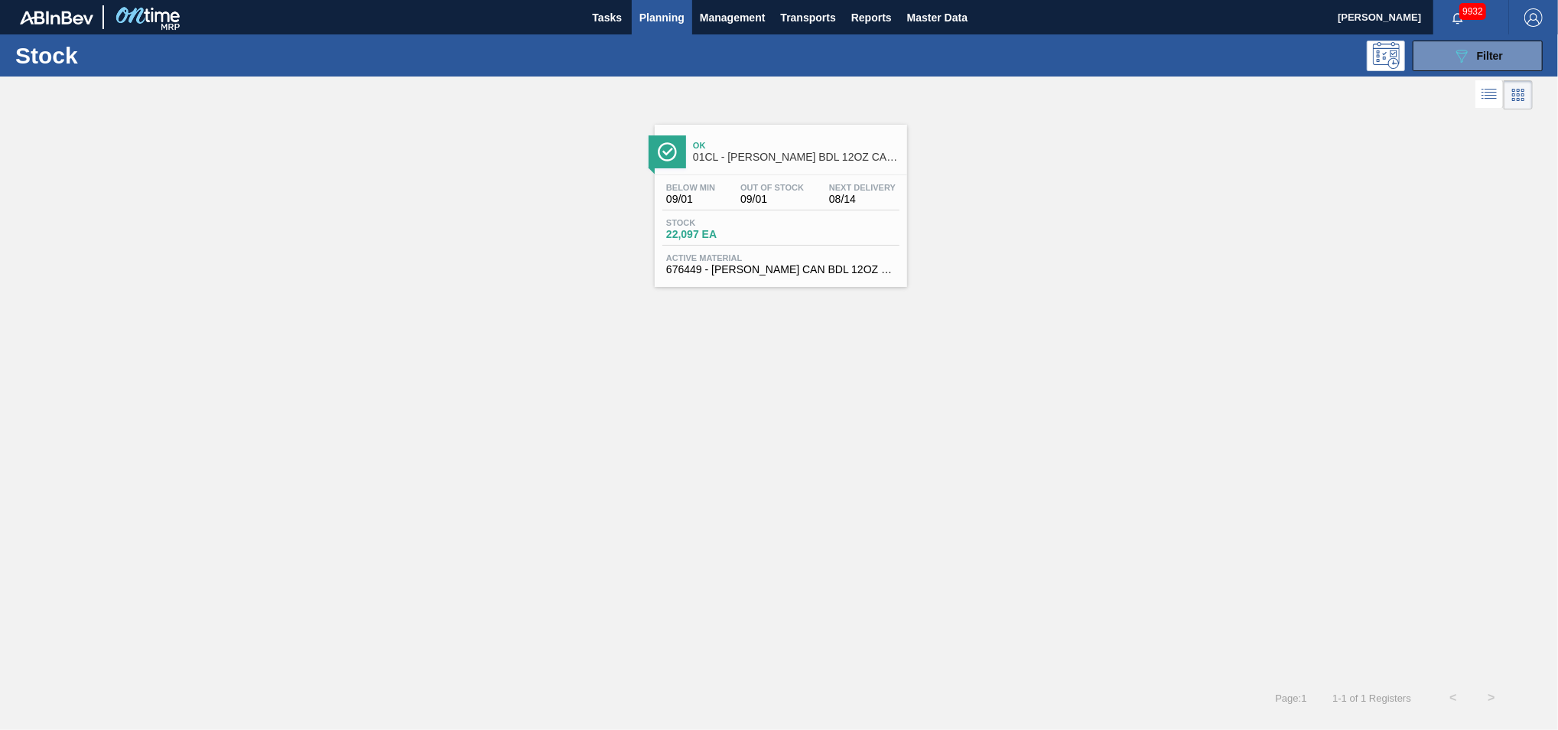
click at [820, 208] on div "Below Min 09/01 Out Of Stock 09/01 Next Delivery 08/14" at bounding box center [780, 197] width 237 height 28
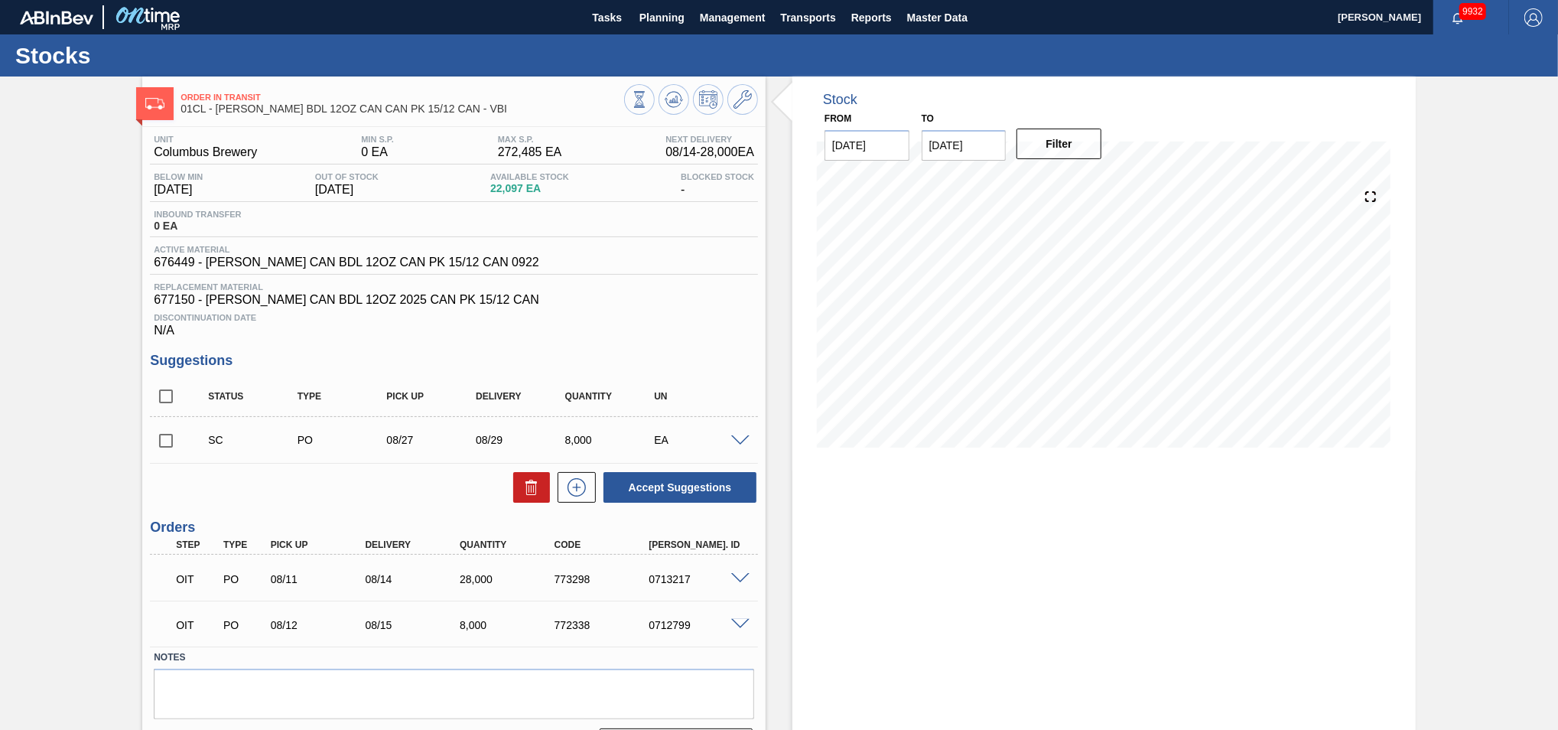
click at [737, 436] on span at bounding box center [740, 440] width 18 height 11
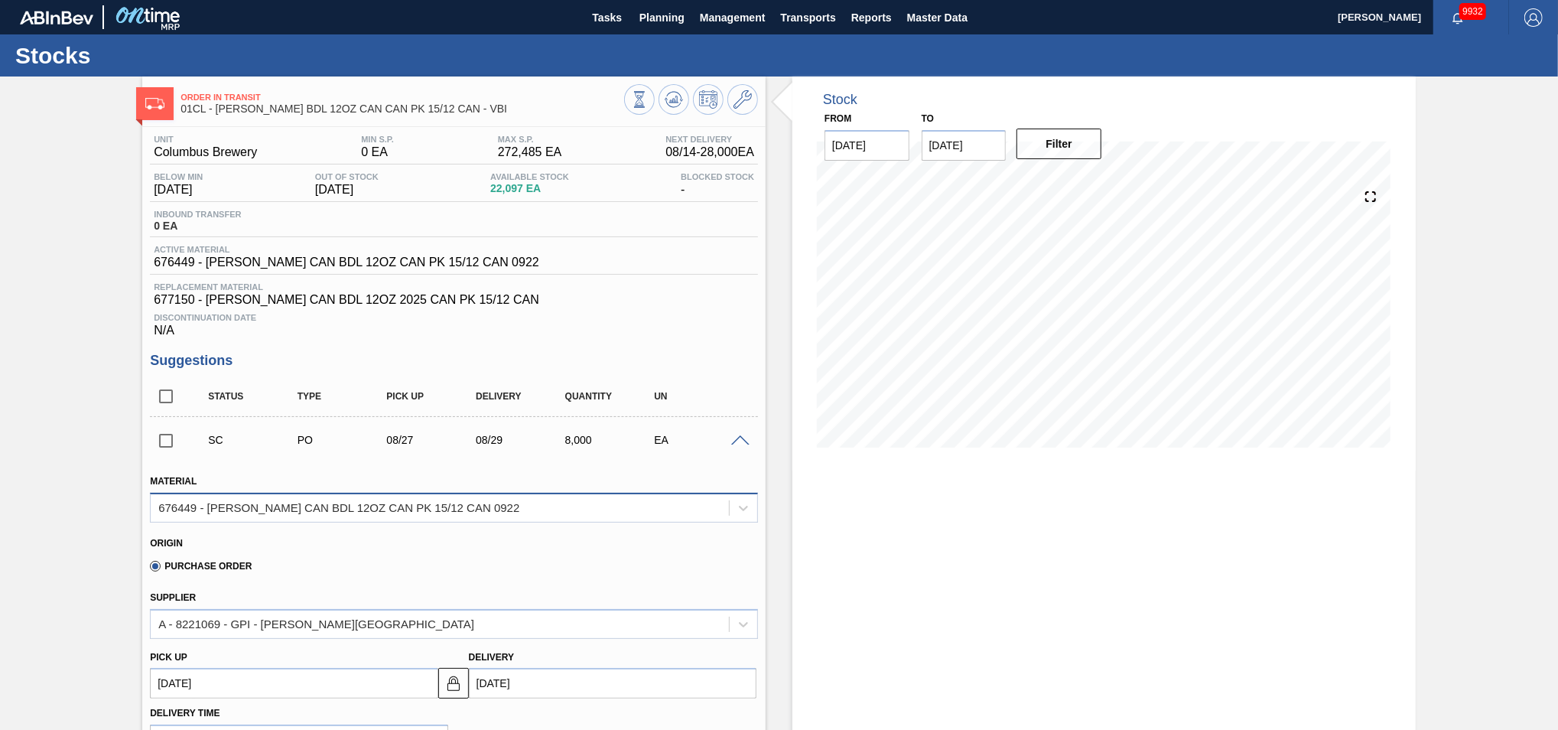
click at [543, 509] on div "676449 - CARR CAN BDL 12OZ CAN PK 15/12 CAN 0922" at bounding box center [440, 507] width 578 height 22
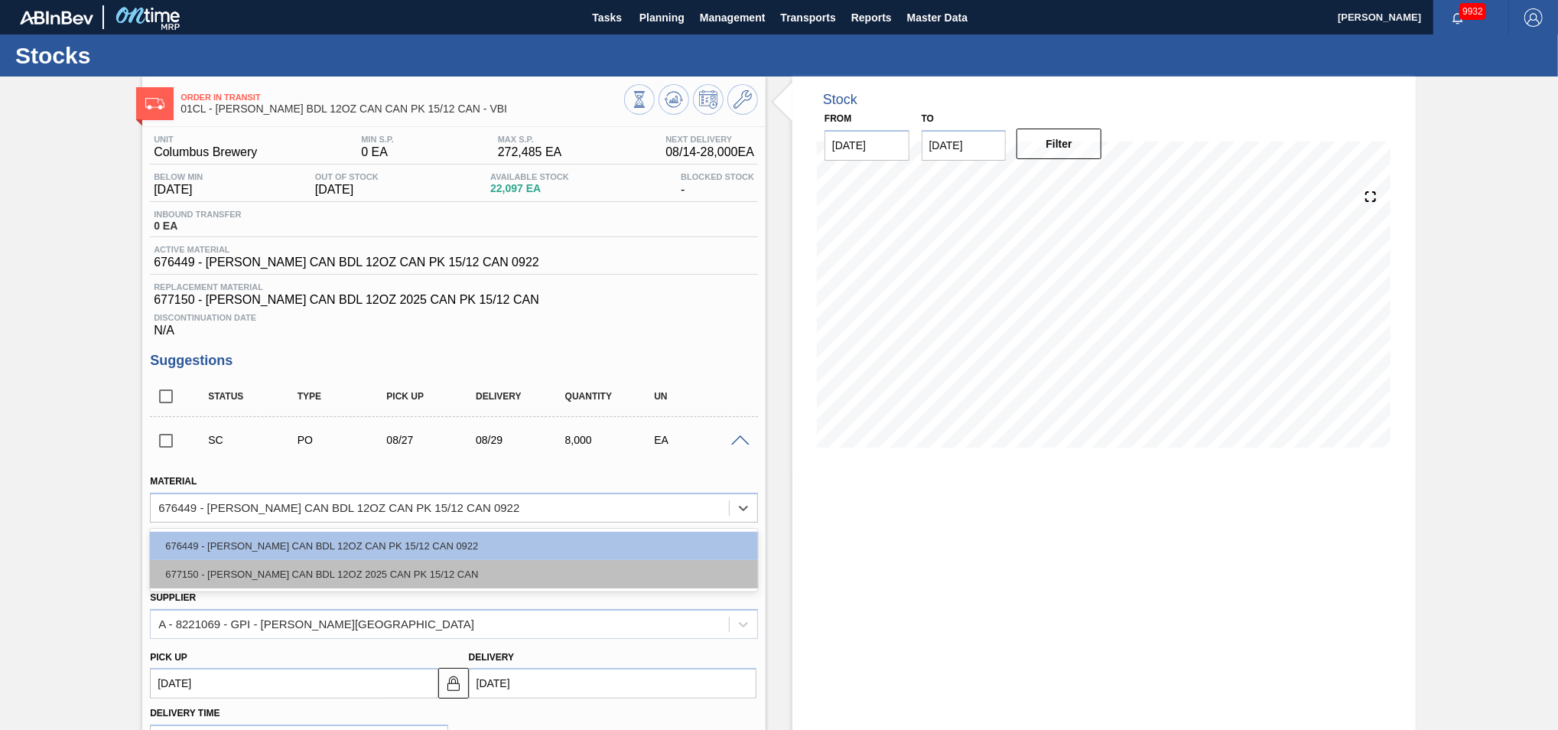
click at [428, 568] on div "677150 - [PERSON_NAME] CAN BDL 12OZ 2025 CAN PK 15/12 CAN" at bounding box center [454, 574] width 608 height 28
type input "0.091"
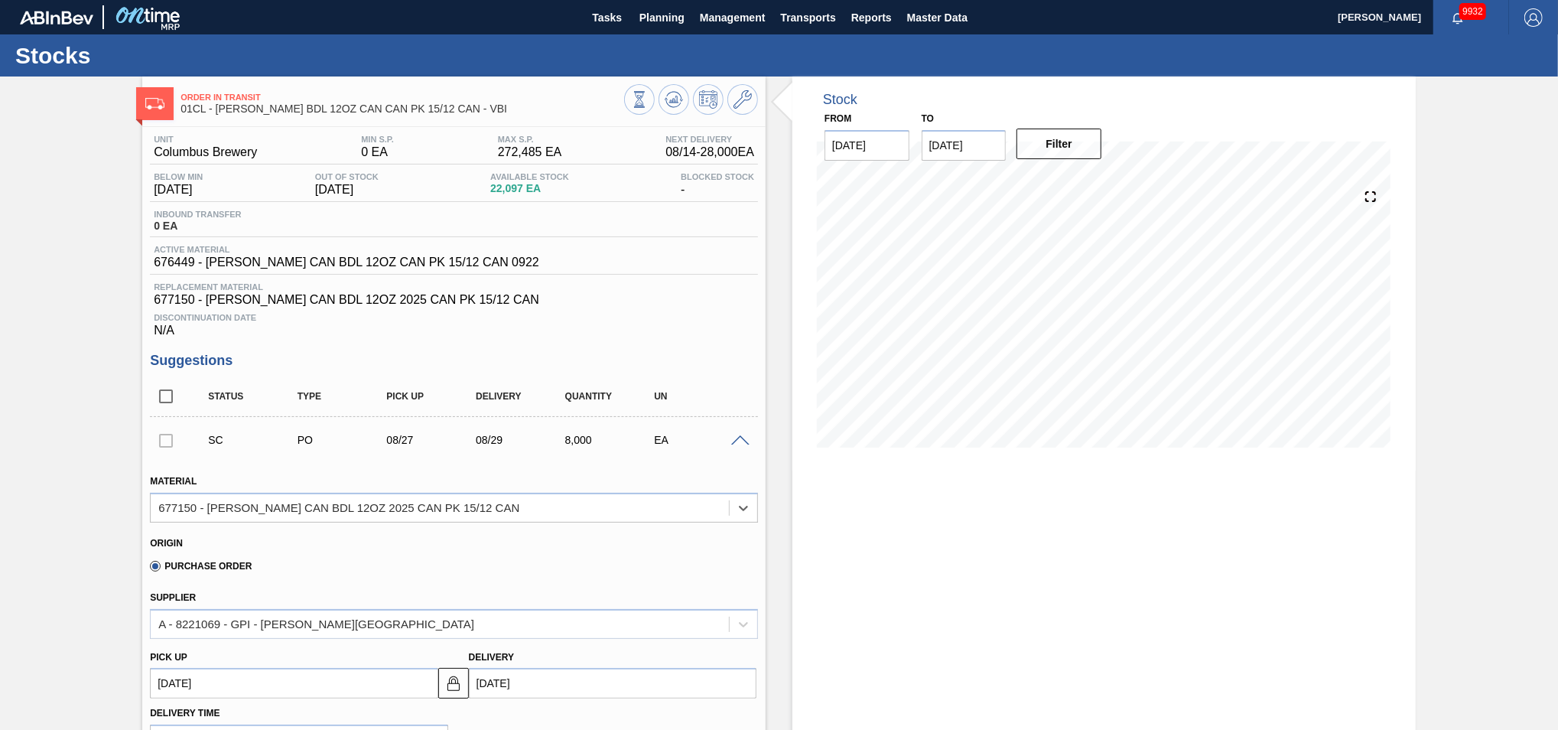
scroll to position [219, 0]
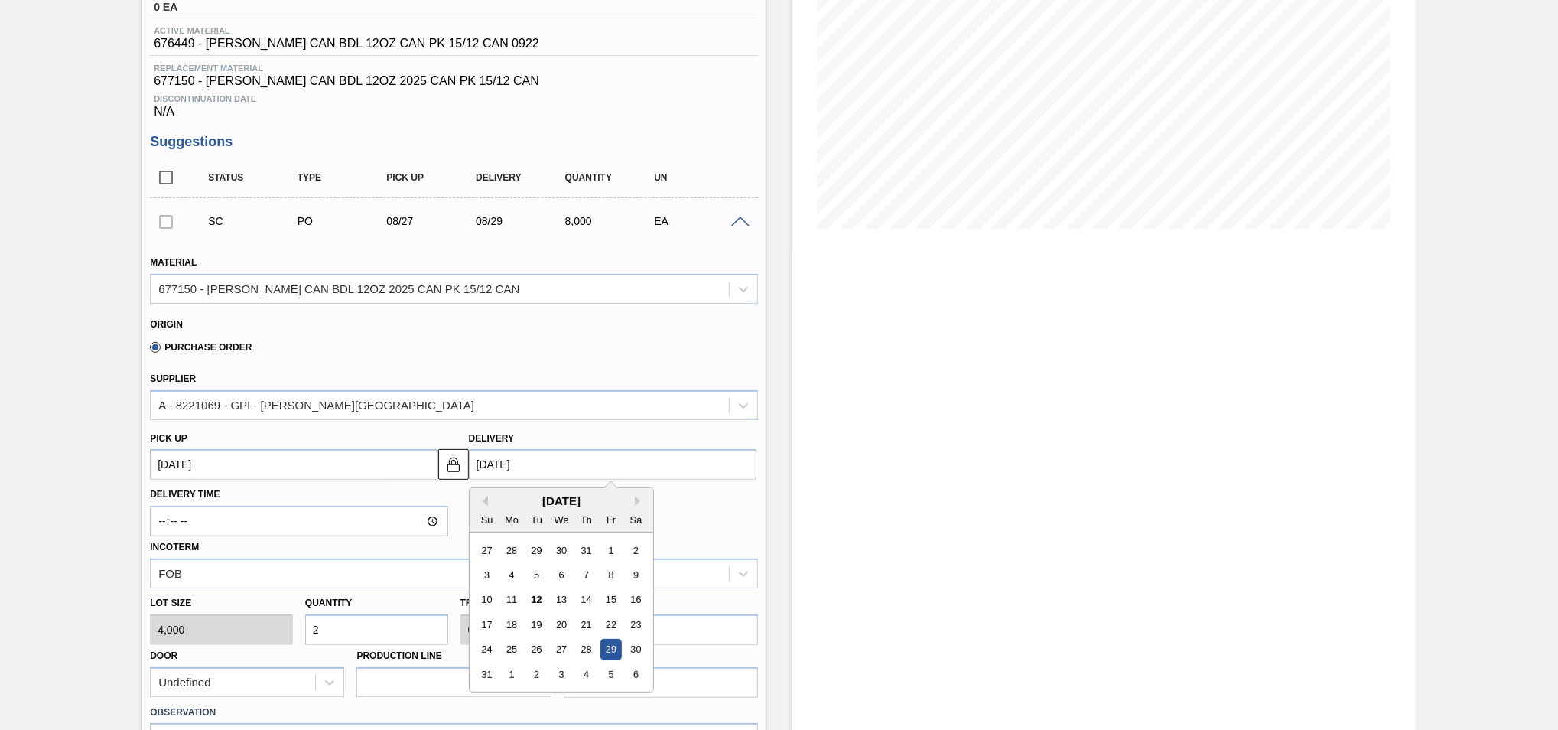
click at [594, 451] on input "[DATE]" at bounding box center [613, 464] width 288 height 31
click at [537, 624] on div "19" at bounding box center [536, 624] width 21 height 21
type up "[DATE]"
type input "[DATE]"
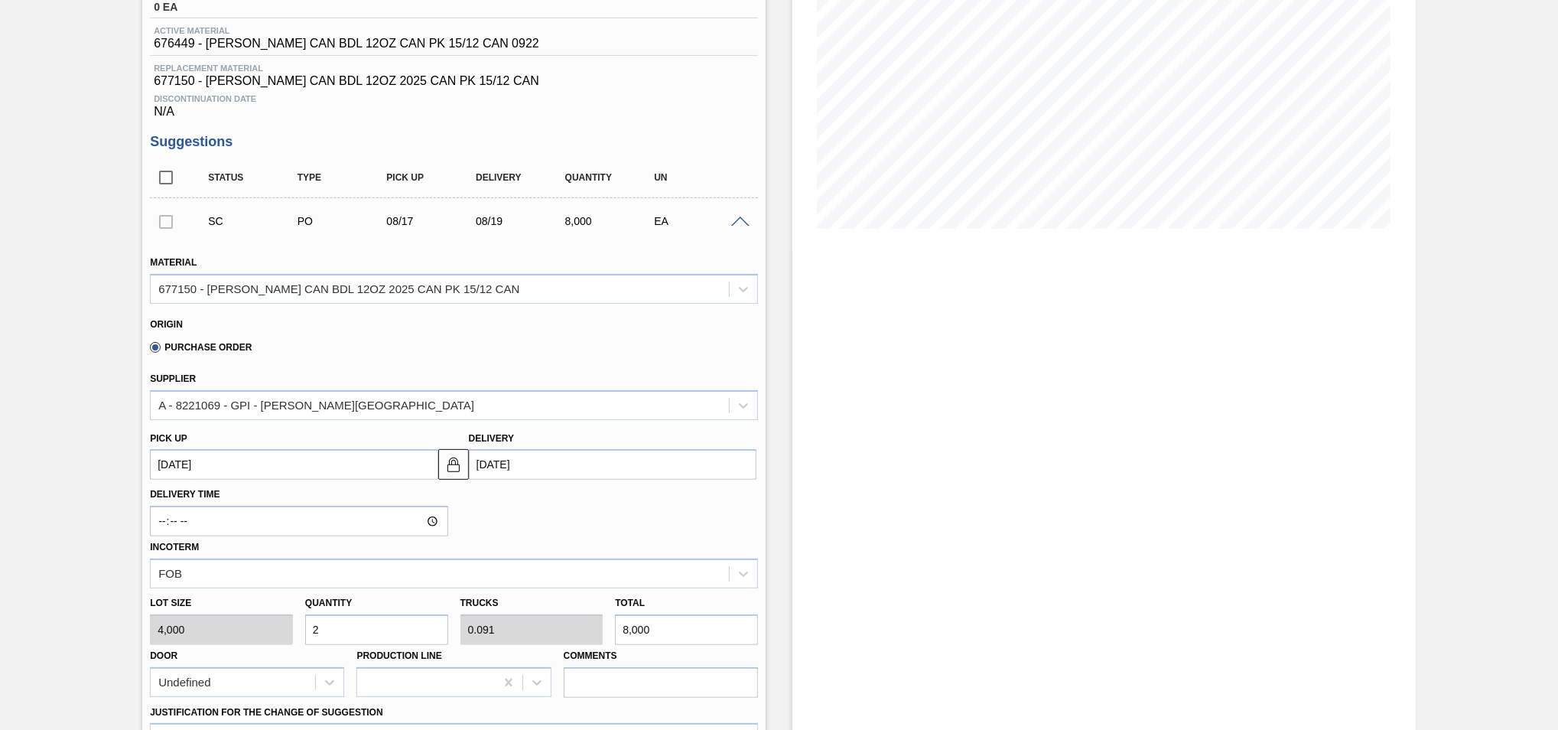
click at [404, 627] on input "2" at bounding box center [376, 629] width 143 height 31
type input "0"
type input "4"
type input "0.182"
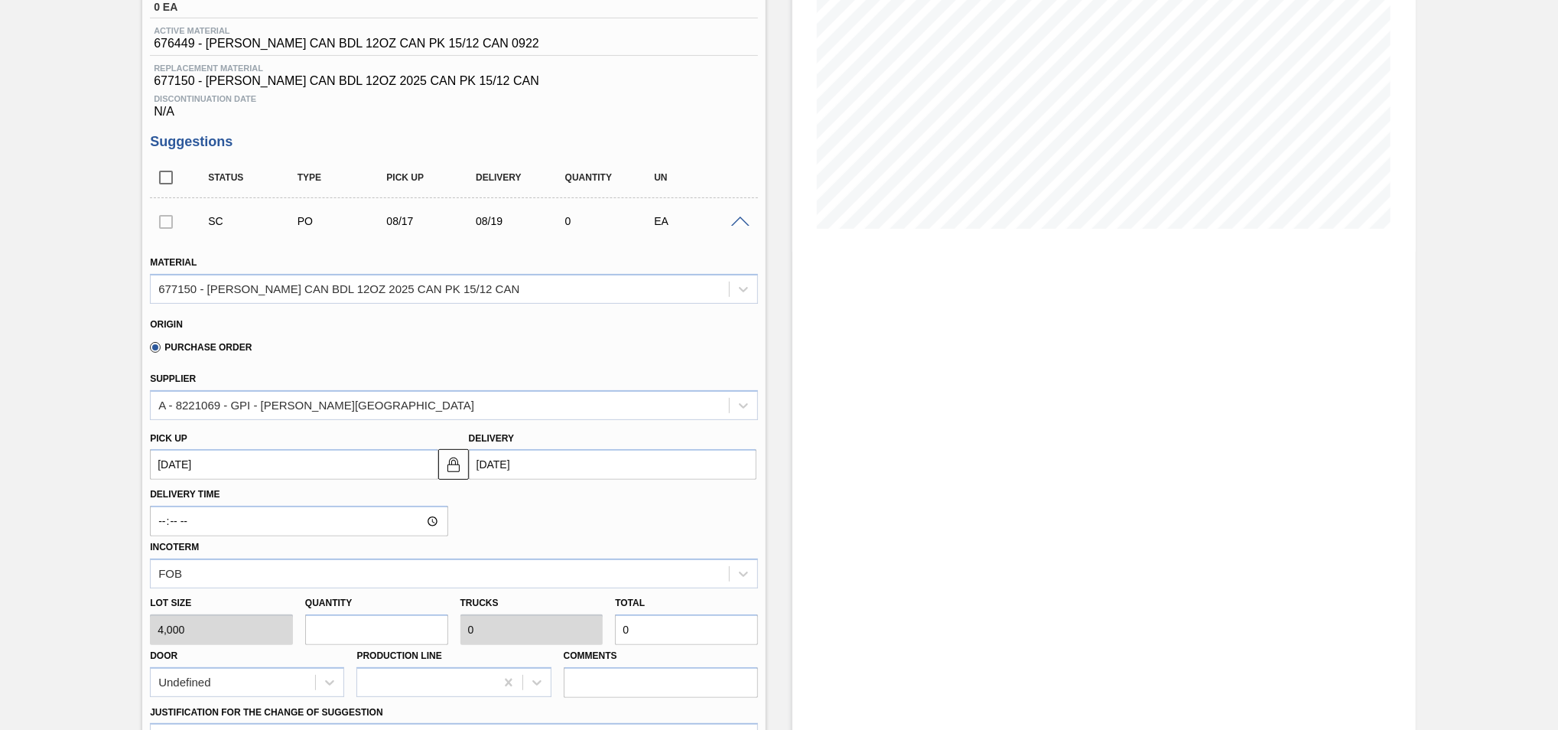
type input "16,000"
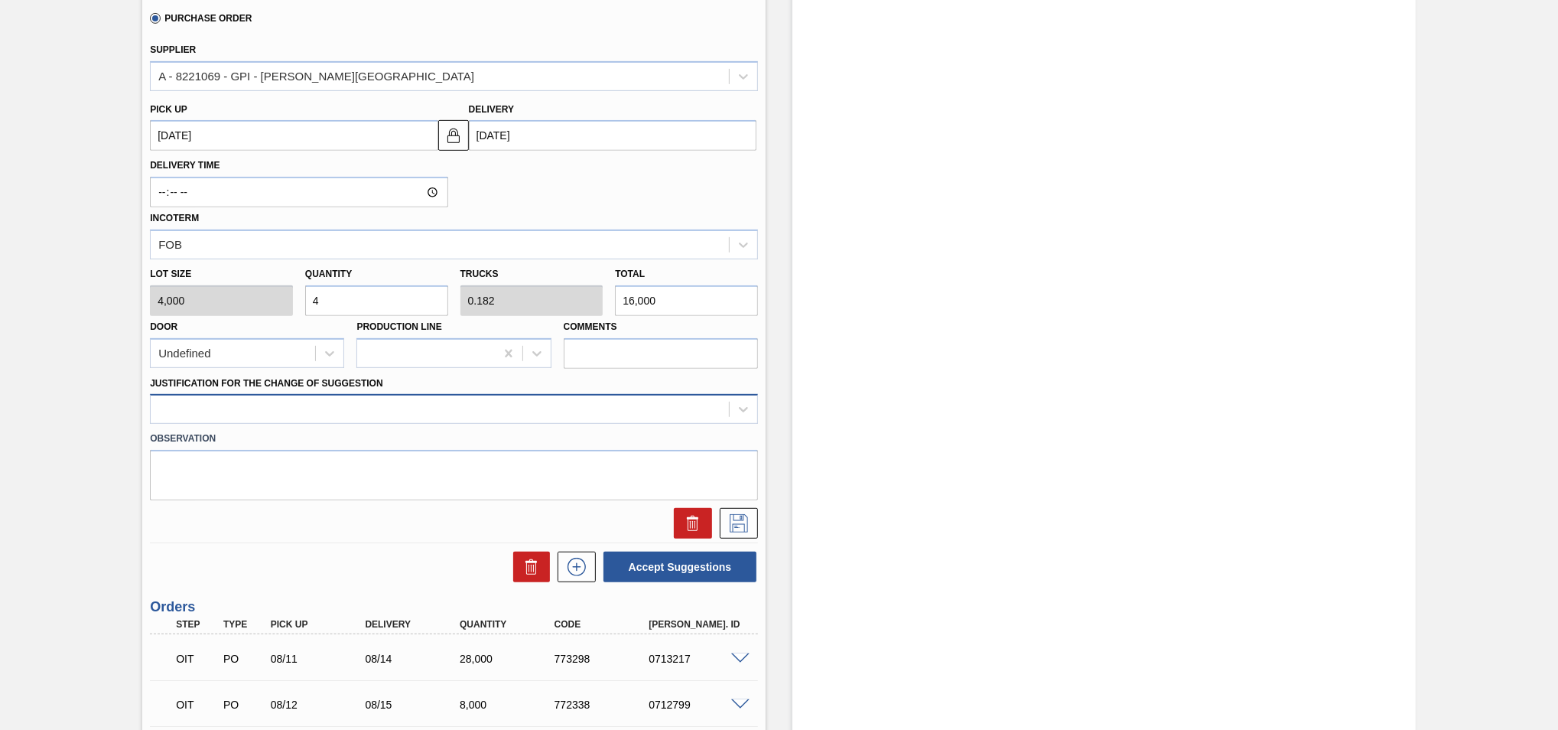
type input "4"
click at [682, 408] on div at bounding box center [440, 410] width 578 height 22
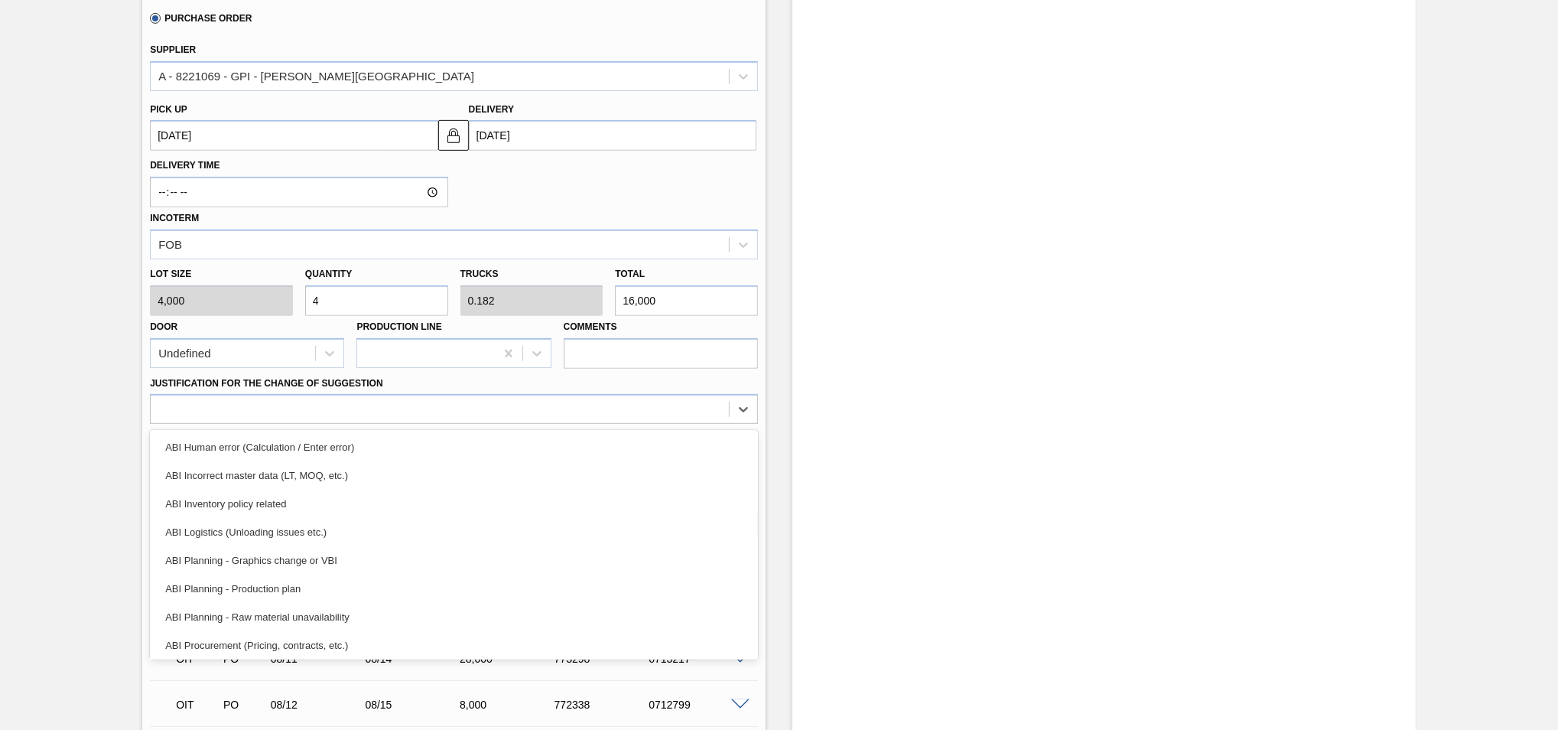
drag, startPoint x: 470, startPoint y: 546, endPoint x: 486, endPoint y: 548, distance: 15.4
click at [470, 548] on div "ABI Planning - Graphics change or VBI" at bounding box center [454, 560] width 608 height 28
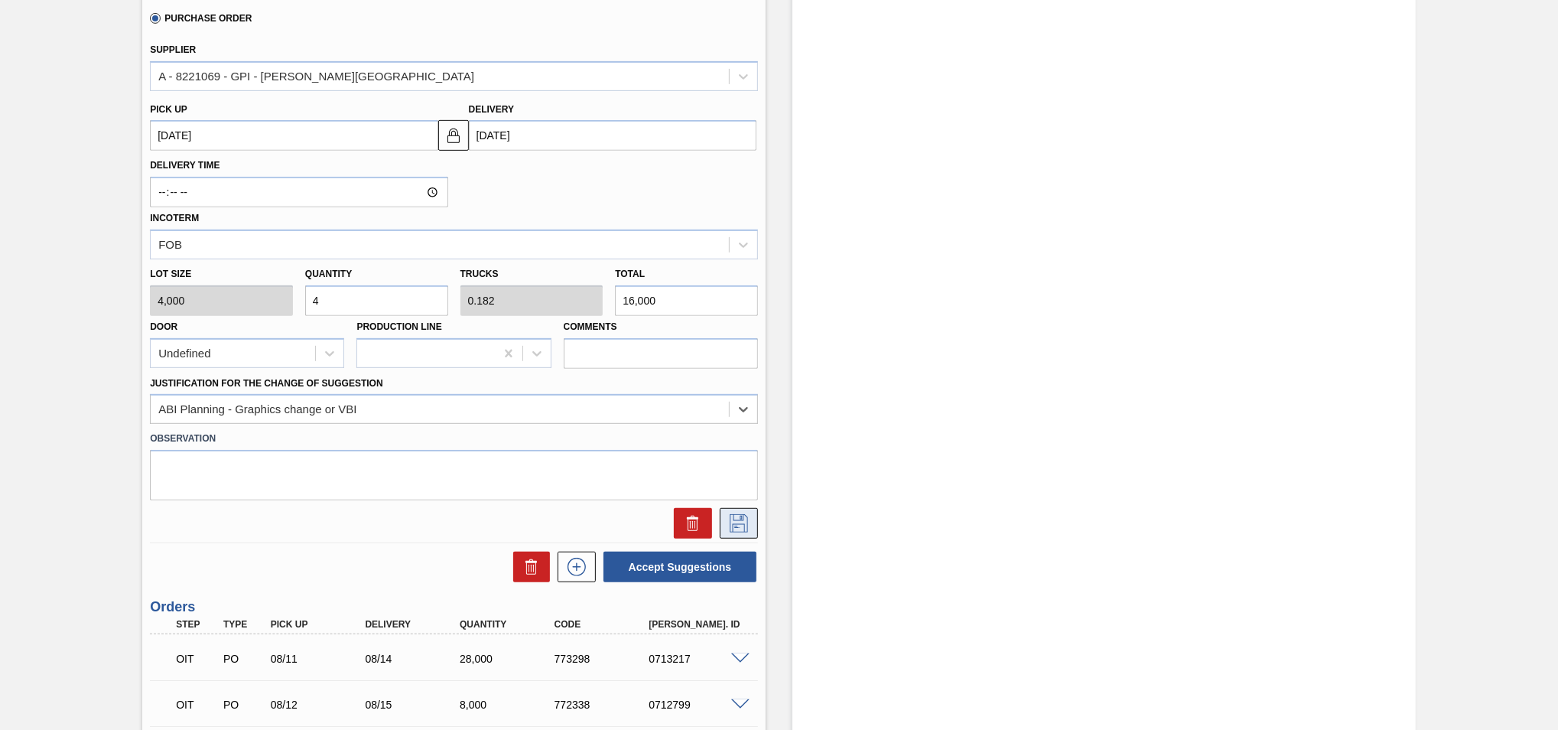
click at [739, 520] on icon at bounding box center [739, 523] width 24 height 18
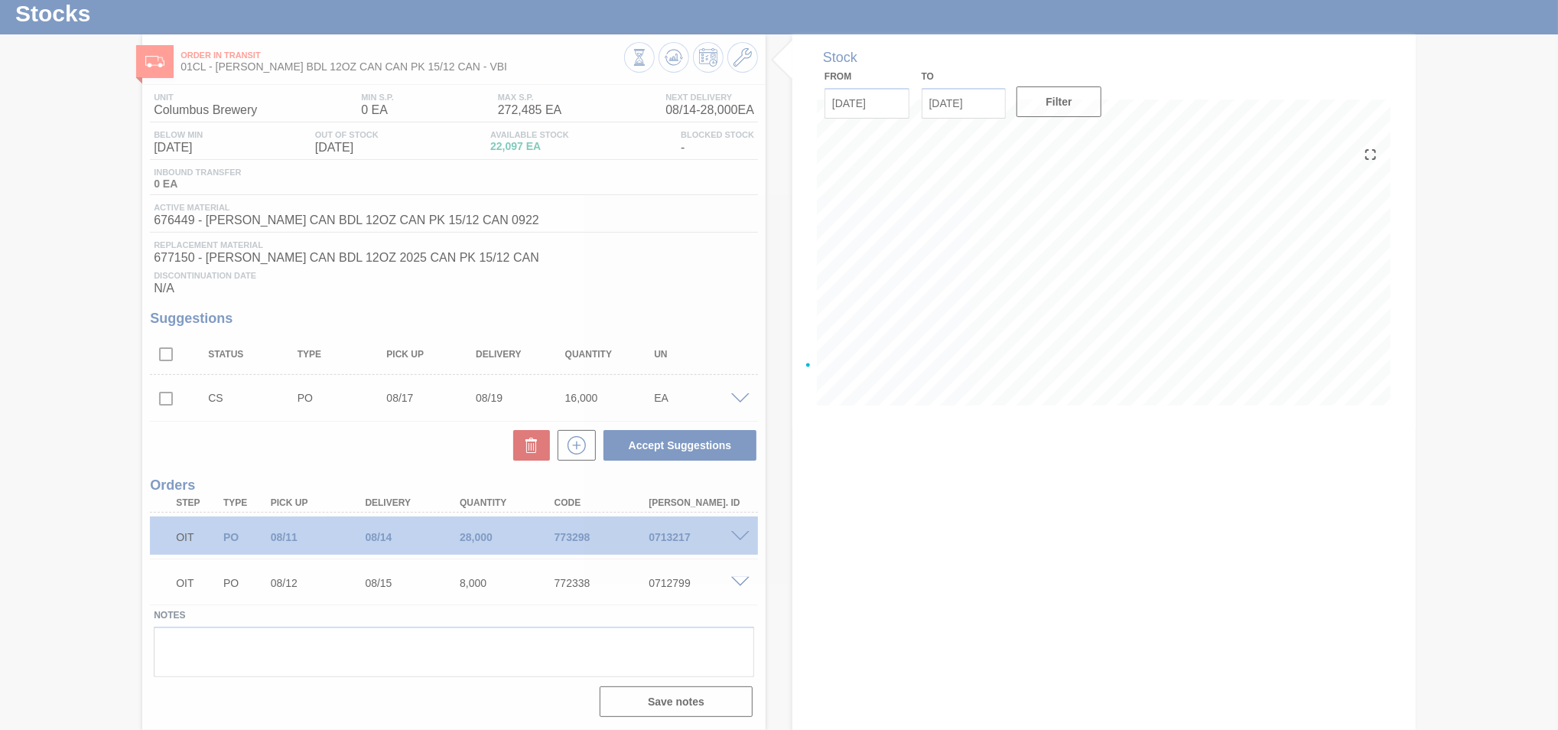
scroll to position [41, 0]
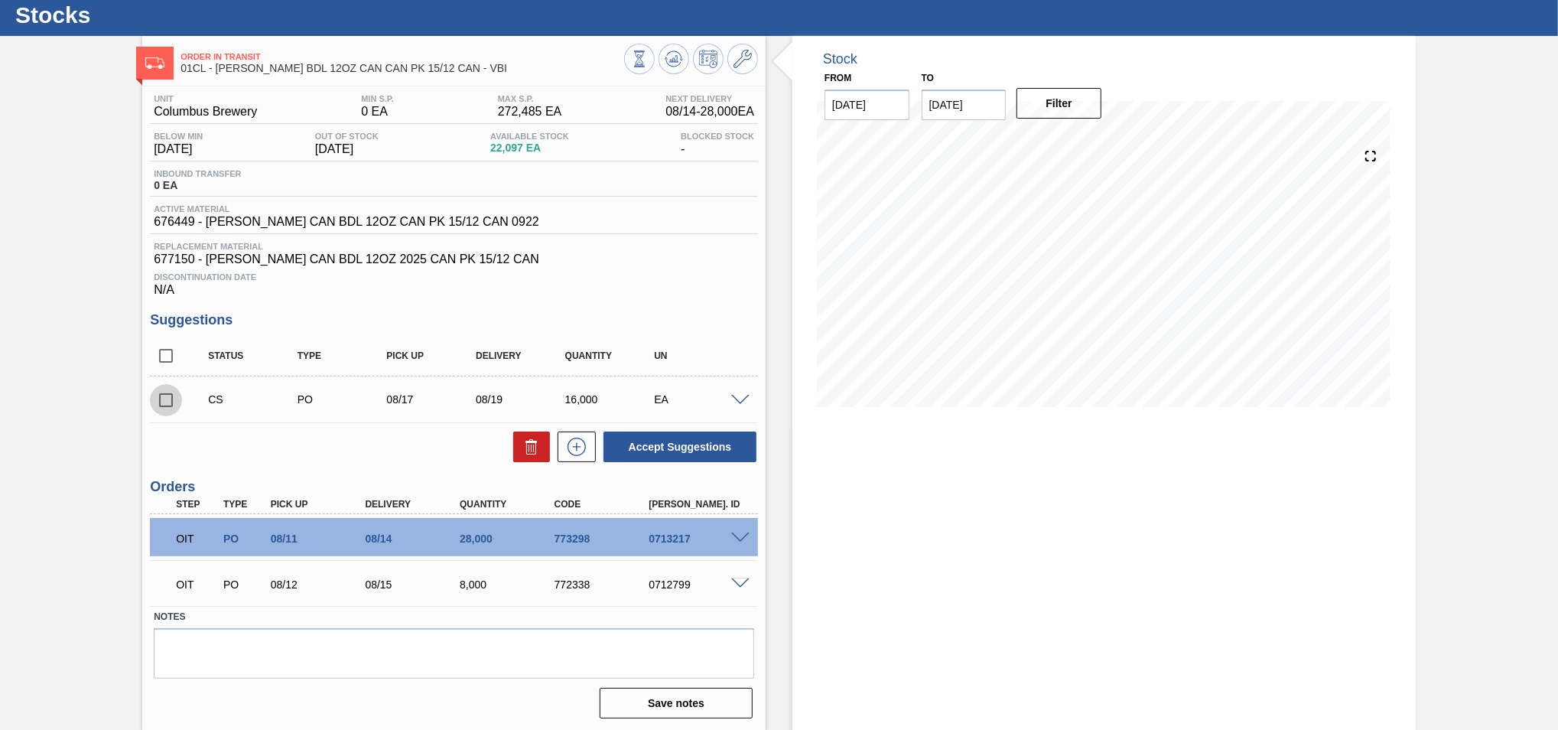
click at [169, 399] on input "checkbox" at bounding box center [166, 400] width 32 height 32
click at [668, 436] on button "Accept Suggestions" at bounding box center [680, 446] width 153 height 31
checkbox input "false"
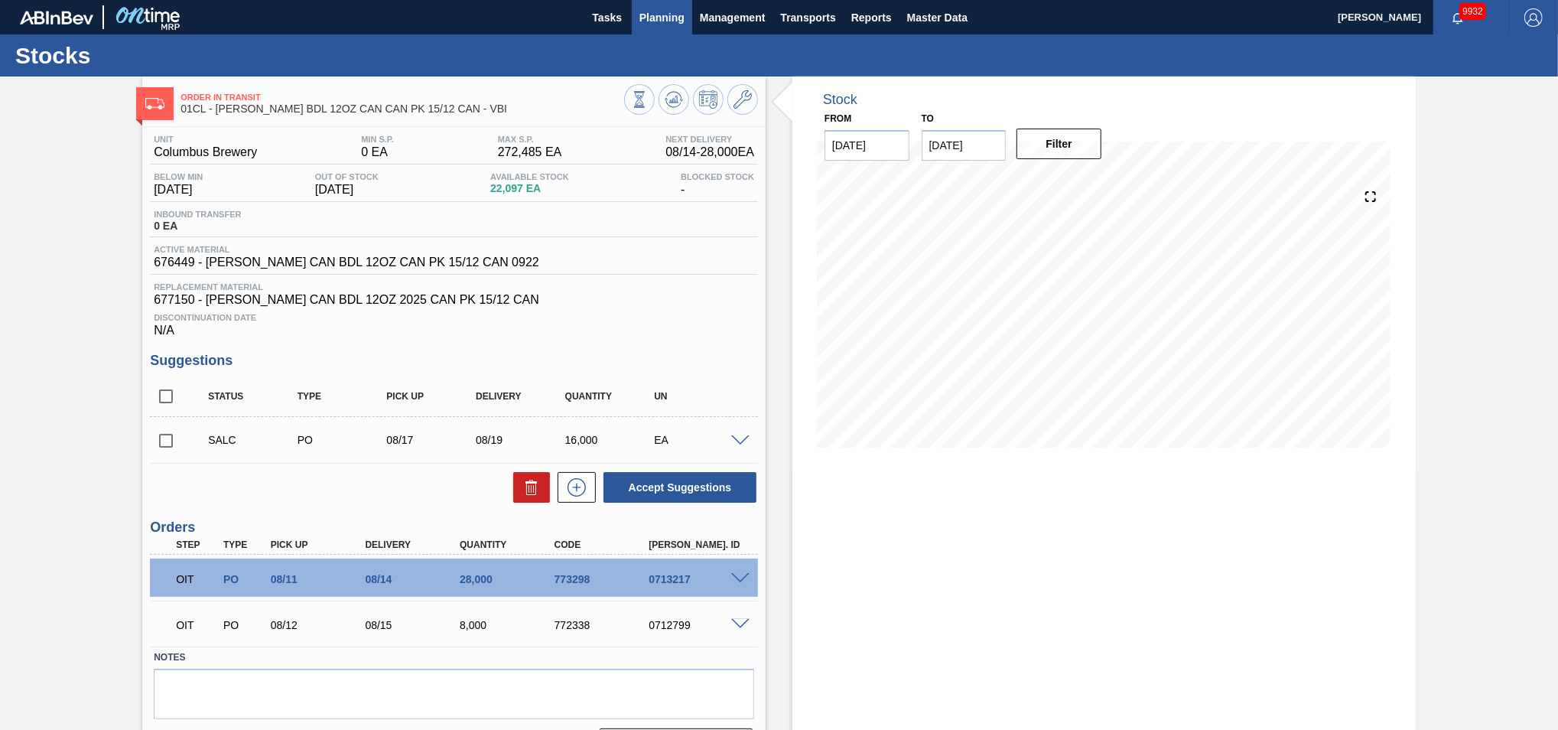
click at [656, 23] on span "Planning" at bounding box center [662, 17] width 45 height 18
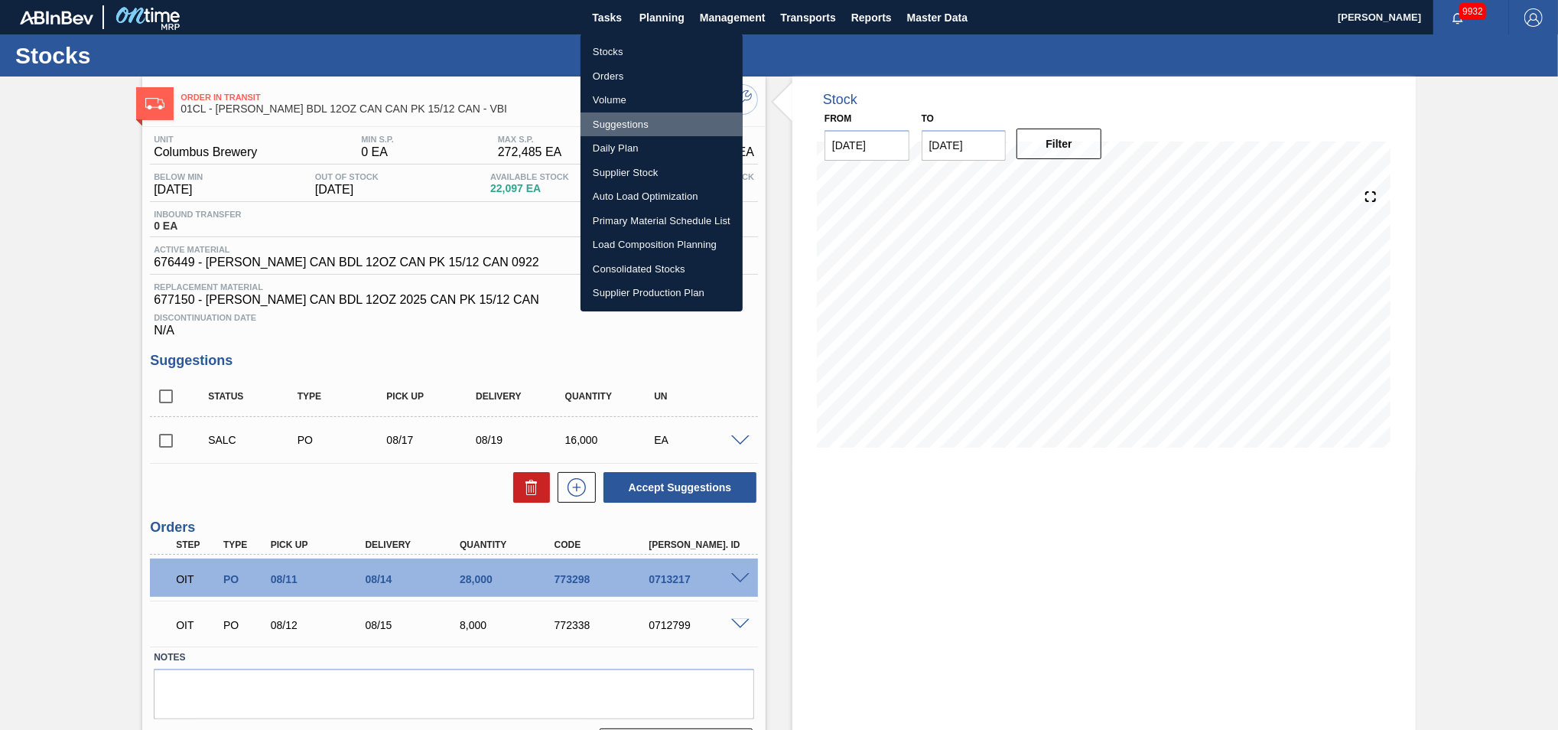
click at [640, 125] on li "Suggestions" at bounding box center [662, 124] width 162 height 24
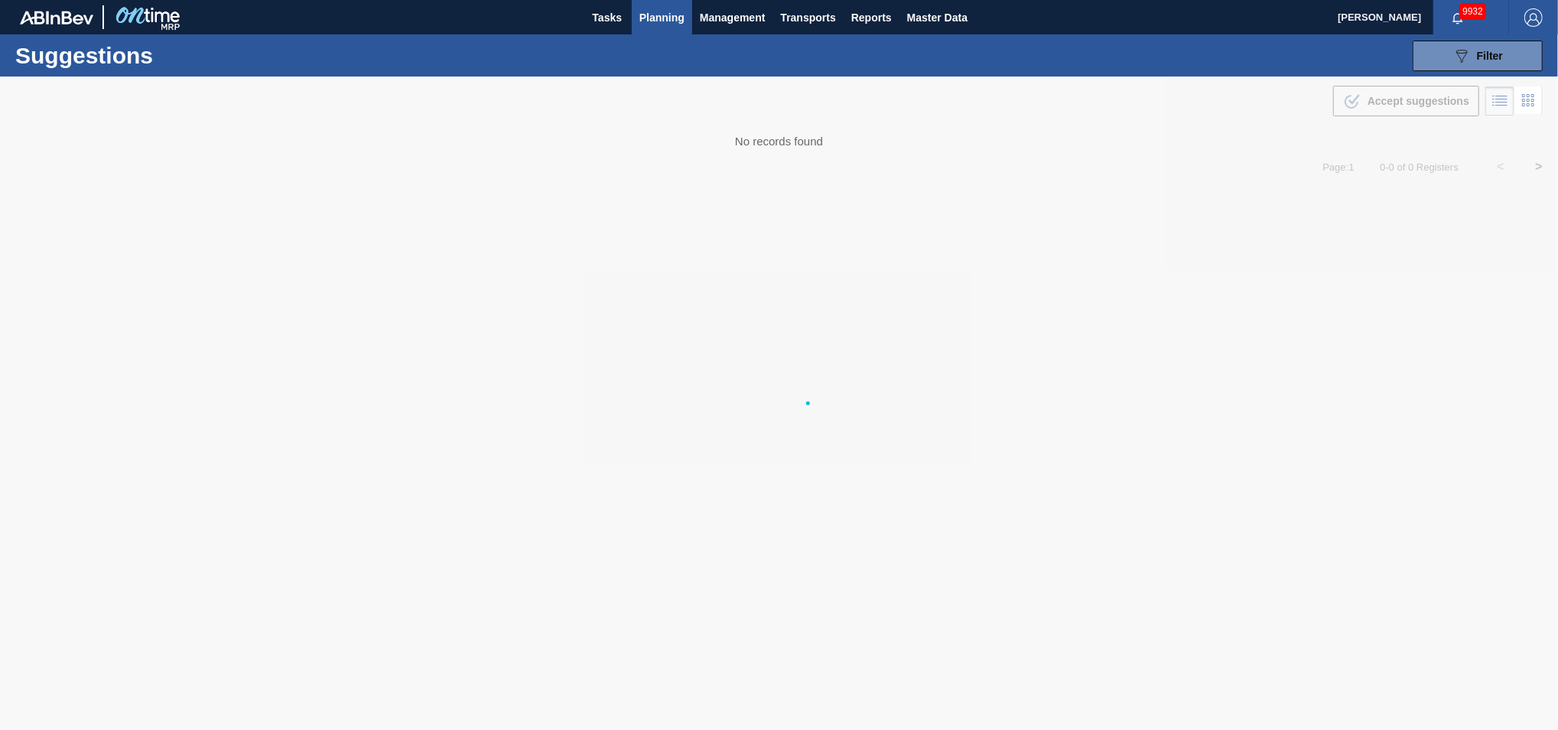
type from "[DATE]"
type to "[DATE]"
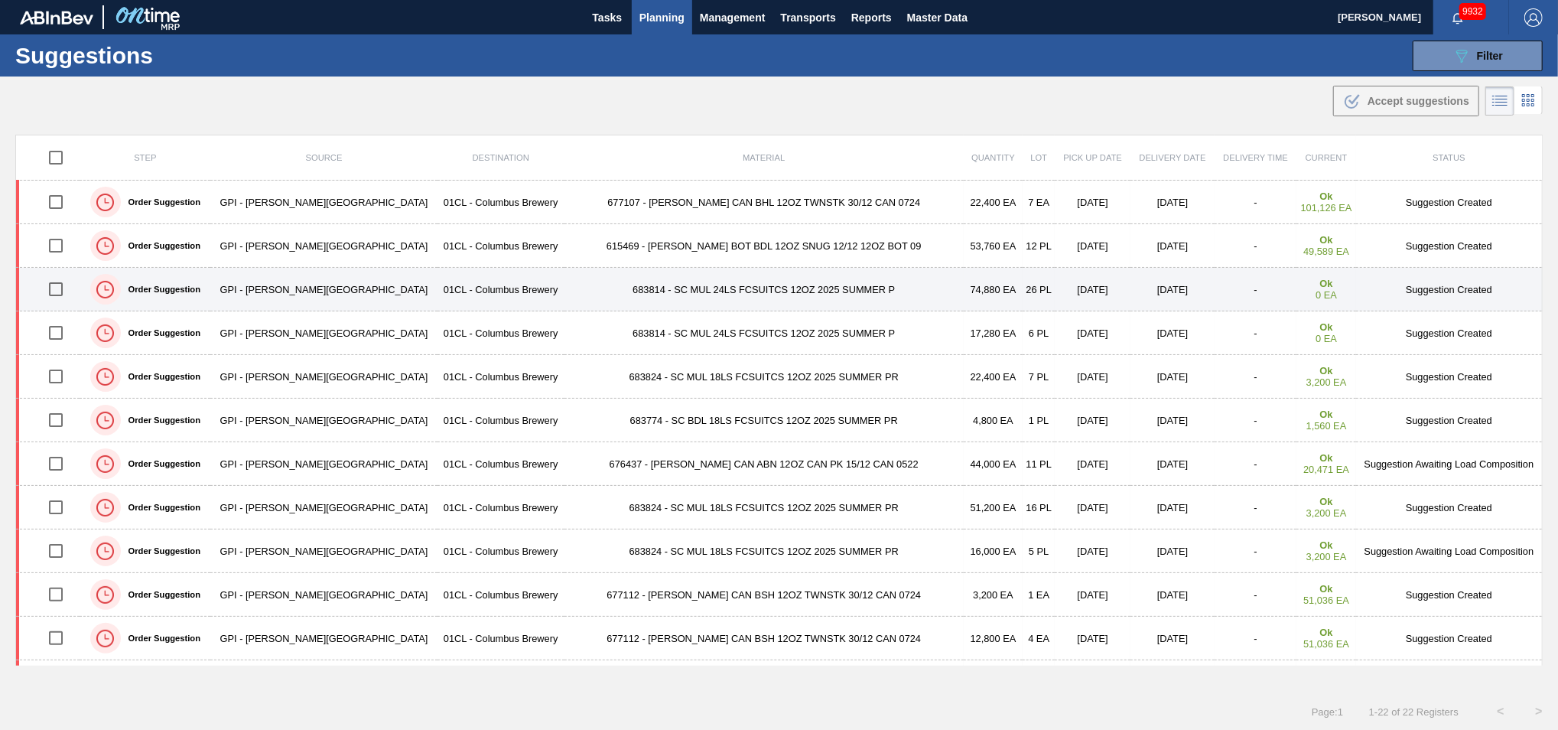
scroll to position [80, 0]
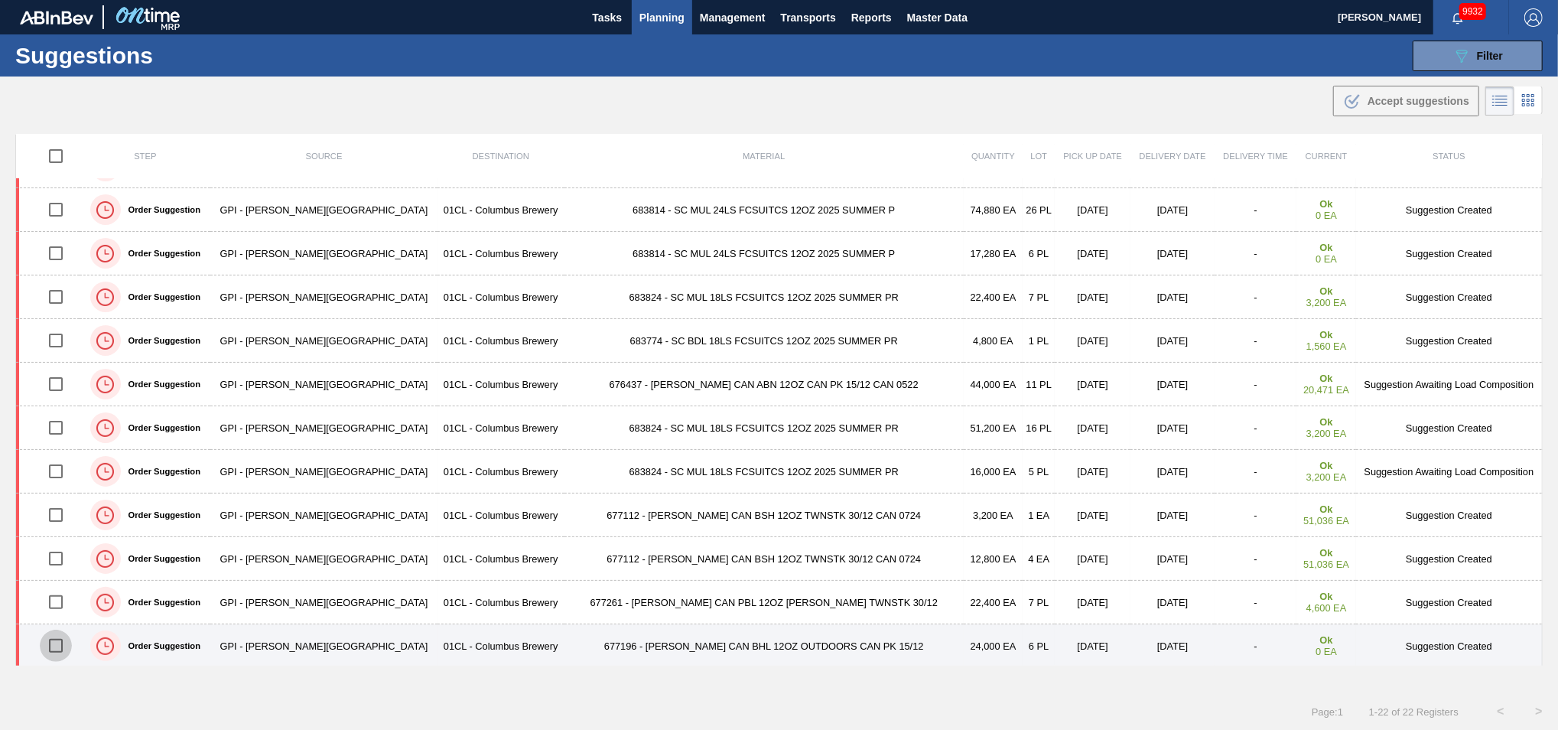
click at [54, 646] on input "checkbox" at bounding box center [56, 646] width 32 height 32
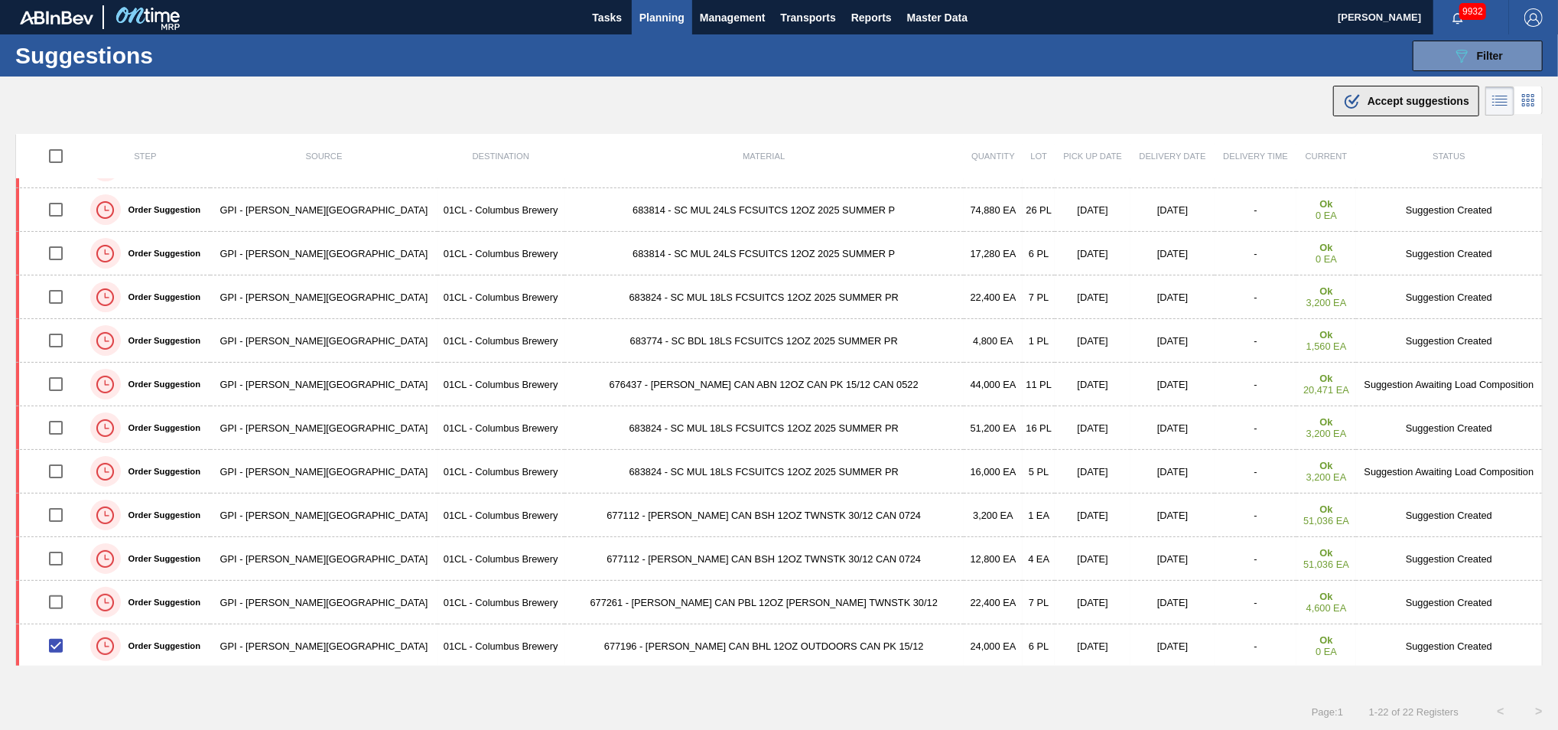
click at [1400, 102] on span "Accept suggestions" at bounding box center [1419, 101] width 102 height 12
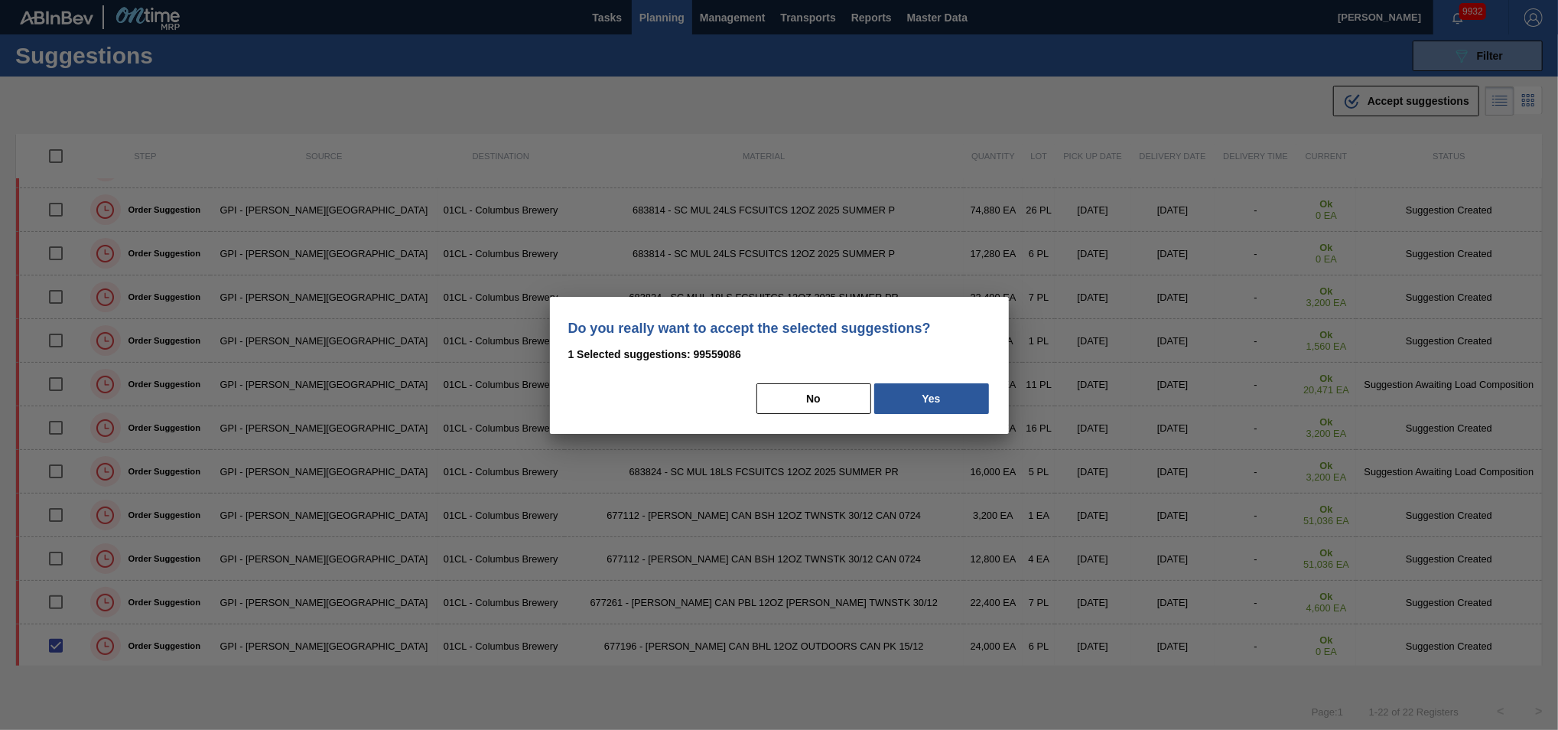
click at [912, 363] on div "Do you really want to accept the selected suggestions? 1 Selected suggestions: …" at bounding box center [779, 365] width 459 height 137
click at [912, 395] on button "Yes" at bounding box center [931, 398] width 115 height 31
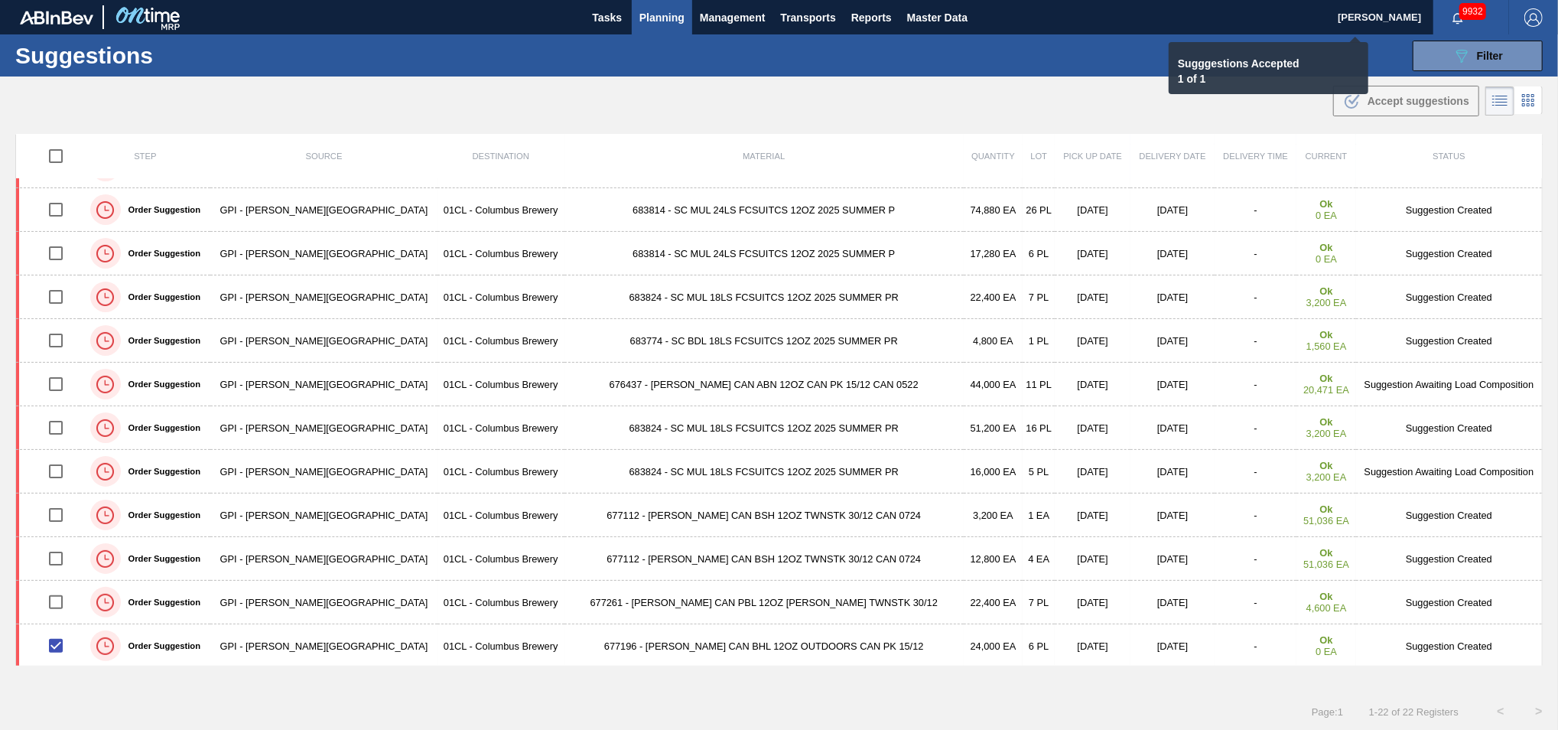
checkbox input "false"
